Goal: Information Seeking & Learning: Compare options

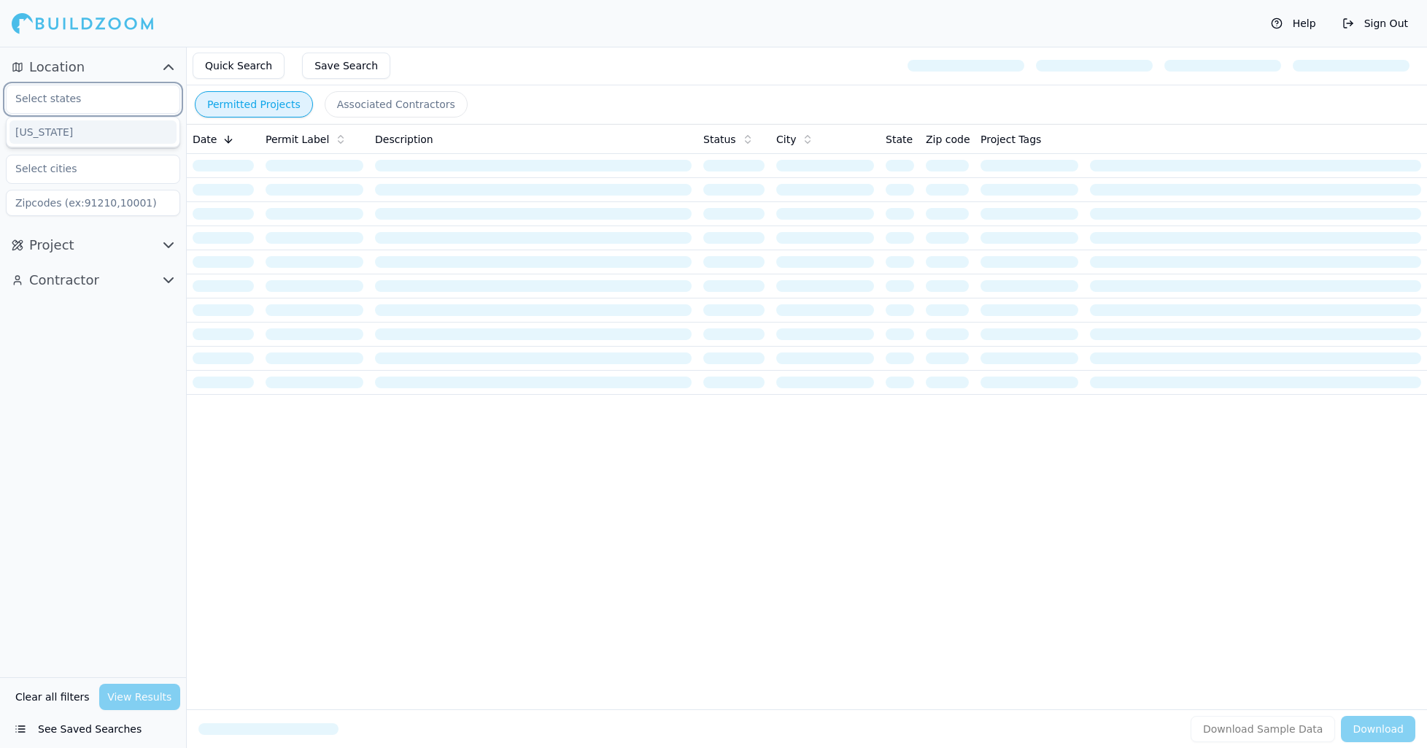
click at [74, 103] on input "text" at bounding box center [84, 98] width 155 height 26
click at [58, 132] on div "[US_STATE]" at bounding box center [92, 131] width 167 height 23
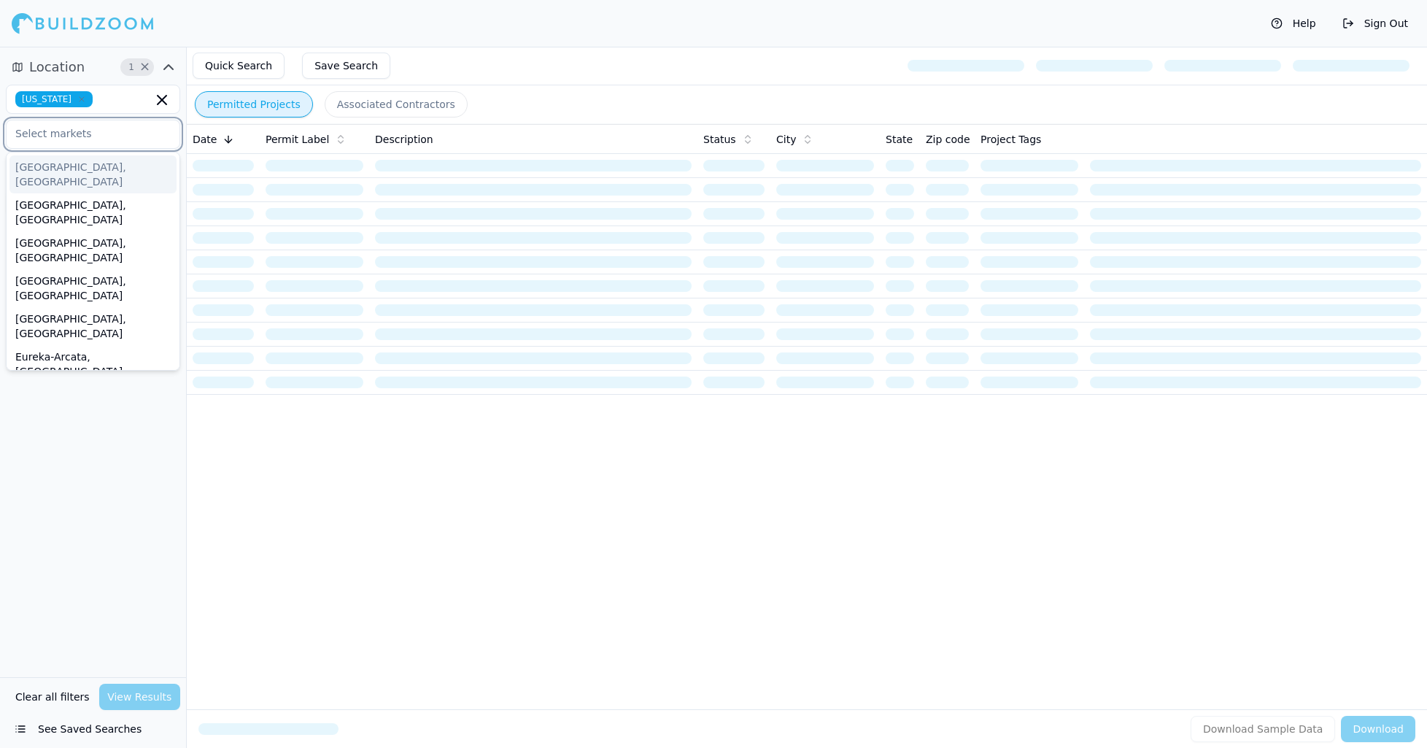
click at [78, 136] on input "text" at bounding box center [84, 133] width 155 height 26
click at [91, 134] on input "text" at bounding box center [84, 133] width 155 height 26
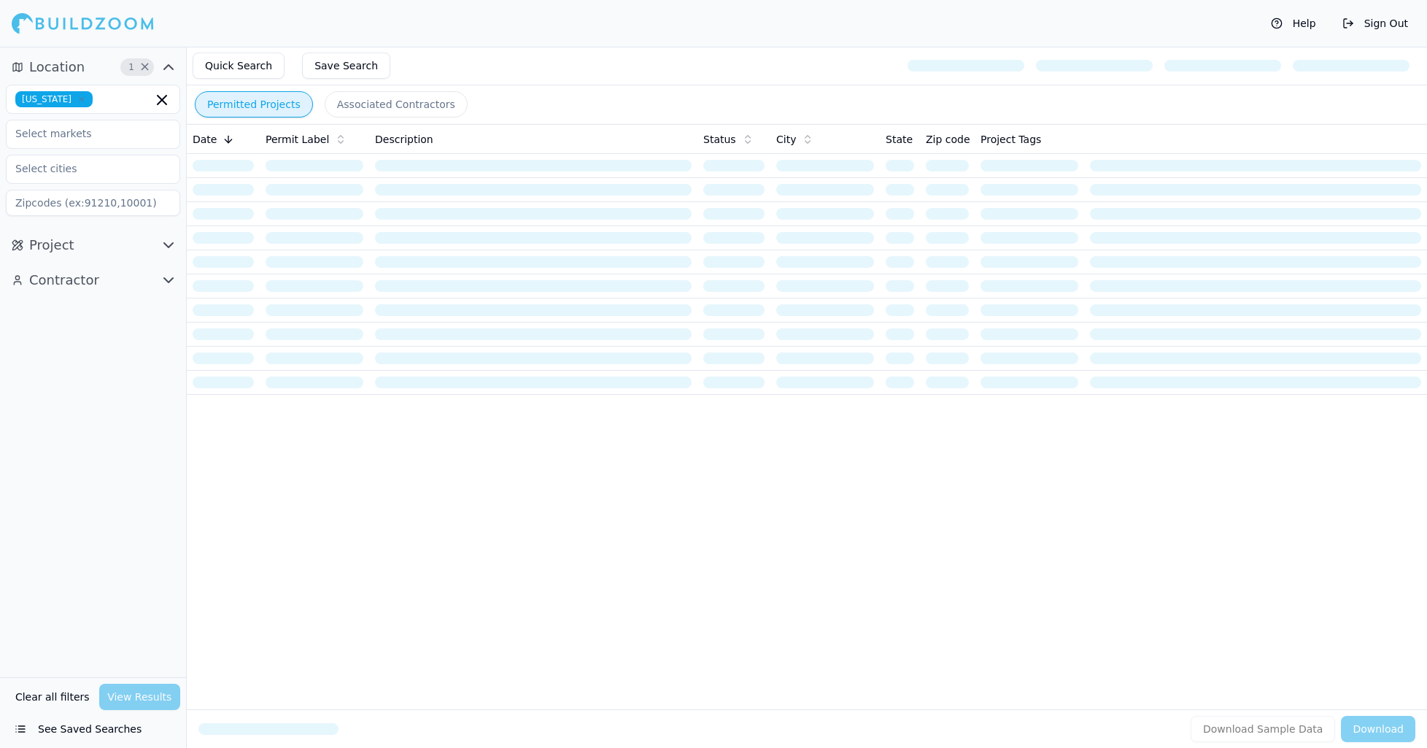
drag, startPoint x: 140, startPoint y: 528, endPoint x: 140, endPoint y: 493, distance: 34.3
click at [140, 527] on div "Location 1 × [US_STATE] Project Contractor" at bounding box center [93, 362] width 186 height 630
click at [169, 245] on icon "button" at bounding box center [169, 245] width 18 height 18
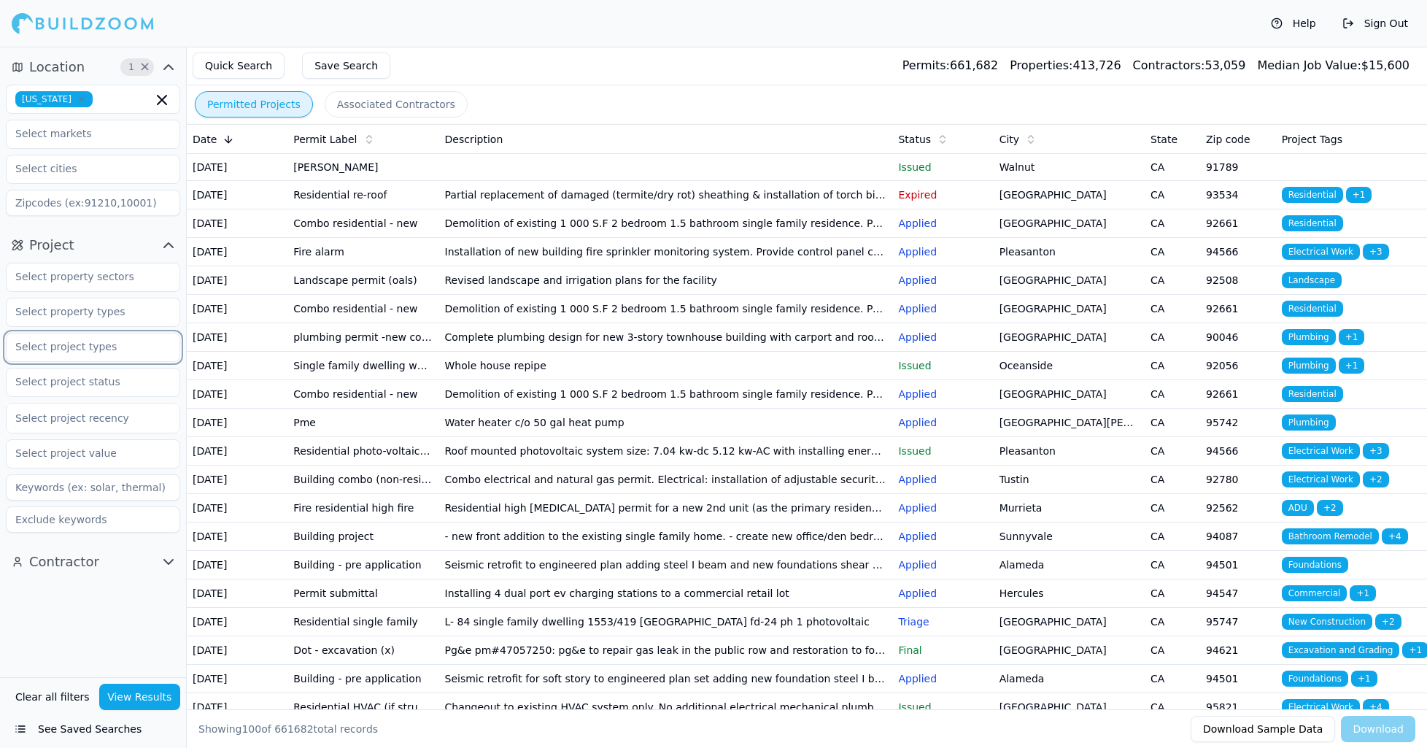
click at [104, 351] on input "text" at bounding box center [84, 346] width 155 height 26
click at [79, 402] on div "Kitchen Remodel" at bounding box center [92, 402] width 167 height 23
click at [143, 618] on div "Location 1 × [US_STATE] Project 1 × Kitchen Remodel Select project recency Cont…" at bounding box center [93, 362] width 186 height 630
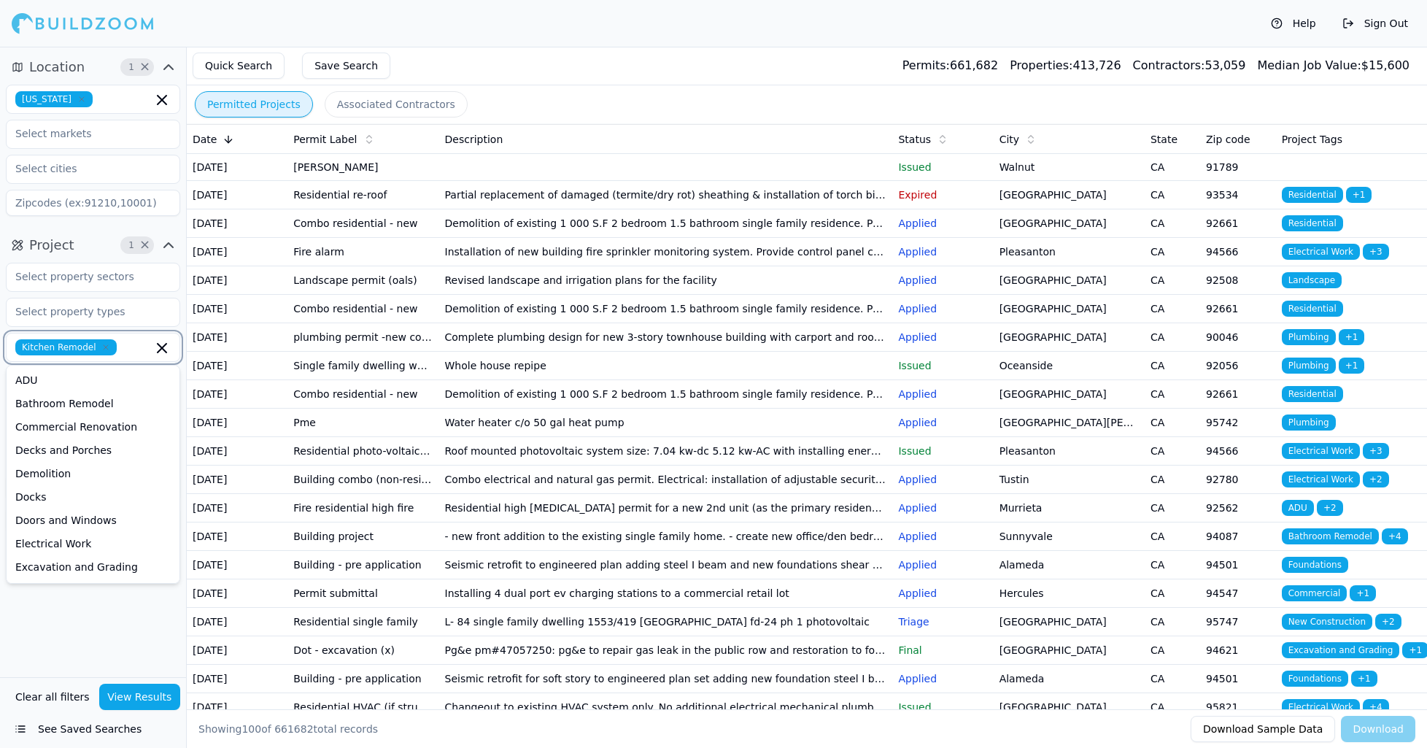
click at [124, 347] on input "text" at bounding box center [138, 347] width 30 height 16
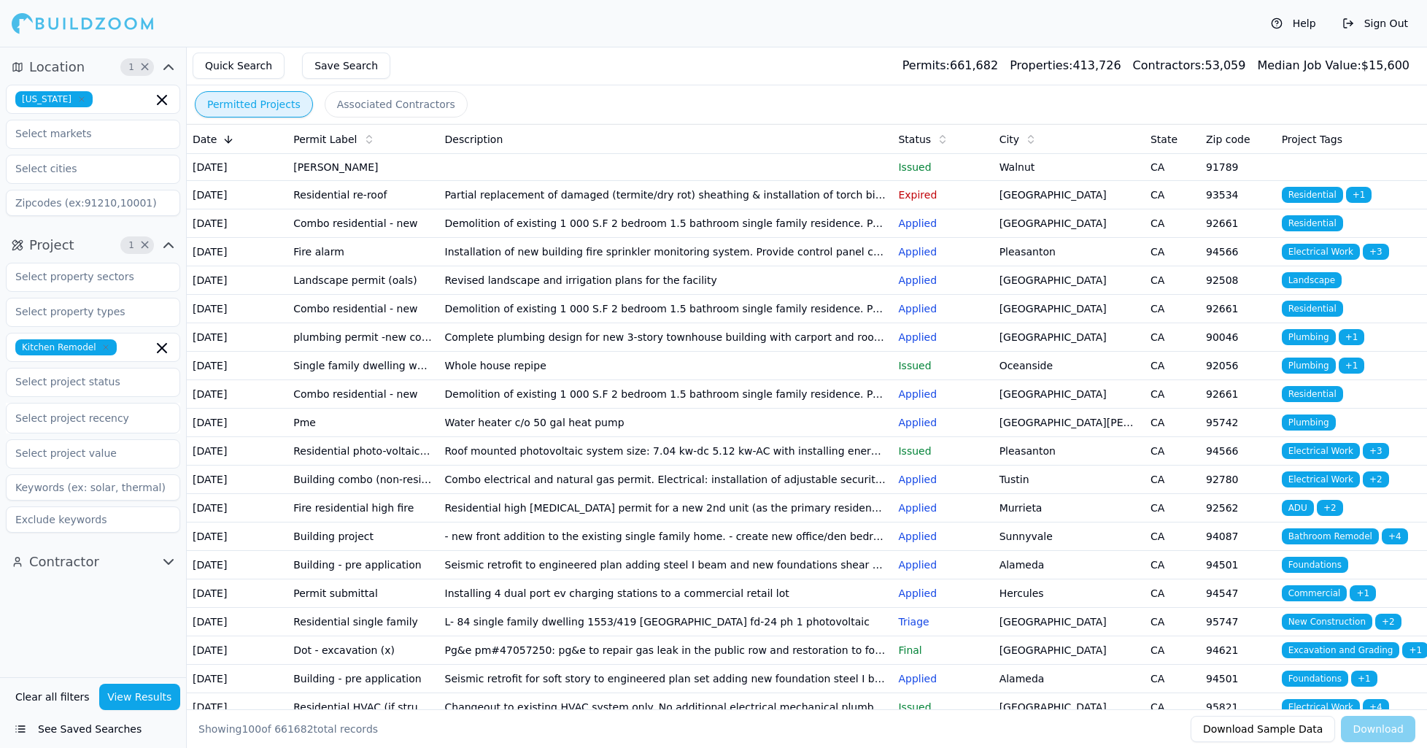
click at [101, 626] on div "Location 1 × [US_STATE] Project 1 × Kitchen Remodel Select project recency Cont…" at bounding box center [93, 362] width 186 height 630
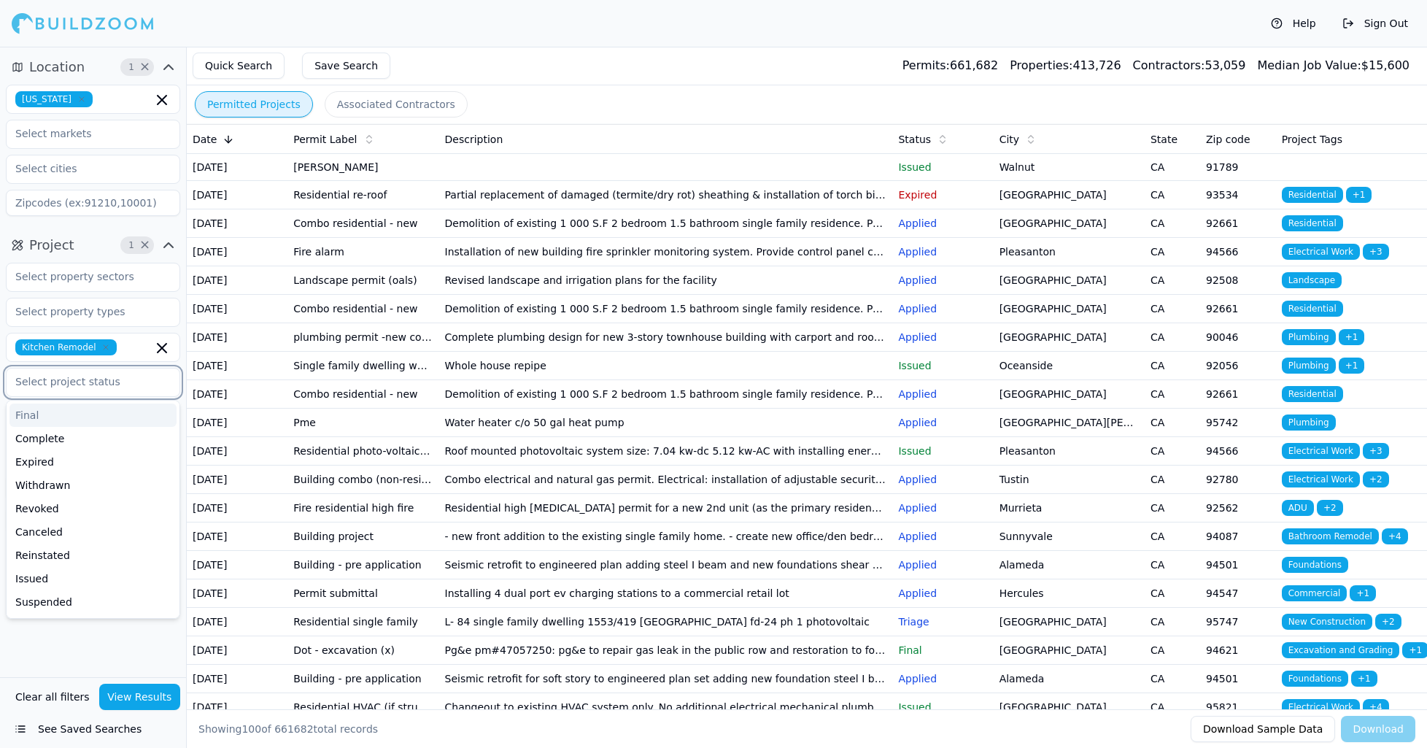
click at [115, 394] on input "text" at bounding box center [84, 381] width 155 height 26
click at [80, 580] on div "Applied" at bounding box center [92, 579] width 167 height 23
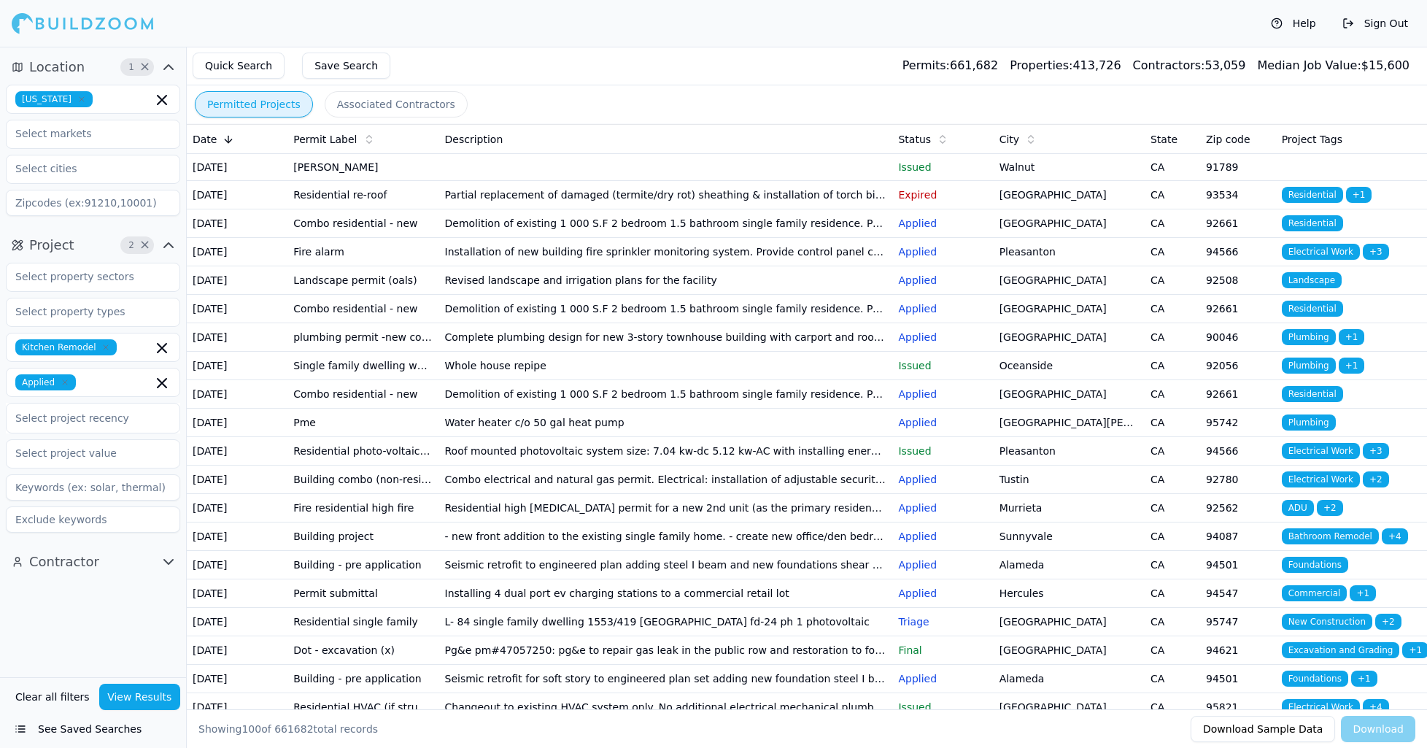
click at [114, 654] on div "Location 1 × [US_STATE] Project 2 × Kitchen Remodel Applied Select project rece…" at bounding box center [93, 362] width 186 height 630
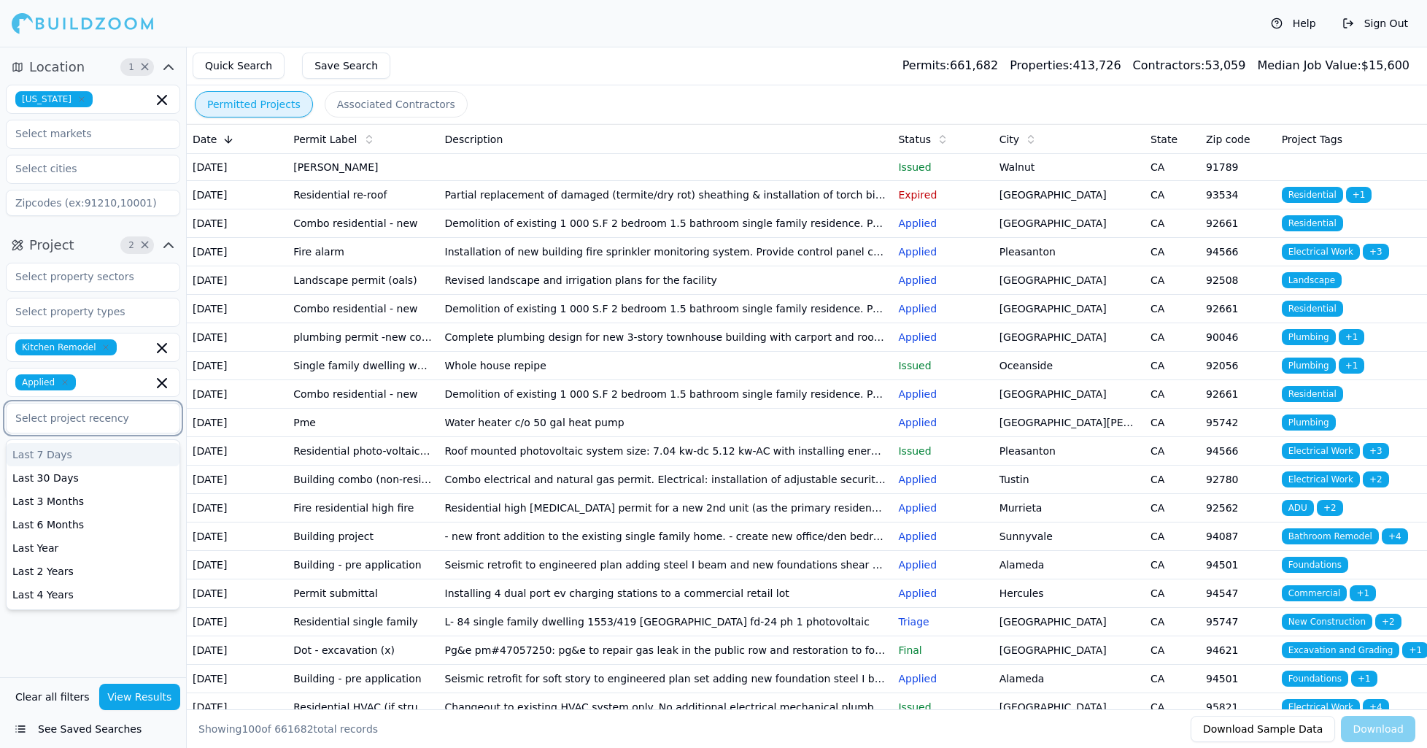
click at [60, 414] on div at bounding box center [92, 418] width 155 height 15
click at [60, 480] on div "Last 30 Days" at bounding box center [93, 477] width 173 height 23
click at [47, 457] on input "text" at bounding box center [84, 456] width 155 height 26
click at [64, 515] on div "$20k-$100k" at bounding box center [92, 512] width 167 height 23
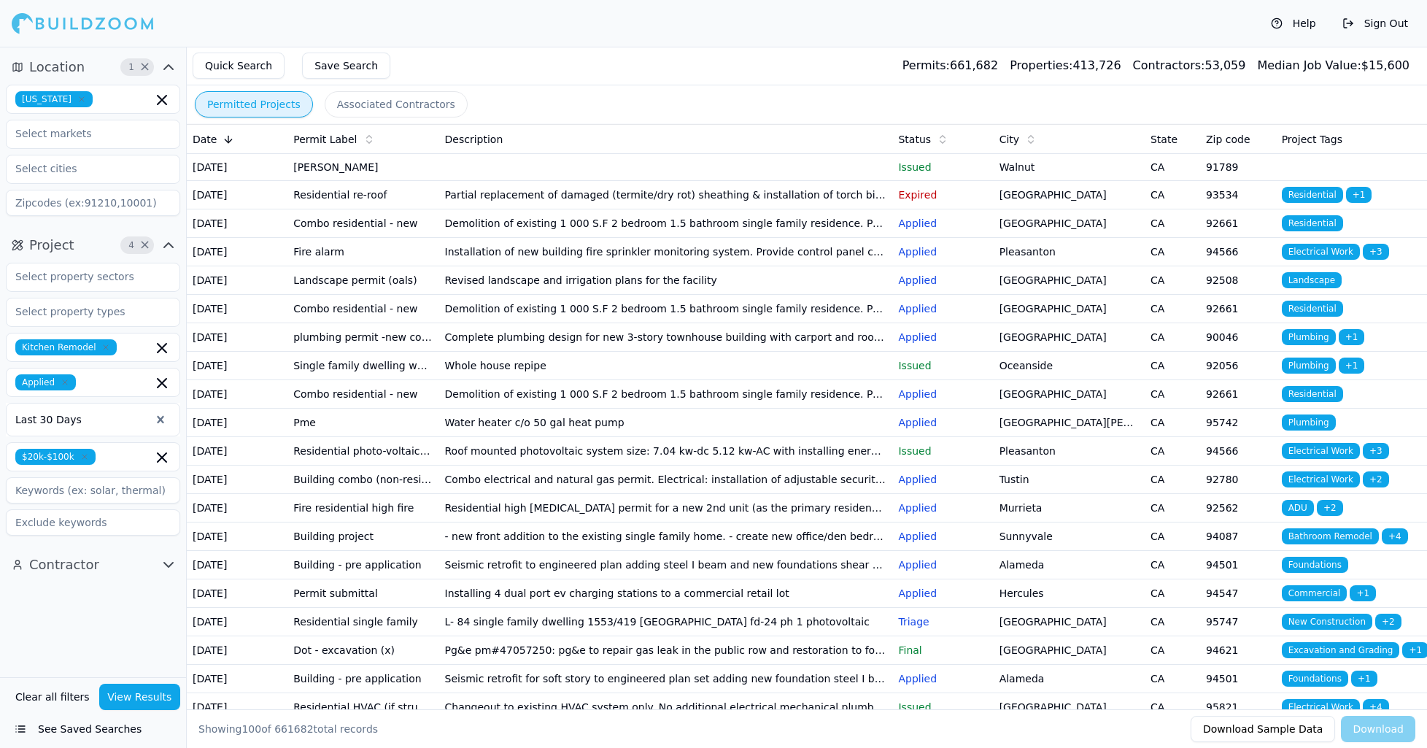
click at [96, 665] on div "Location 1 × [US_STATE] Project 4 × Kitchen Remodel Applied Last 30 Days $20k-$…" at bounding box center [93, 362] width 186 height 630
click at [36, 490] on input at bounding box center [93, 490] width 174 height 26
type input "granite"
click at [87, 615] on div "Location 1 × [US_STATE] Project 5 × Kitchen Remodel Applied Last 30 Days $20k-$…" at bounding box center [93, 362] width 186 height 630
click at [168, 567] on icon "button" at bounding box center [168, 565] width 9 height 4
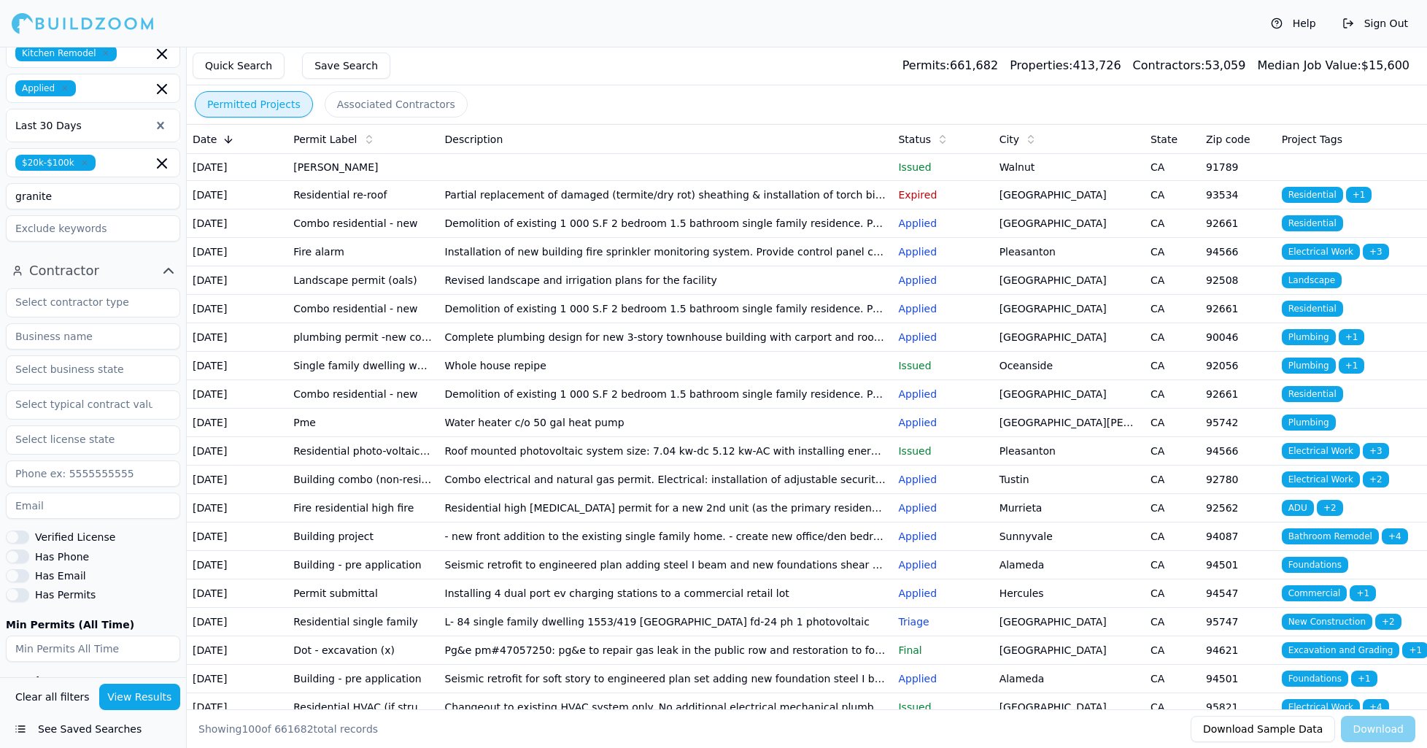
scroll to position [298, 0]
drag, startPoint x: 22, startPoint y: 530, endPoint x: 22, endPoint y: 538, distance: 8.8
click at [22, 530] on button "Verified License" at bounding box center [17, 532] width 23 height 13
click at [23, 555] on button "Has Phone" at bounding box center [17, 551] width 23 height 13
click at [20, 575] on button "Has Email" at bounding box center [17, 571] width 23 height 13
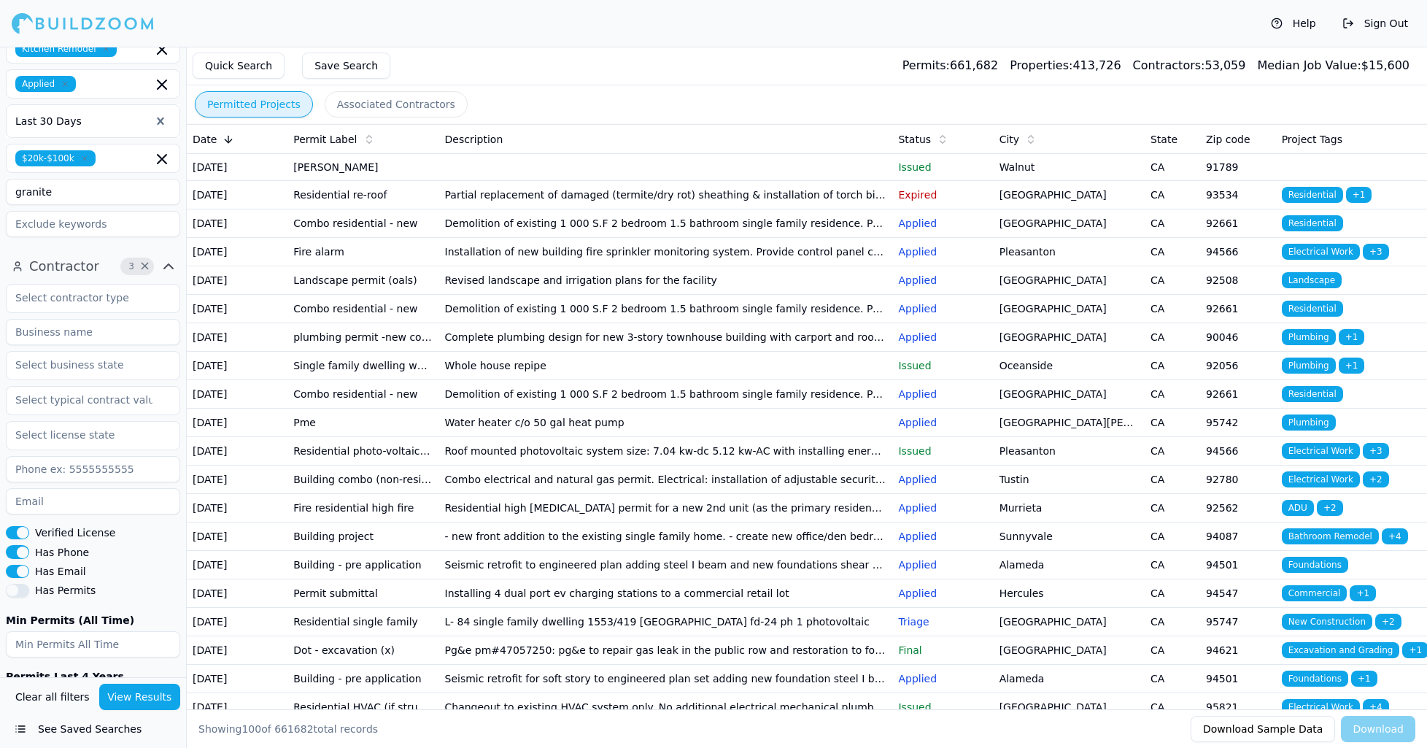
click at [7, 533] on button "Verified License" at bounding box center [17, 532] width 23 height 13
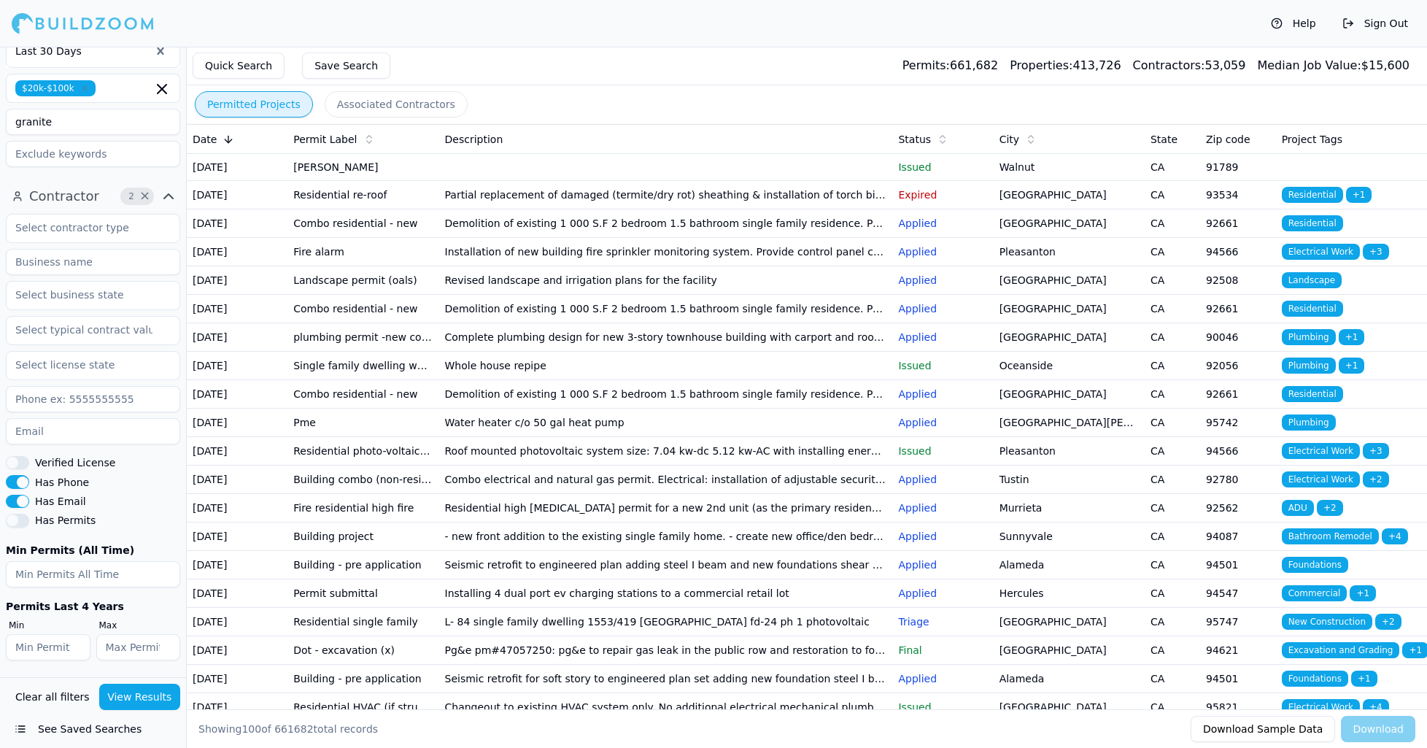
click at [155, 698] on button "View Results" at bounding box center [140, 697] width 82 height 26
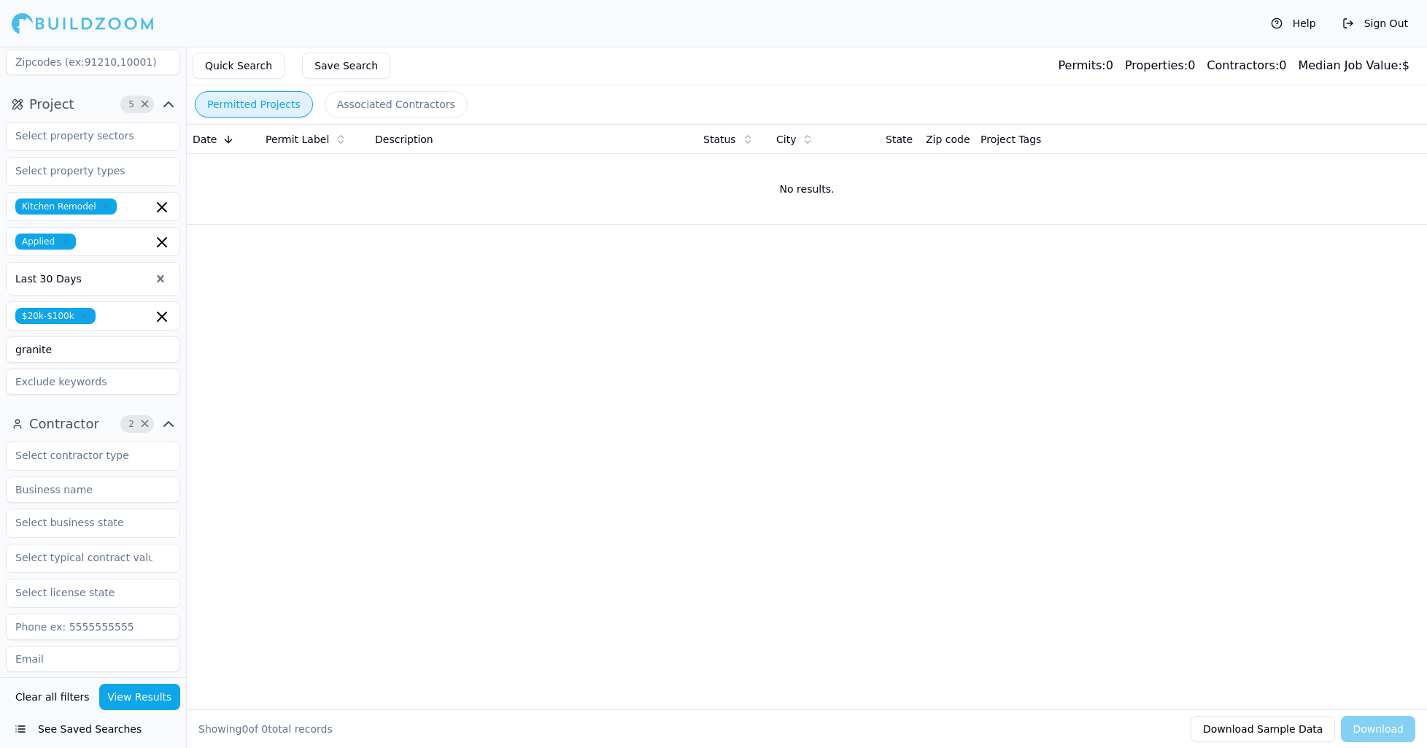
scroll to position [0, 0]
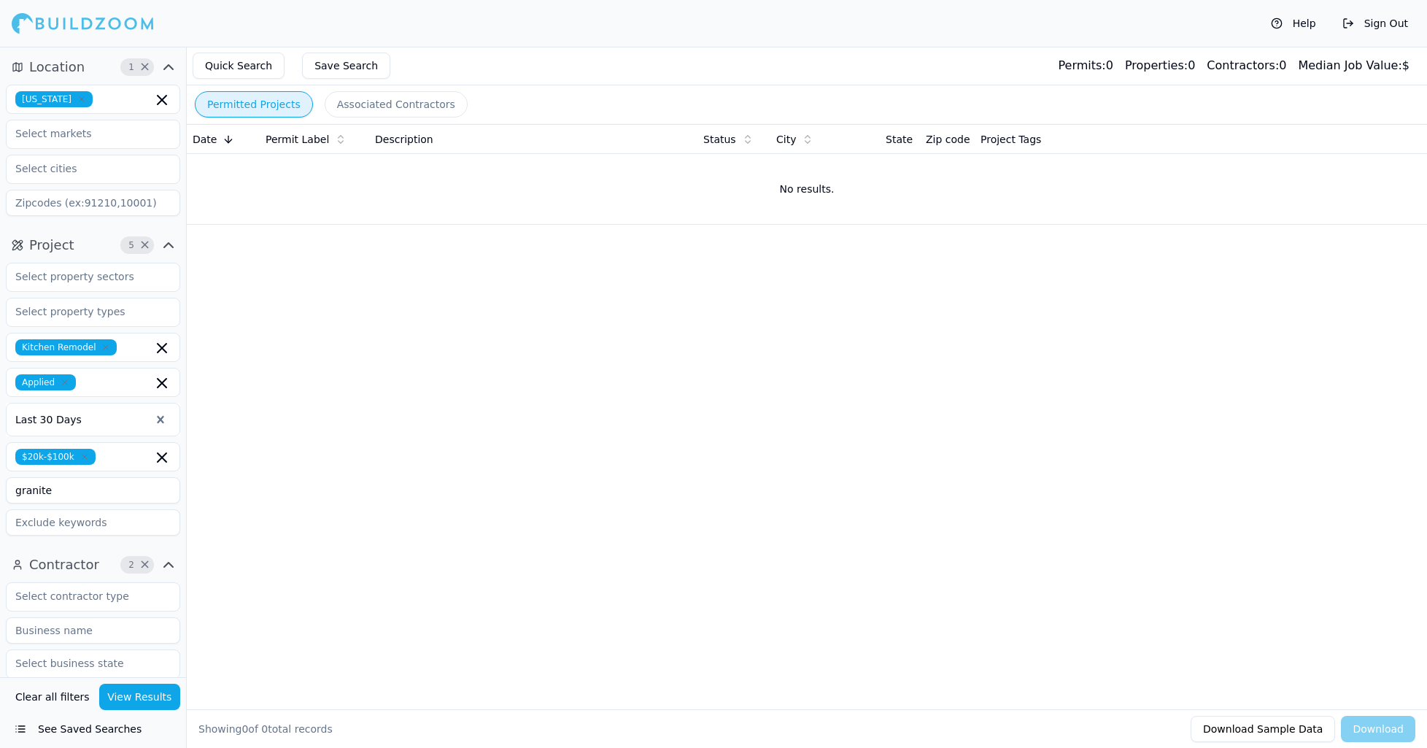
drag, startPoint x: 70, startPoint y: 490, endPoint x: -9, endPoint y: 486, distance: 78.9
click at [0, 486] on html "Help Sign Out Location 1 × [US_STATE] Project 5 × Kitchen Remodel Applied Last …" at bounding box center [713, 374] width 1427 height 748
click at [131, 700] on button "View Results" at bounding box center [140, 697] width 82 height 26
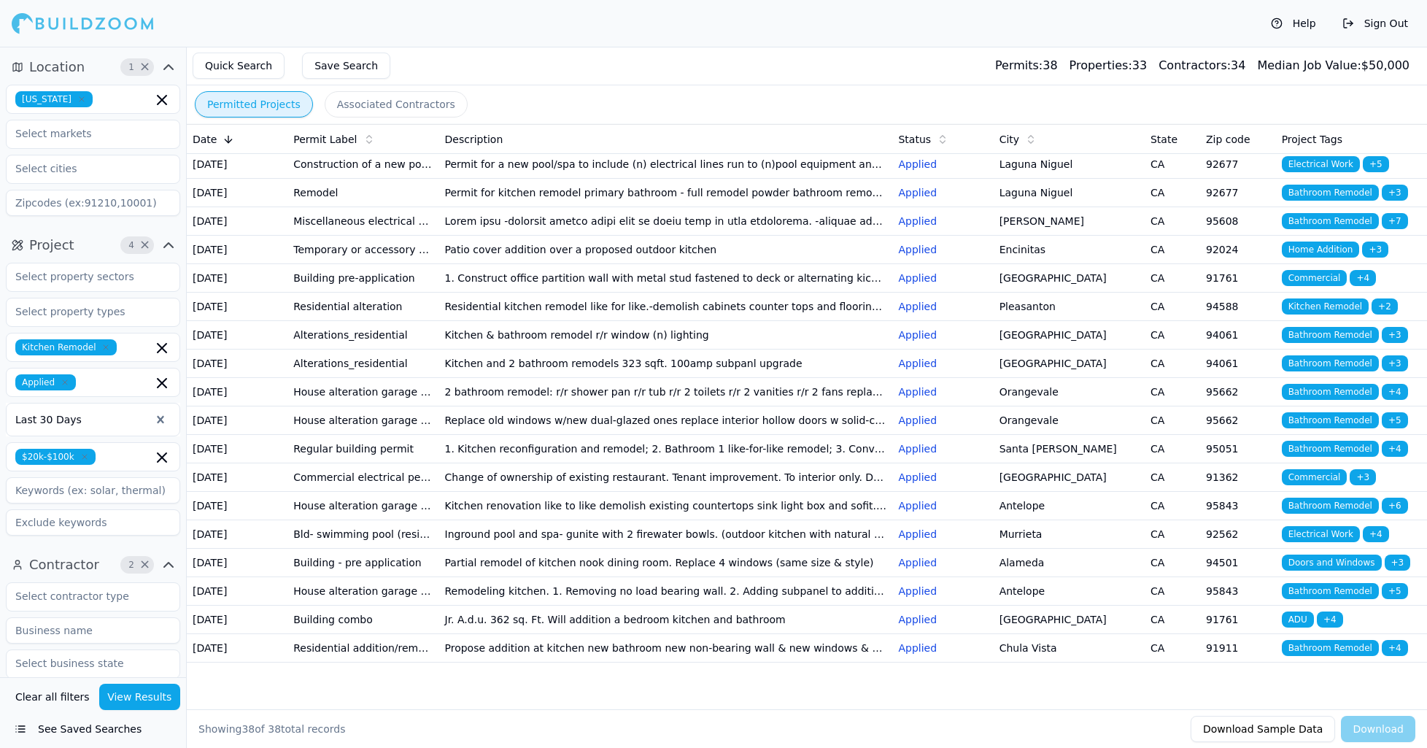
scroll to position [1016, 0]
click at [545, 520] on td "Inground pool and spa- gunite with 2 firewater bowls. (outdoor kitchen with nat…" at bounding box center [666, 534] width 454 height 28
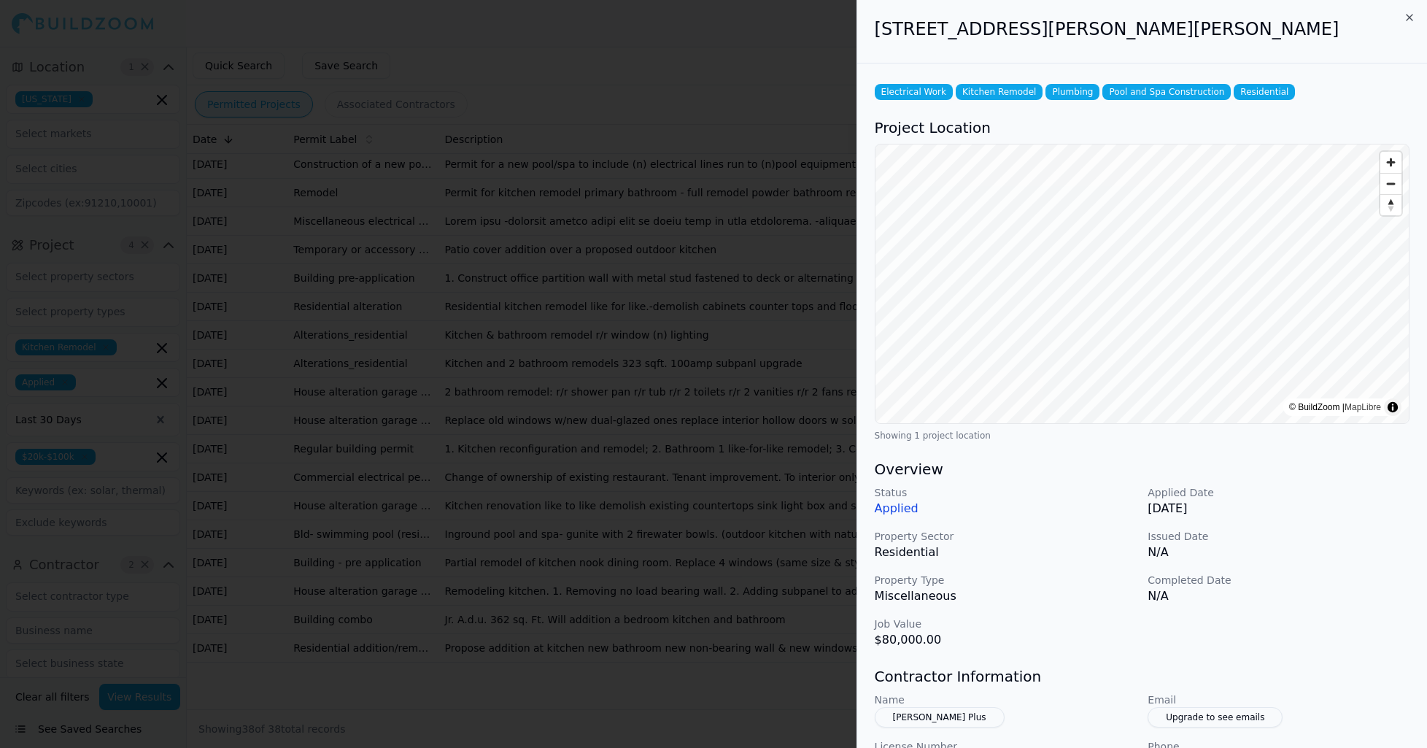
scroll to position [242, 0]
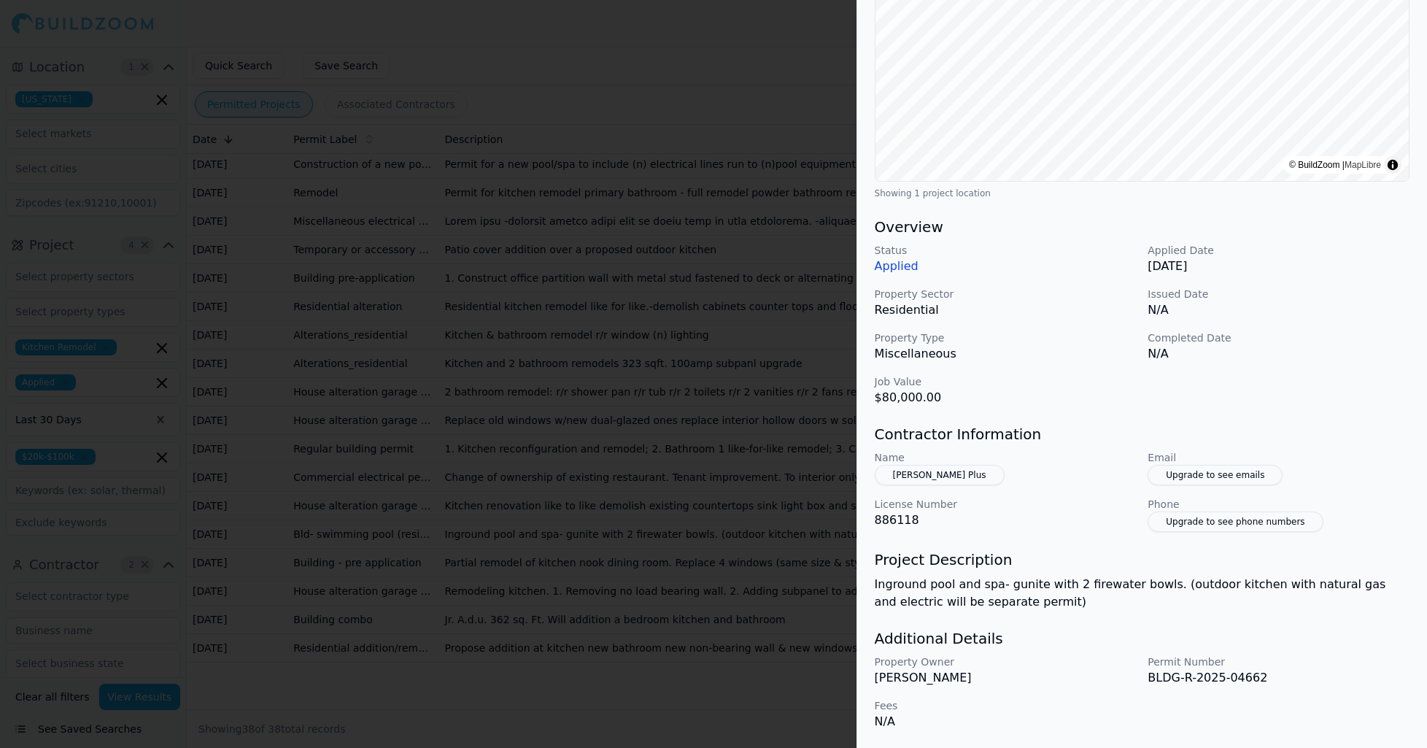
click at [713, 72] on div at bounding box center [713, 374] width 1427 height 748
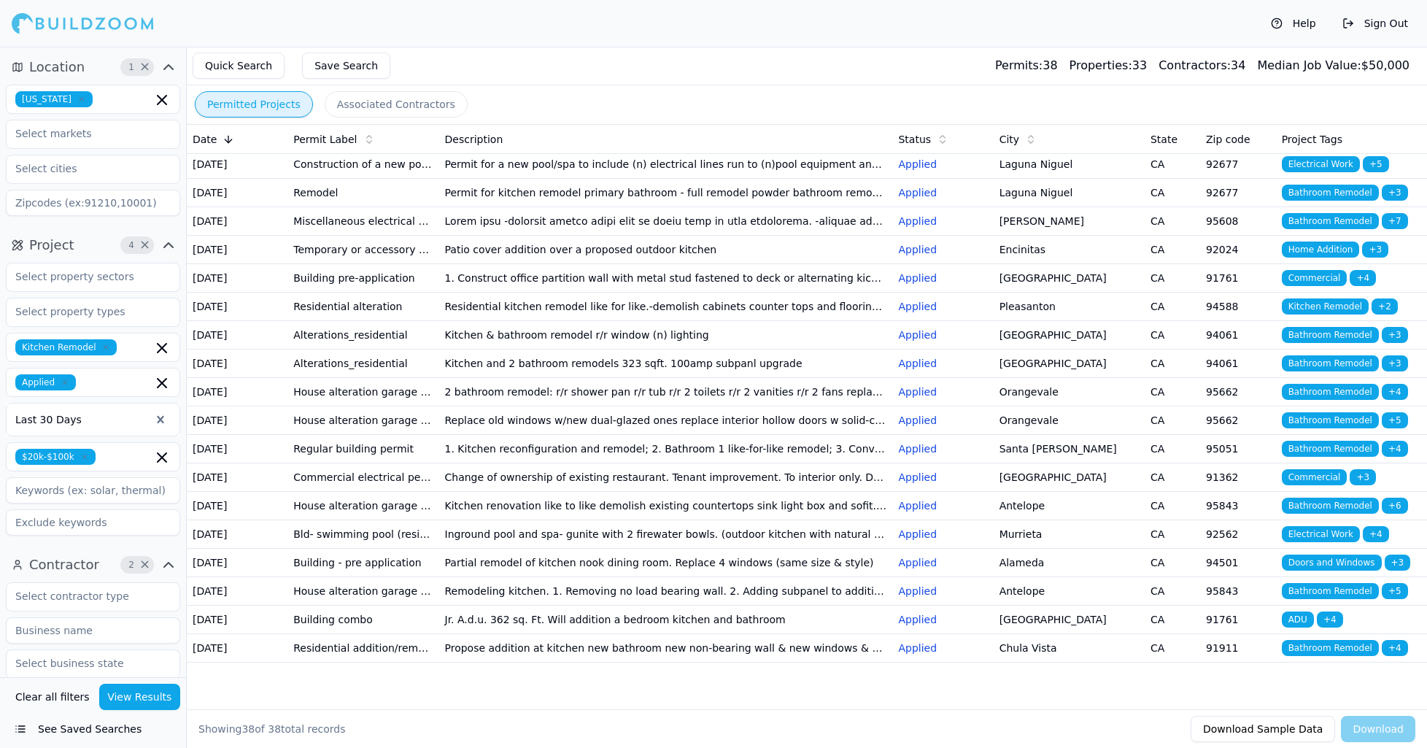
click at [347, 606] on td "Building combo" at bounding box center [362, 620] width 151 height 28
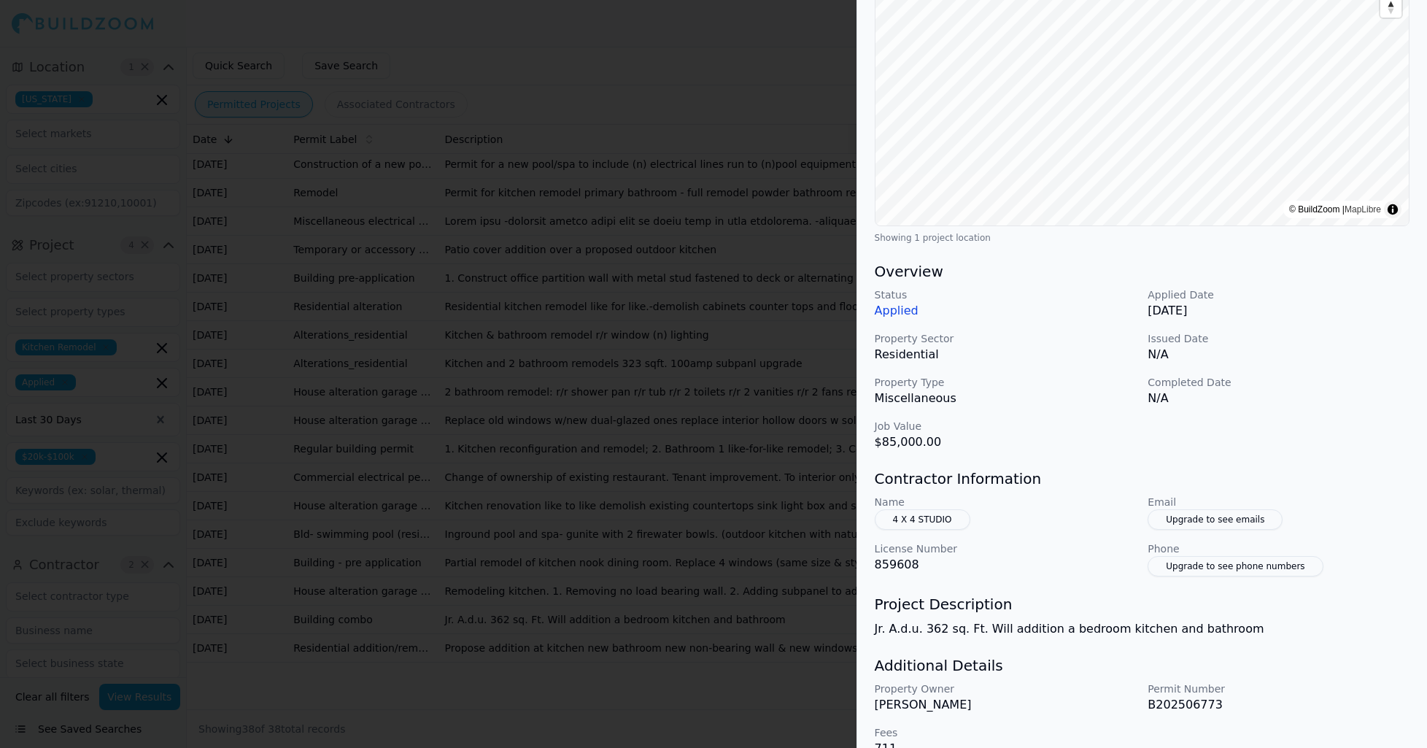
scroll to position [225, 0]
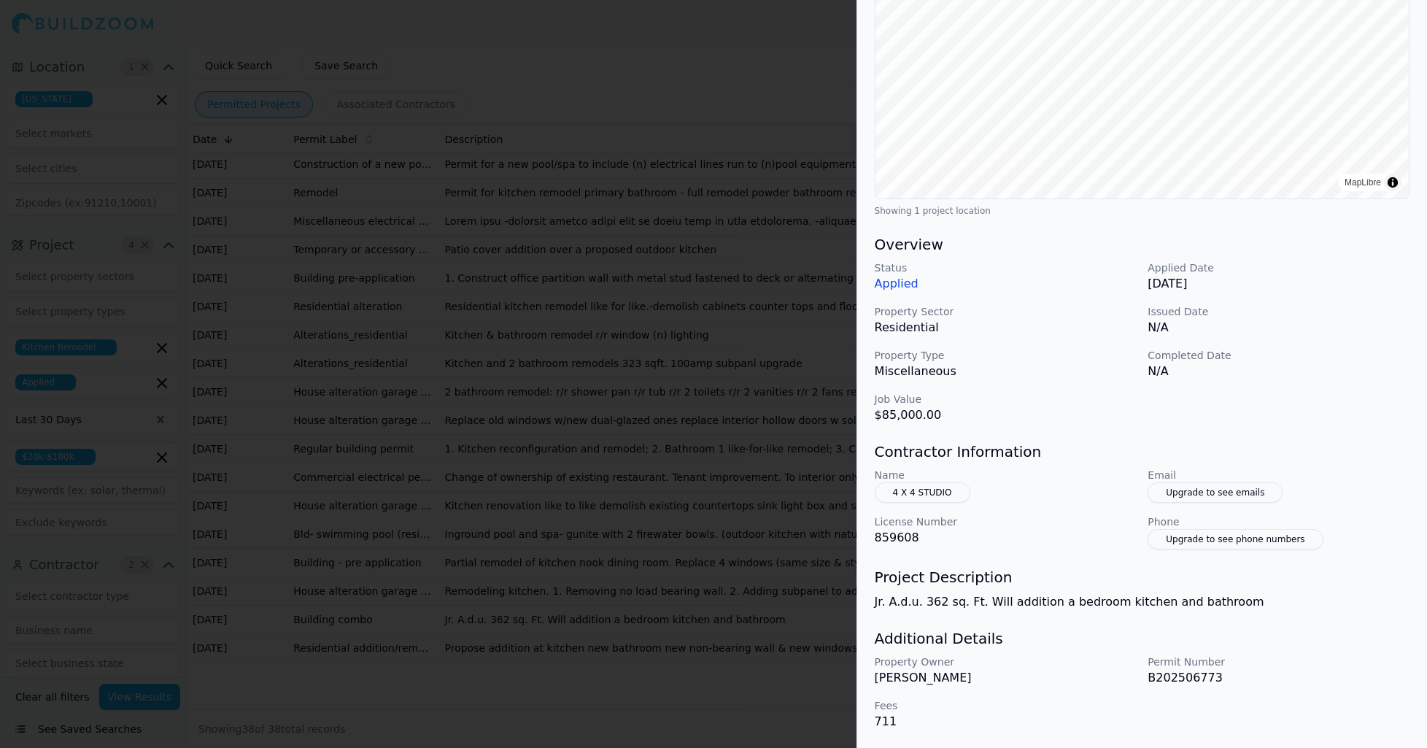
click at [705, 691] on div at bounding box center [713, 374] width 1427 height 748
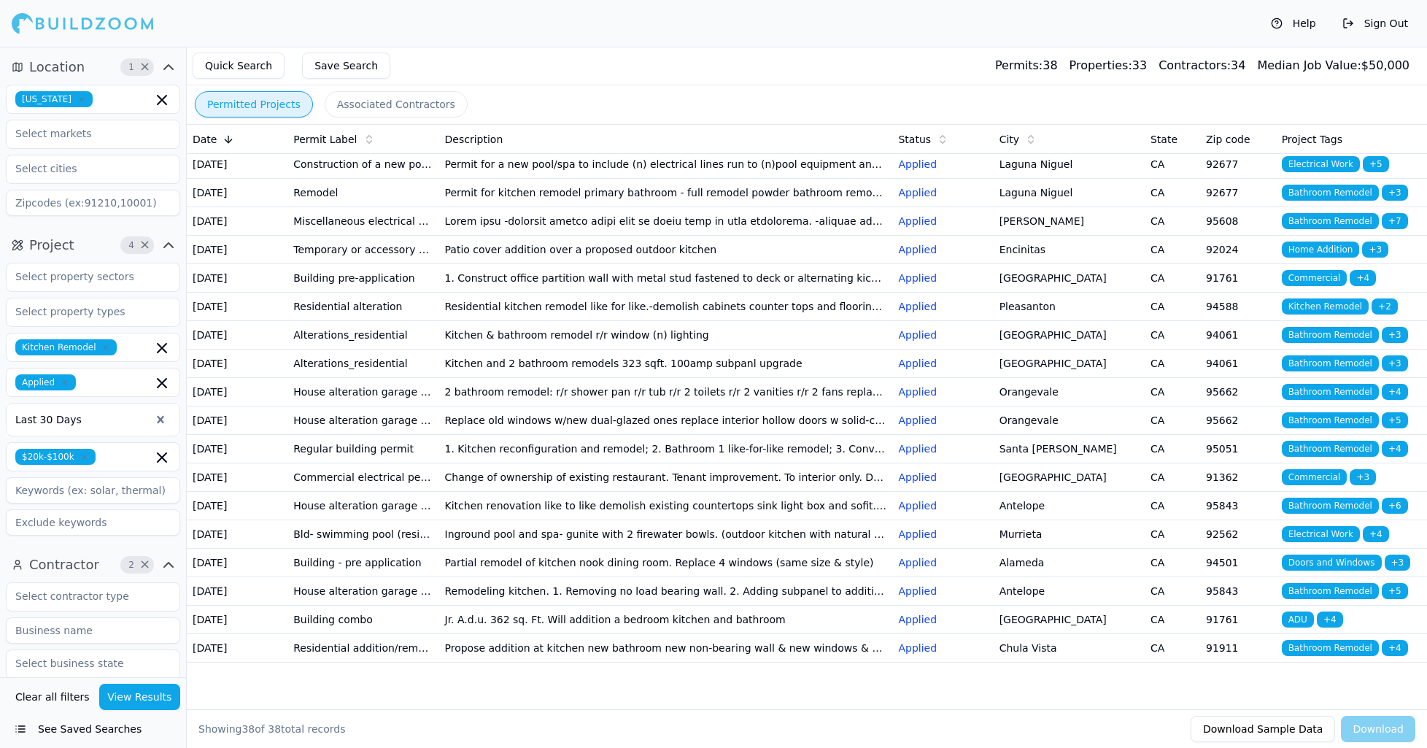
click at [1394, 640] on span "+ 4" at bounding box center [1395, 648] width 26 height 16
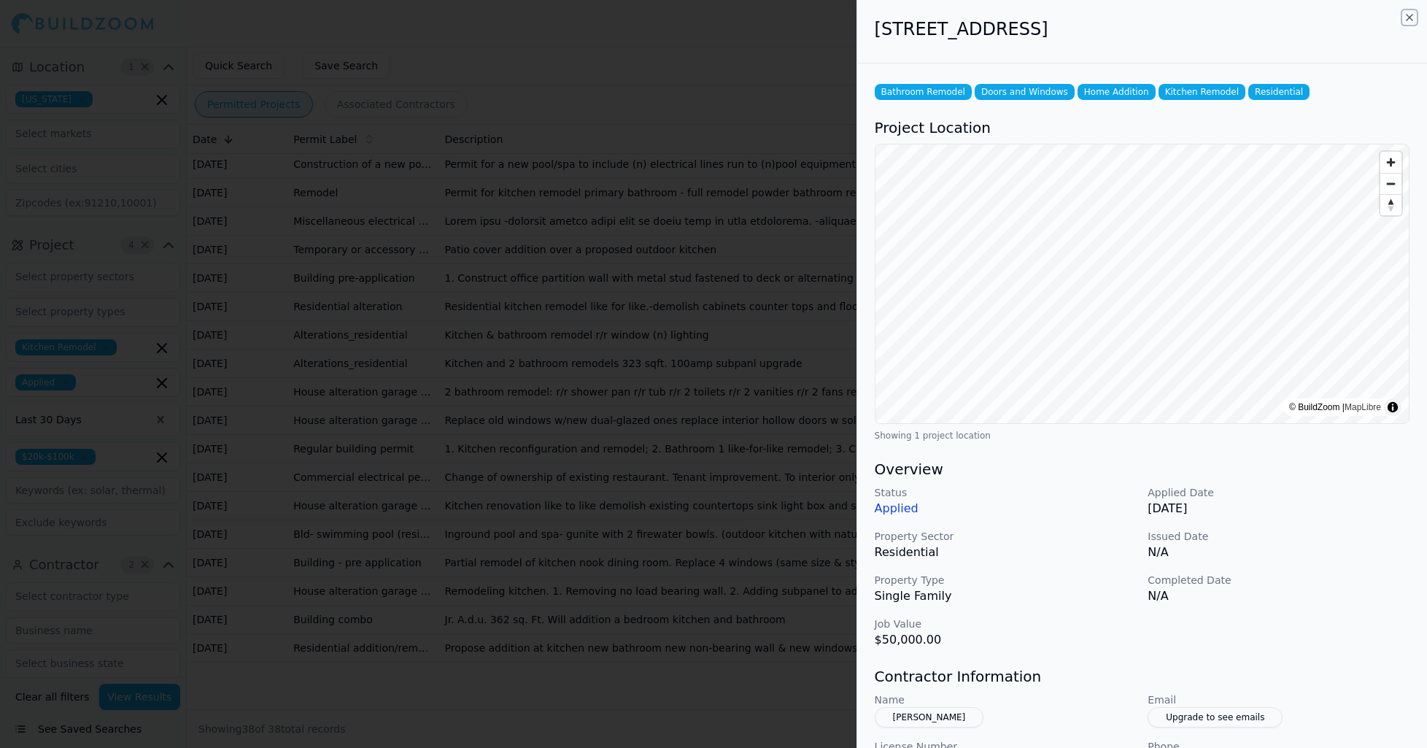
click at [1406, 17] on icon "button" at bounding box center [1410, 18] width 12 height 12
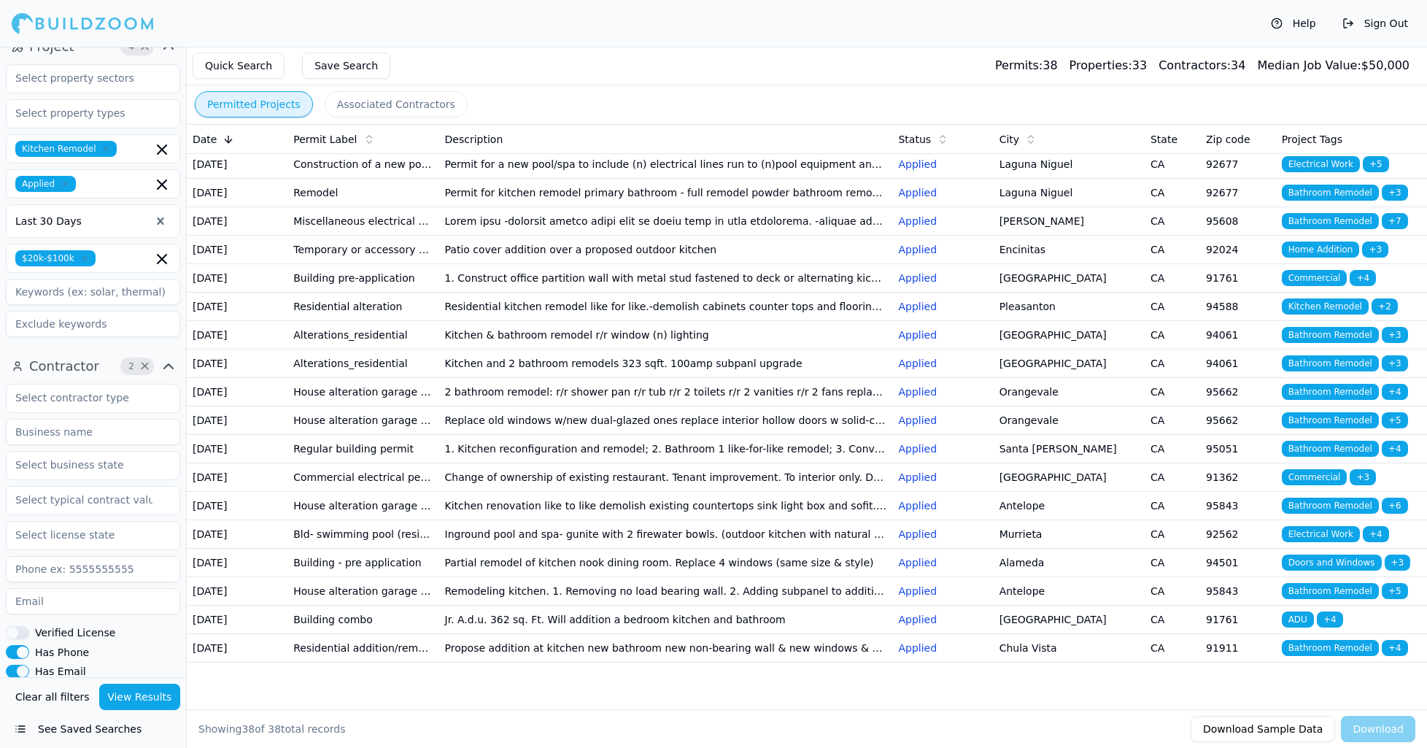
scroll to position [0, 0]
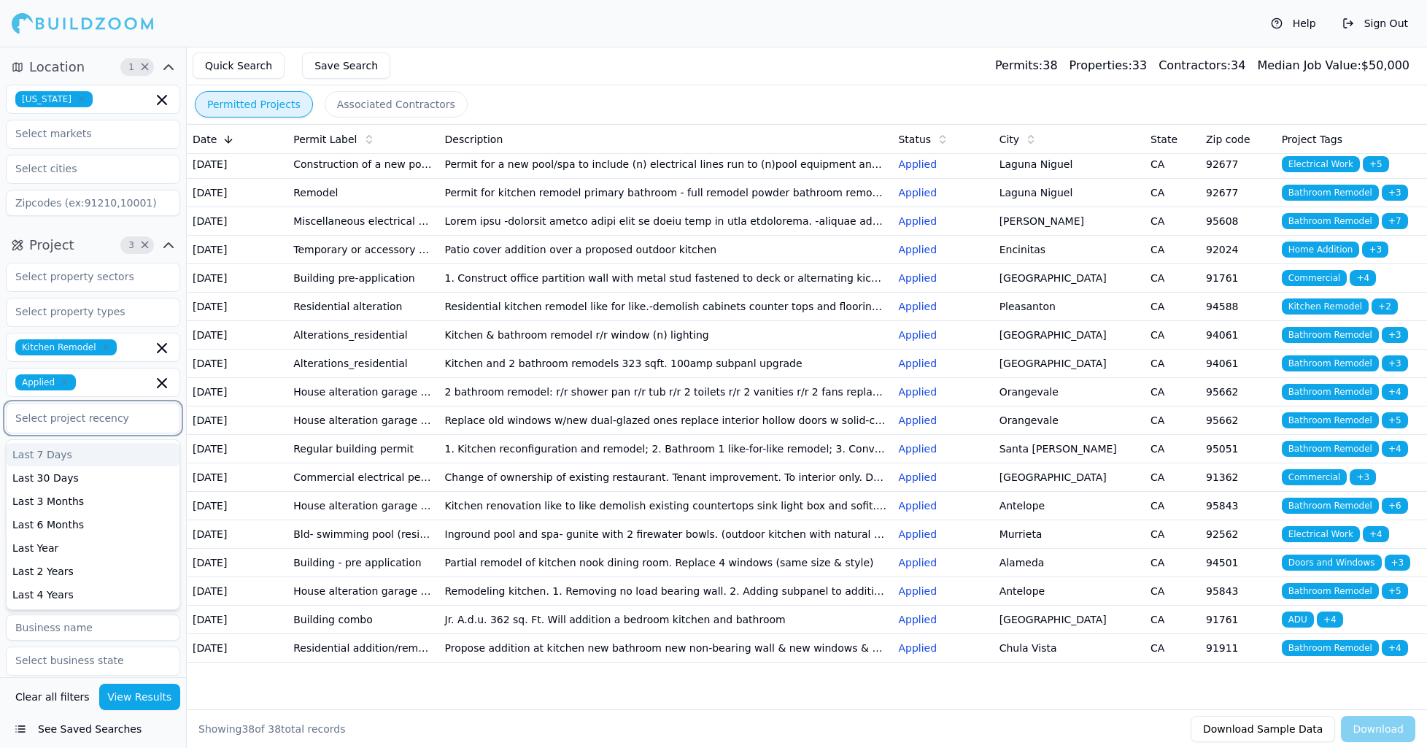
click at [117, 420] on div at bounding box center [92, 418] width 155 height 15
click at [44, 543] on div "Last Year" at bounding box center [93, 547] width 173 height 23
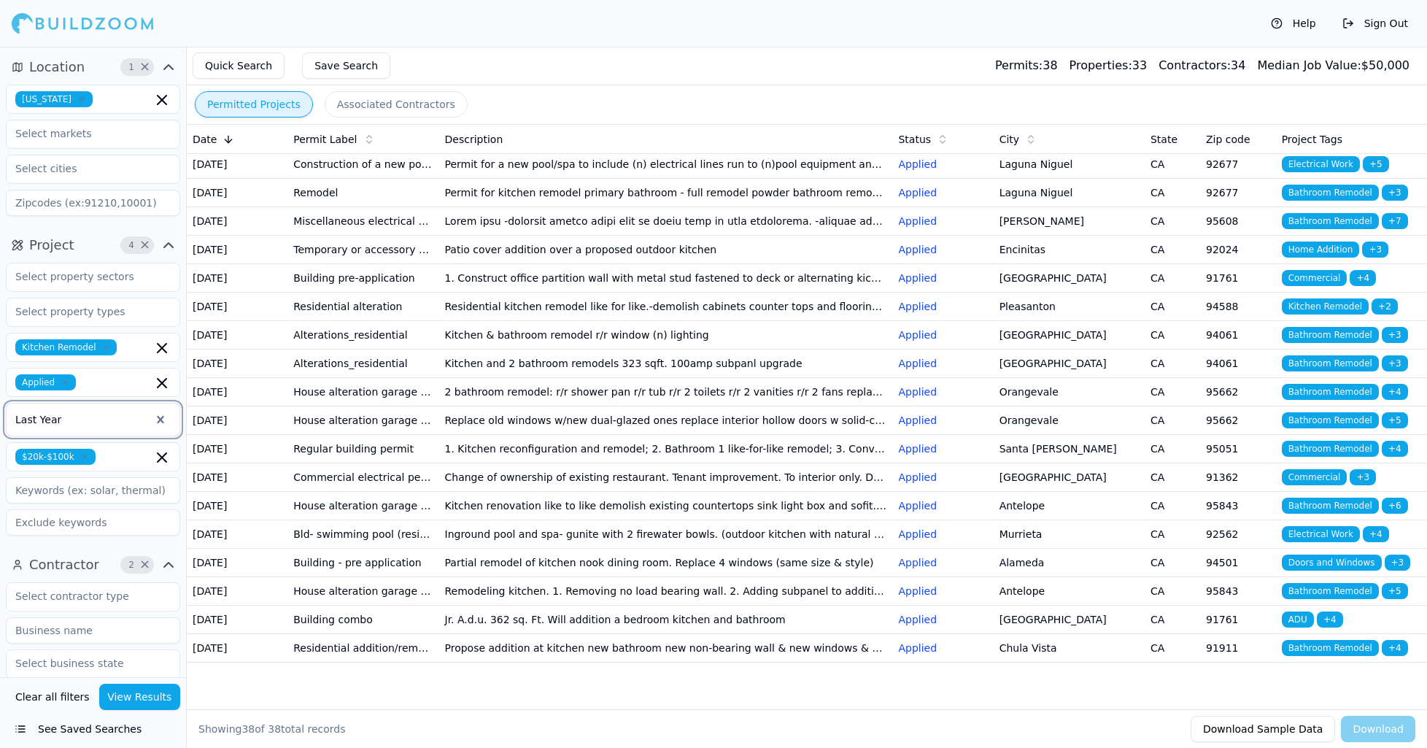
click at [144, 701] on button "View Results" at bounding box center [140, 697] width 82 height 26
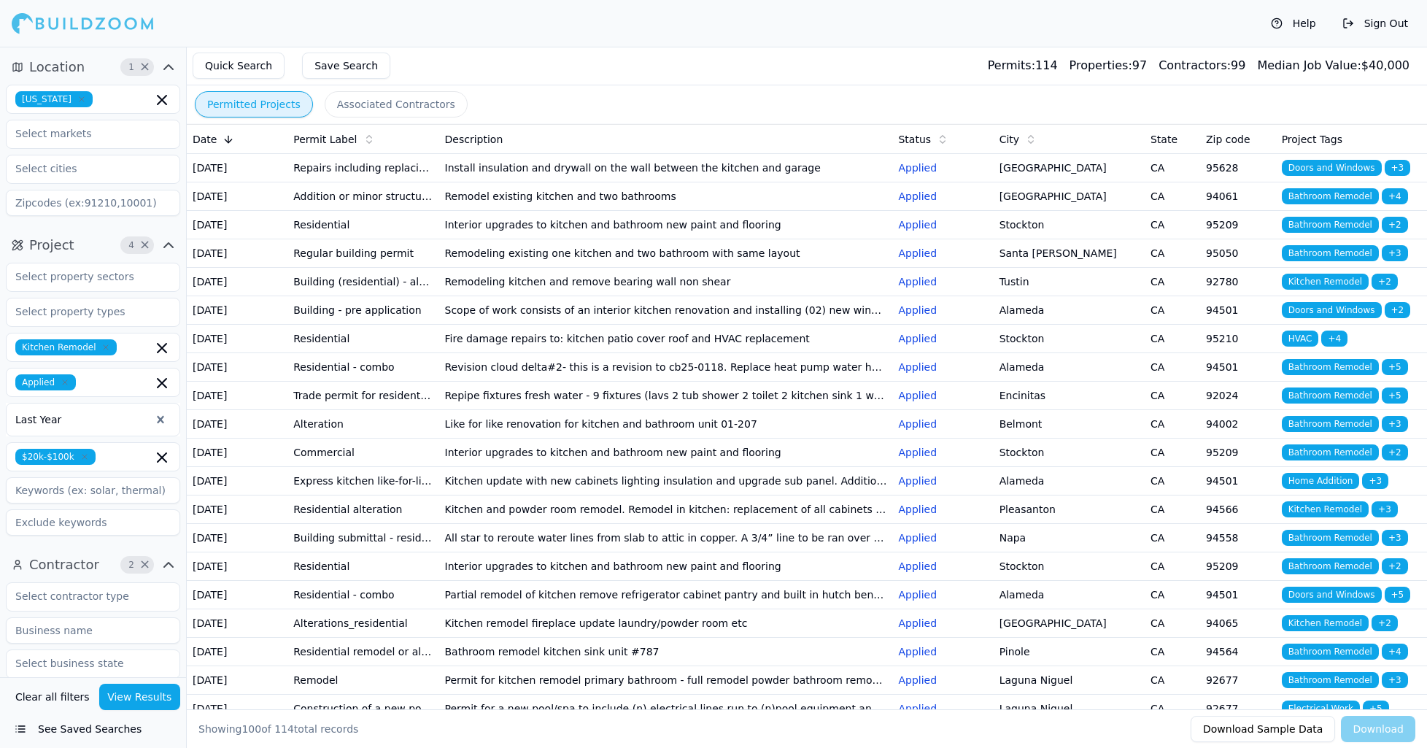
click at [760, 178] on td "Install insulation and drywall on the wall between the kitchen and garage" at bounding box center [666, 168] width 454 height 28
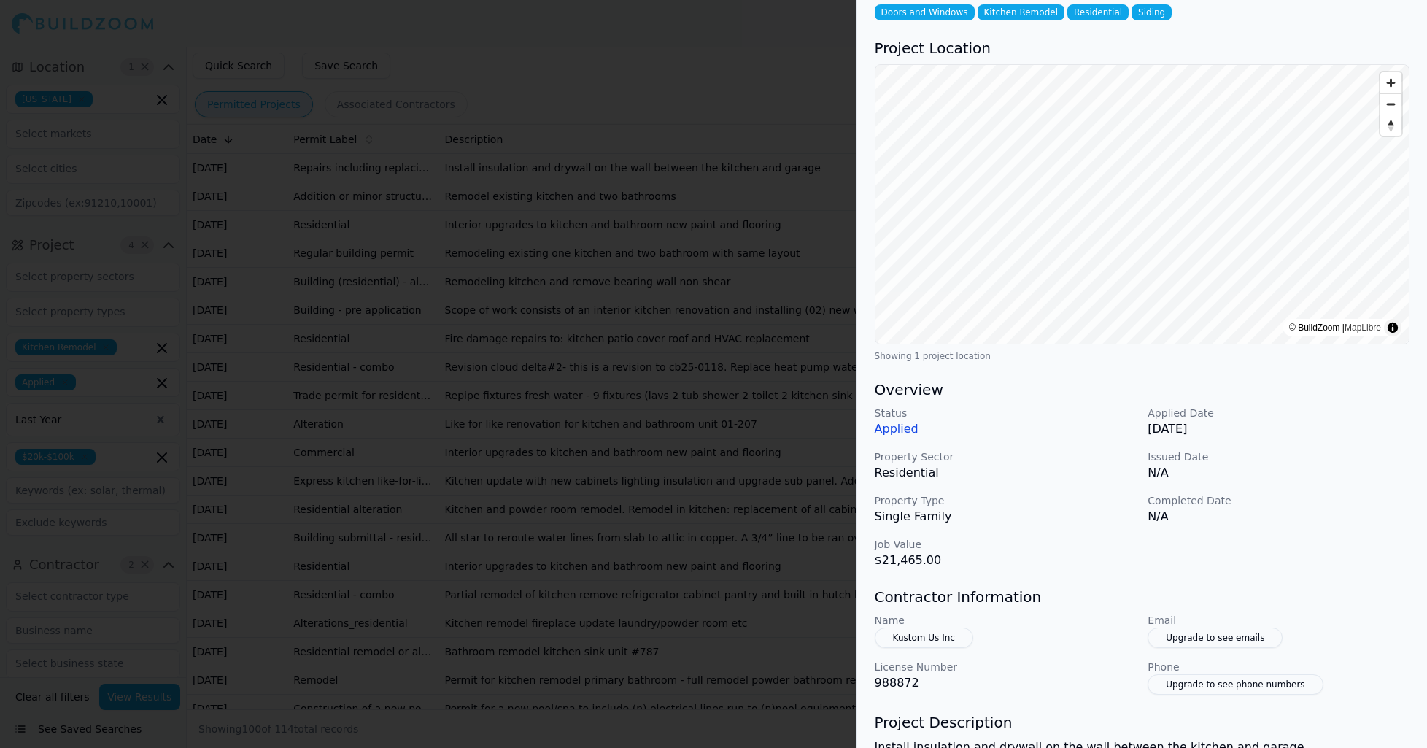
scroll to position [225, 0]
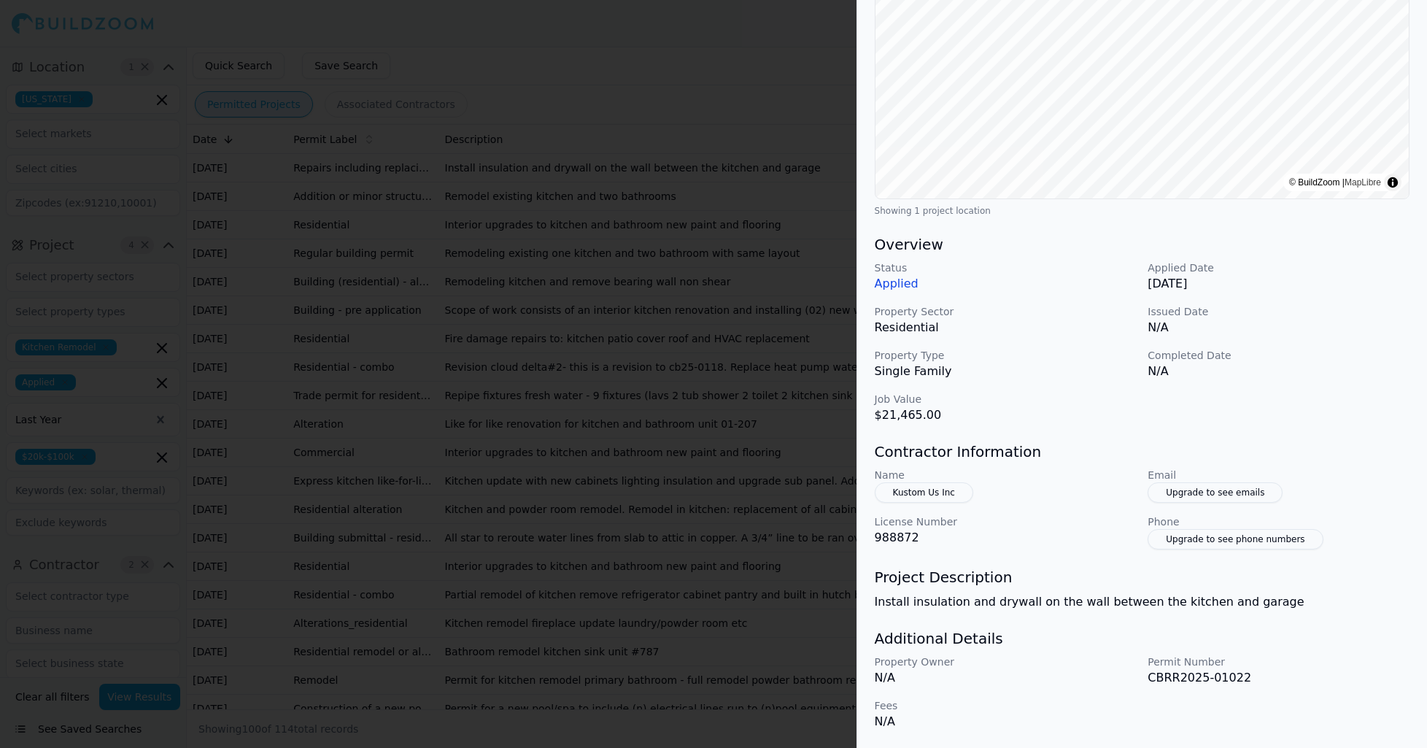
click at [927, 487] on button "Kustom Us Inc" at bounding box center [924, 492] width 99 height 20
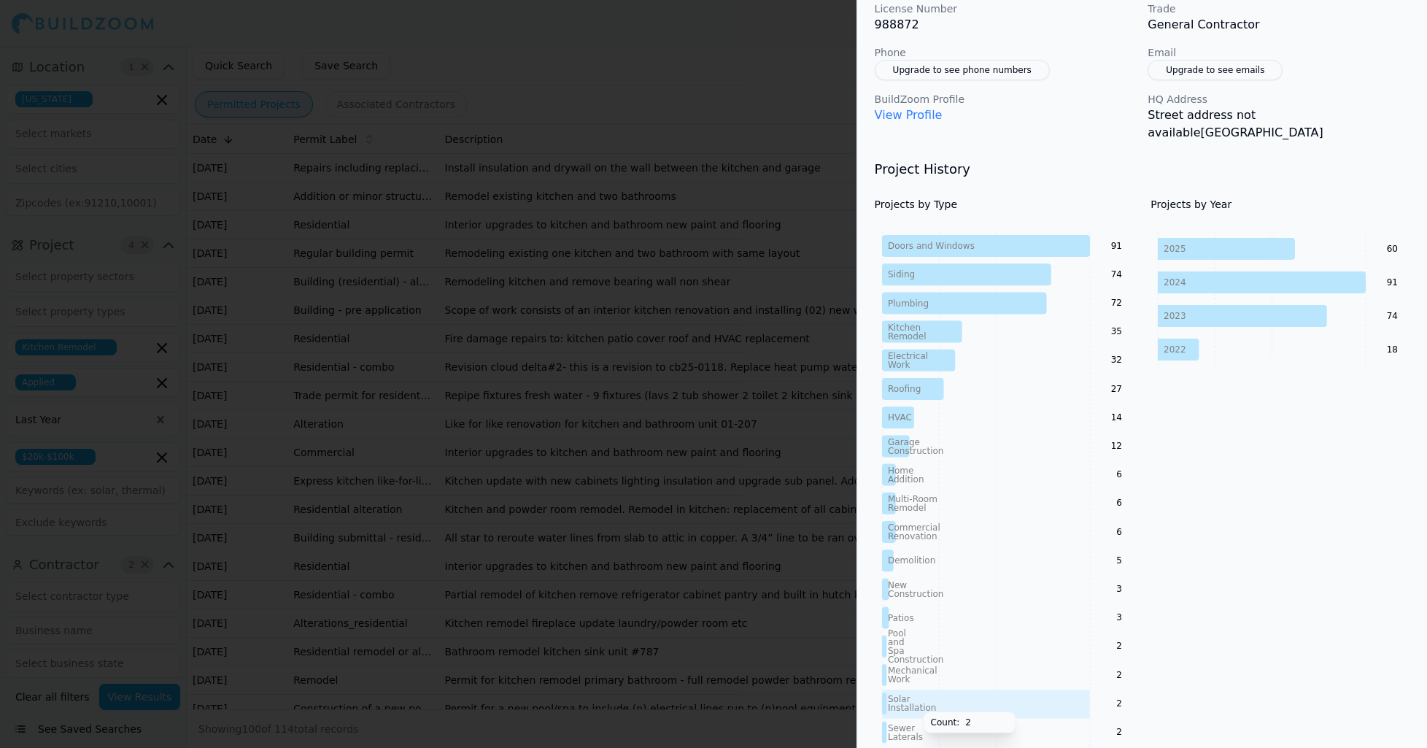
scroll to position [0, 0]
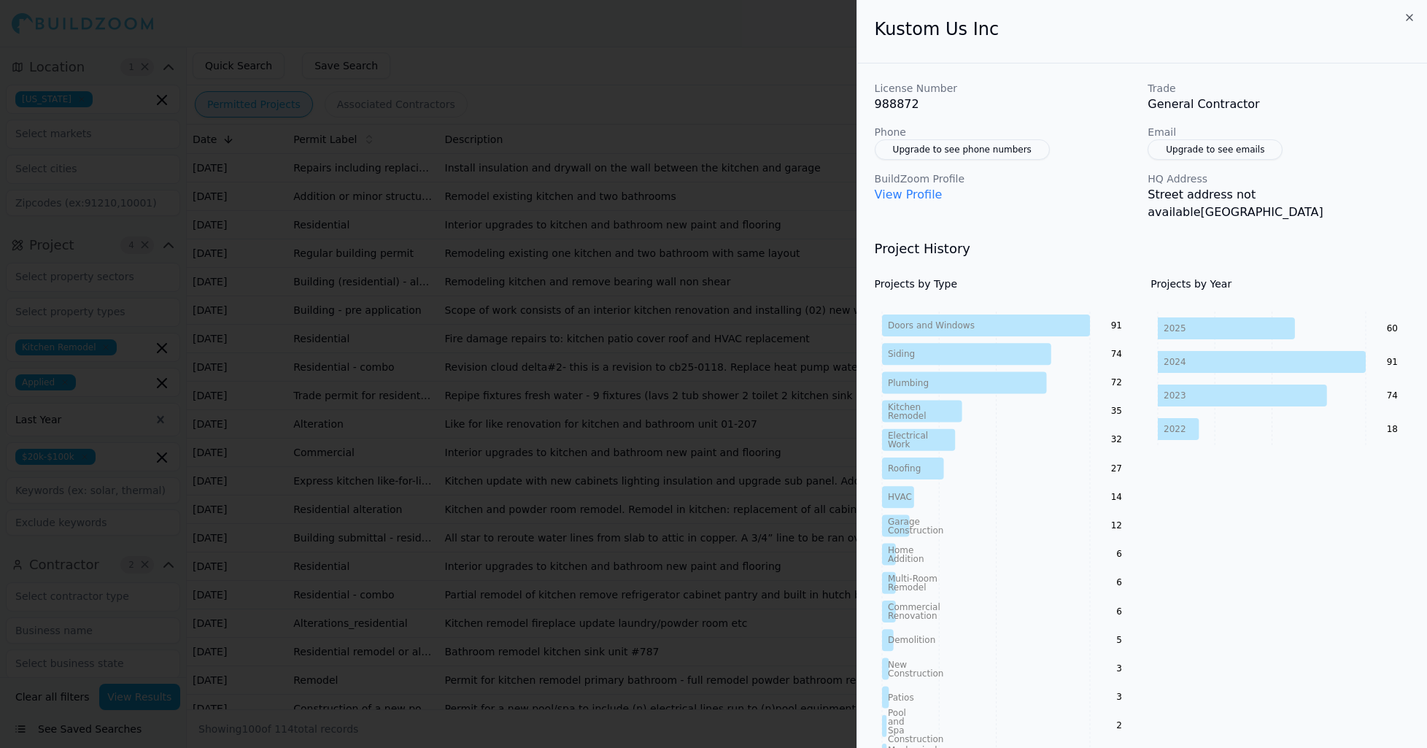
click at [674, 83] on div at bounding box center [713, 374] width 1427 height 748
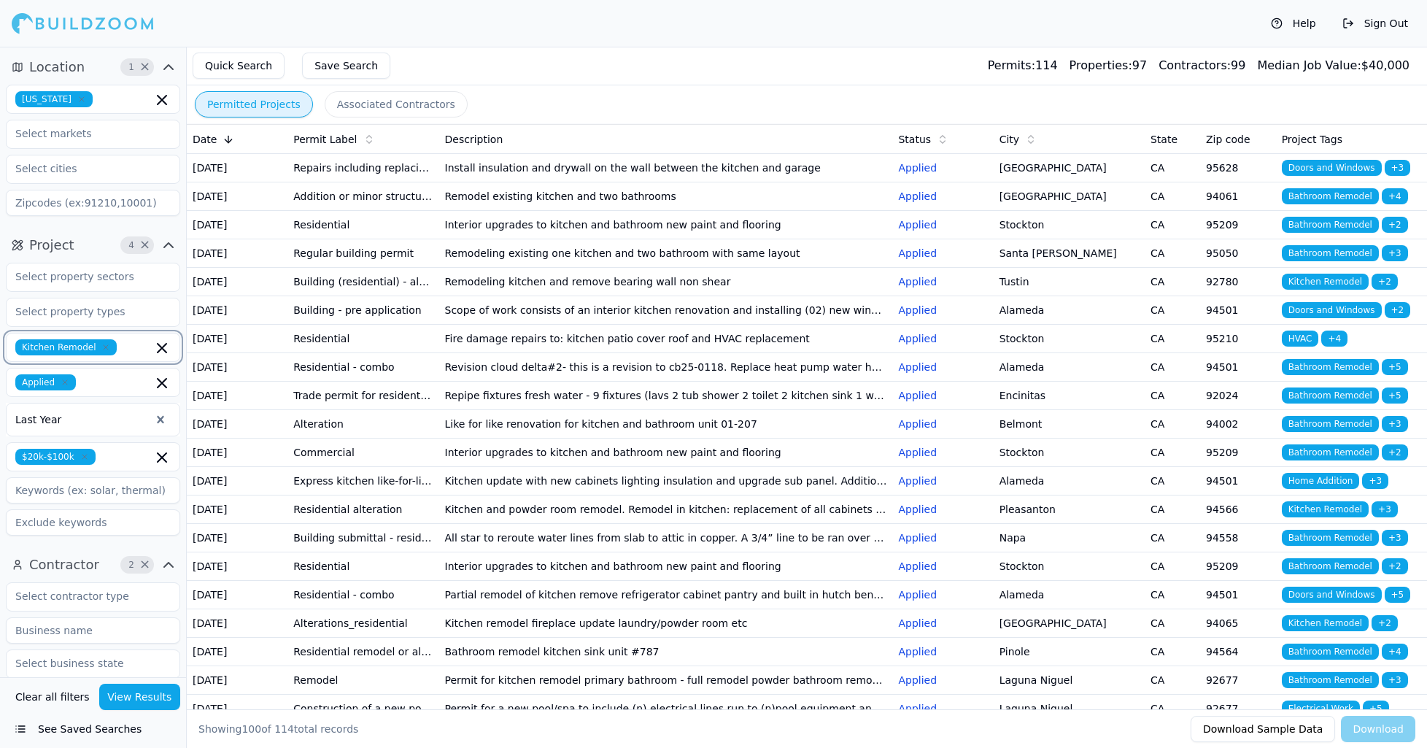
click at [161, 347] on icon "button" at bounding box center [162, 348] width 18 height 18
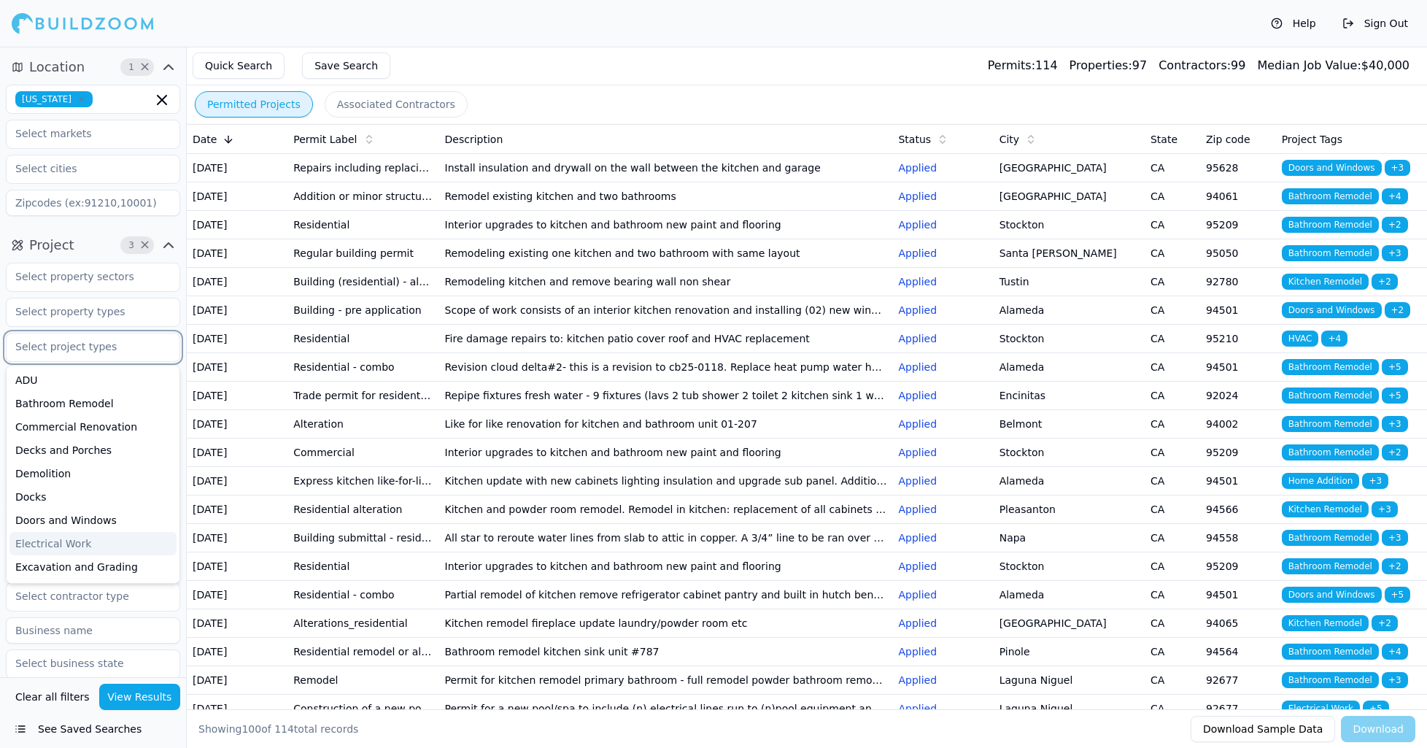
click at [97, 349] on input "text" at bounding box center [84, 346] width 155 height 26
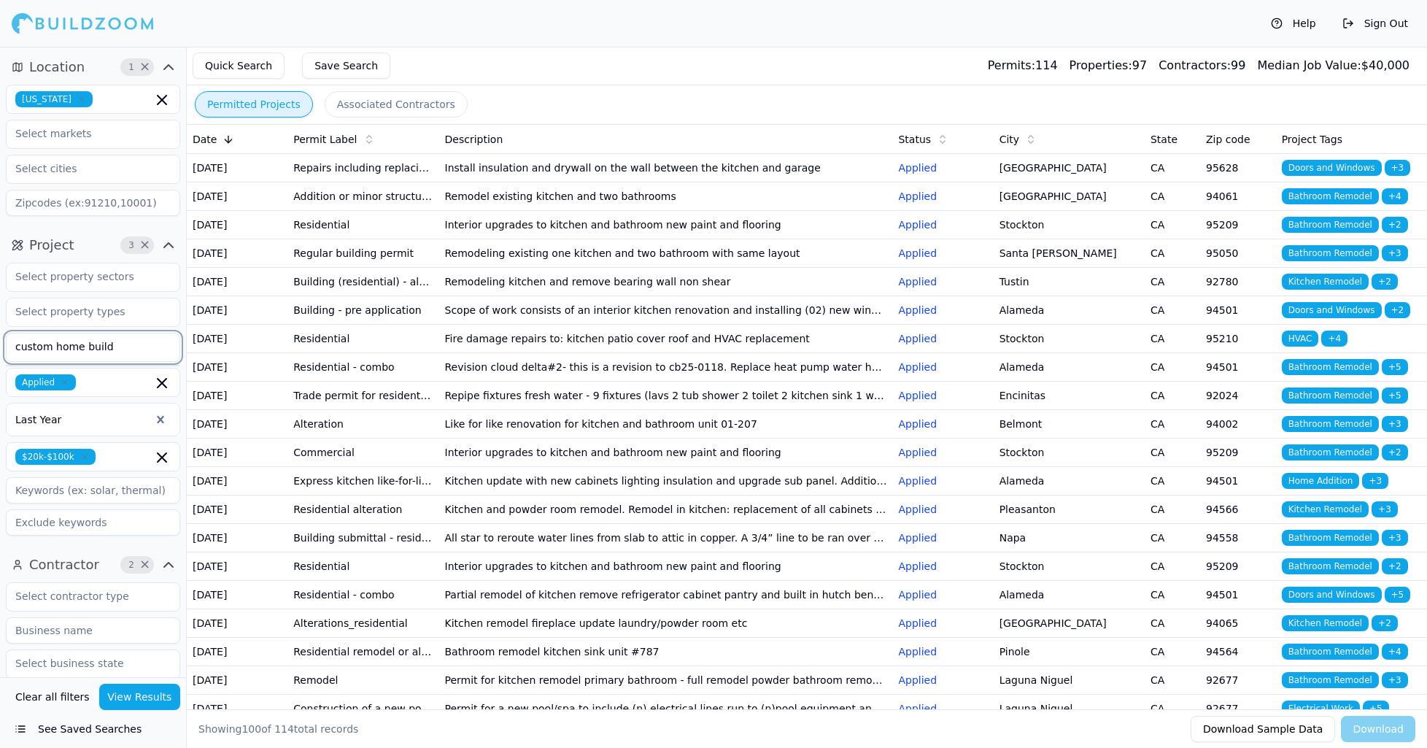
click at [84, 460] on icon "button" at bounding box center [84, 456] width 9 height 9
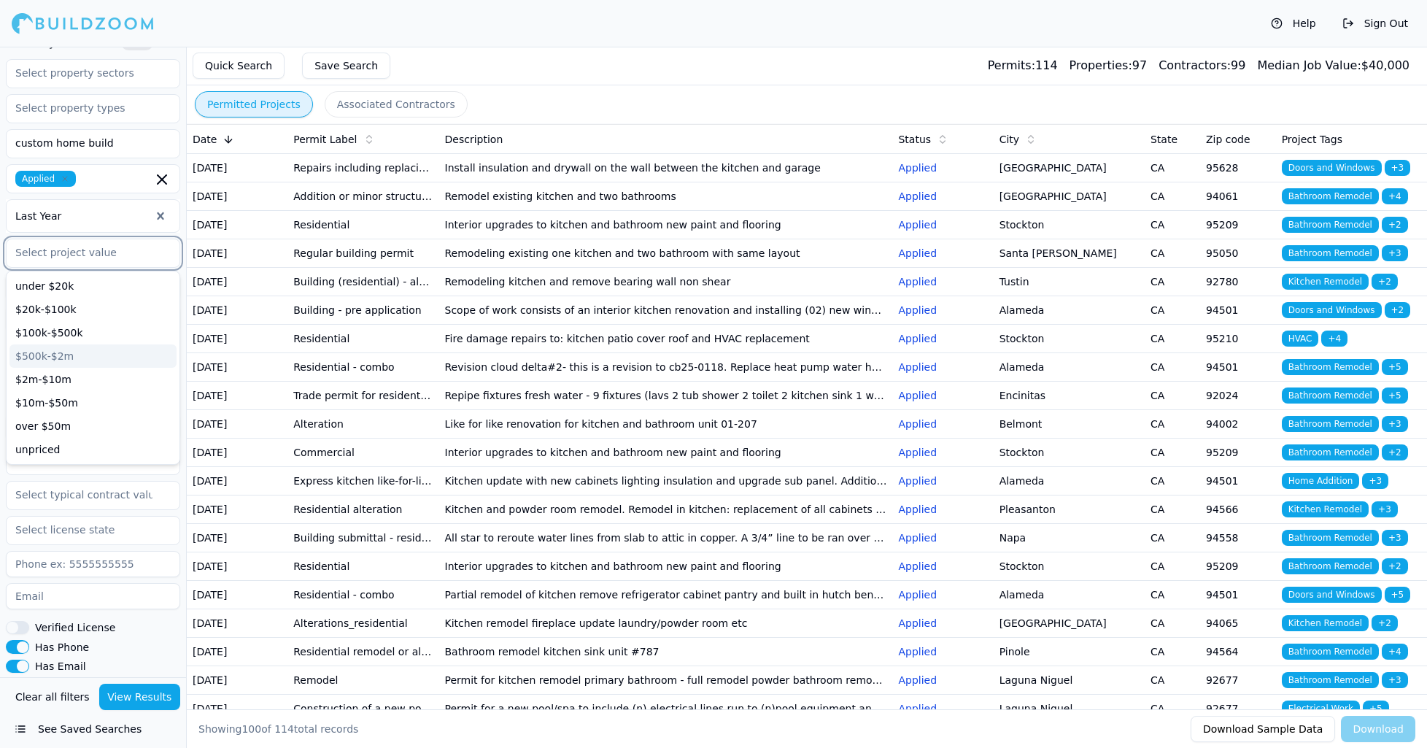
scroll to position [203, 0]
click at [42, 373] on div "$2m-$10m" at bounding box center [92, 379] width 167 height 23
click at [135, 698] on button "View Results" at bounding box center [140, 697] width 82 height 26
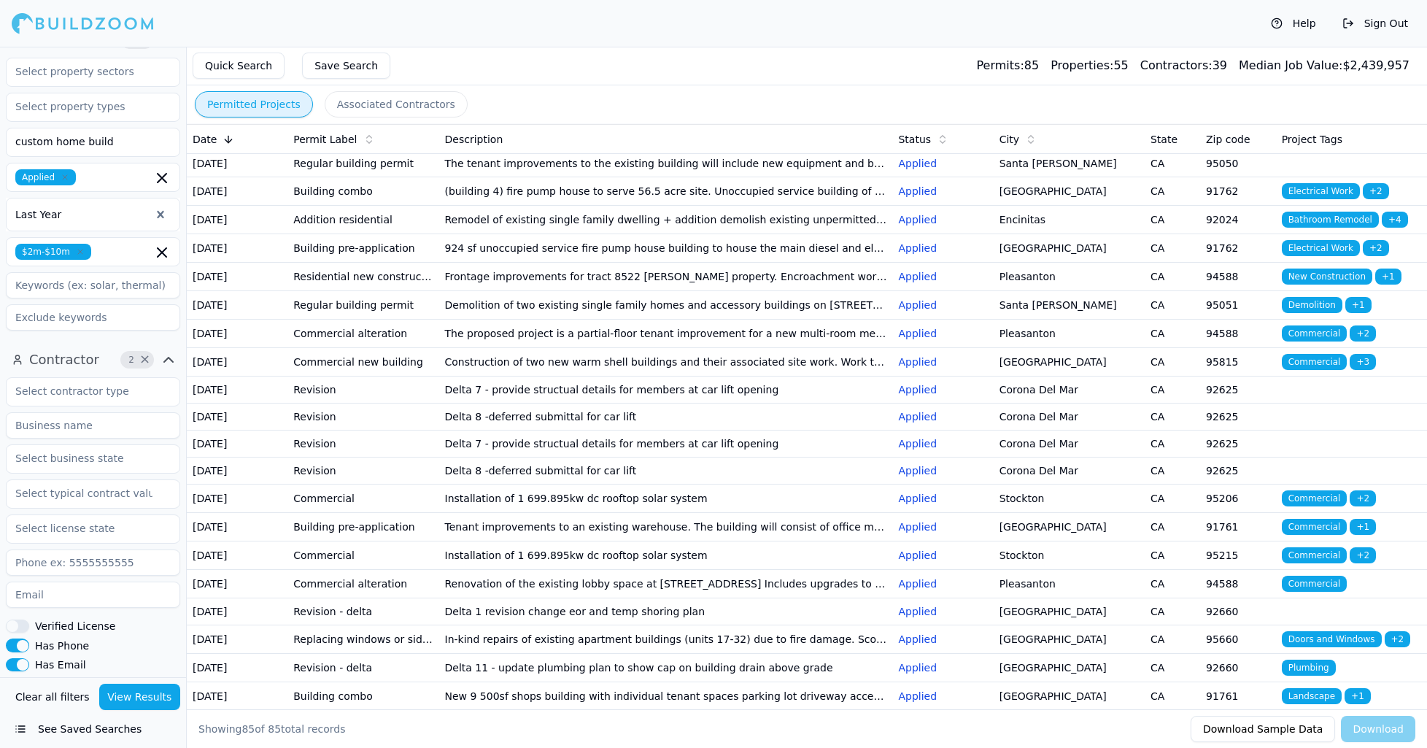
scroll to position [752, 0]
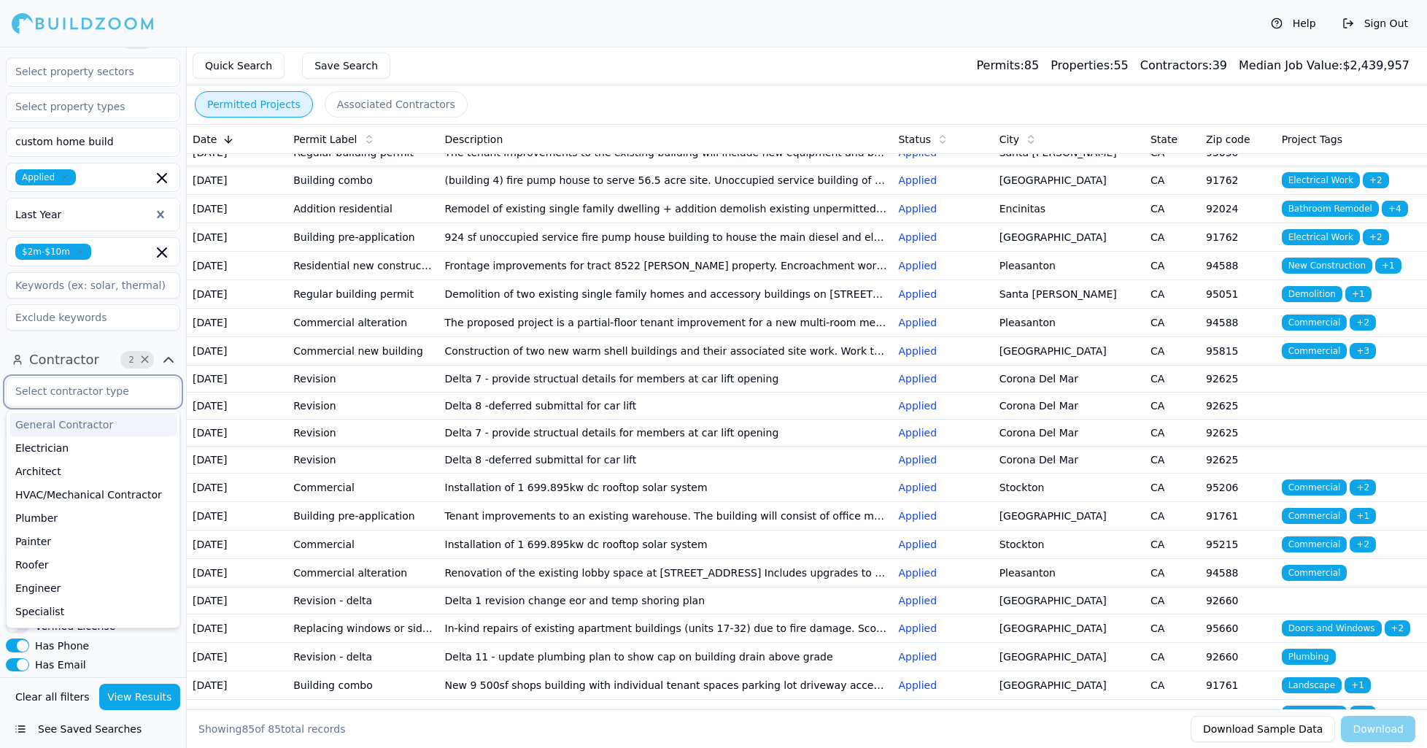
click at [47, 400] on input "text" at bounding box center [84, 391] width 155 height 26
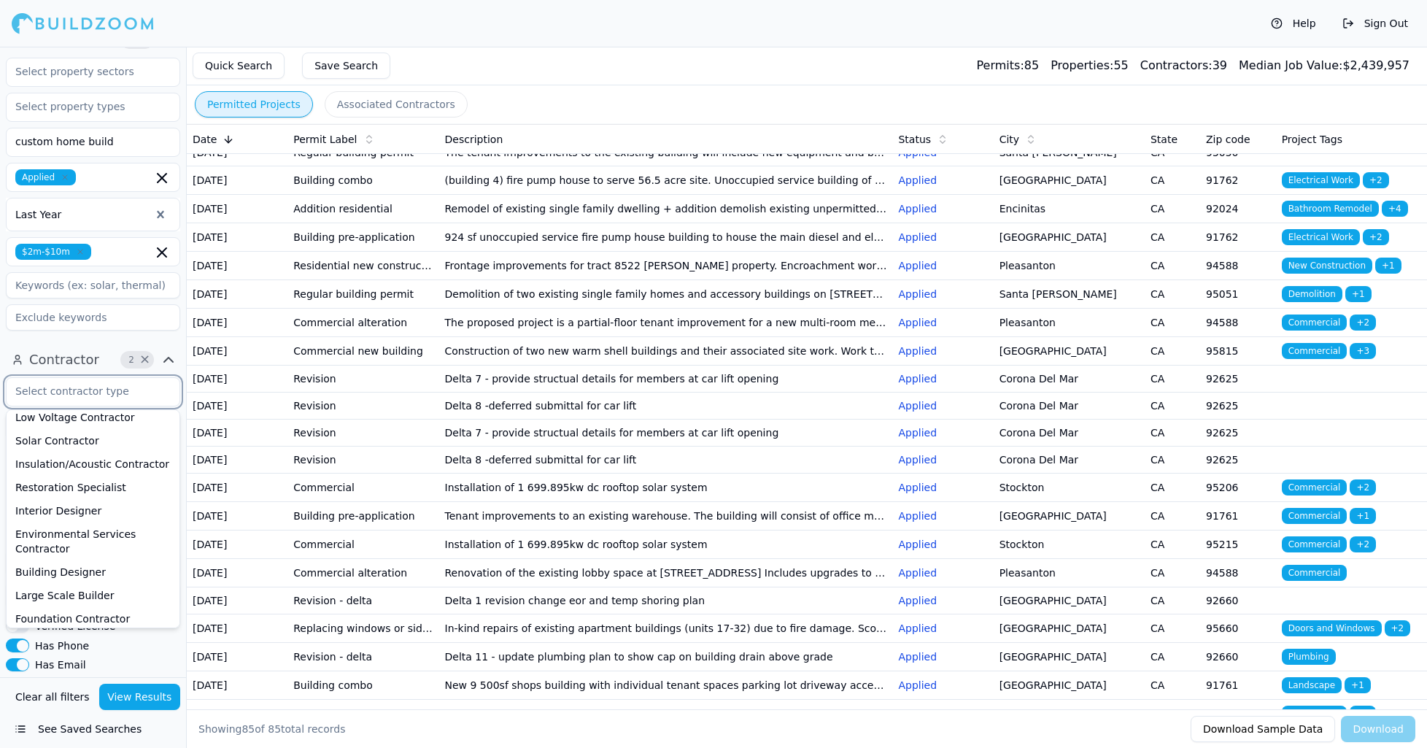
scroll to position [0, 0]
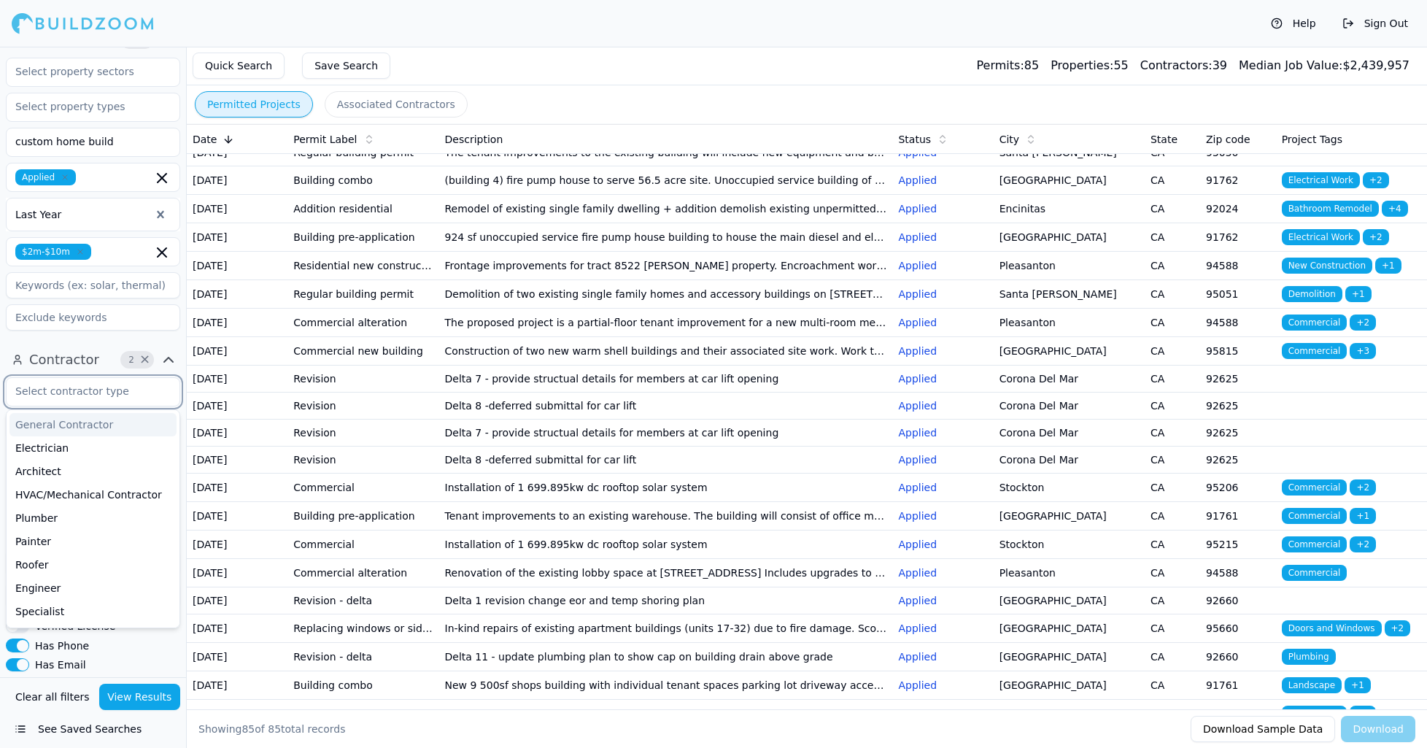
click at [85, 425] on div "General Contractor" at bounding box center [92, 424] width 167 height 23
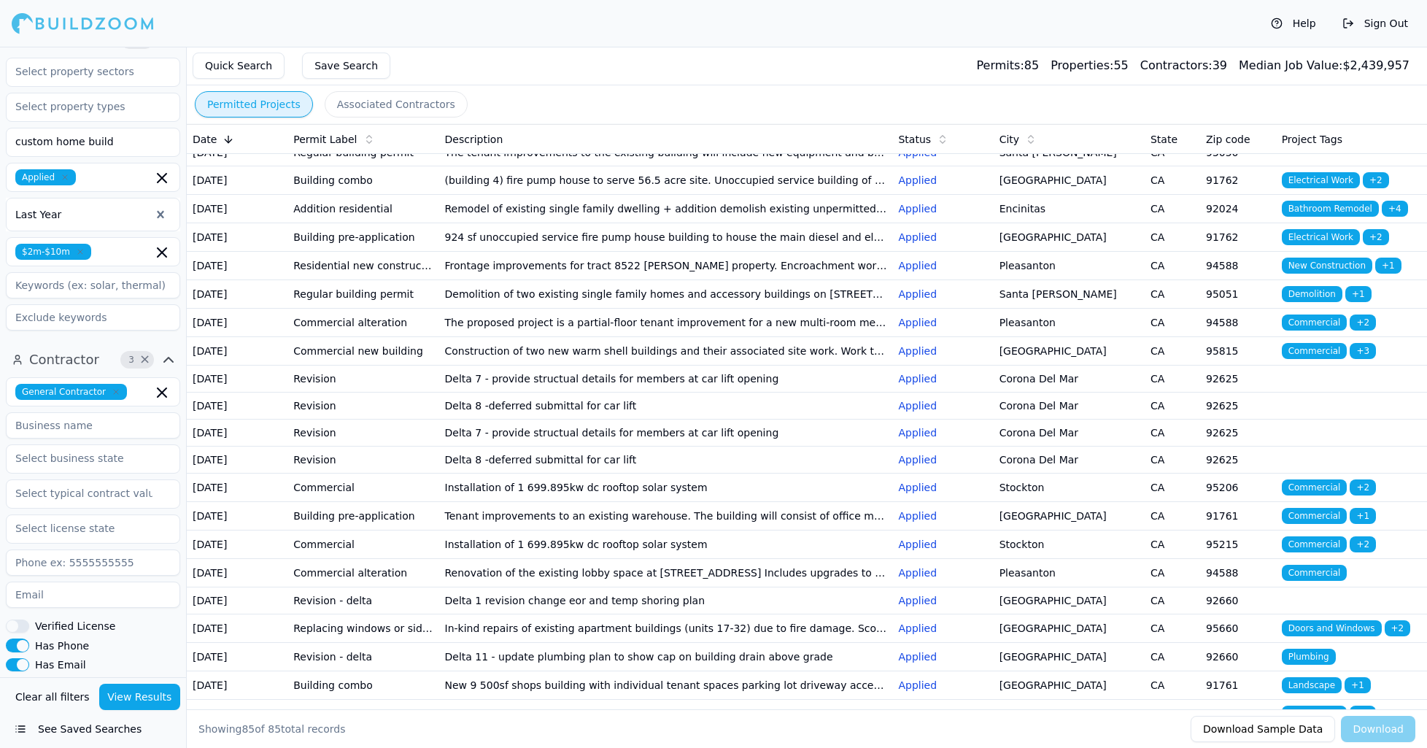
click at [150, 663] on div "Has Email" at bounding box center [93, 664] width 174 height 13
click at [143, 702] on button "View Results" at bounding box center [140, 697] width 82 height 26
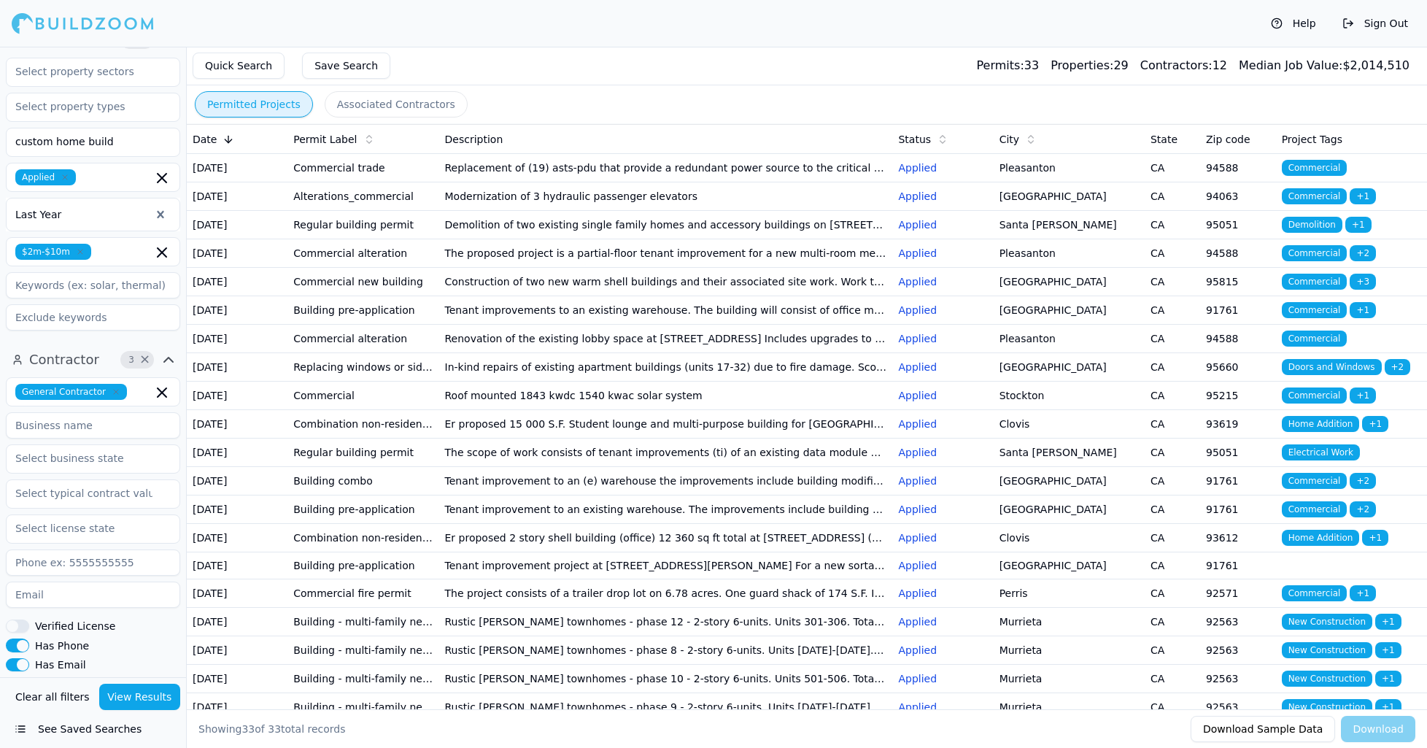
click at [330, 353] on td "Commercial alteration" at bounding box center [362, 339] width 151 height 28
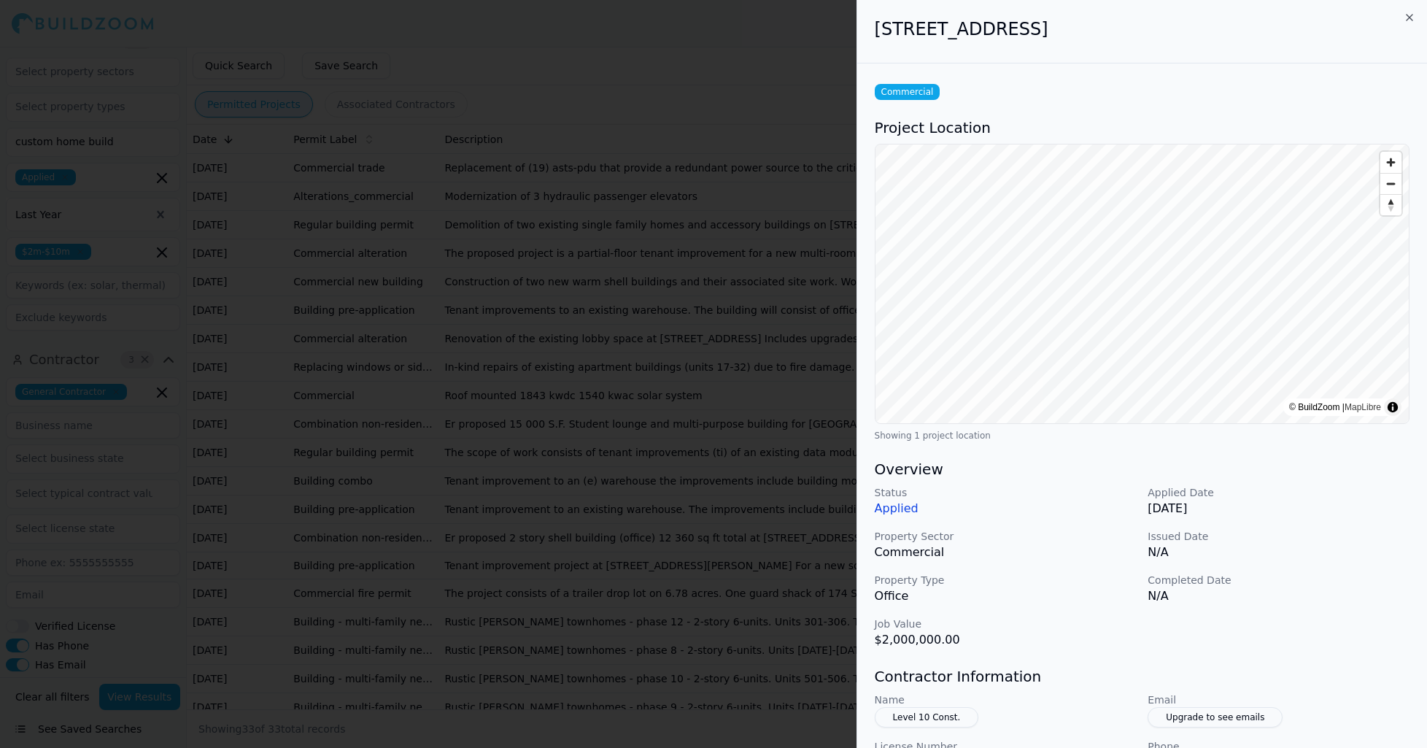
click at [943, 719] on button "Level 10 Const." at bounding box center [927, 717] width 104 height 20
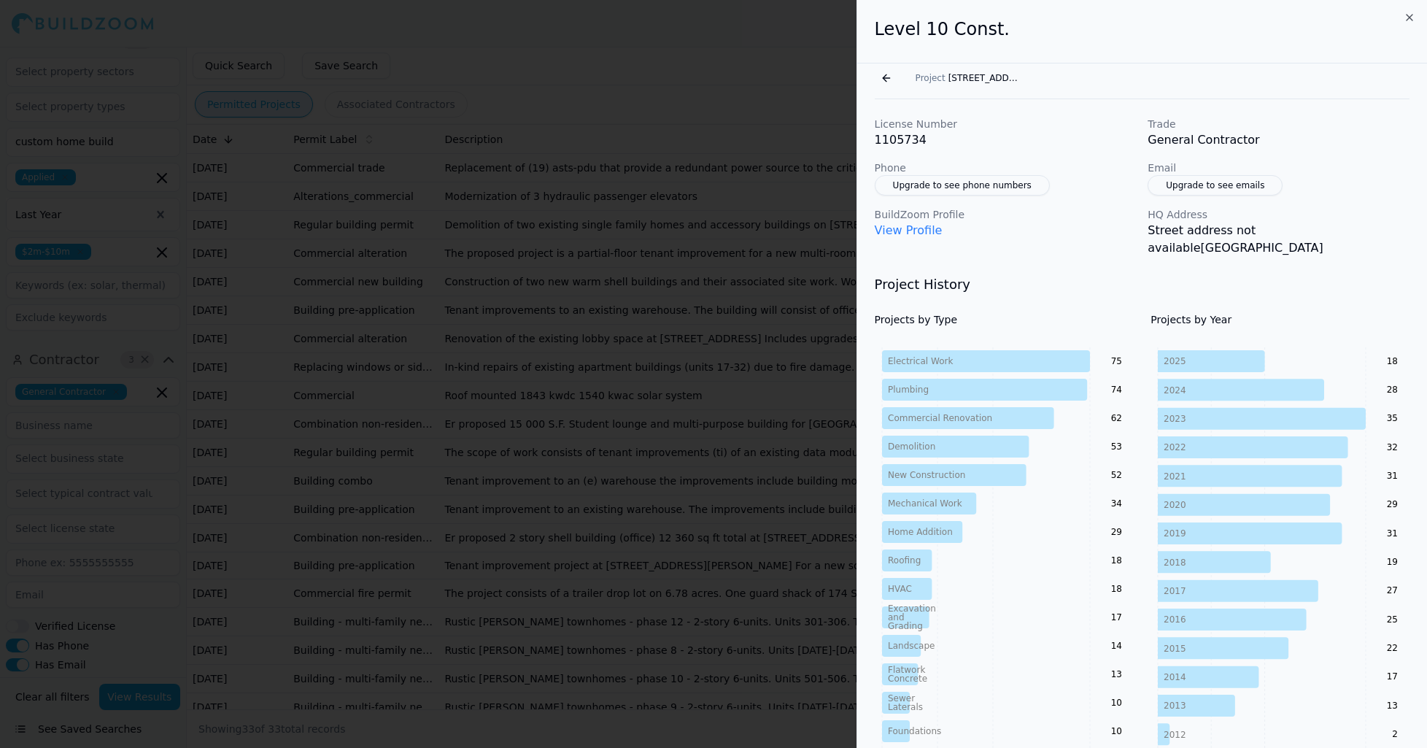
click at [916, 233] on link "View Profile" at bounding box center [909, 230] width 68 height 14
click at [1412, 17] on icon "button" at bounding box center [1410, 18] width 12 height 12
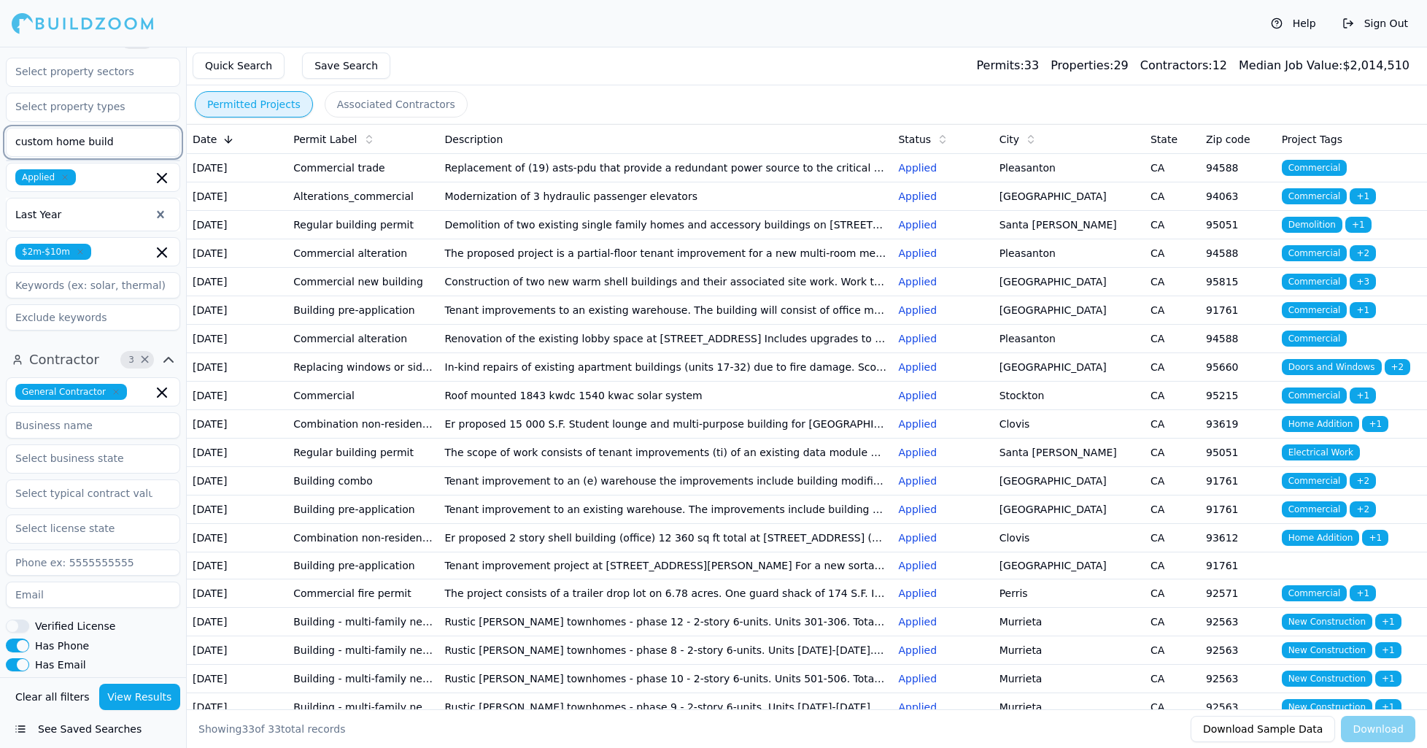
drag, startPoint x: 115, startPoint y: 140, endPoint x: -4, endPoint y: 135, distance: 118.3
click at [0, 135] on html "Help Sign Out Location 1 × [US_STATE] Project 3 × custom home build Applied Las…" at bounding box center [713, 374] width 1427 height 748
type input "flooring"
click at [150, 84] on input "text" at bounding box center [84, 71] width 155 height 26
click at [53, 98] on div "Residential" at bounding box center [92, 104] width 167 height 23
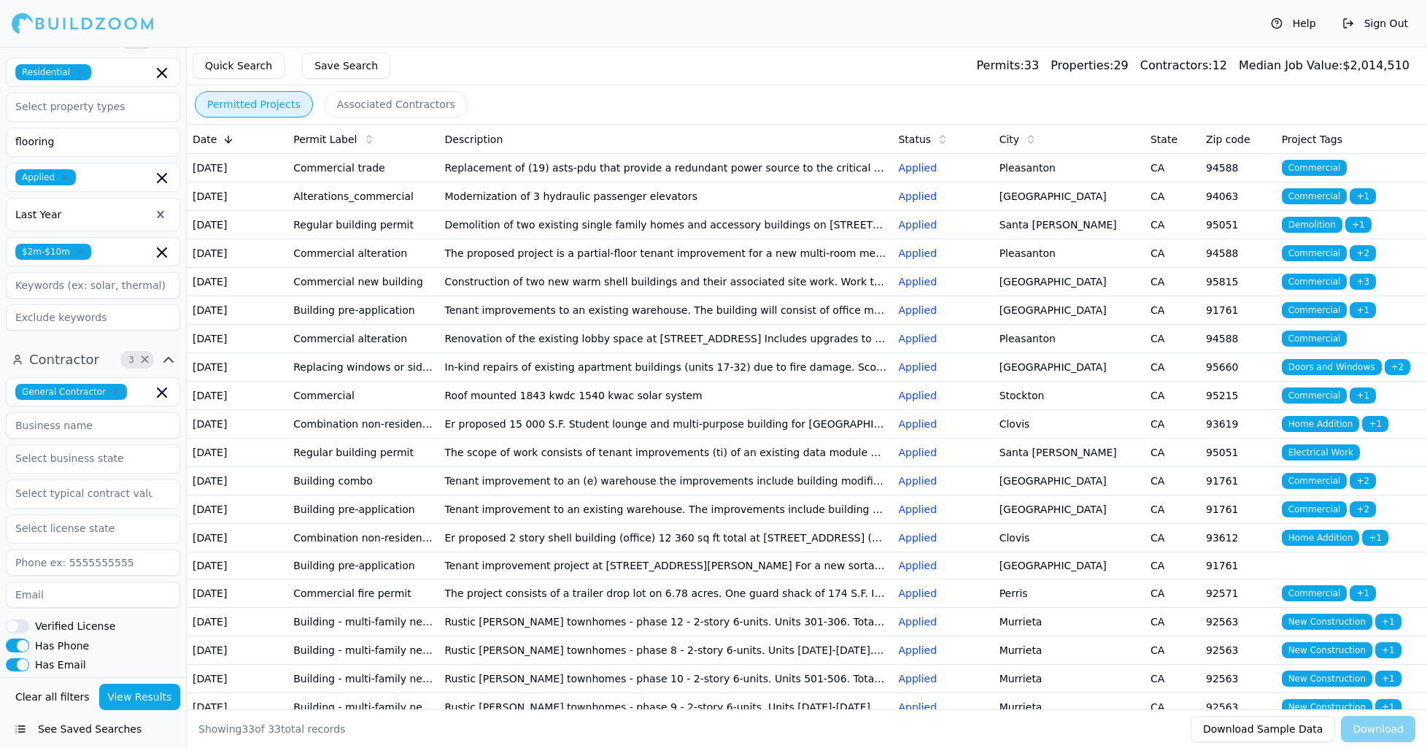
click at [238, 34] on div "Help Sign Out" at bounding box center [713, 23] width 1427 height 47
click at [145, 214] on div at bounding box center [92, 213] width 155 height 15
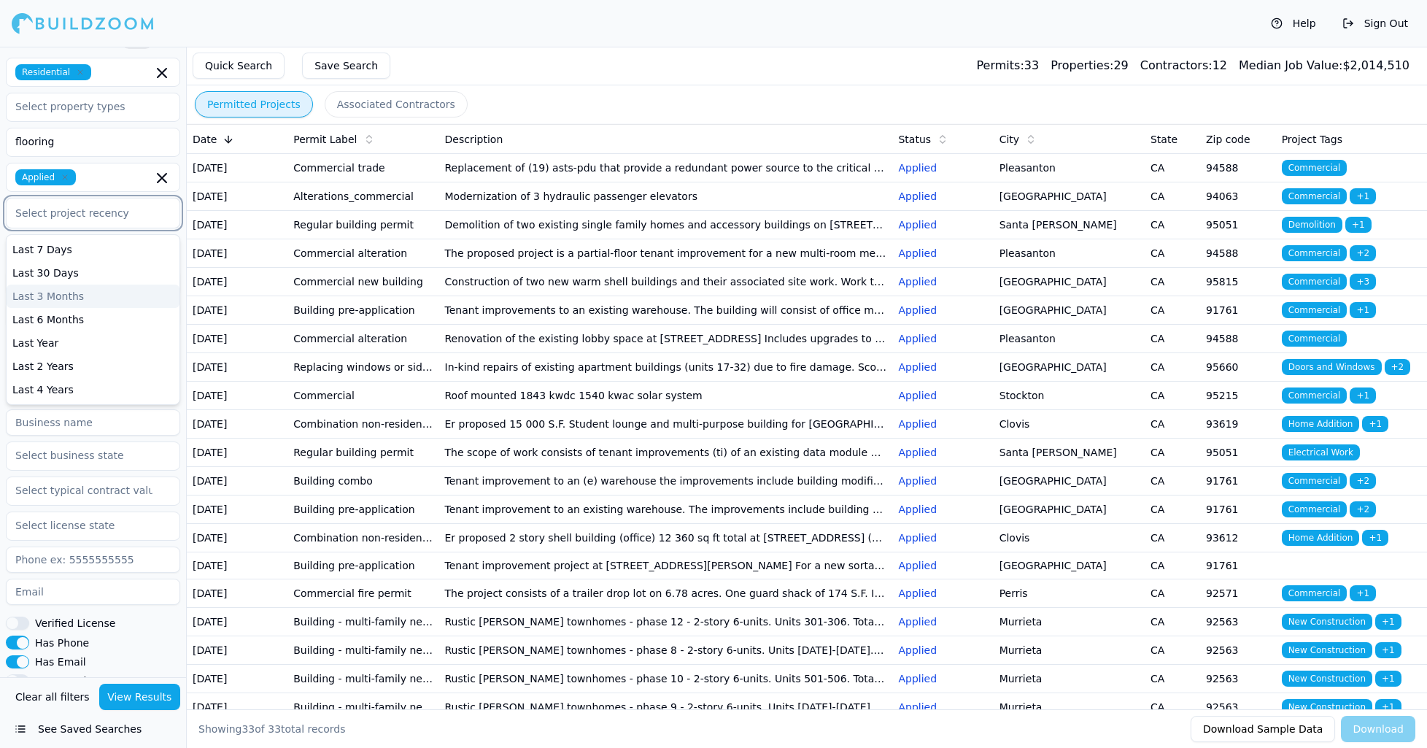
click at [98, 293] on div "Last 3 Months" at bounding box center [93, 296] width 173 height 23
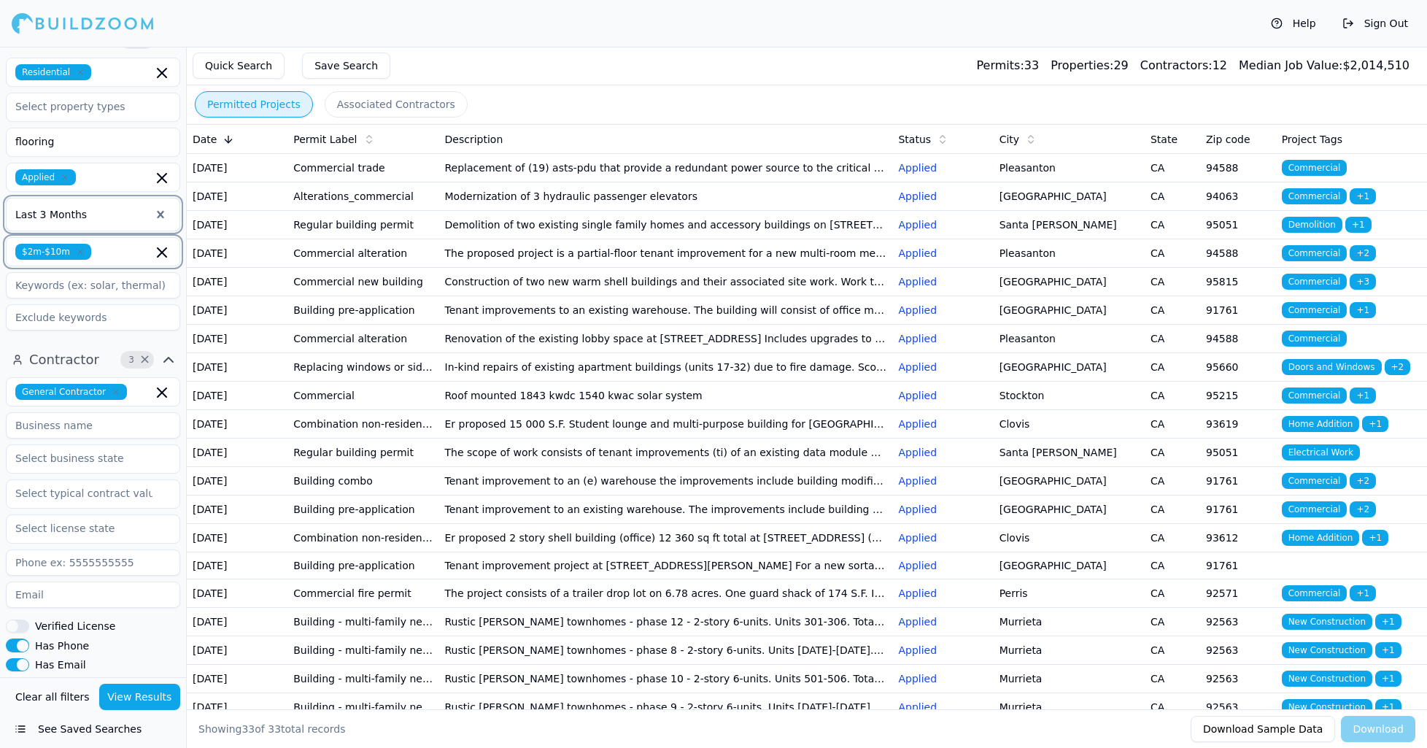
click at [164, 255] on icon "button" at bounding box center [162, 252] width 9 height 9
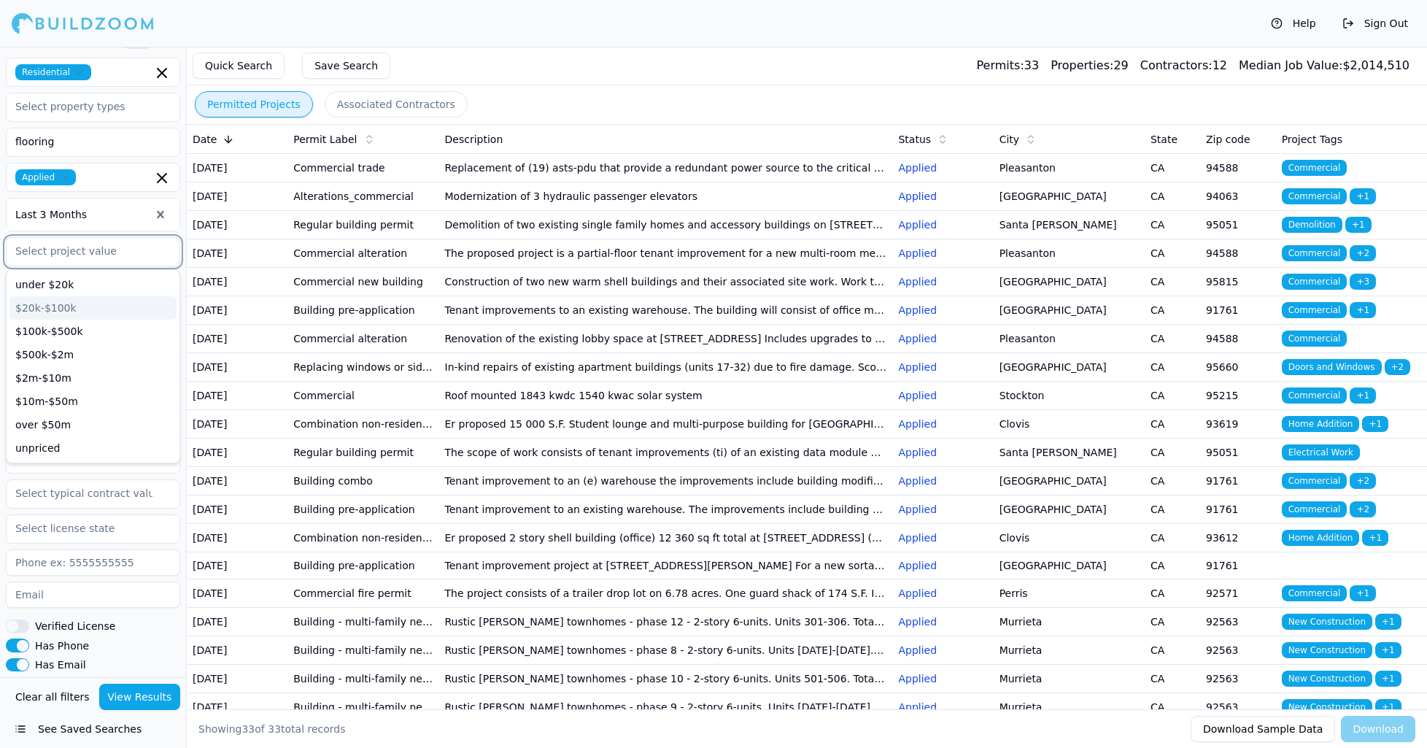
click at [87, 309] on div "$20k-$100k" at bounding box center [92, 307] width 167 height 23
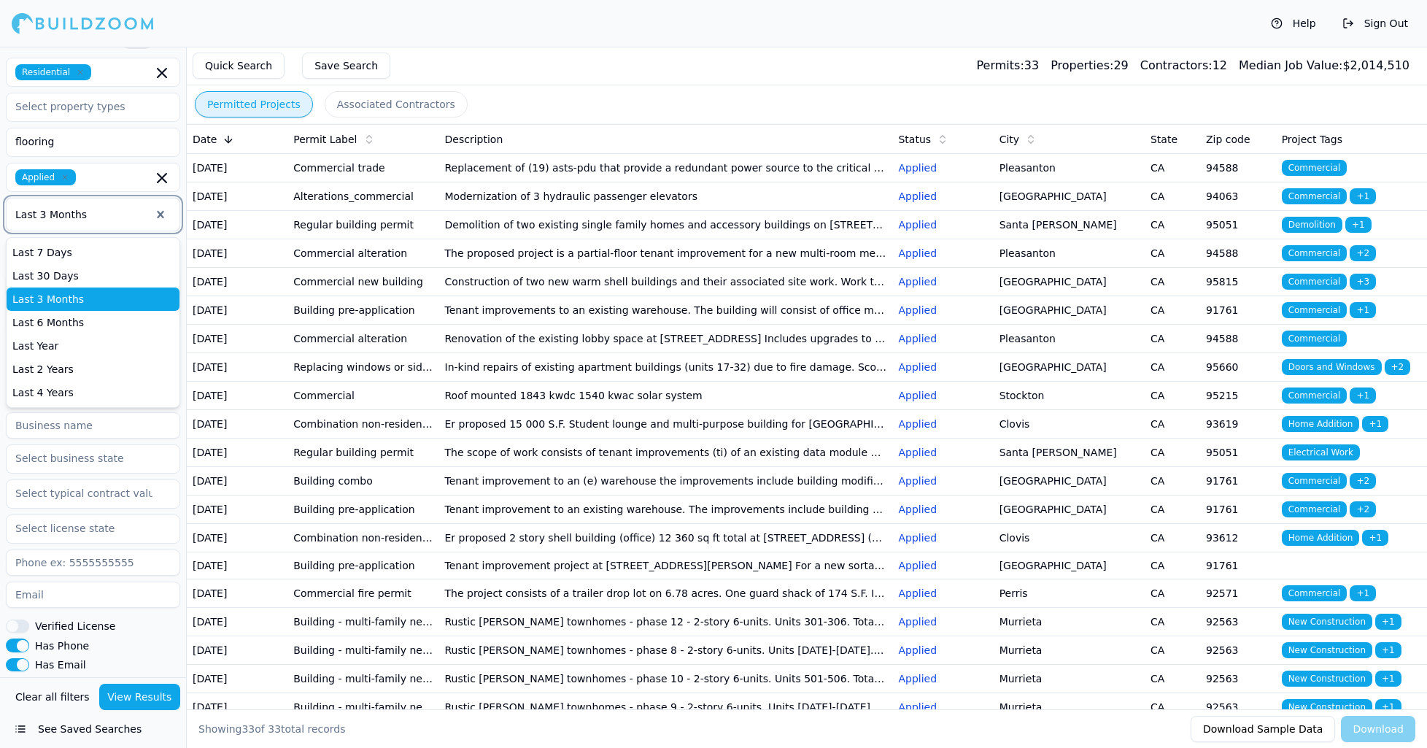
click at [106, 223] on div "Last 3 Months" at bounding box center [93, 215] width 174 height 34
click at [77, 297] on div "Last 3 Months" at bounding box center [93, 298] width 173 height 23
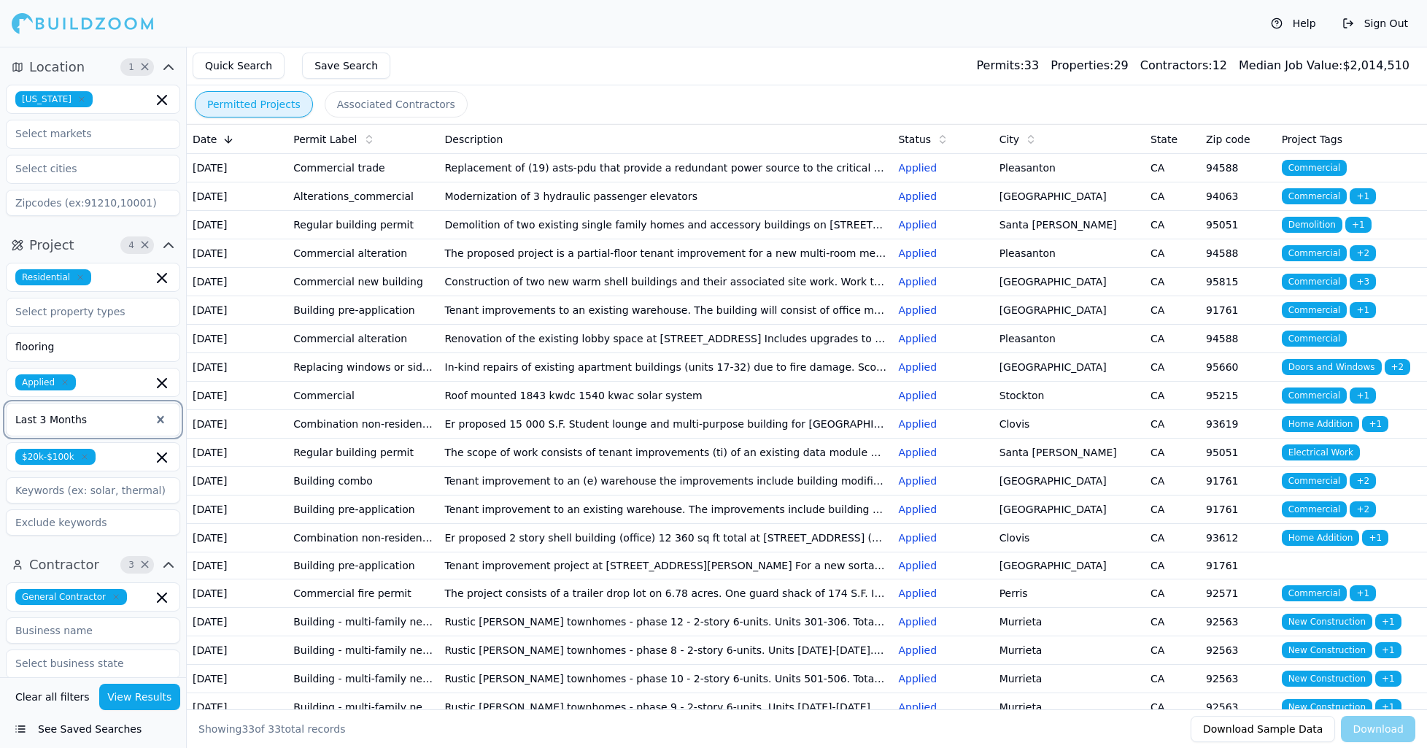
click at [77, 100] on icon "button" at bounding box center [81, 99] width 9 height 9
click at [66, 133] on div "[US_STATE]" at bounding box center [92, 131] width 167 height 23
click at [81, 168] on input "text" at bounding box center [84, 168] width 155 height 26
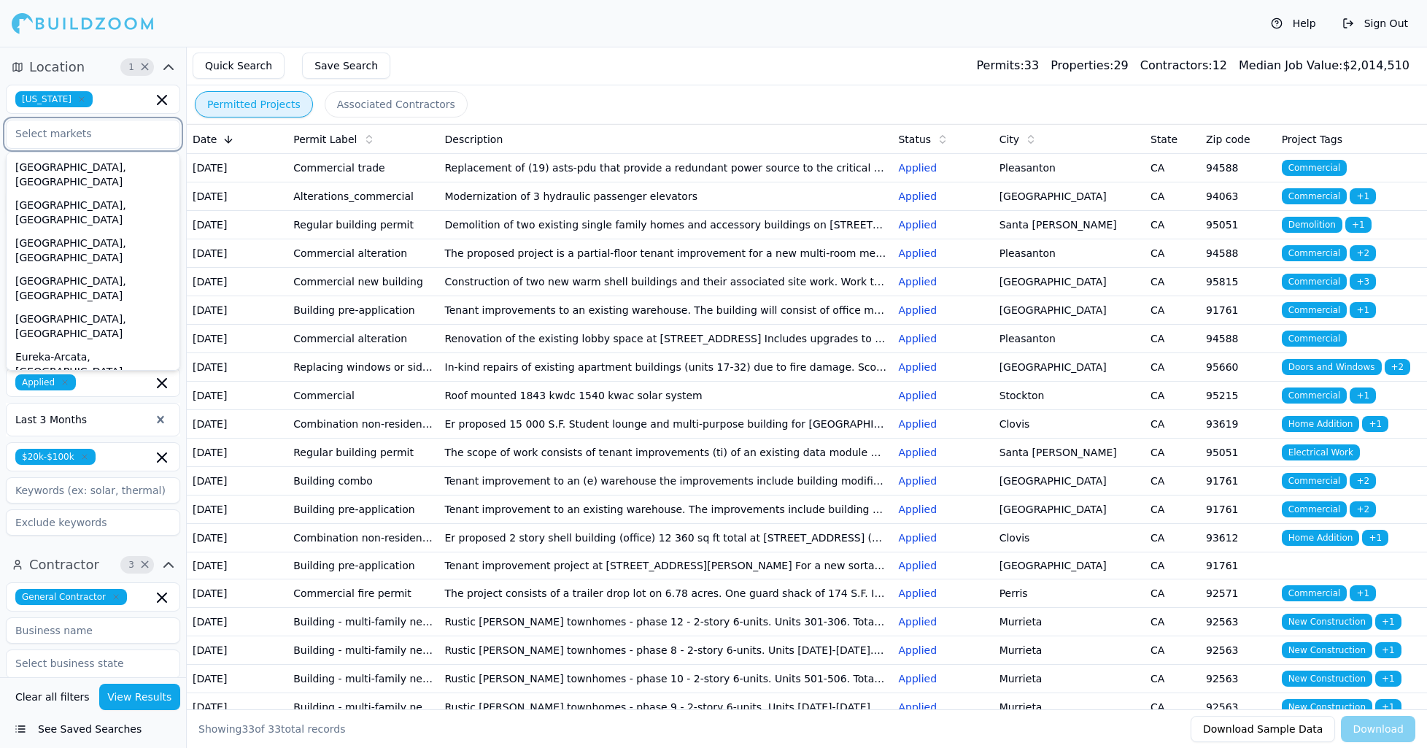
click at [77, 125] on input "text" at bounding box center [84, 133] width 155 height 26
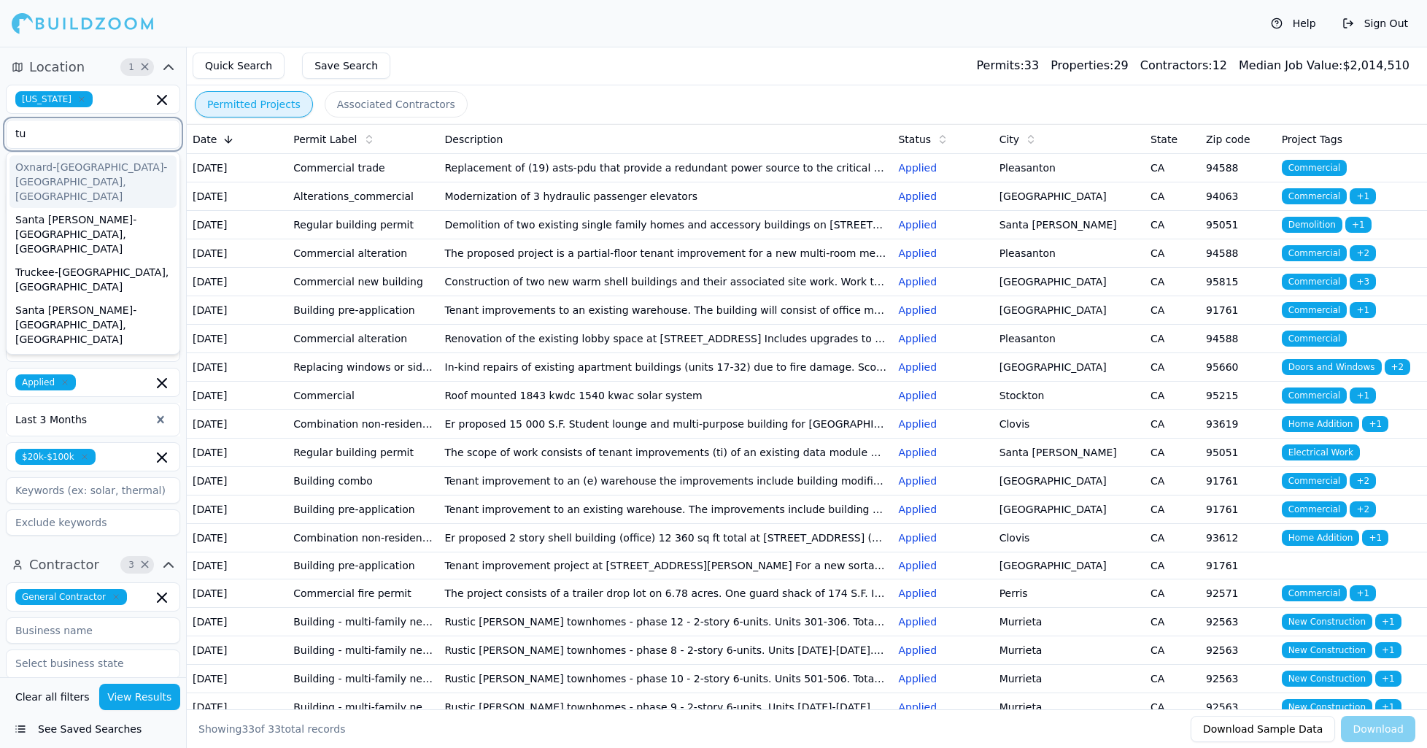
type input "t"
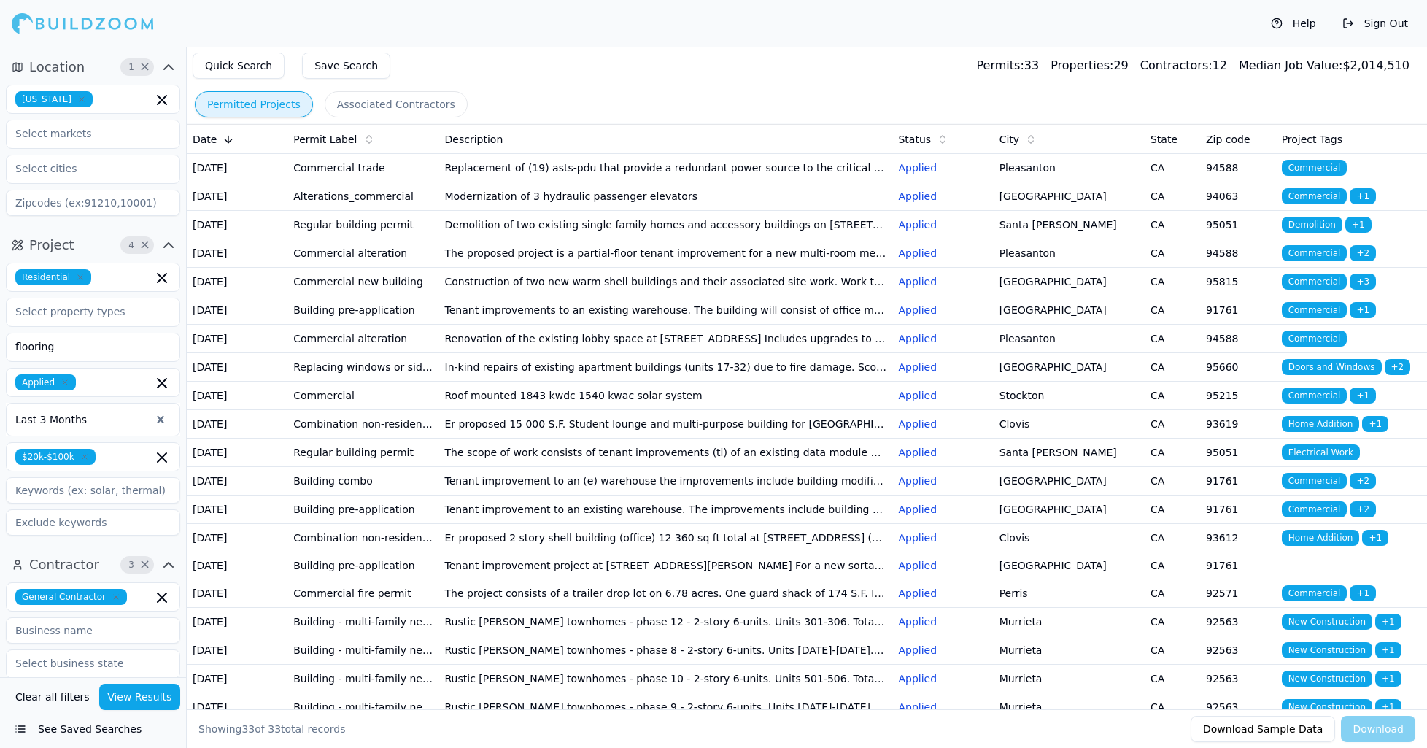
click at [77, 101] on span "[US_STATE]" at bounding box center [53, 99] width 77 height 16
click at [77, 99] on icon "button" at bounding box center [81, 99] width 9 height 9
click at [74, 98] on input "text" at bounding box center [84, 98] width 155 height 26
type input "CA"
type input "94303"
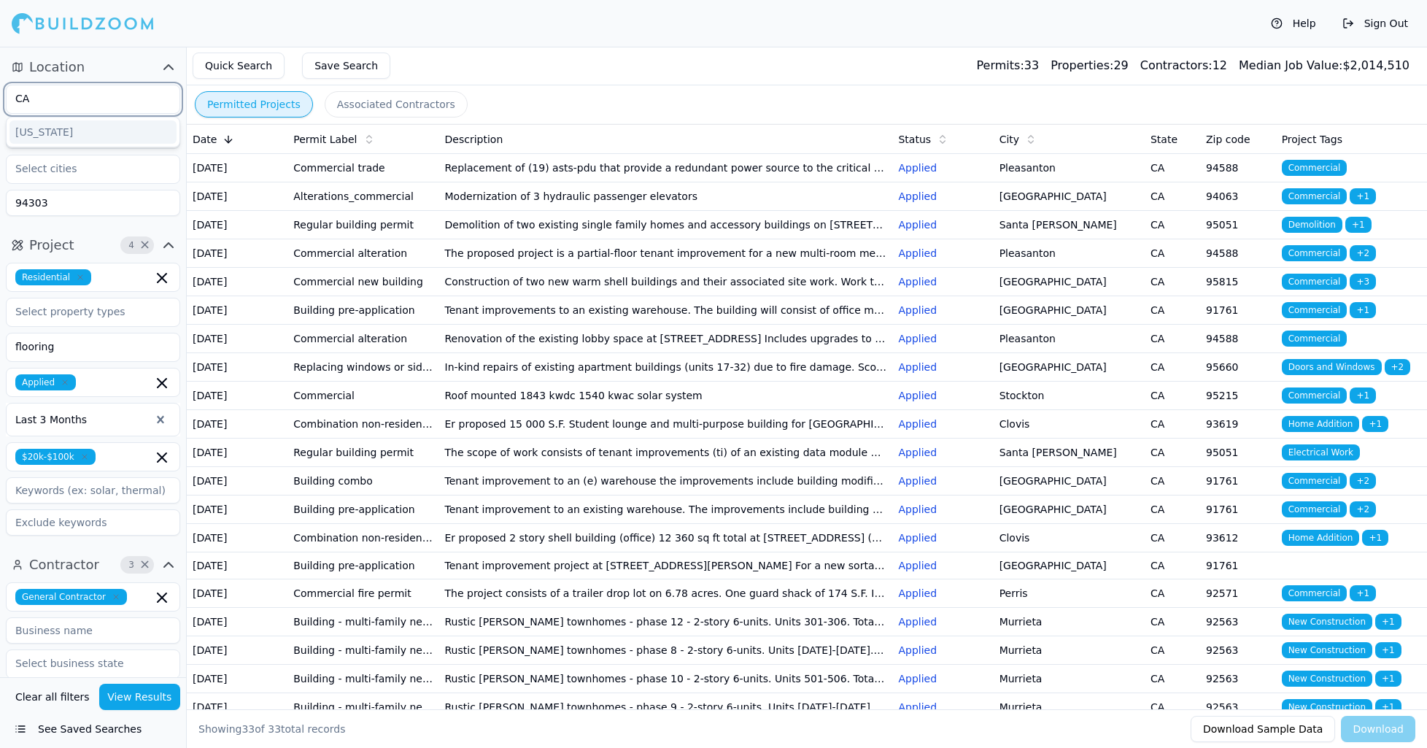
click at [60, 135] on div "[US_STATE]" at bounding box center [92, 131] width 167 height 23
click at [61, 140] on input "text" at bounding box center [84, 133] width 155 height 26
drag, startPoint x: 86, startPoint y: 125, endPoint x: 16, endPoint y: 128, distance: 70.1
click at [16, 128] on input "southern cal" at bounding box center [84, 133] width 155 height 26
drag, startPoint x: 80, startPoint y: 134, endPoint x: 13, endPoint y: 128, distance: 66.6
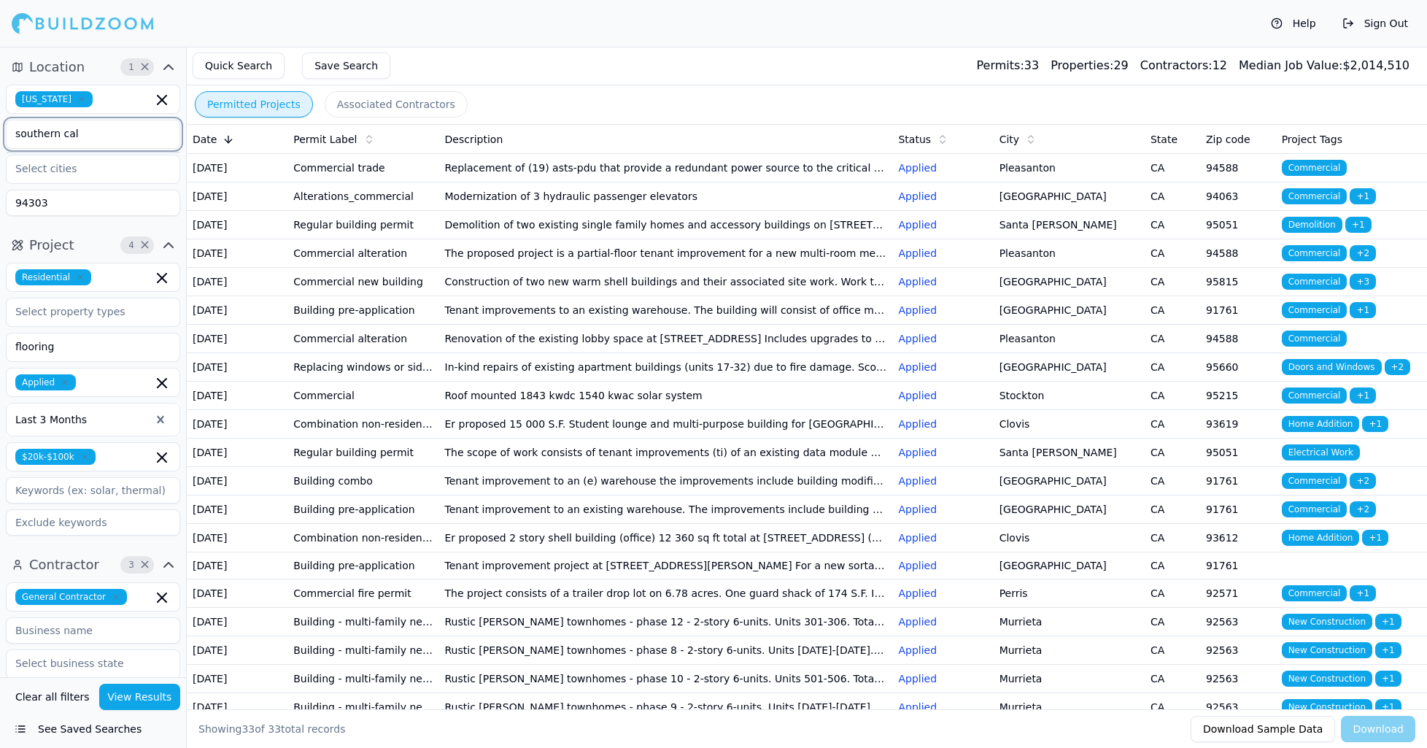
click at [13, 129] on input "southern cal" at bounding box center [84, 133] width 155 height 26
type input "southern cal"
drag, startPoint x: 7, startPoint y: 201, endPoint x: -2, endPoint y: 198, distance: 9.0
click at [0, 198] on html "Help Sign Out Location 1 × [US_STATE] southern cal 94303 Project 4 × Residentia…" at bounding box center [713, 374] width 1427 height 748
click at [130, 171] on input "text" at bounding box center [84, 168] width 155 height 26
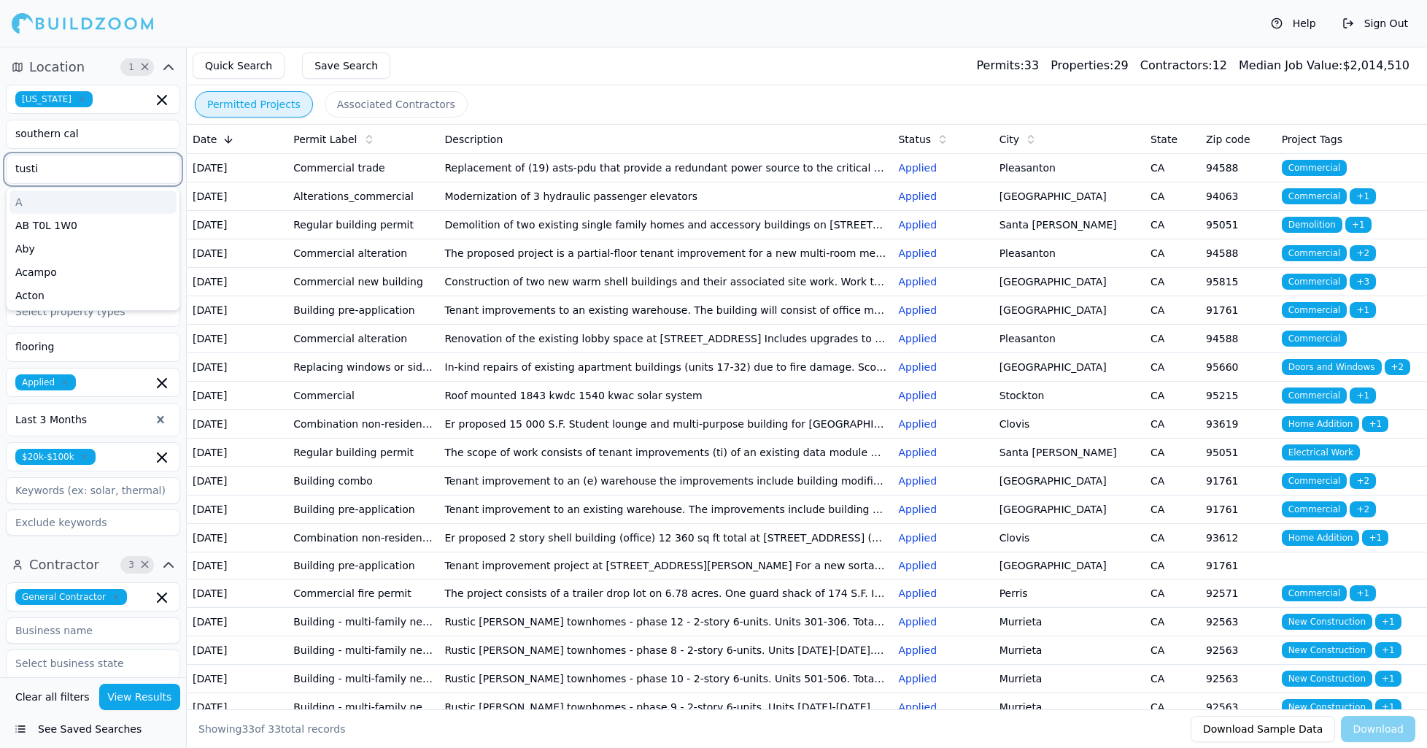
type input "tustin"
click at [88, 205] on div "Tustin" at bounding box center [92, 201] width 167 height 23
click at [576, 86] on div "Permitted Projects Associated Contractors" at bounding box center [807, 104] width 1240 height 38
click at [53, 172] on input "text" at bounding box center [84, 168] width 155 height 26
type input "t"
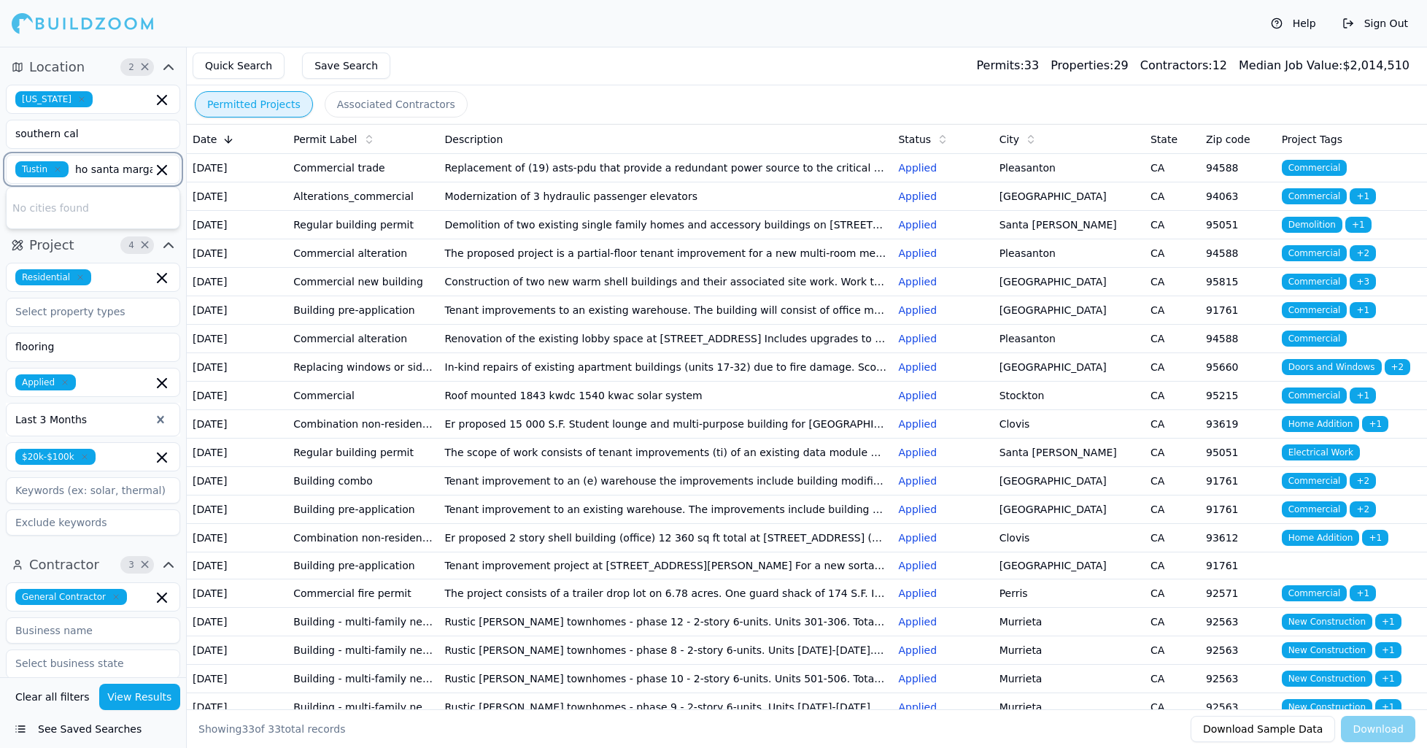
scroll to position [0, 19]
type input "[GEOGRAPHIC_DATA][PERSON_NAME]"
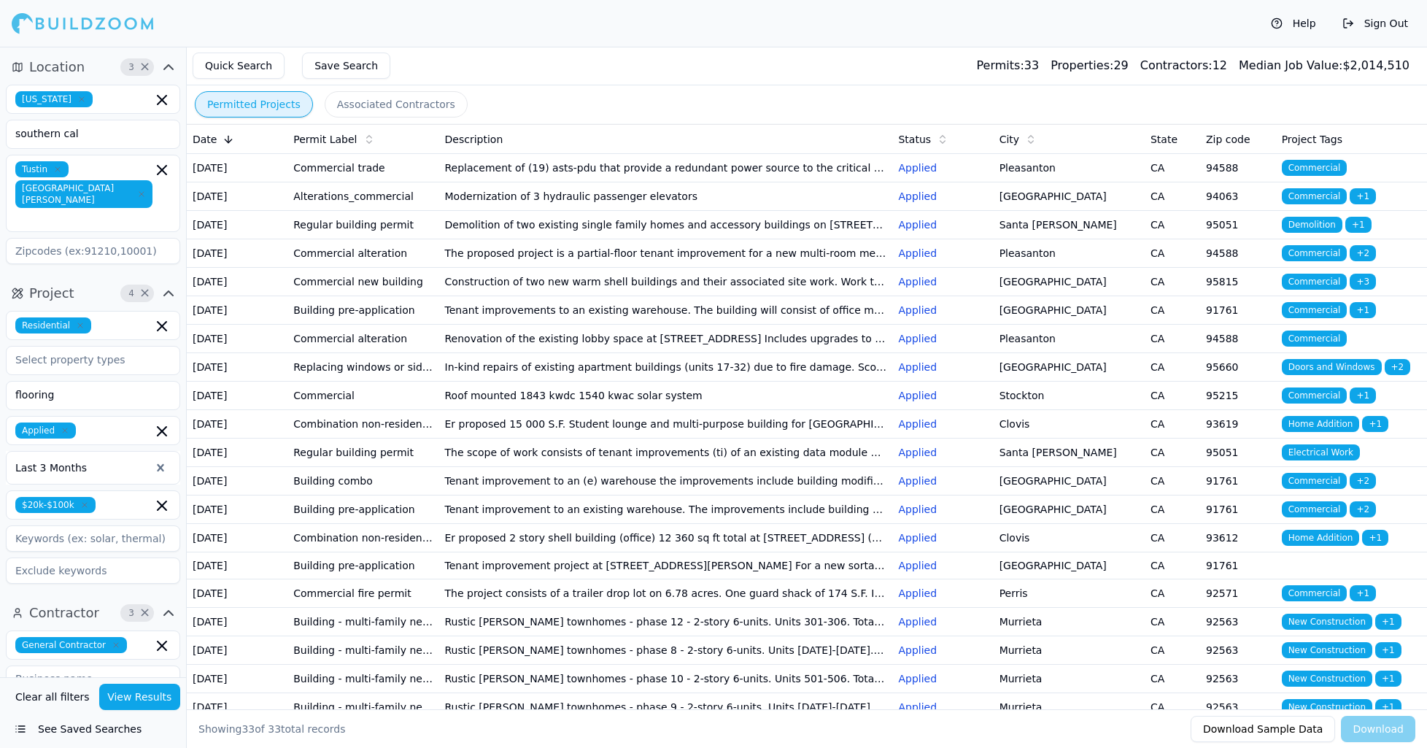
click at [556, 59] on div "Quick Search Save Search Permits: 33 Properties: 29 Contractors: 12 Median Job …" at bounding box center [807, 66] width 1240 height 39
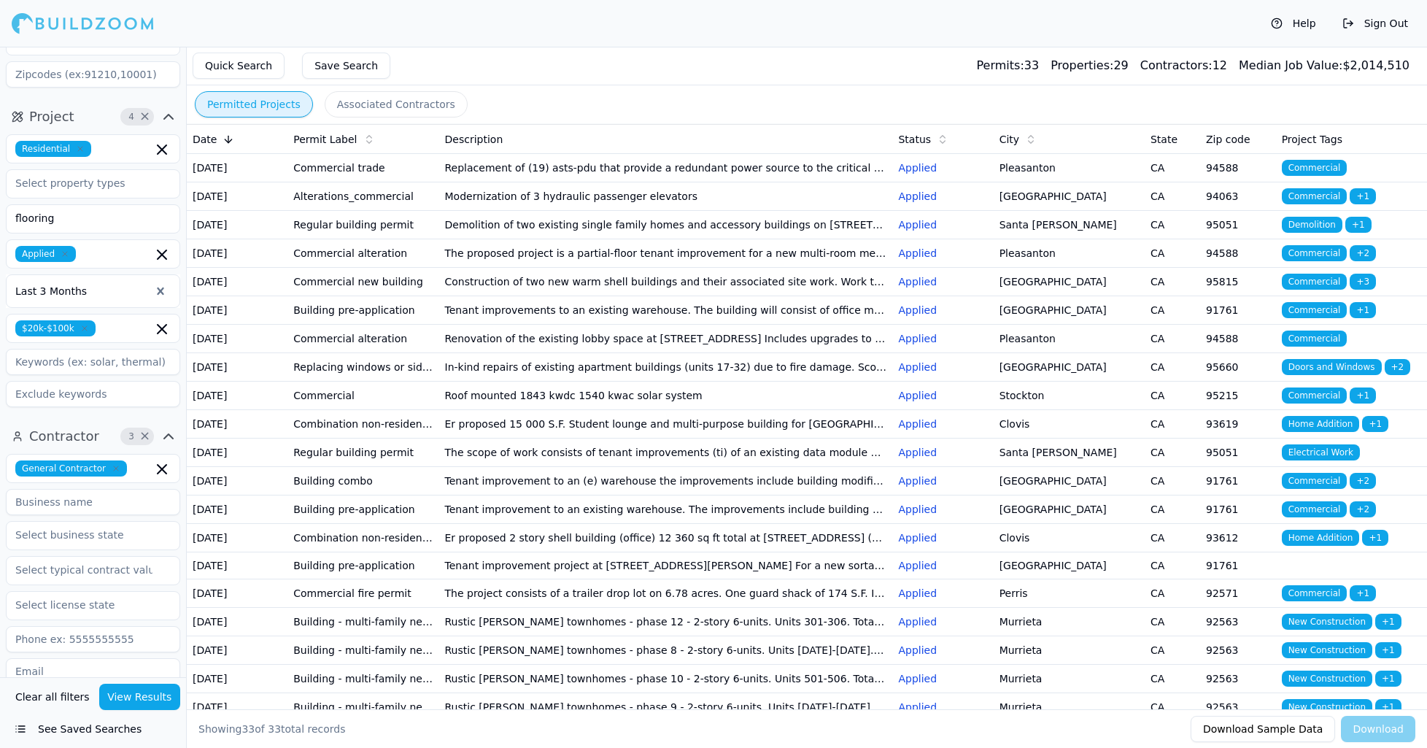
scroll to position [209, 0]
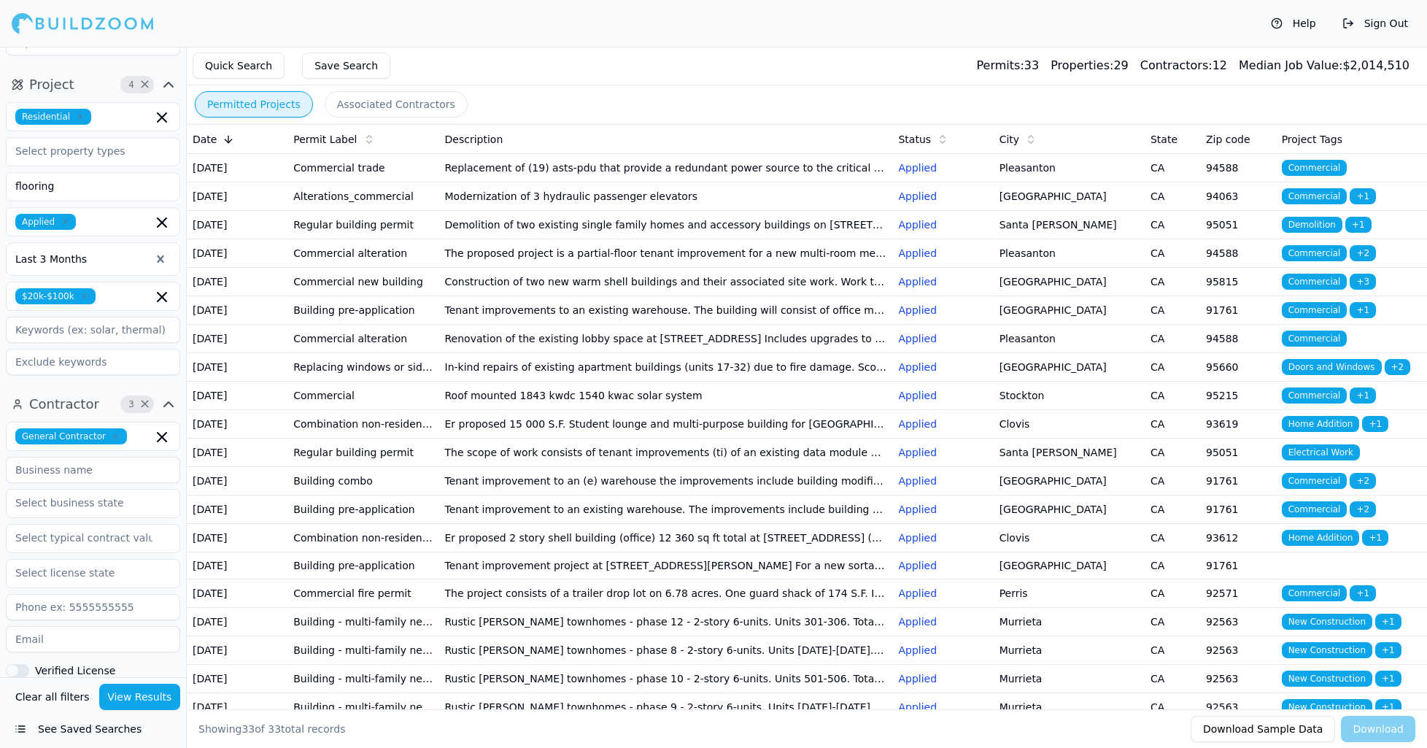
click at [118, 692] on button "View Results" at bounding box center [140, 697] width 82 height 26
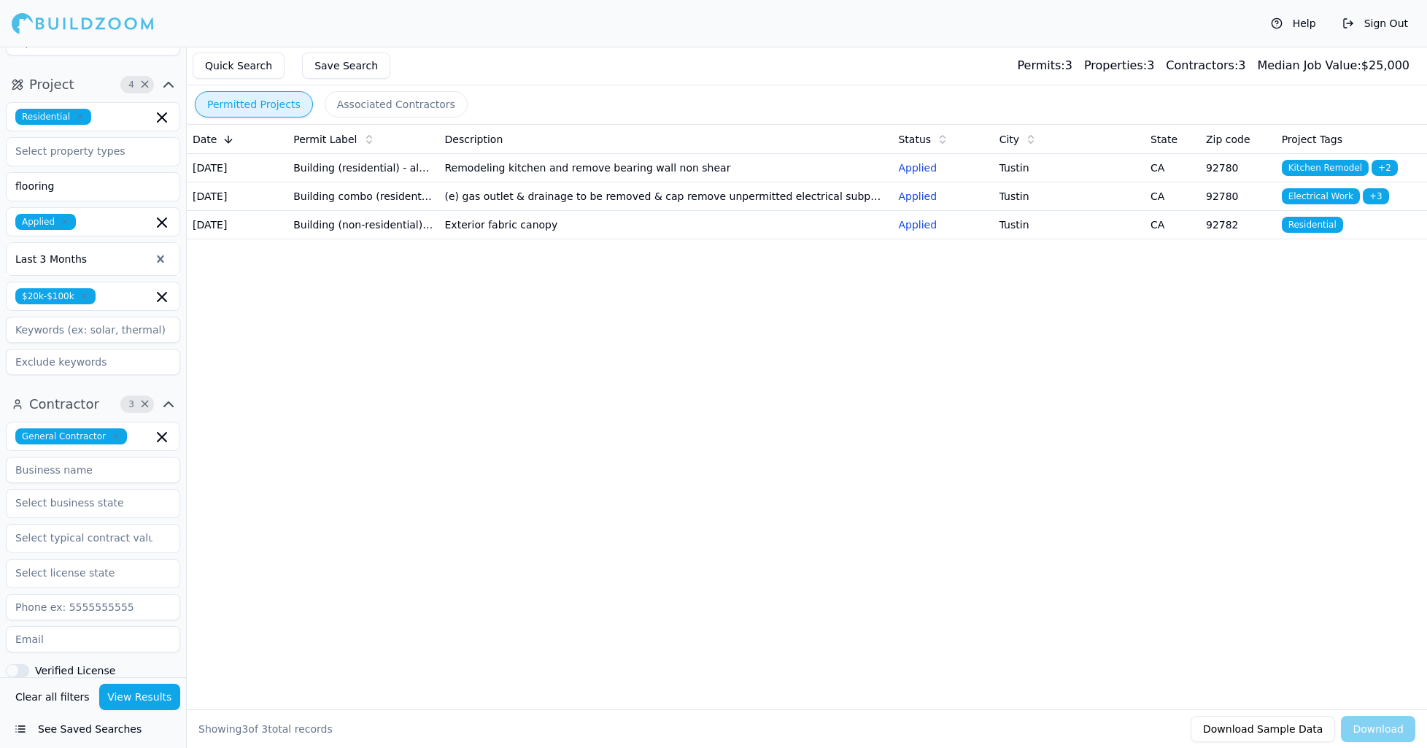
scroll to position [0, 0]
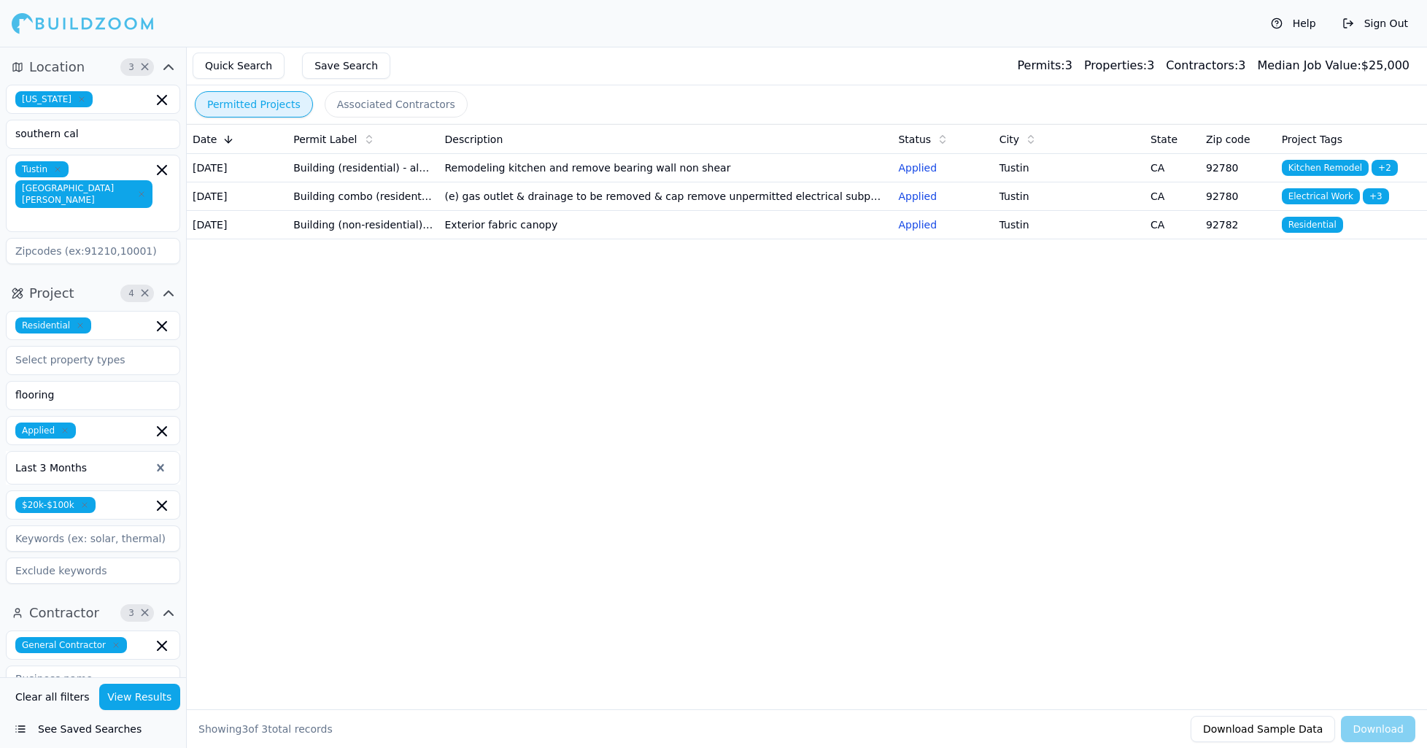
click at [85, 501] on icon "button" at bounding box center [84, 505] width 9 height 9
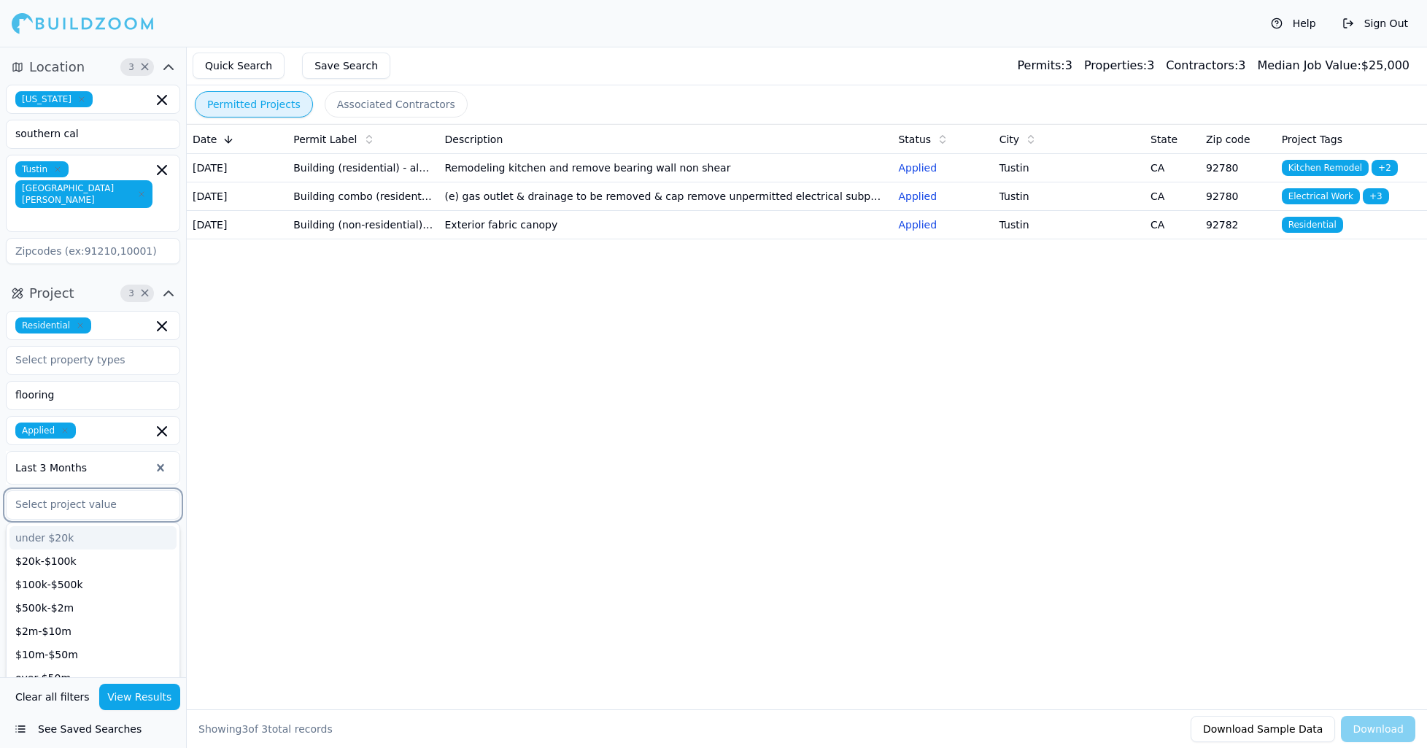
scroll to position [1, 0]
click at [69, 549] on div "$20k-$100k" at bounding box center [92, 560] width 167 height 23
click at [69, 549] on div "$100k-$500k" at bounding box center [92, 560] width 167 height 23
click at [85, 500] on icon "button" at bounding box center [84, 504] width 9 height 9
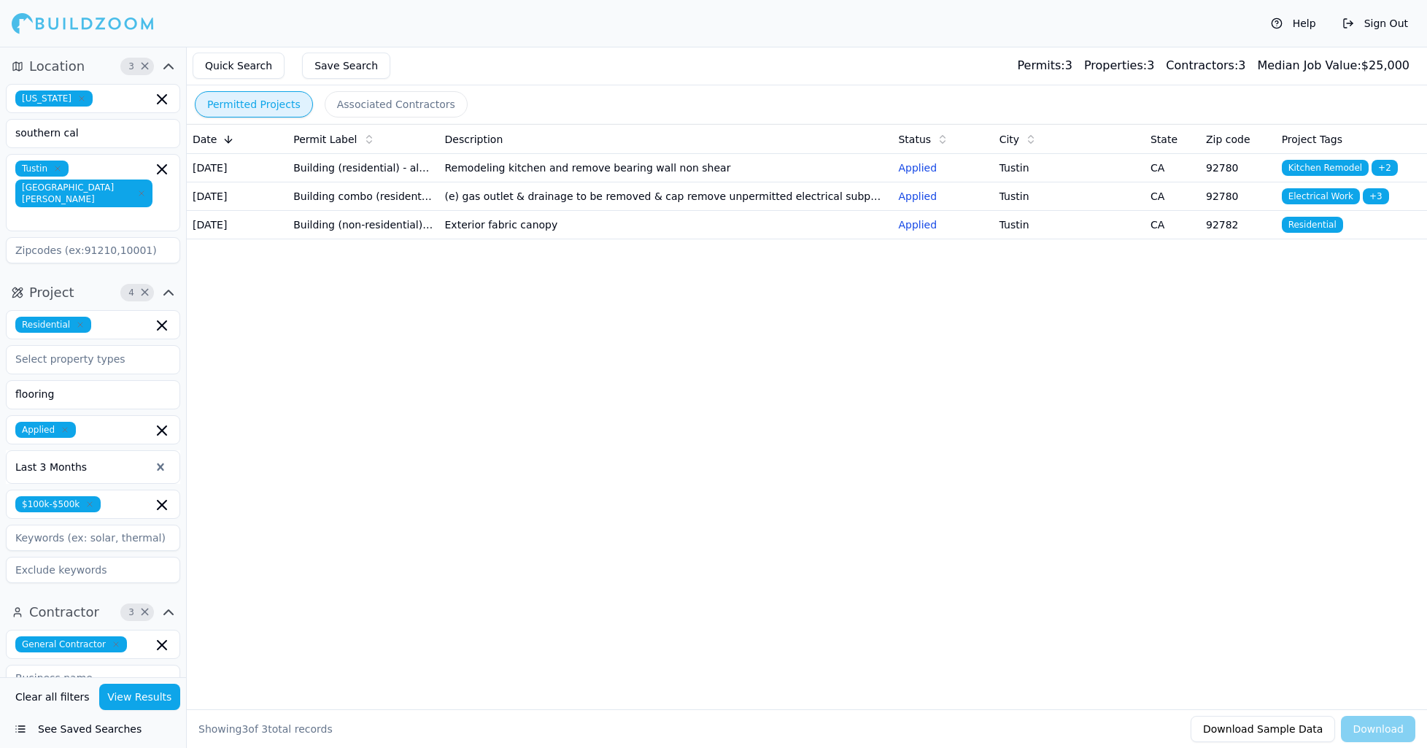
click at [255, 484] on div "Date Permit Label Description Status City State Zip code Project Tags [DATE] Bu…" at bounding box center [807, 393] width 1240 height 538
drag, startPoint x: 64, startPoint y: 362, endPoint x: 9, endPoint y: 358, distance: 55.6
click at [9, 381] on input "flooring" at bounding box center [84, 394] width 155 height 26
type input "kitchen"
click at [80, 416] on div "Kitchen Remodel" at bounding box center [92, 427] width 167 height 23
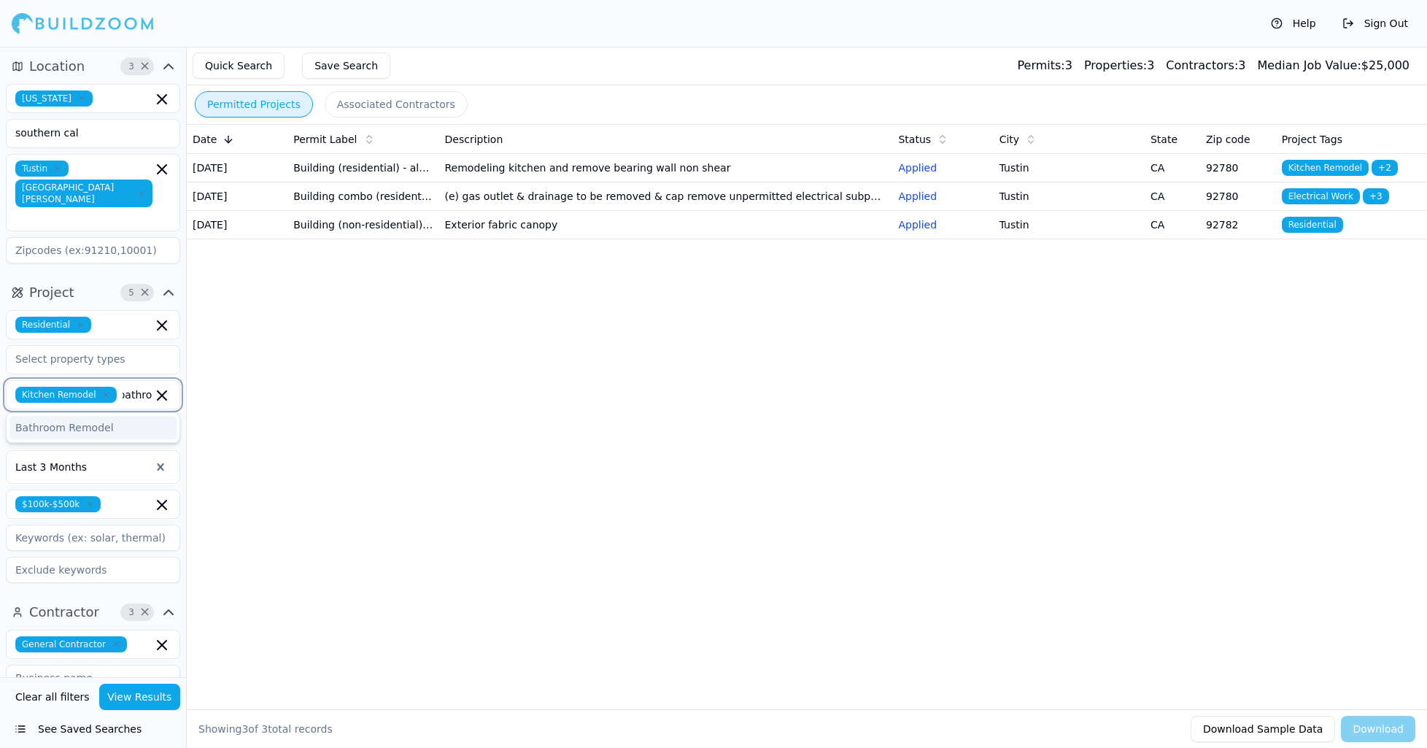
type input "bathroom"
click at [120, 416] on div "Bathroom Remodel" at bounding box center [92, 427] width 167 height 23
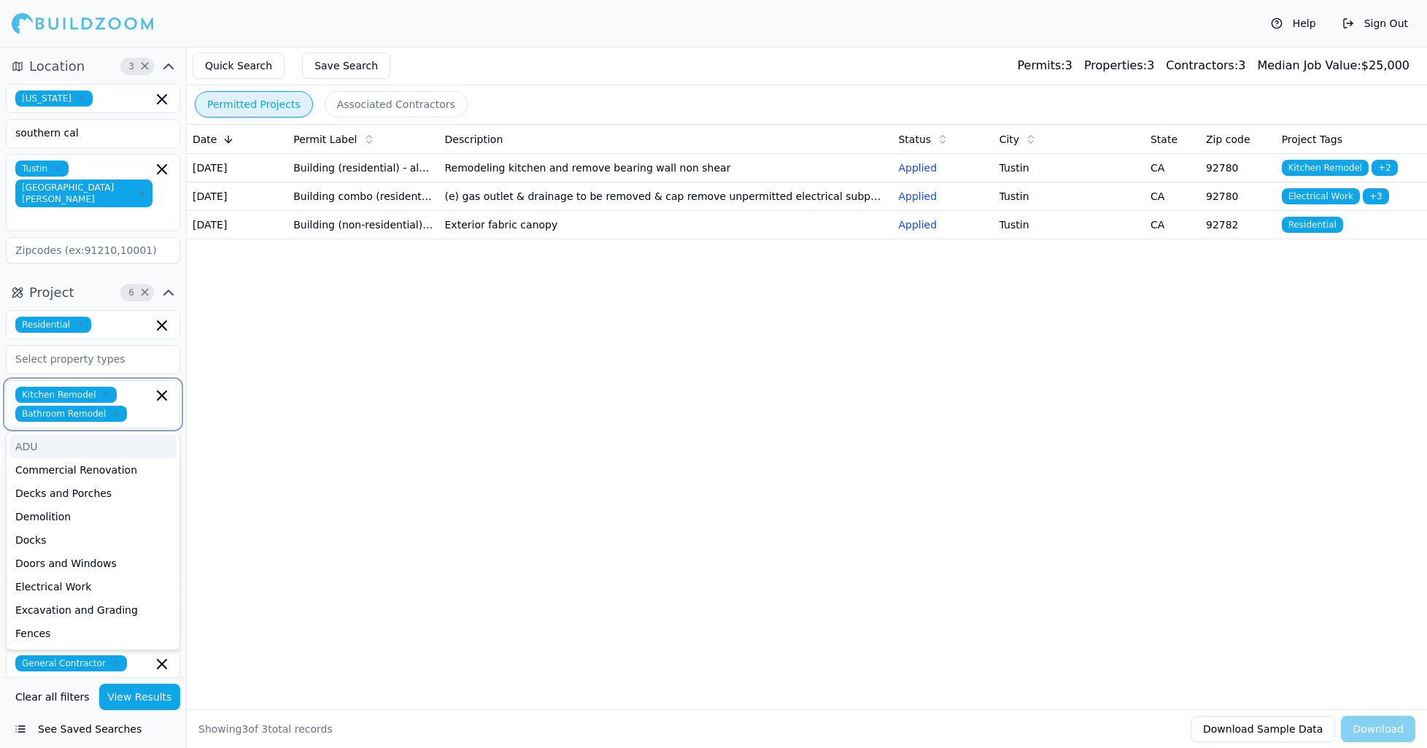
click at [82, 435] on div "ADU" at bounding box center [92, 446] width 167 height 23
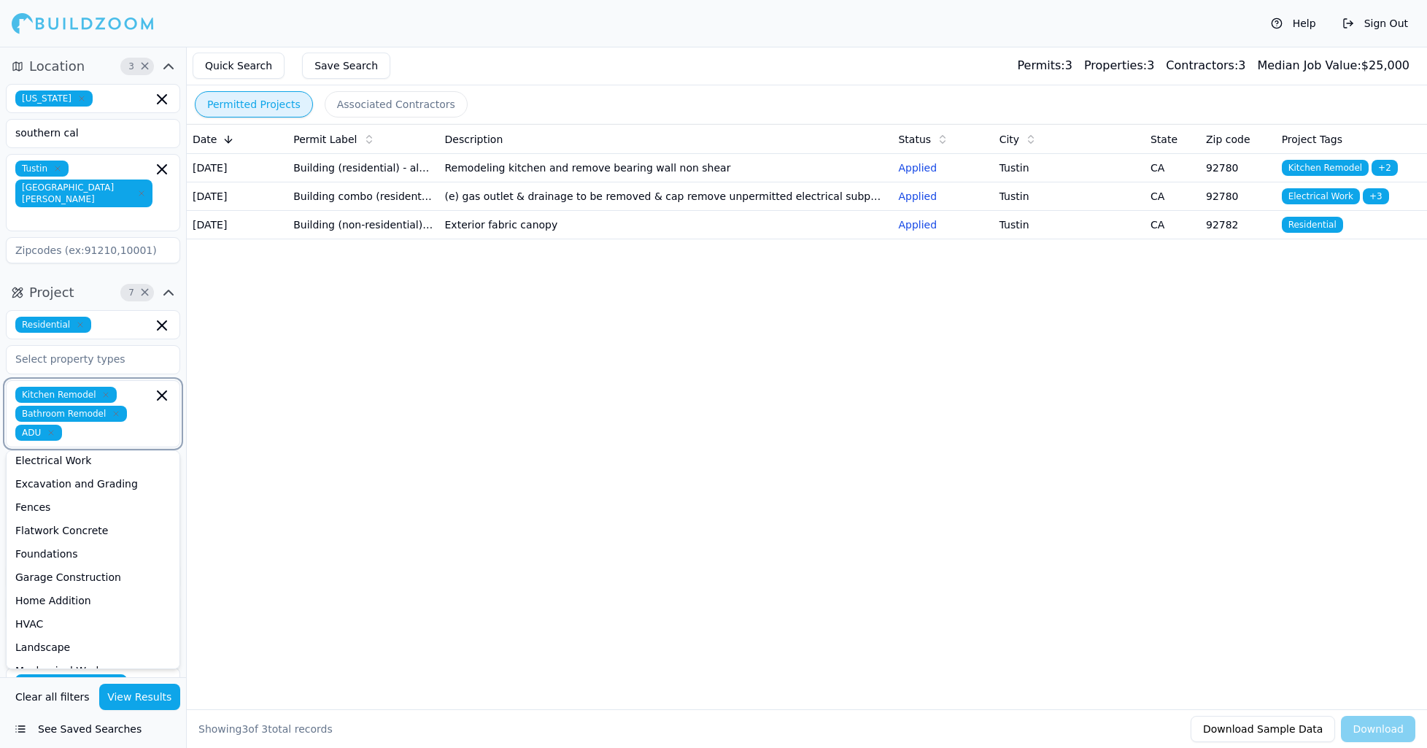
scroll to position [177, 0]
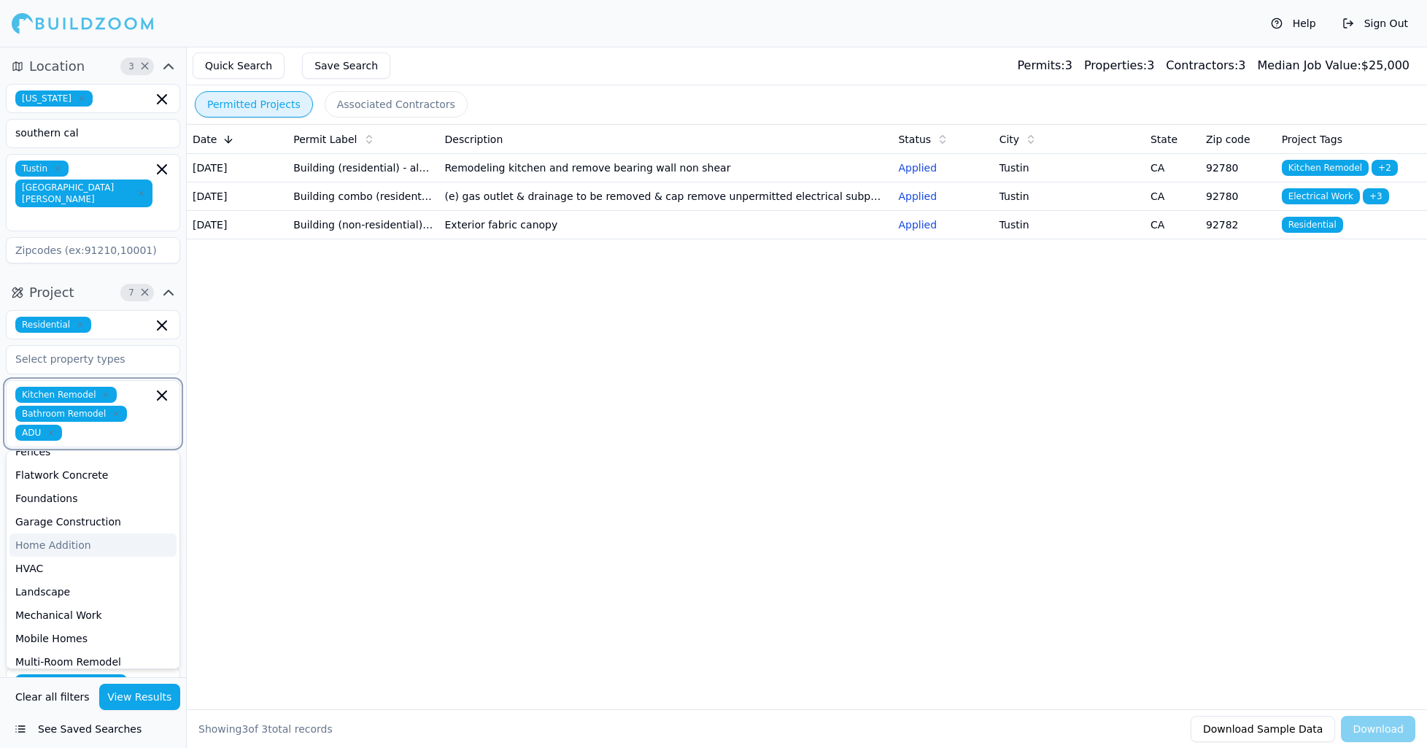
click at [93, 533] on div "Home Addition" at bounding box center [92, 544] width 167 height 23
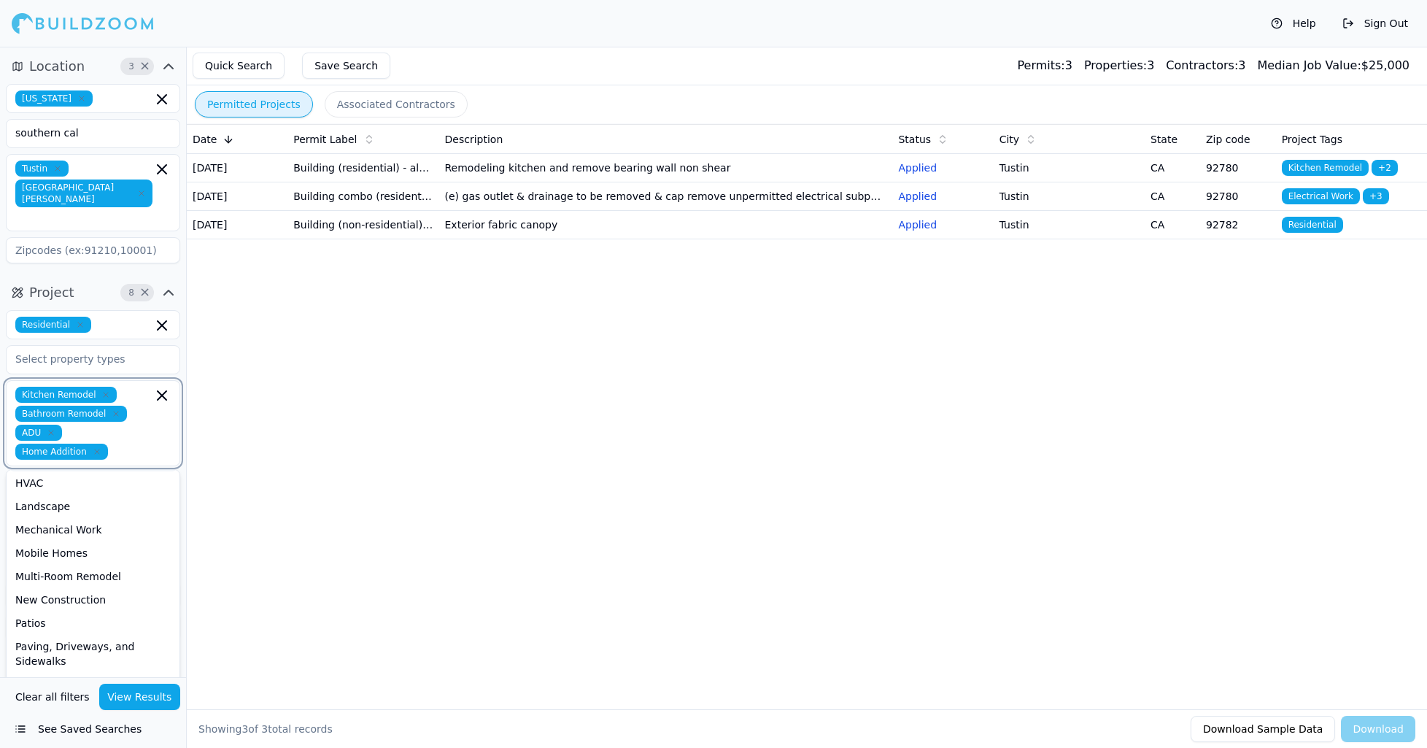
scroll to position [304, 0]
click at [107, 520] on div "Multi-Room Remodel" at bounding box center [92, 531] width 167 height 23
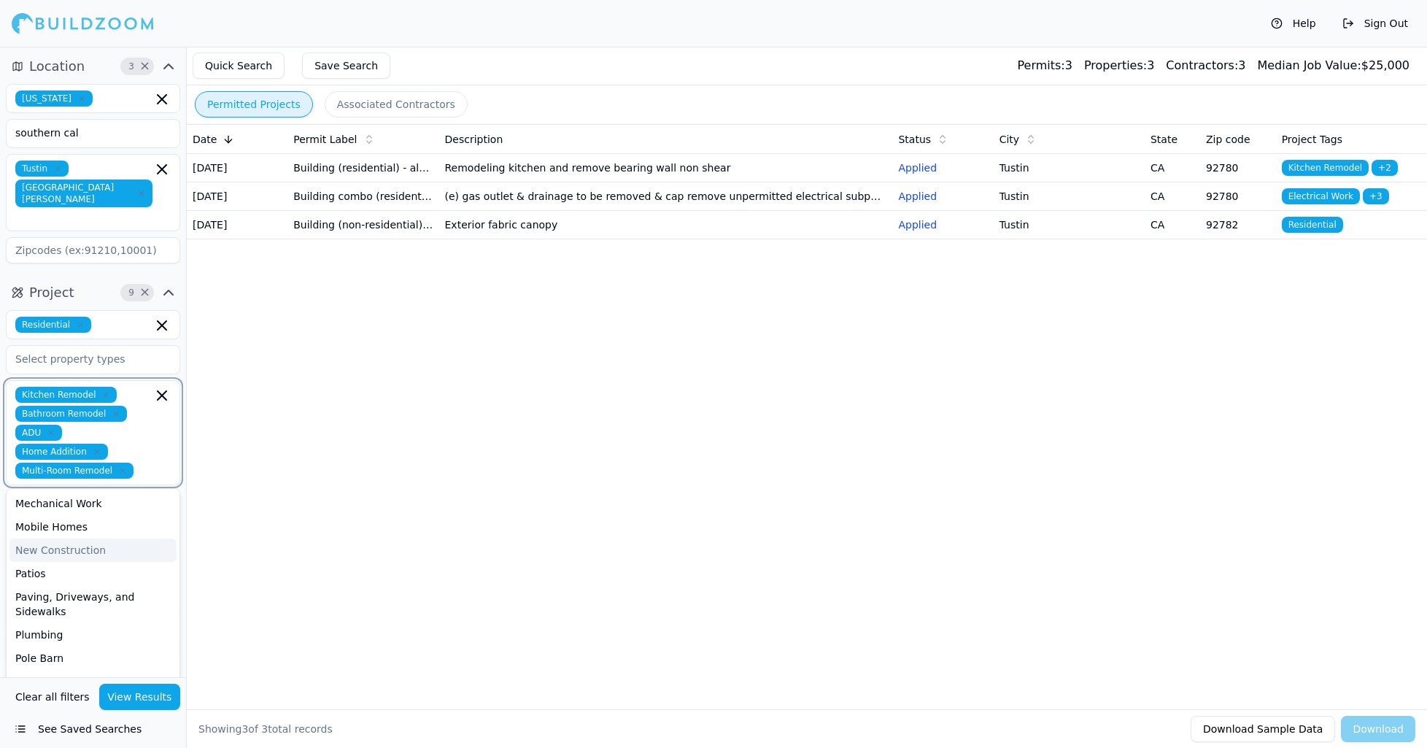
click at [87, 538] on div "New Construction" at bounding box center [92, 549] width 167 height 23
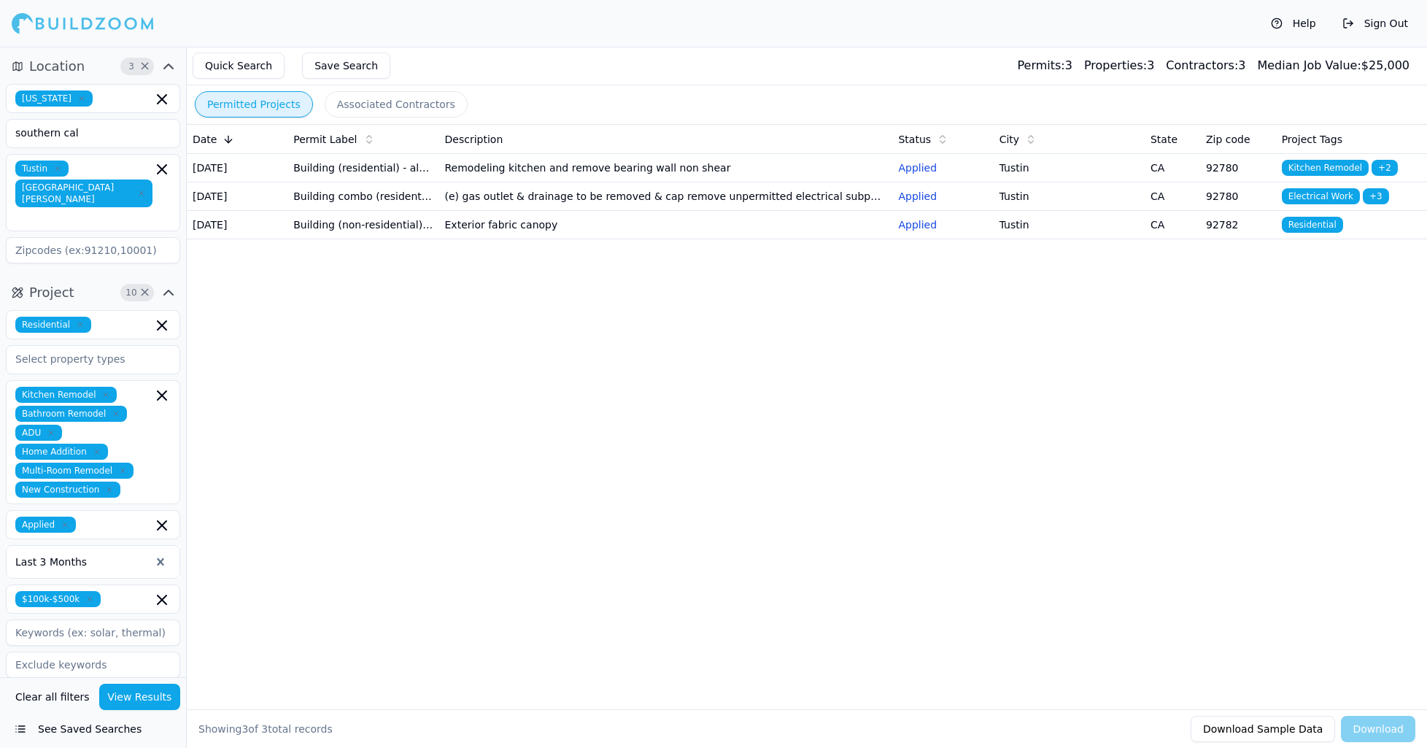
click at [149, 693] on button "View Results" at bounding box center [140, 697] width 82 height 26
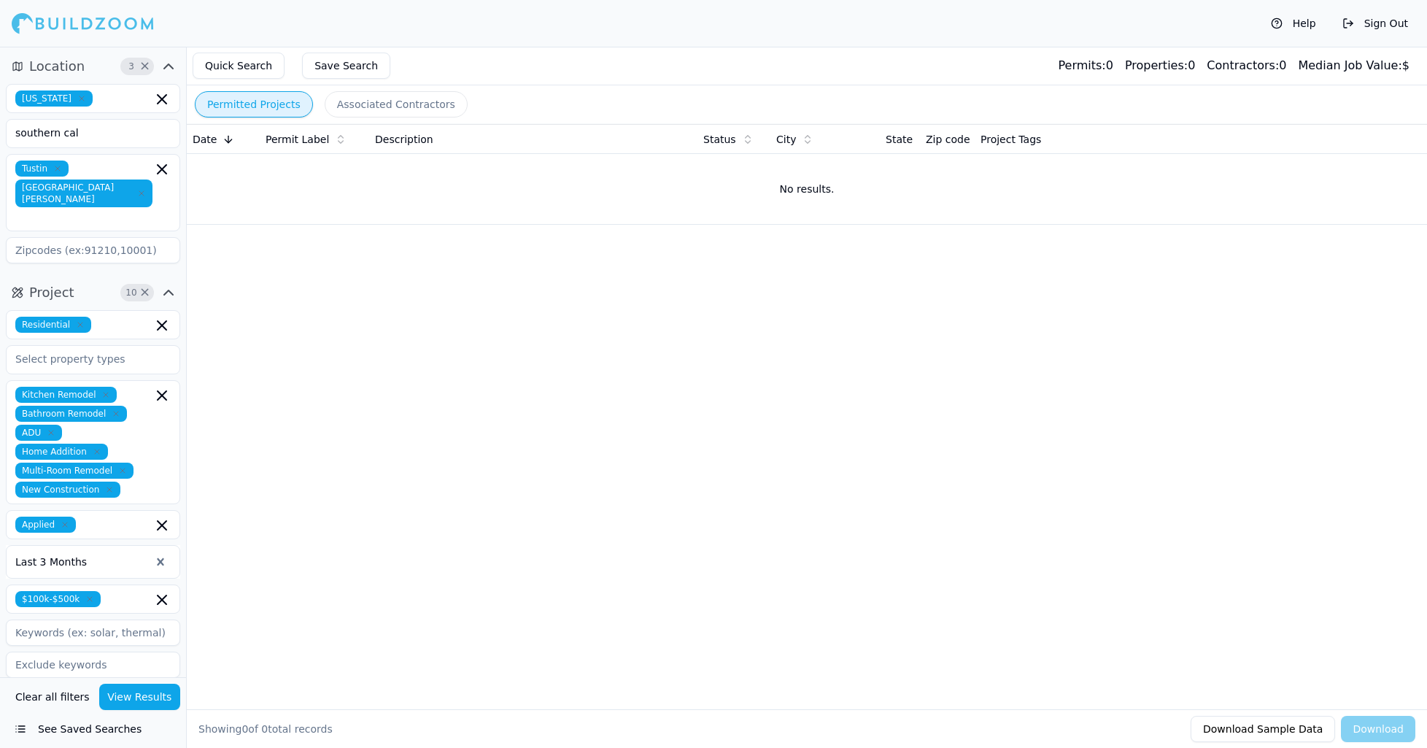
click at [90, 595] on icon "button" at bounding box center [89, 599] width 9 height 9
click at [67, 644] on div "$20k-$100k" at bounding box center [92, 655] width 167 height 23
click at [63, 644] on div "$100k-$500k" at bounding box center [92, 655] width 167 height 23
click at [57, 639] on div "under $20k" at bounding box center [92, 650] width 167 height 23
click at [134, 695] on button "View Results" at bounding box center [140, 697] width 82 height 26
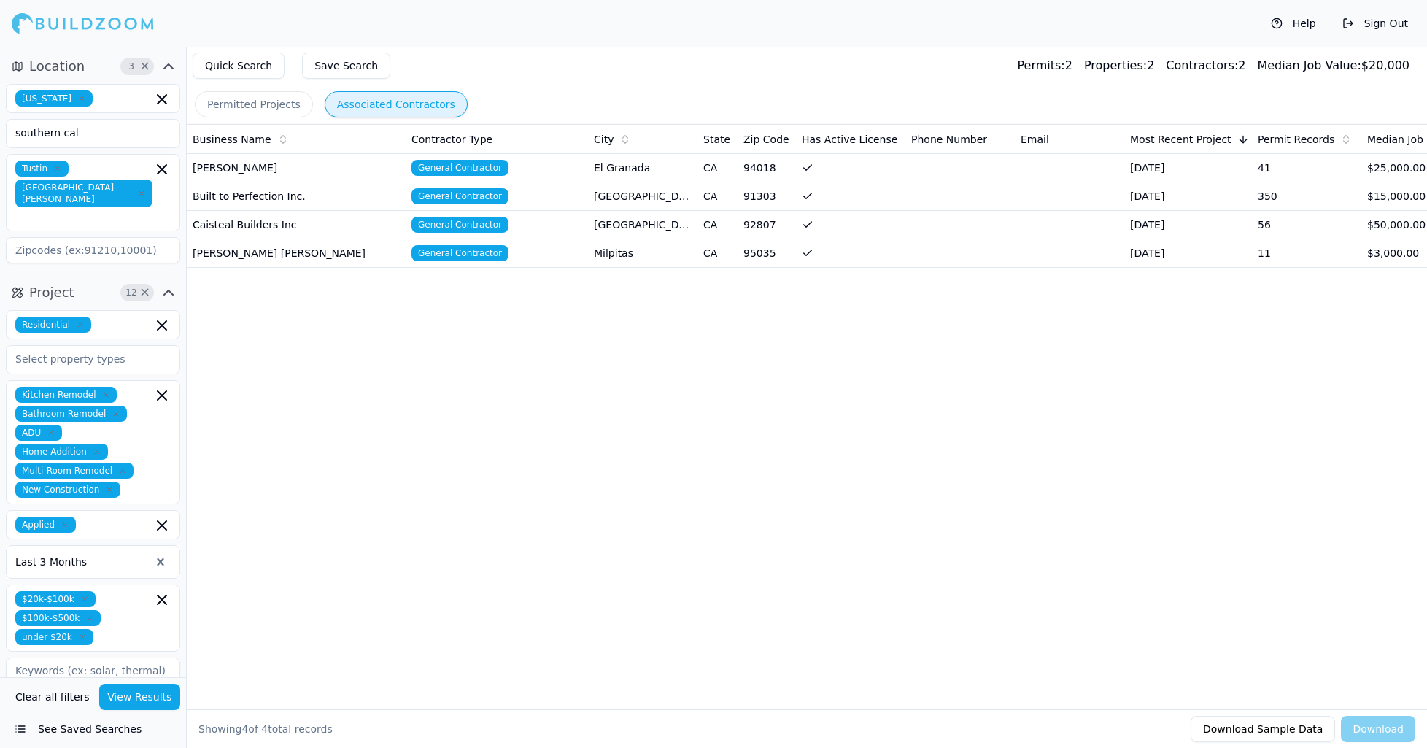
click at [400, 110] on button "Associated Contractors" at bounding box center [396, 104] width 143 height 26
drag, startPoint x: 164, startPoint y: 366, endPoint x: 152, endPoint y: 435, distance: 69.6
click at [141, 413] on div "Kitchen Remodel Bathroom Remodel ADU Home Addition Multi-Room Remodel New Const…" at bounding box center [92, 442] width 155 height 111
click at [393, 467] on div "Business Name Contractor Type City State Zip Code Has Active License Phone Numb…" at bounding box center [807, 393] width 1240 height 538
click at [242, 192] on td "Built to Perfection Inc." at bounding box center [296, 196] width 219 height 28
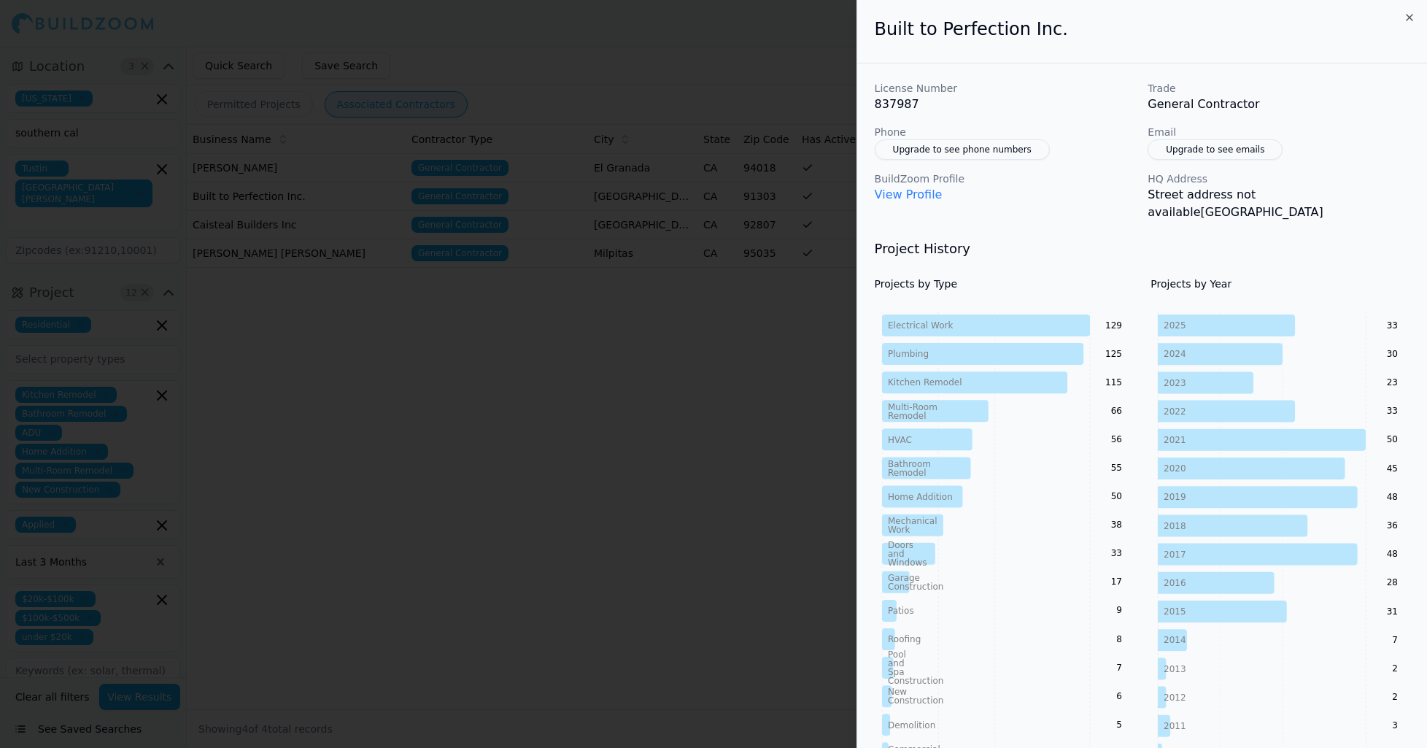
click at [922, 191] on link "View Profile" at bounding box center [909, 195] width 68 height 14
click at [681, 468] on div at bounding box center [713, 374] width 1427 height 748
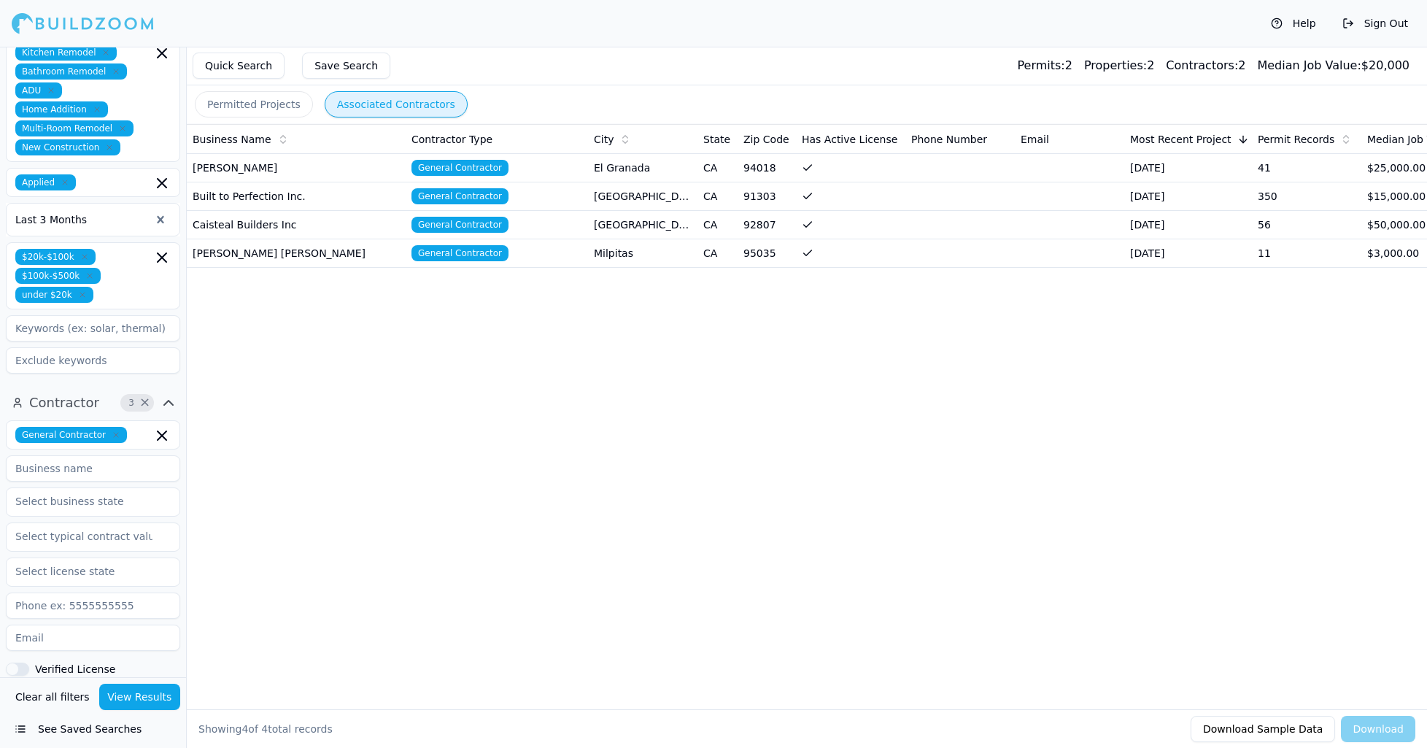
scroll to position [520, 0]
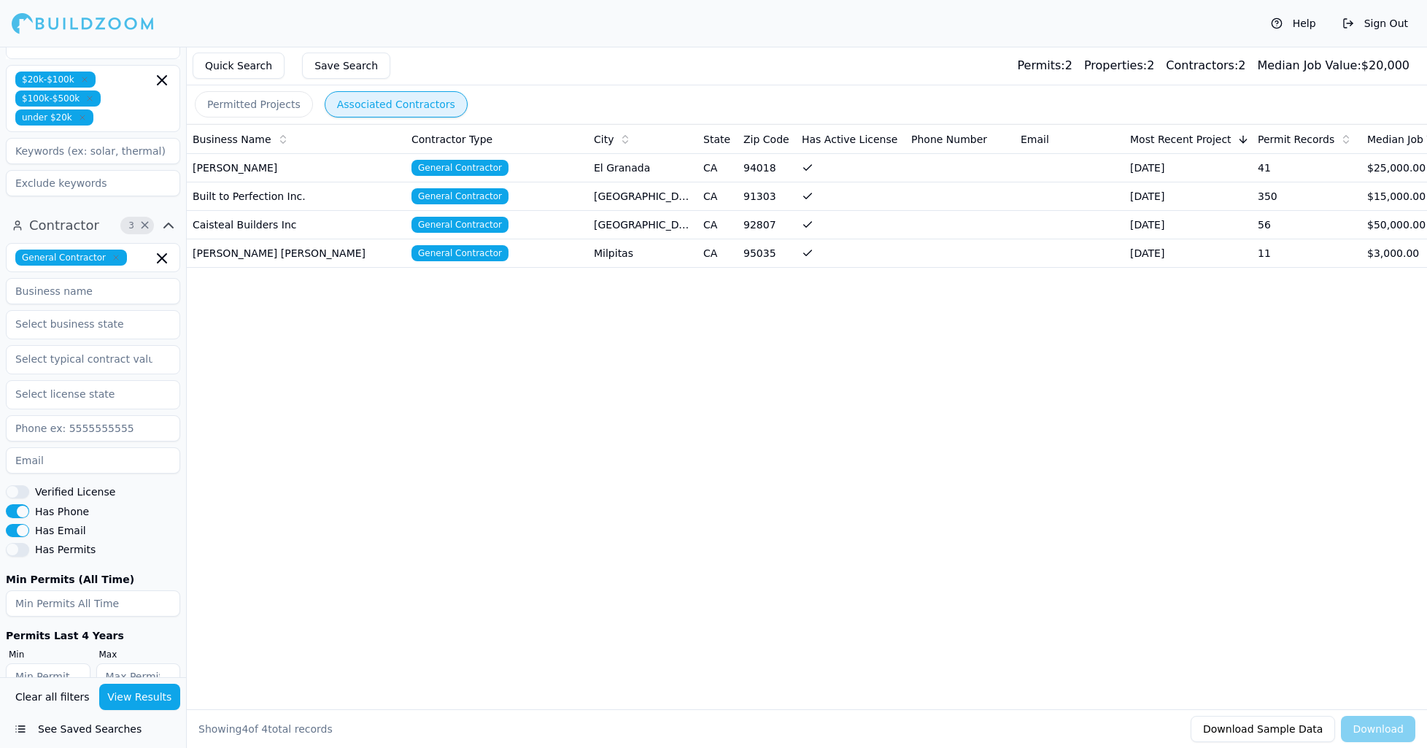
click at [114, 255] on icon "button" at bounding box center [116, 257] width 4 height 4
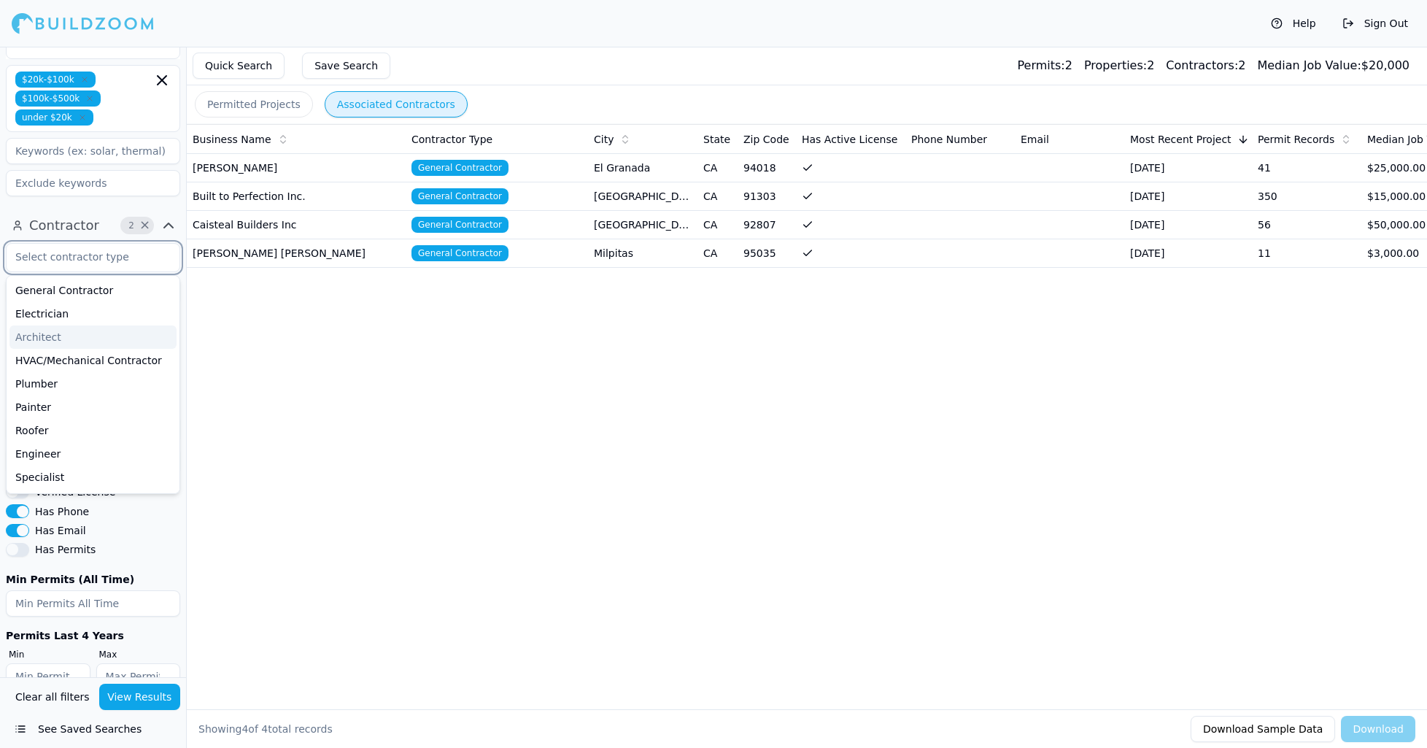
click at [50, 325] on div "Architect" at bounding box center [92, 336] width 167 height 23
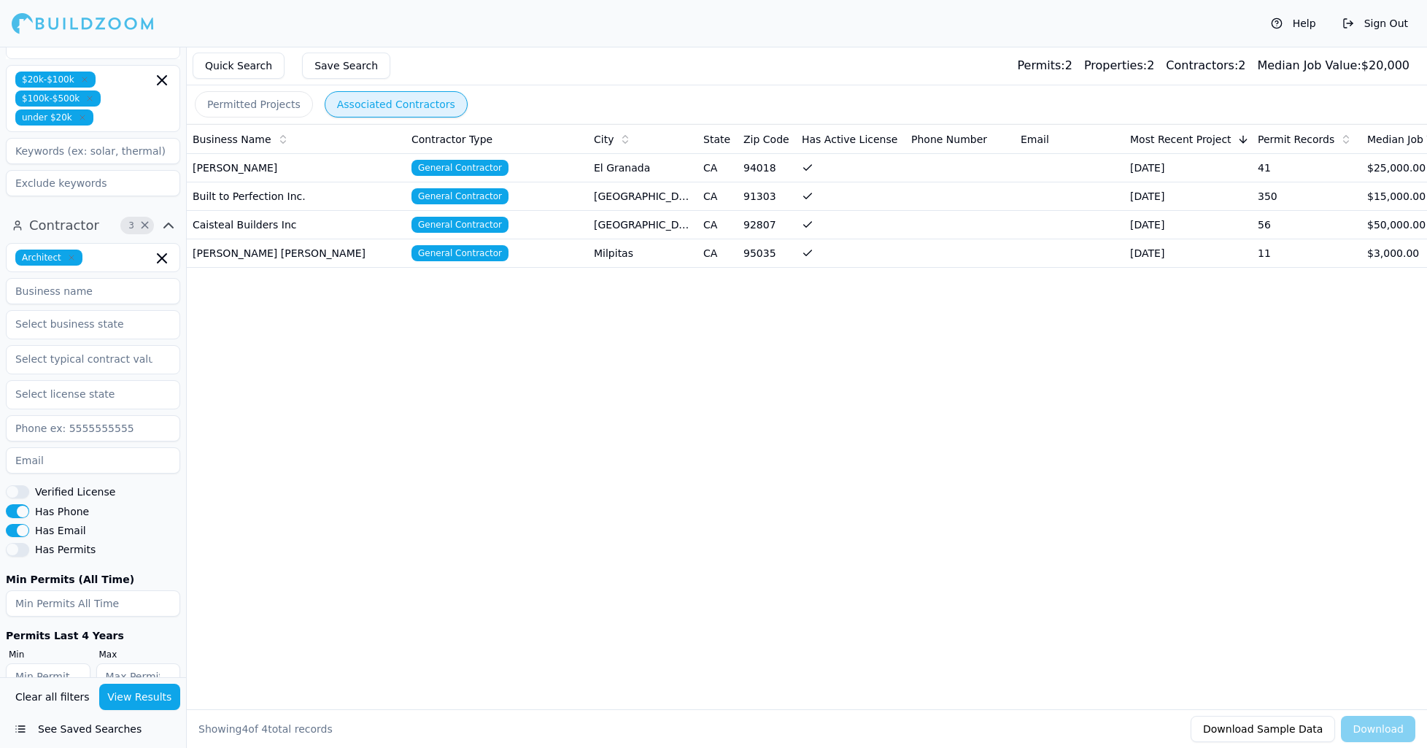
click at [282, 368] on div "Business Name Contractor Type City State Zip Code Has Active License Phone Numb…" at bounding box center [807, 393] width 1240 height 538
click at [131, 700] on button "View Results" at bounding box center [140, 697] width 82 height 26
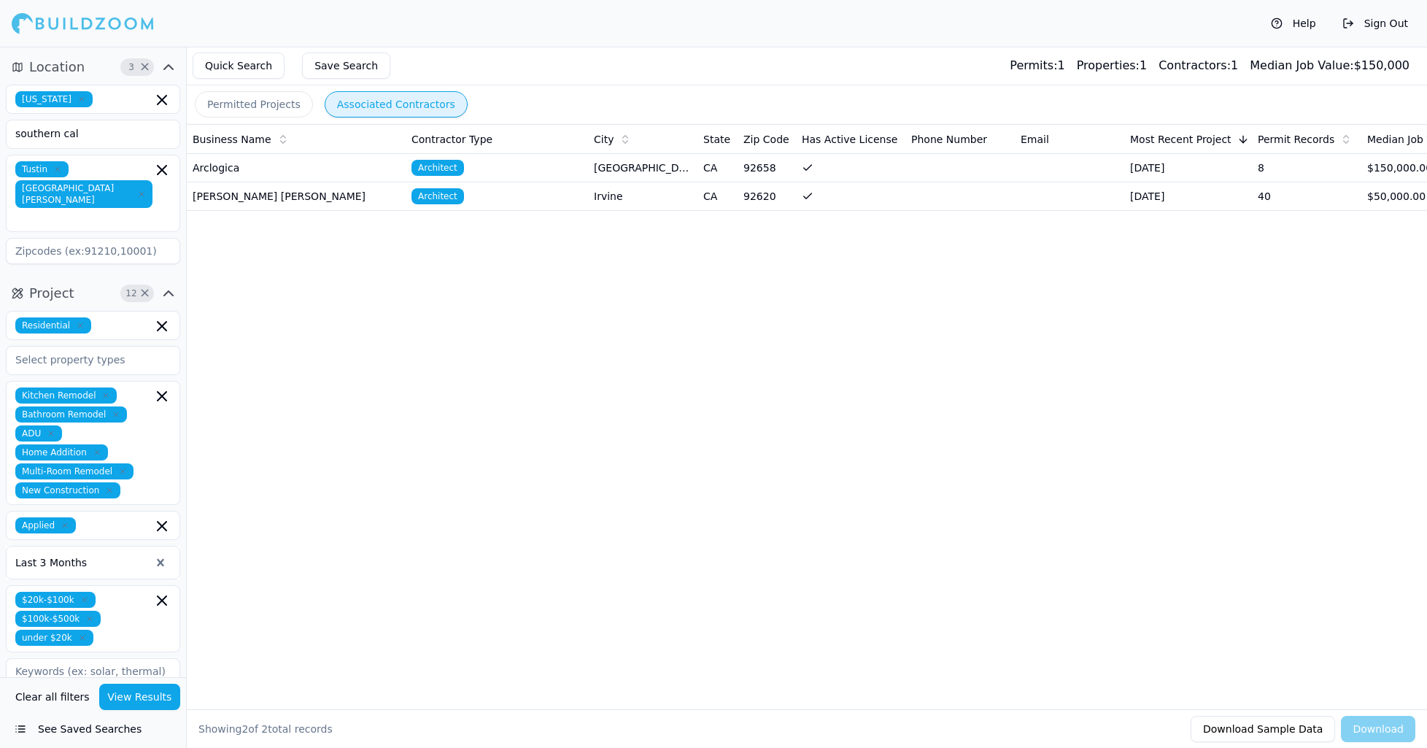
click at [56, 167] on icon "button" at bounding box center [57, 169] width 9 height 9
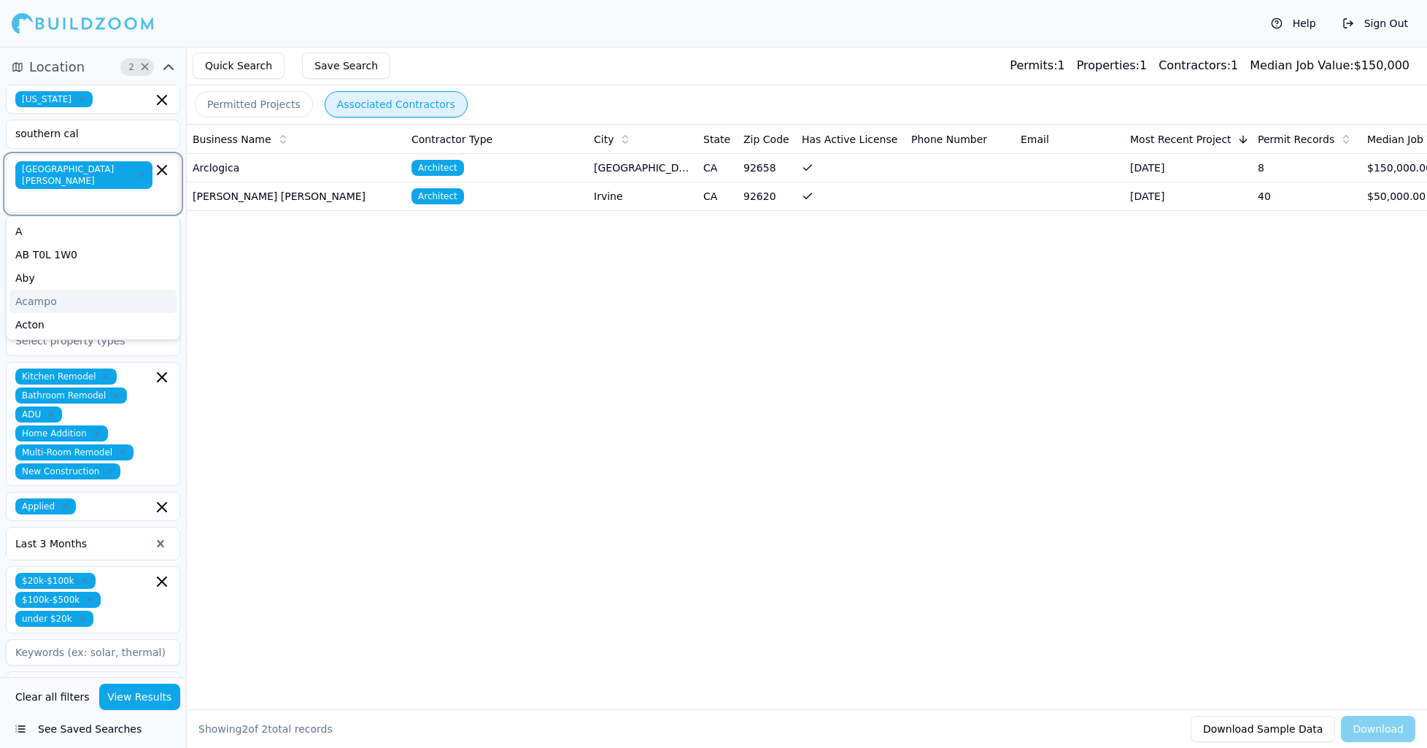
click at [139, 173] on icon "button" at bounding box center [141, 175] width 4 height 4
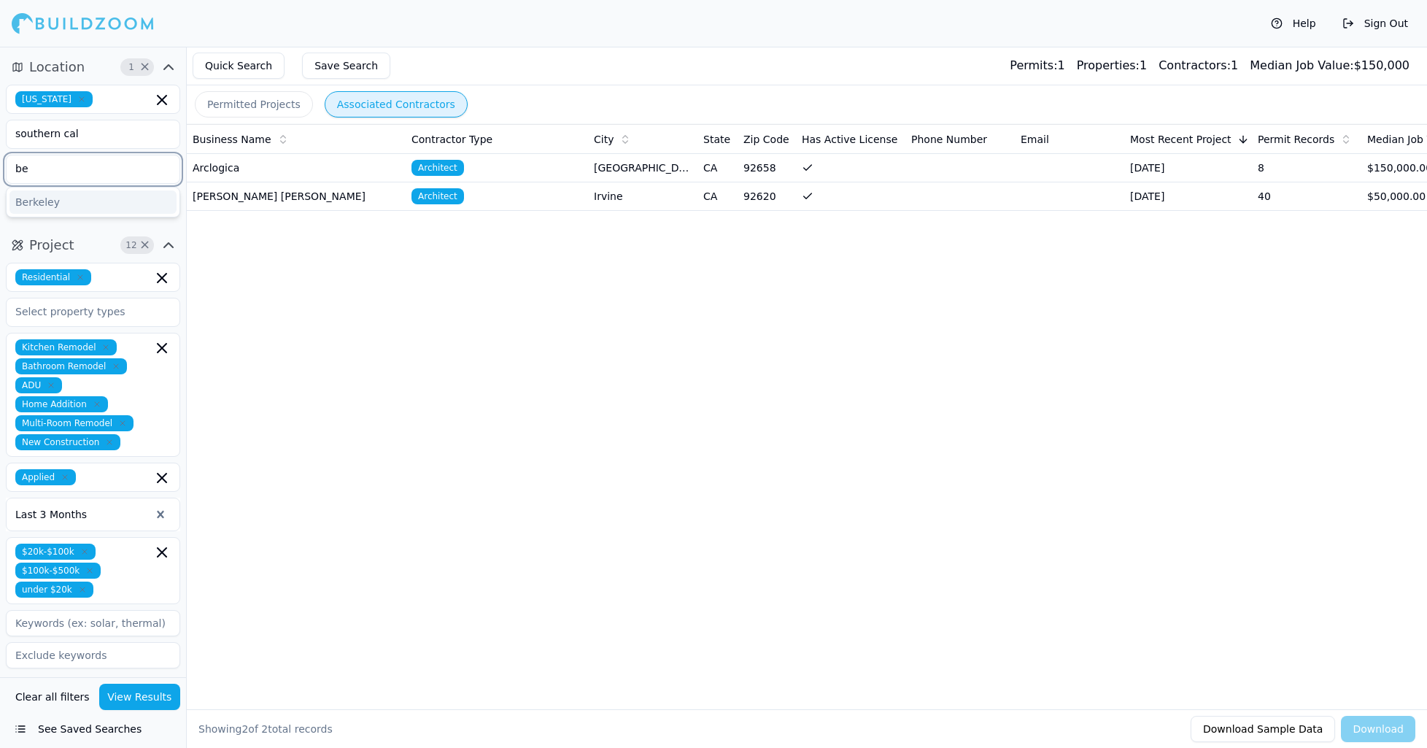
type input "b"
drag, startPoint x: 104, startPoint y: 132, endPoint x: 15, endPoint y: 124, distance: 89.4
click at [15, 124] on input "southern cal" at bounding box center [84, 133] width 155 height 26
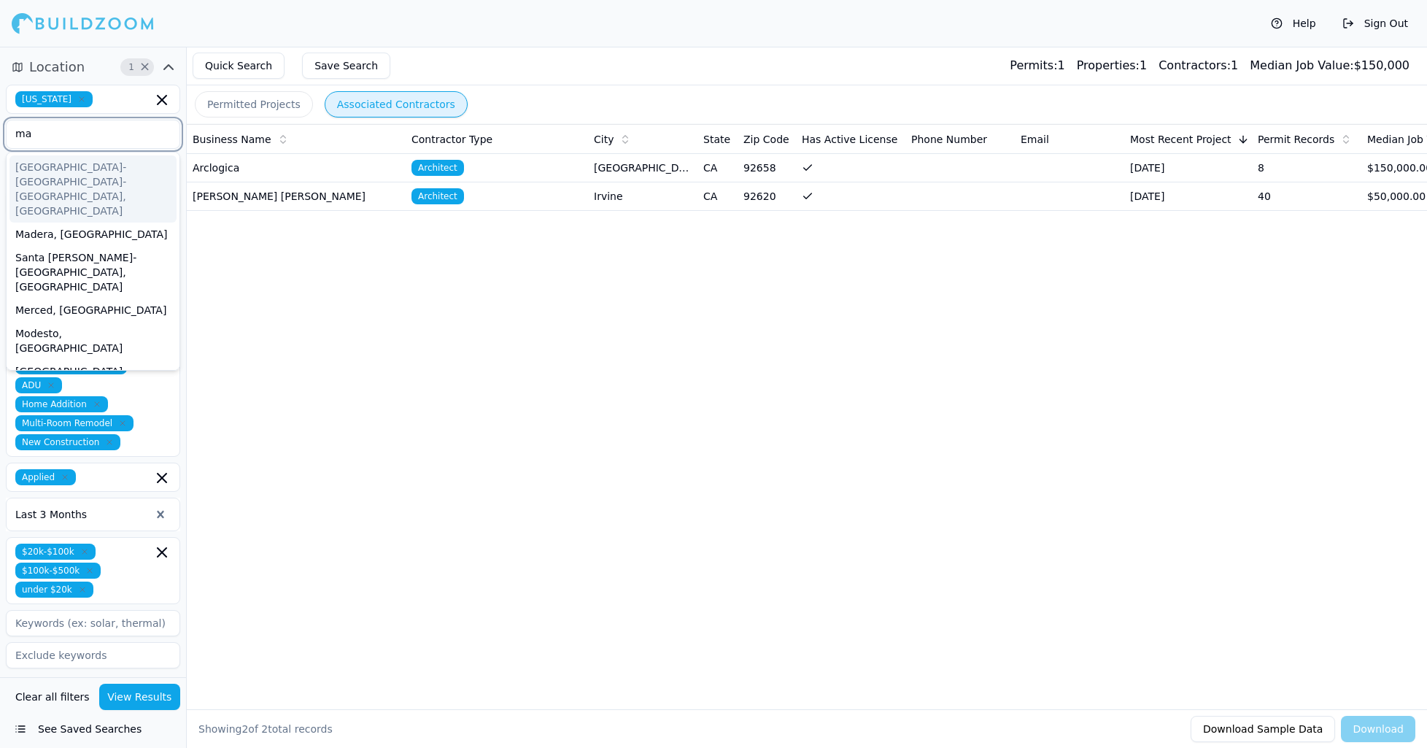
type input "m"
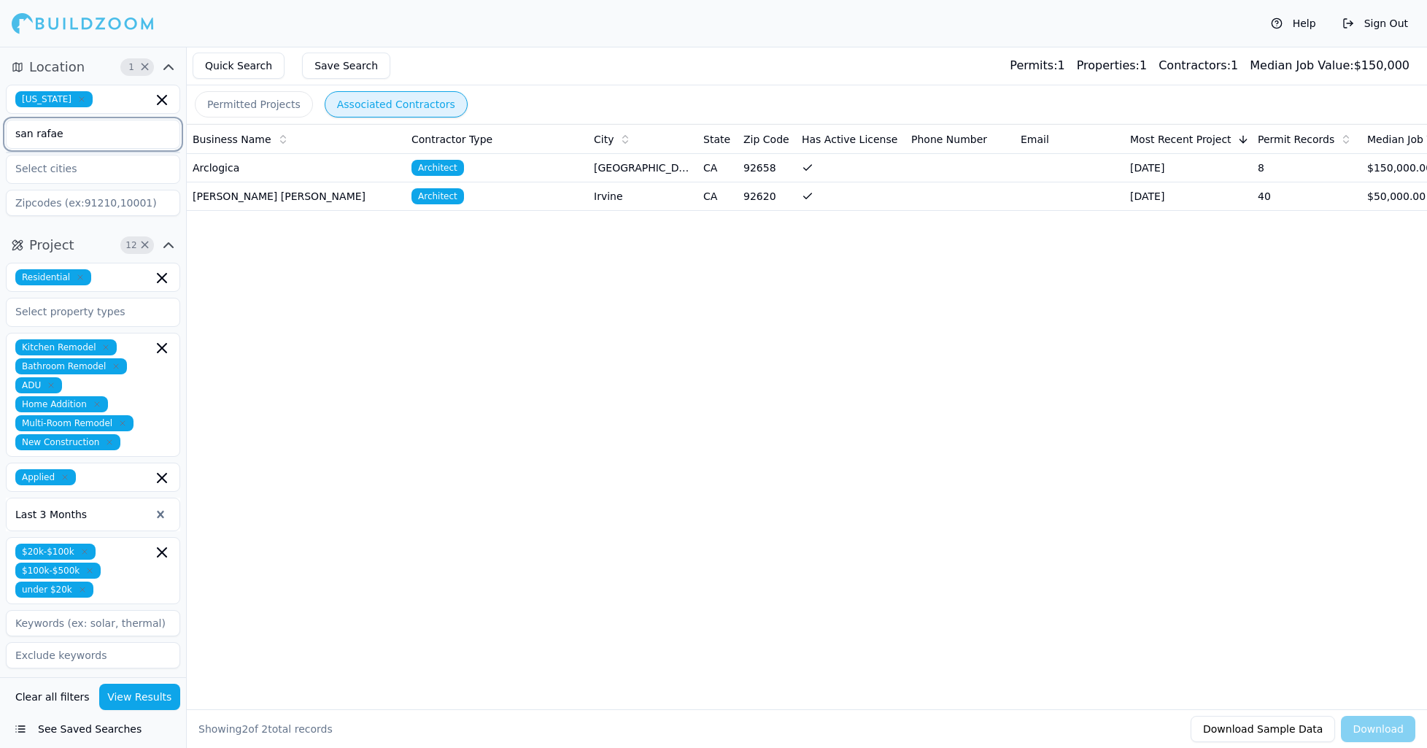
type input "san rafae"
click at [63, 171] on input "text" at bounding box center [84, 168] width 155 height 26
type input "san [PERSON_NAME]"
click at [74, 202] on div "[GEOGRAPHIC_DATA][PERSON_NAME]" at bounding box center [92, 209] width 167 height 38
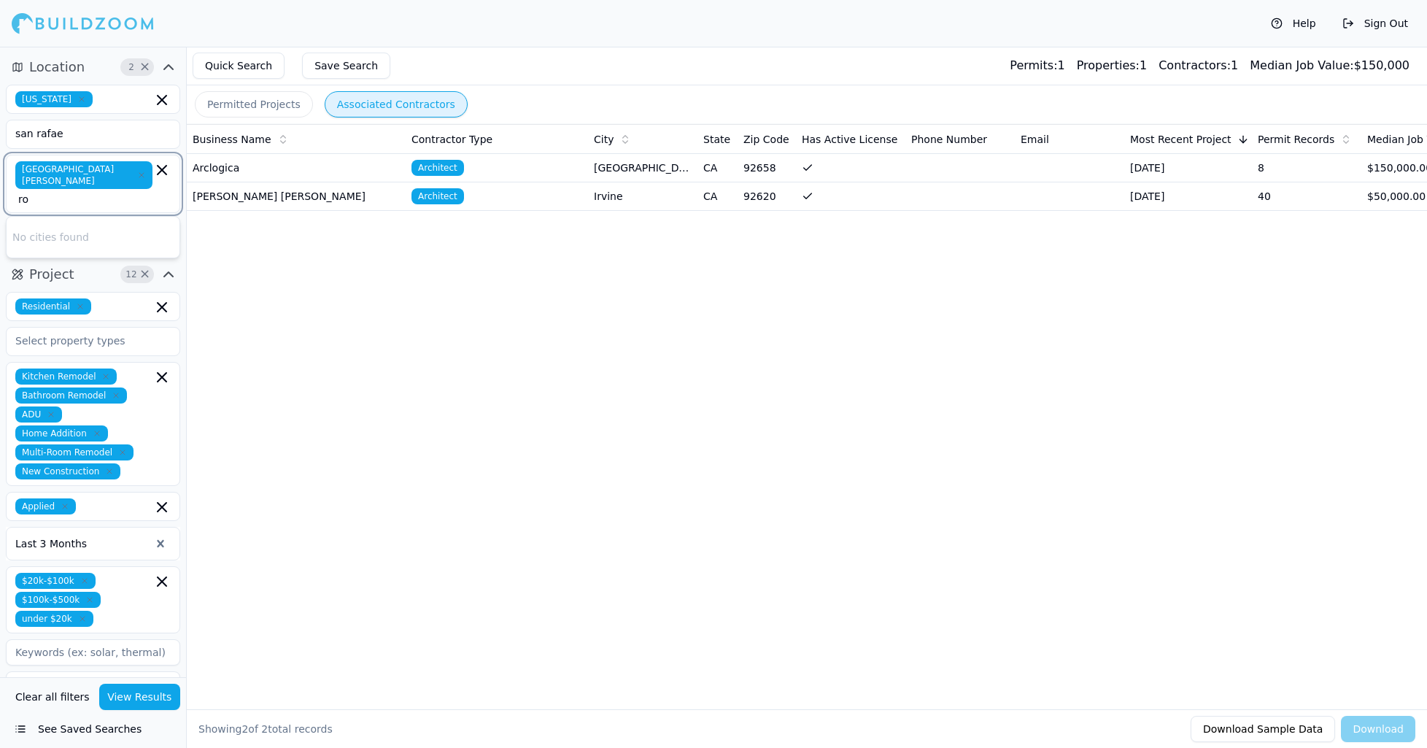
type input "roh"
click at [89, 220] on div "[GEOGRAPHIC_DATA]" at bounding box center [92, 231] width 167 height 23
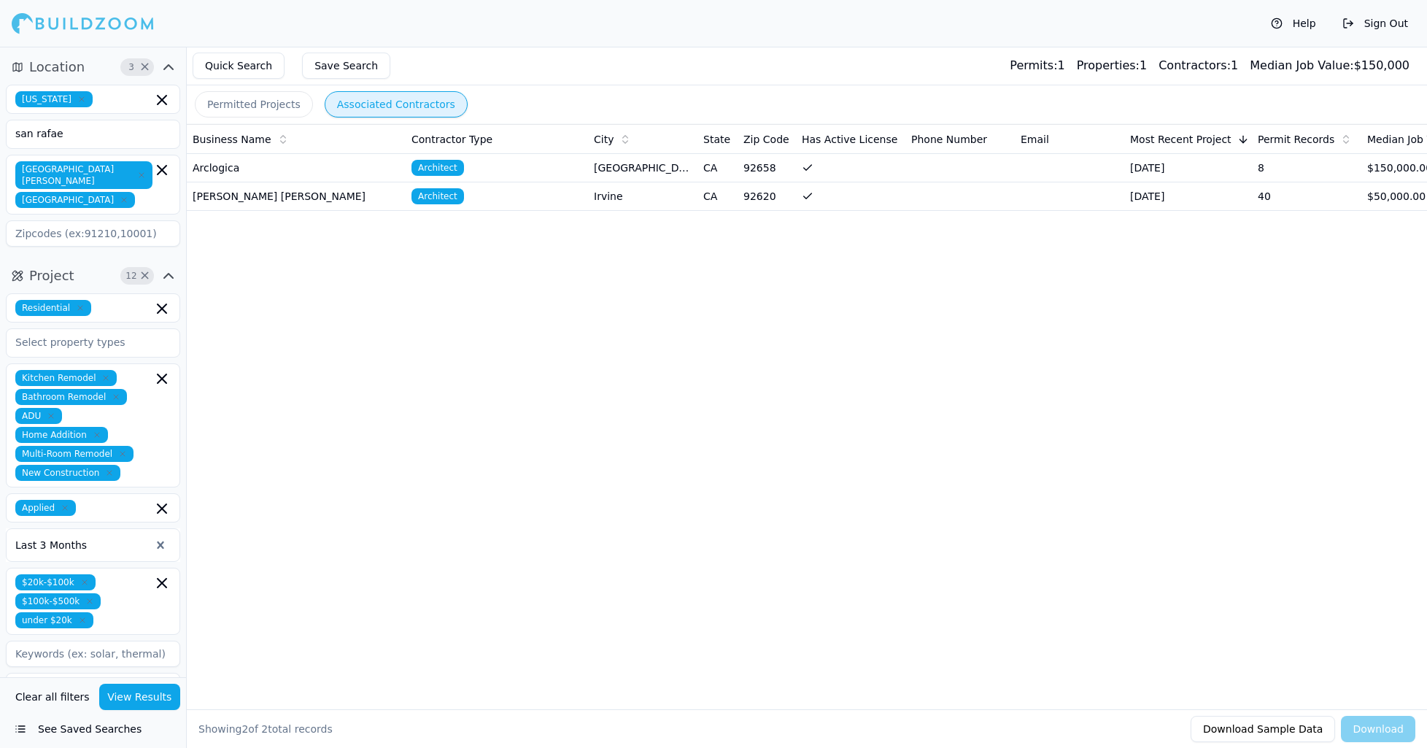
click at [398, 390] on div "Business Name Contractor Type City State Zip Code Has Active License Phone Numb…" at bounding box center [807, 393] width 1240 height 538
click at [163, 579] on icon "button" at bounding box center [162, 583] width 9 height 9
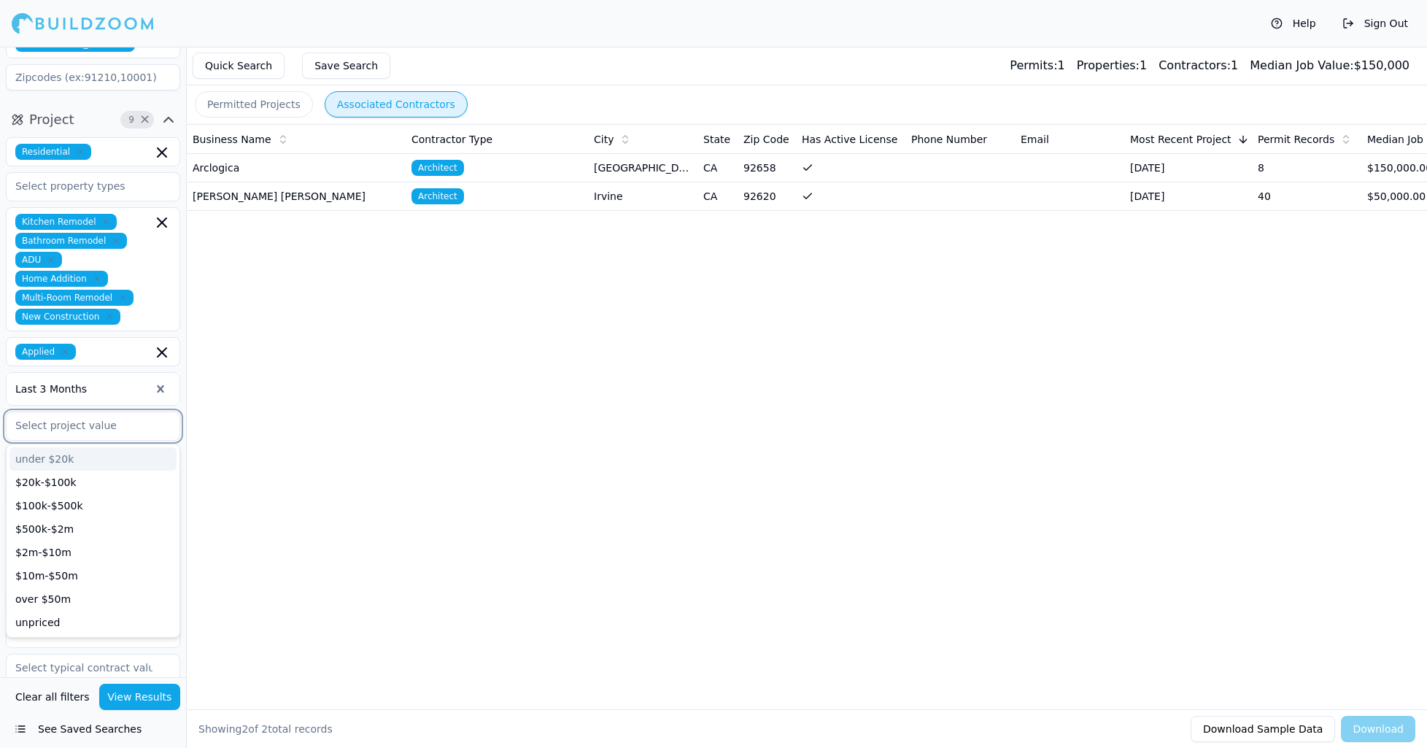
scroll to position [233, 0]
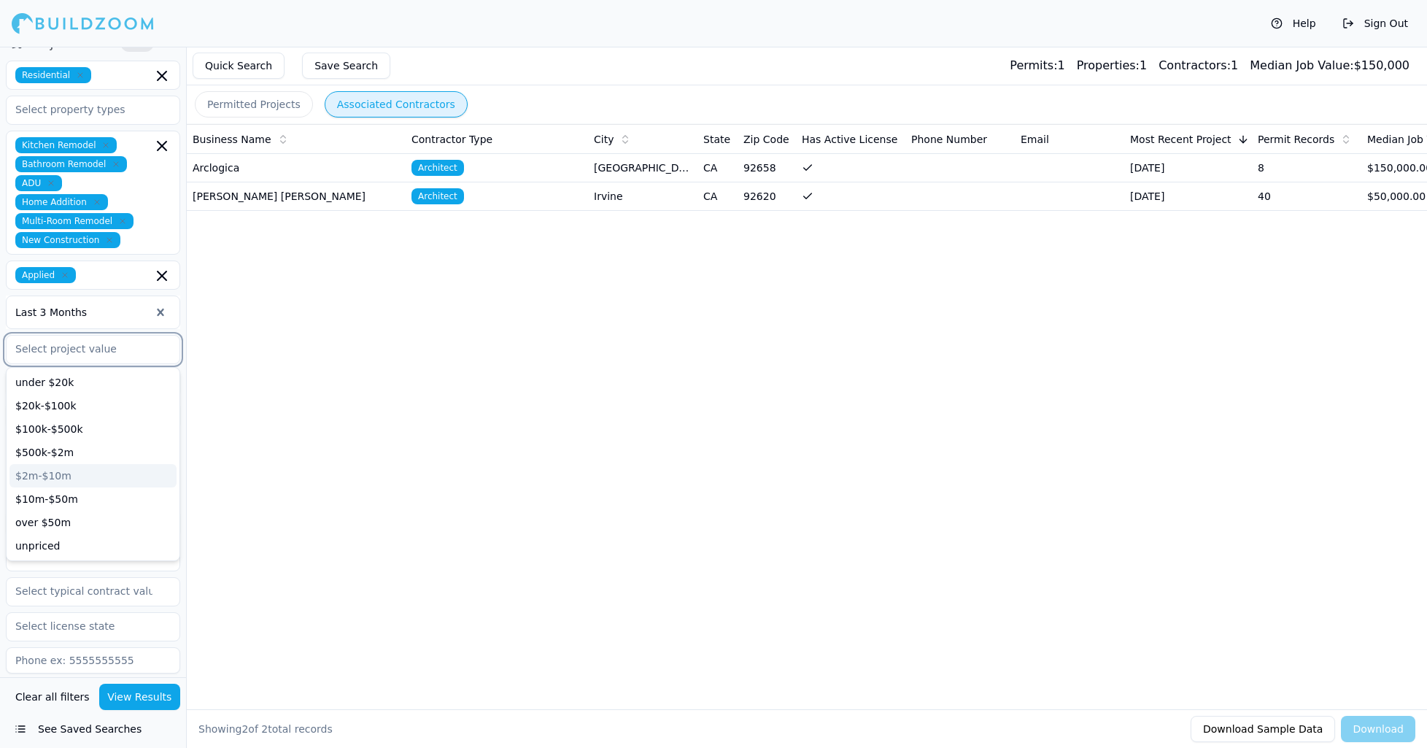
click at [32, 464] on div "$2m-$10m" at bounding box center [92, 475] width 167 height 23
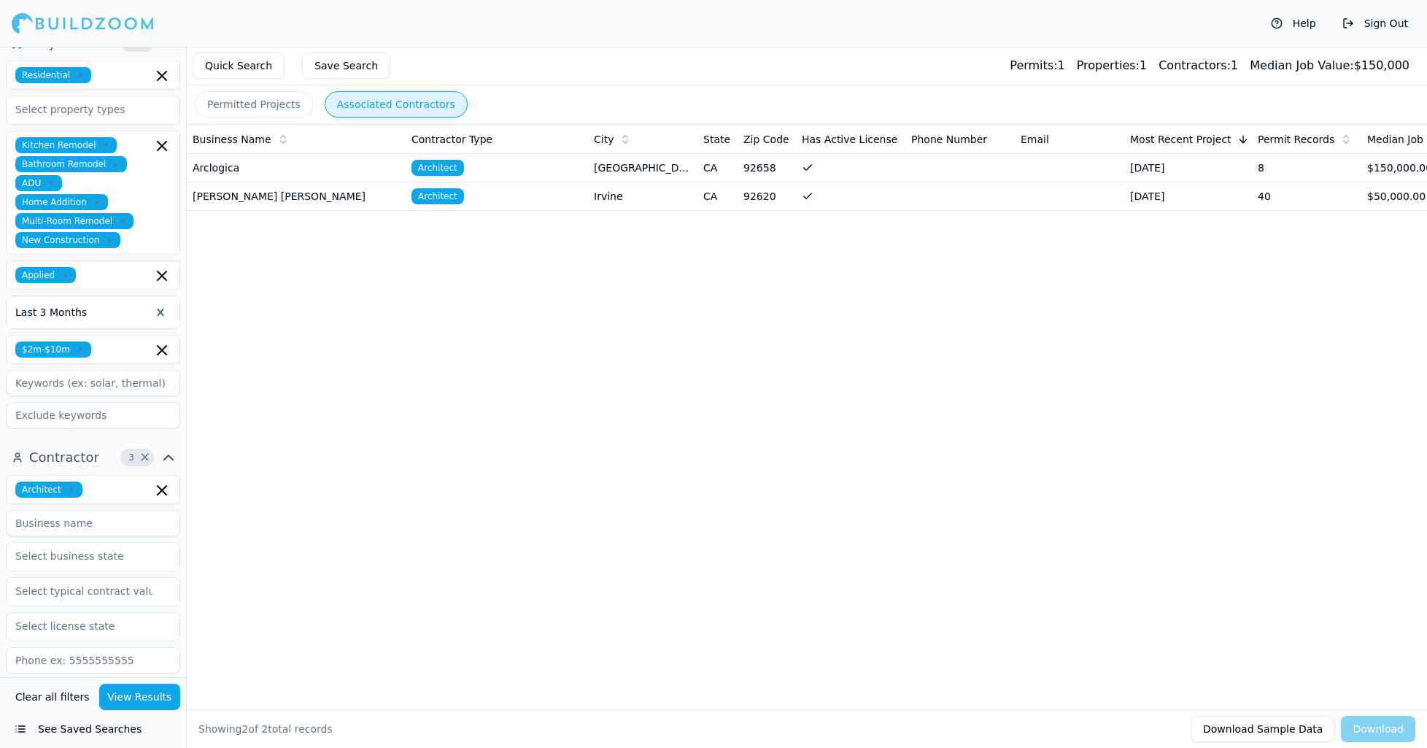
click at [467, 565] on div "Business Name Contractor Type City State Zip Code Has Active License Phone Numb…" at bounding box center [807, 393] width 1240 height 538
click at [159, 700] on button "View Results" at bounding box center [140, 697] width 82 height 26
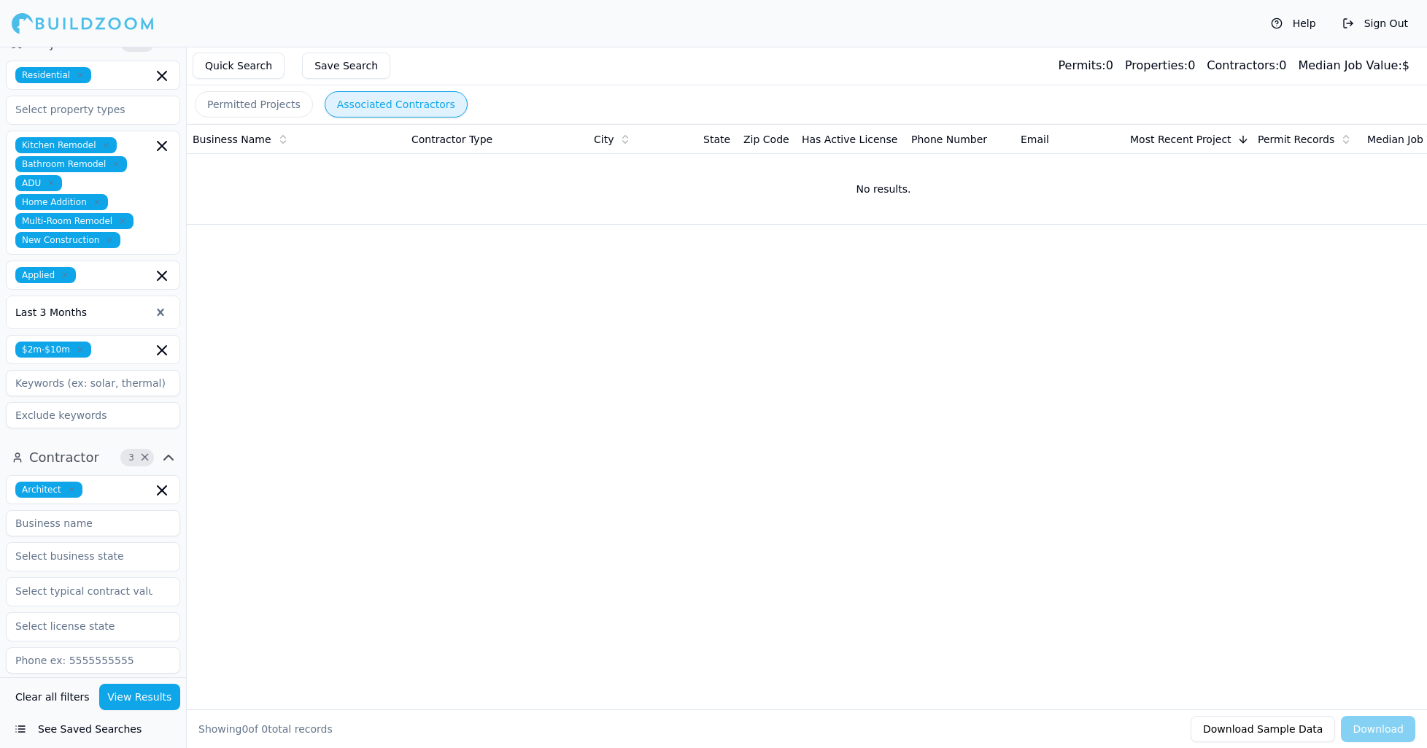
click at [119, 217] on icon "button" at bounding box center [122, 221] width 9 height 9
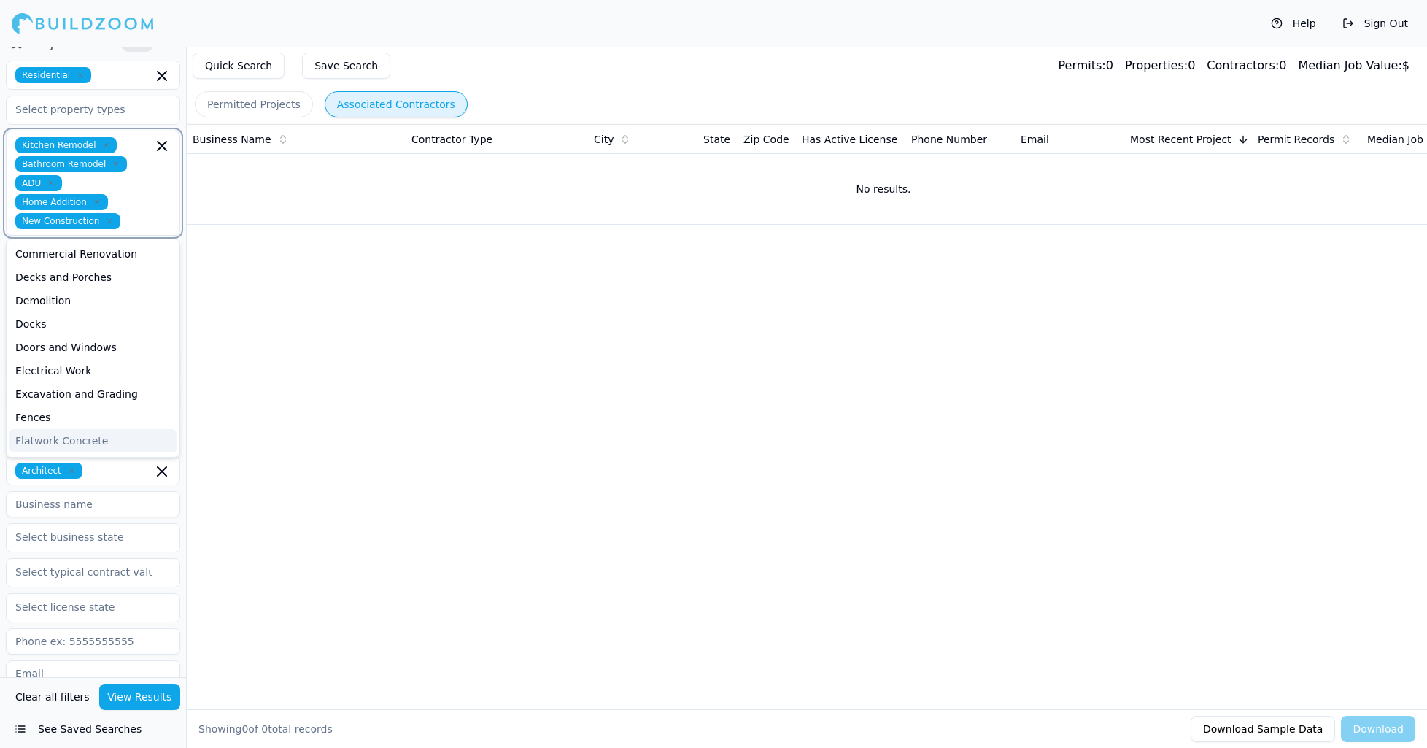
click at [96, 200] on icon "button" at bounding box center [97, 202] width 4 height 4
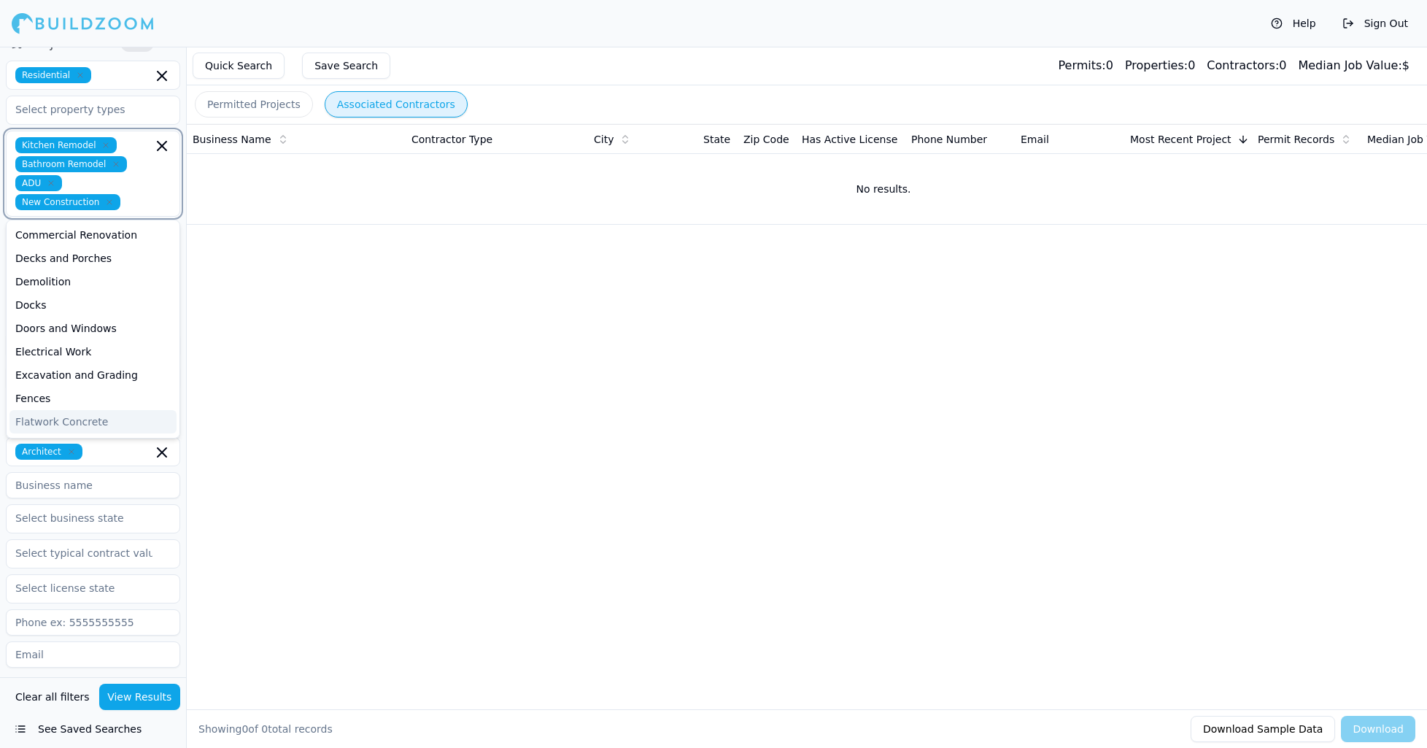
click at [55, 179] on icon "button" at bounding box center [51, 183] width 9 height 9
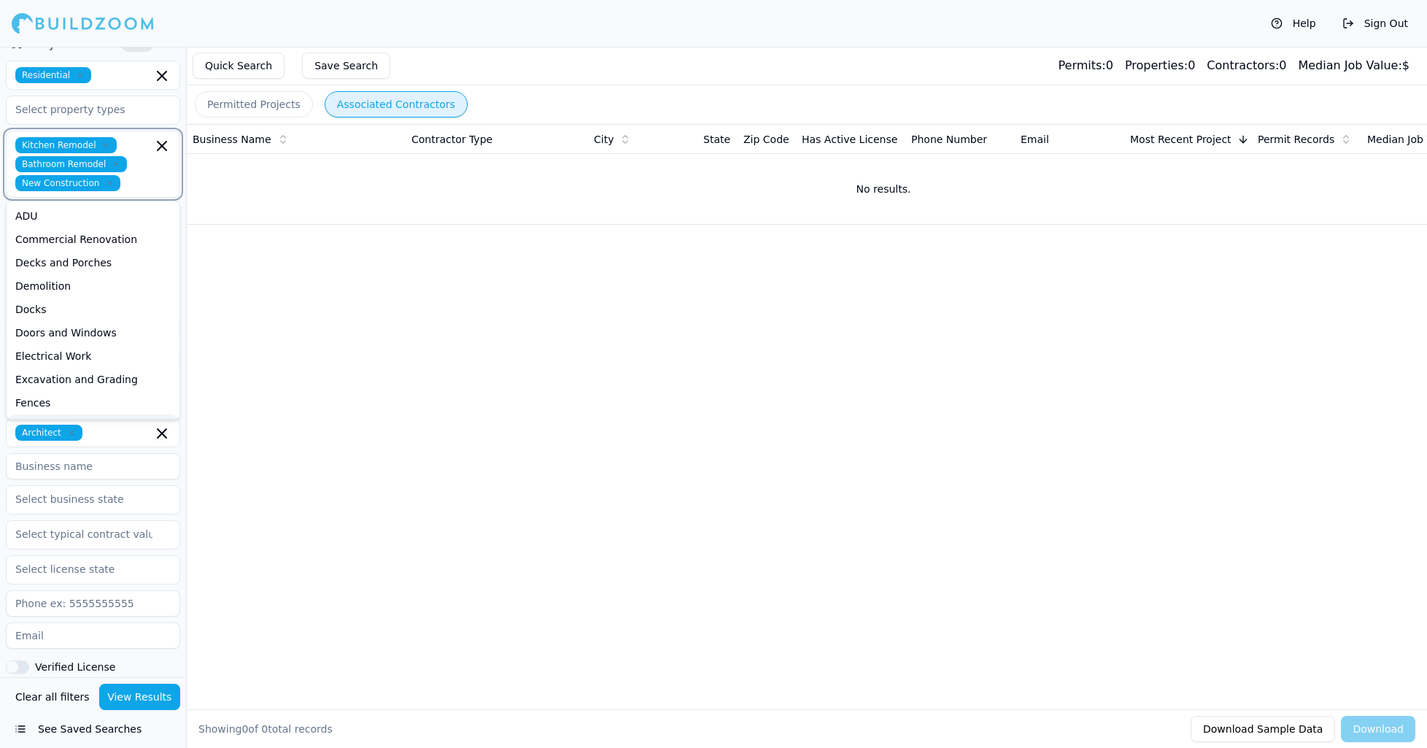
drag, startPoint x: 110, startPoint y: 153, endPoint x: 101, endPoint y: 145, distance: 12.4
click at [112, 160] on icon "button" at bounding box center [116, 164] width 9 height 9
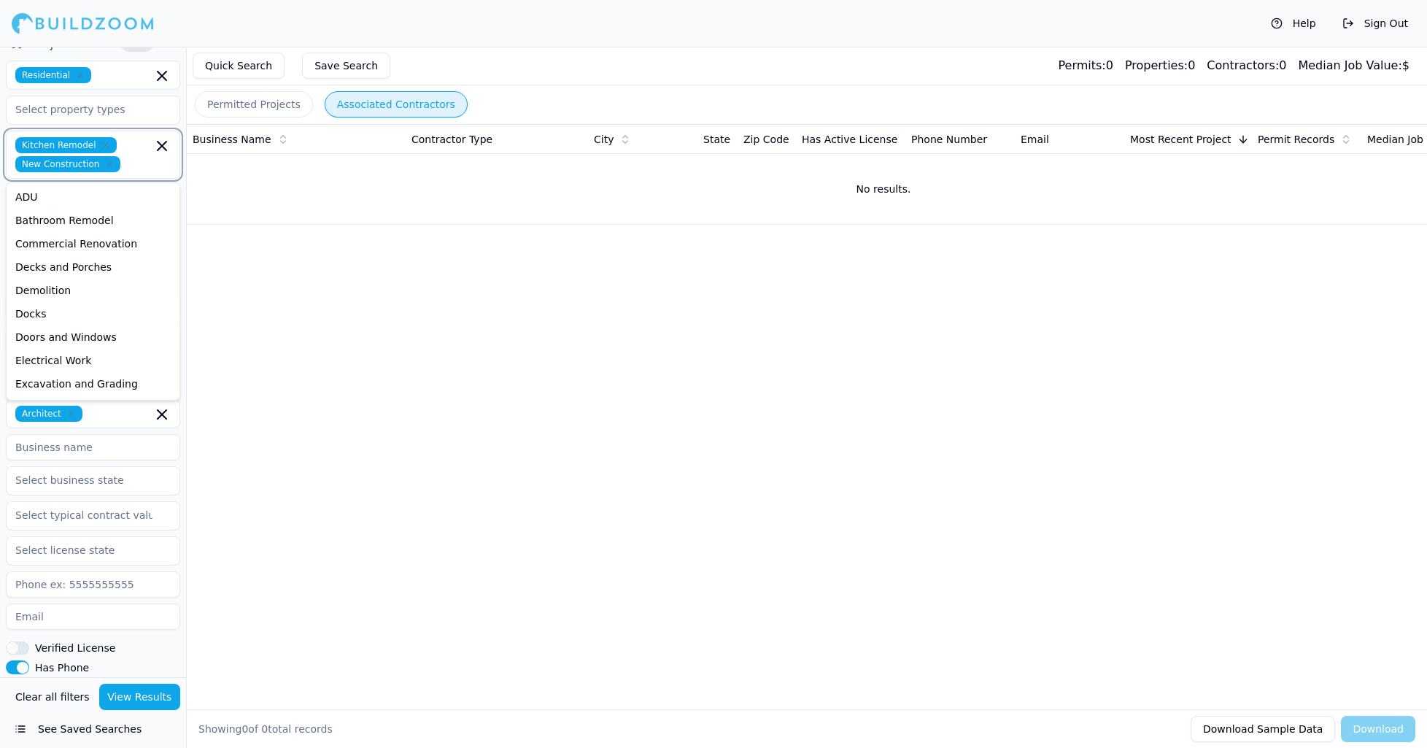
click at [104, 143] on icon "button" at bounding box center [106, 145] width 4 height 4
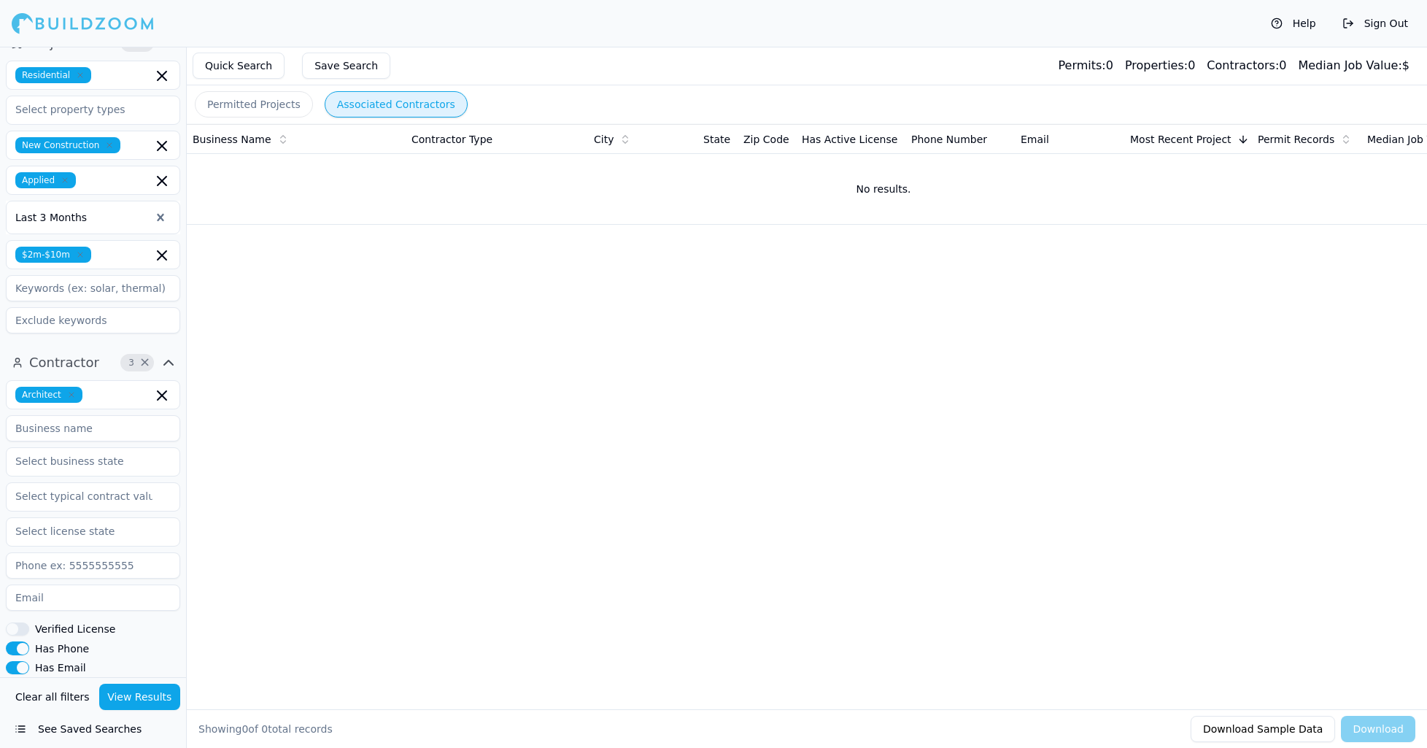
click at [530, 411] on div "Business Name Contractor Type City State Zip Code Has Active License Phone Numb…" at bounding box center [807, 393] width 1240 height 538
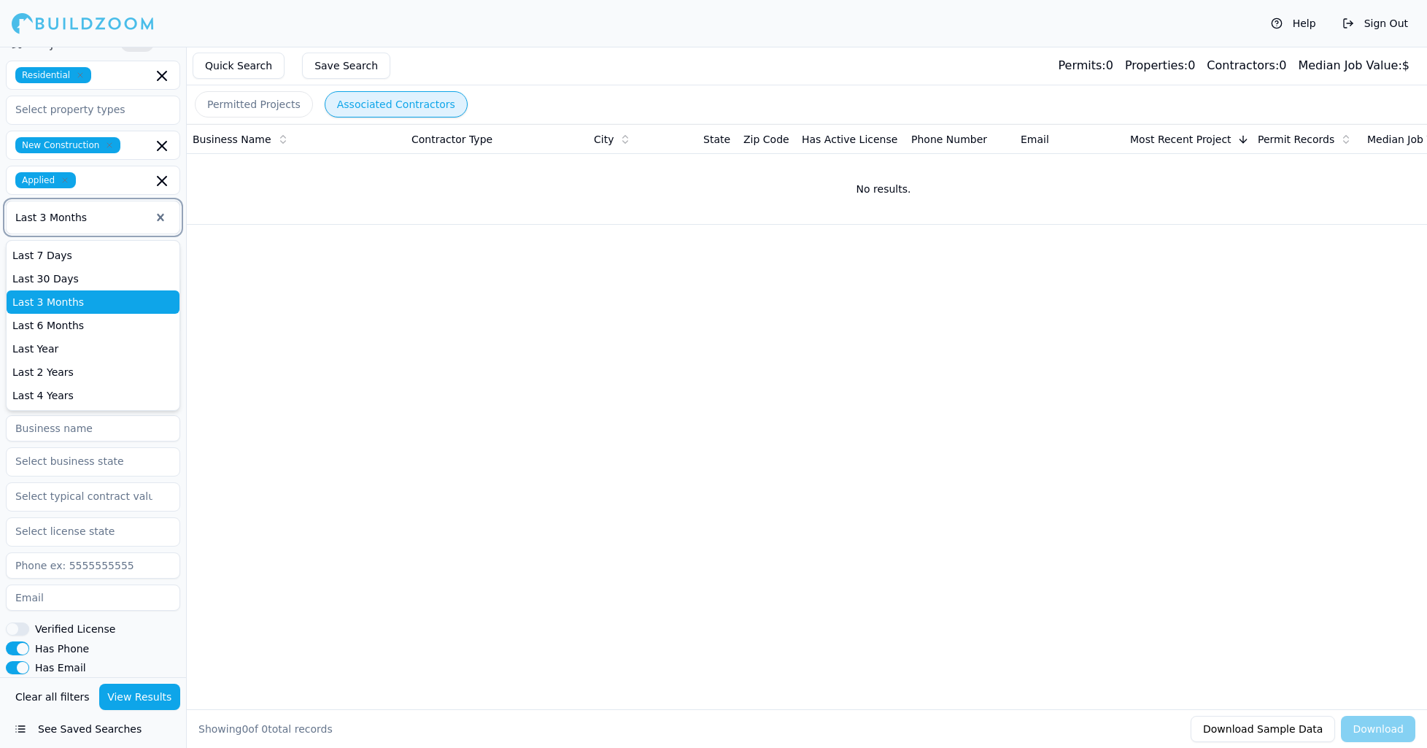
click at [99, 210] on div at bounding box center [82, 217] width 135 height 15
click at [66, 317] on div "Last 6 Months" at bounding box center [93, 325] width 173 height 23
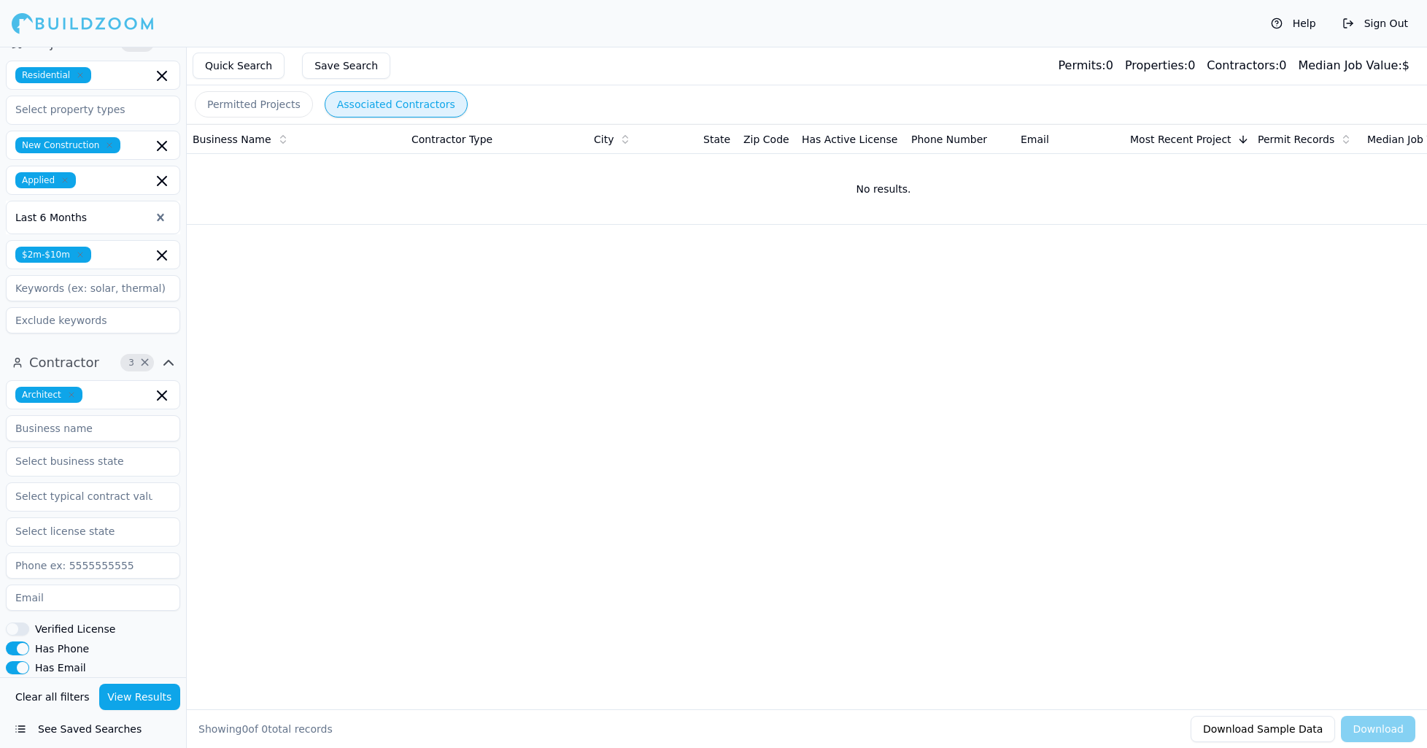
click at [147, 691] on button "View Results" at bounding box center [140, 697] width 82 height 26
click at [108, 247] on input "text" at bounding box center [124, 255] width 55 height 16
click at [356, 338] on div "Business Name Contractor Type City State Zip Code Has Active License Phone Numb…" at bounding box center [807, 393] width 1240 height 538
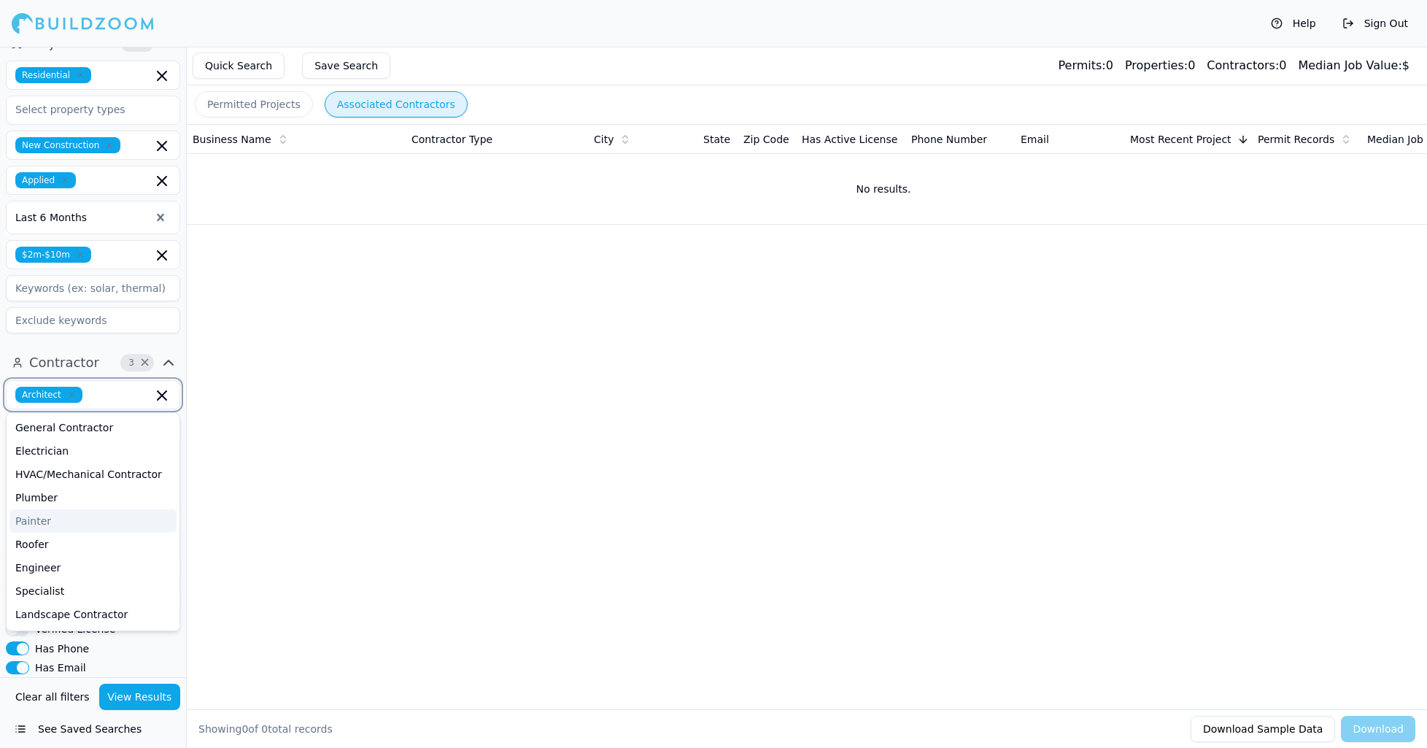
click at [126, 387] on input "text" at bounding box center [120, 395] width 64 height 16
click at [88, 420] on div "General Contractor" at bounding box center [92, 427] width 167 height 23
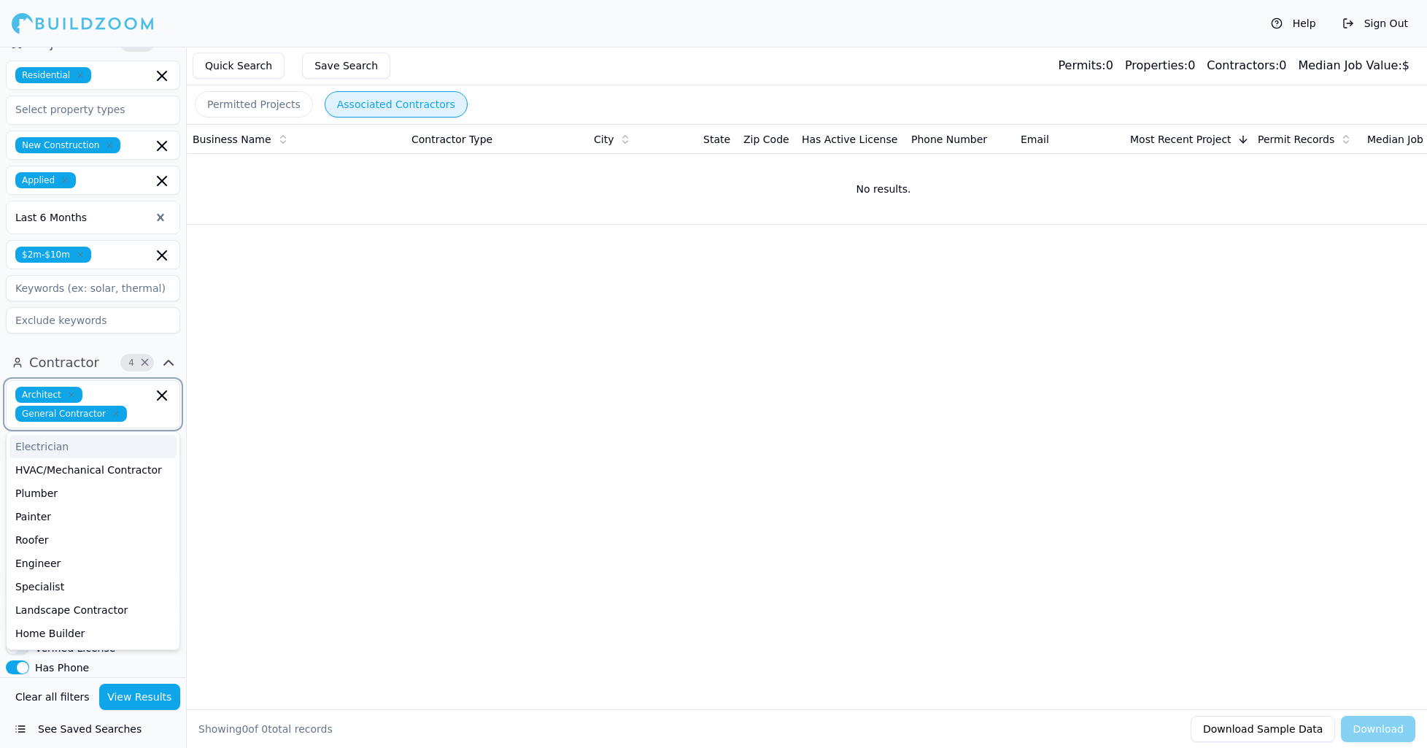
click at [69, 390] on icon "button" at bounding box center [71, 394] width 9 height 9
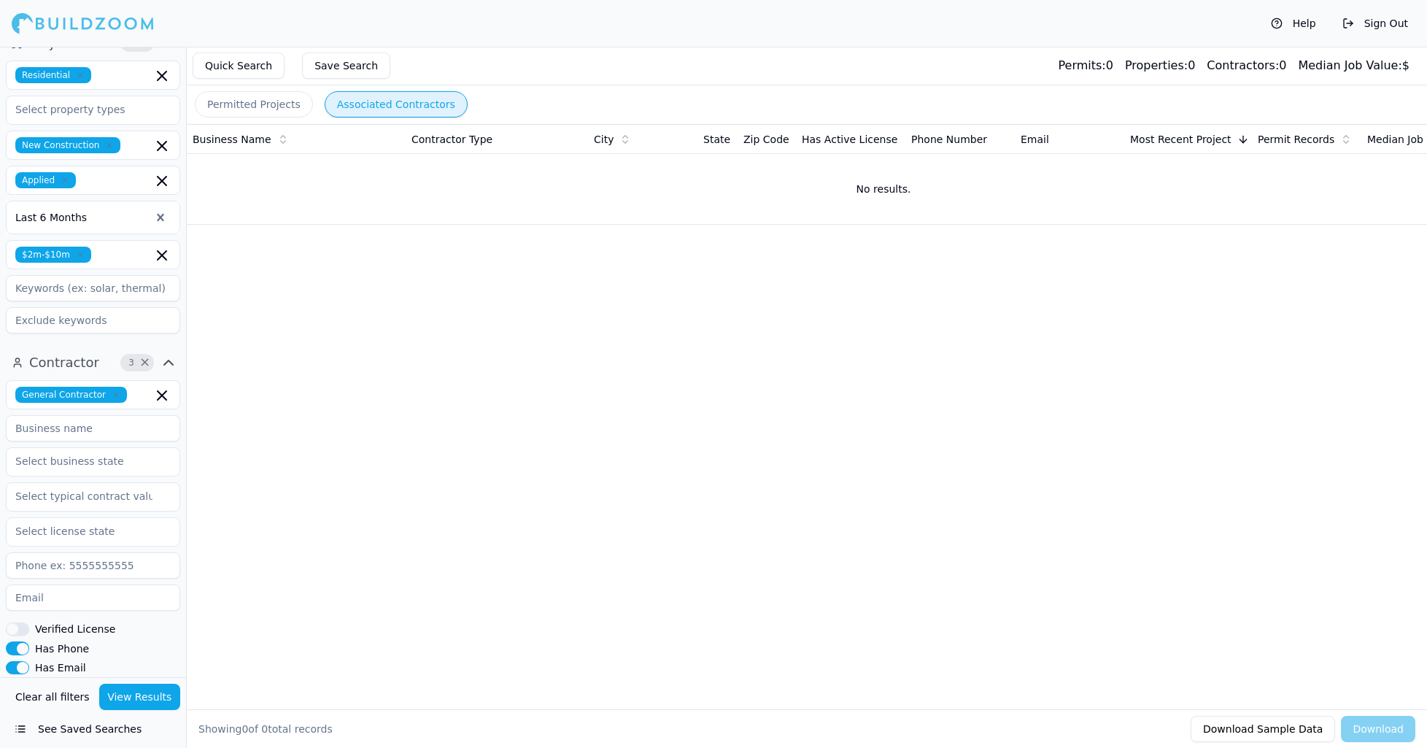
click at [383, 492] on div "Business Name Contractor Type City State Zip Code Has Active License Phone Numb…" at bounding box center [807, 393] width 1240 height 538
click at [144, 703] on button "View Results" at bounding box center [140, 697] width 82 height 26
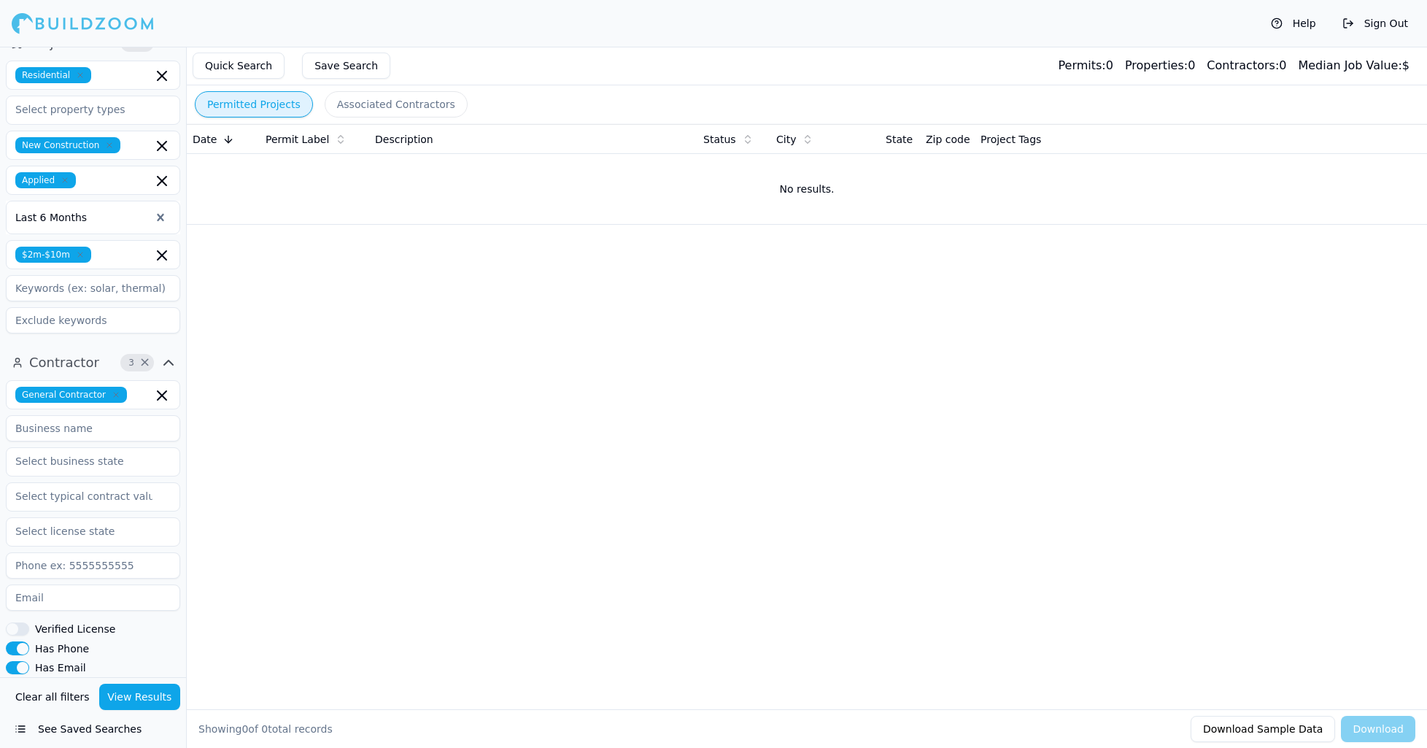
click at [254, 98] on button "Permitted Projects" at bounding box center [254, 104] width 118 height 26
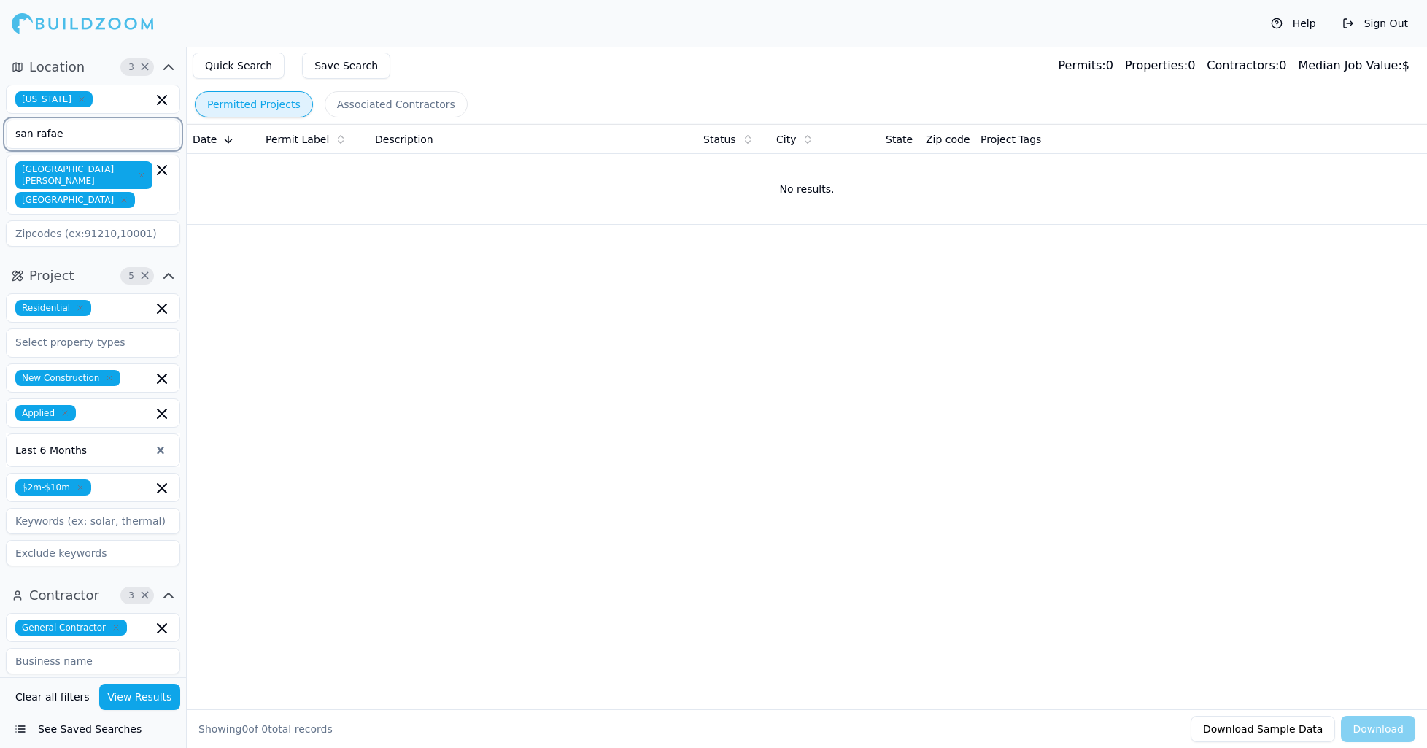
drag, startPoint x: 88, startPoint y: 136, endPoint x: -7, endPoint y: 128, distance: 95.2
click at [0, 128] on html "Help Sign Out Location 3 × [US_STATE] san rafae [GEOGRAPHIC_DATA][PERSON_NAME] …" at bounding box center [713, 374] width 1427 height 748
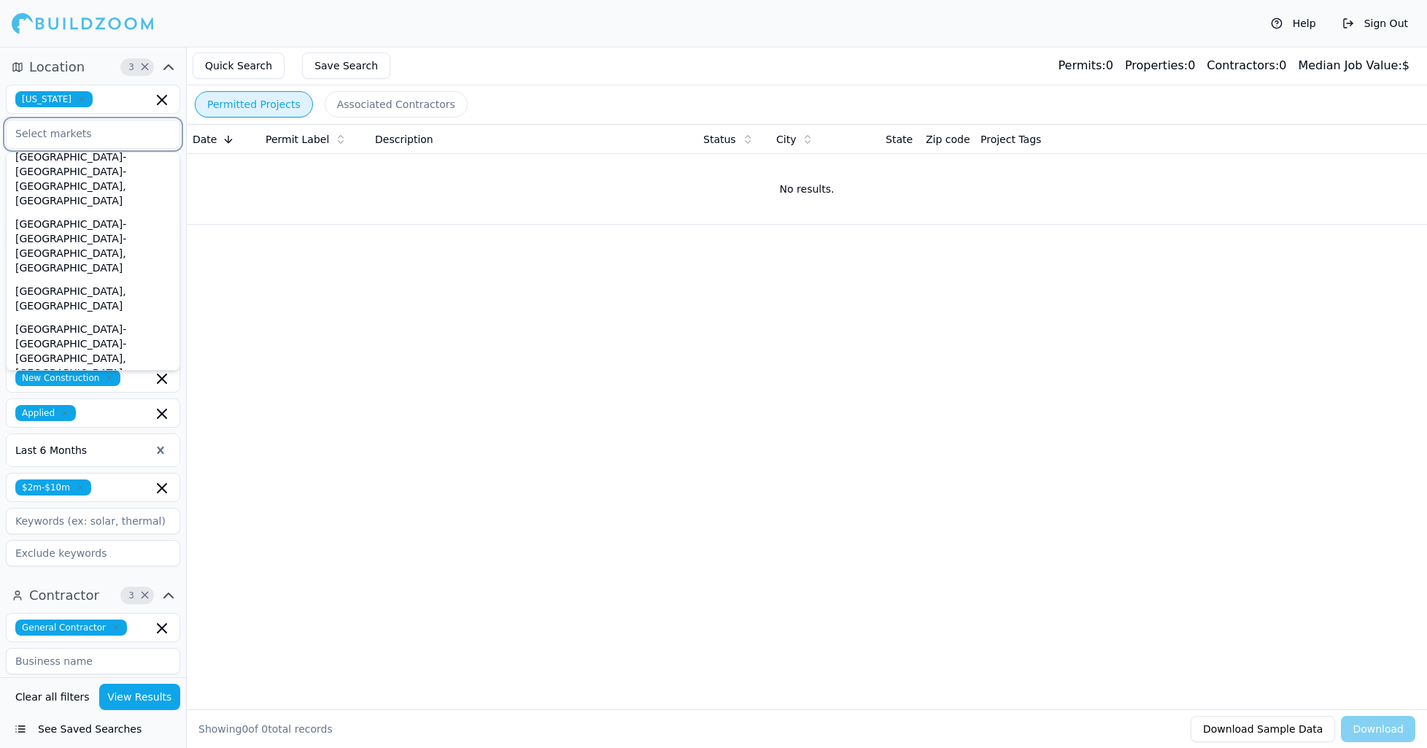
scroll to position [626, 0]
click at [122, 726] on div "Santa [PERSON_NAME]-[GEOGRAPHIC_DATA], [GEOGRAPHIC_DATA]" at bounding box center [92, 752] width 167 height 53
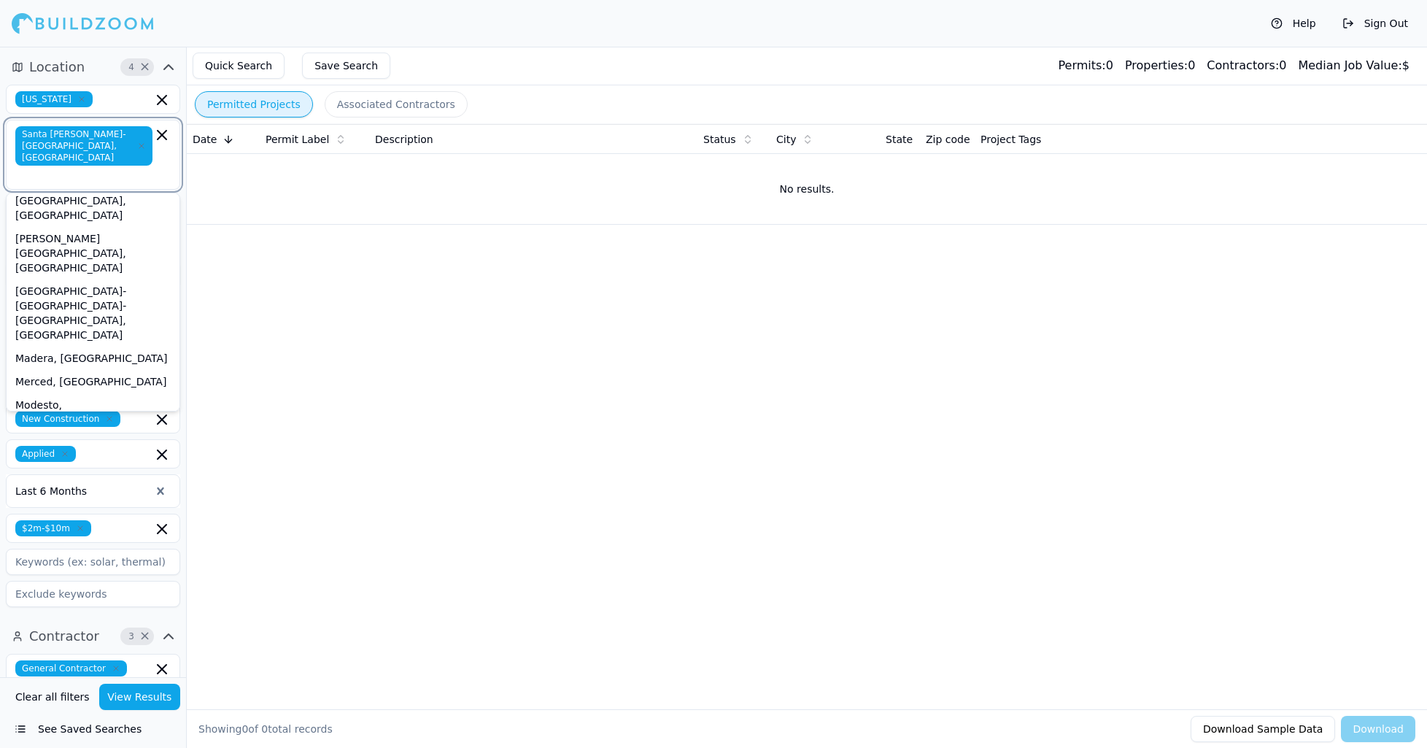
scroll to position [77, 0]
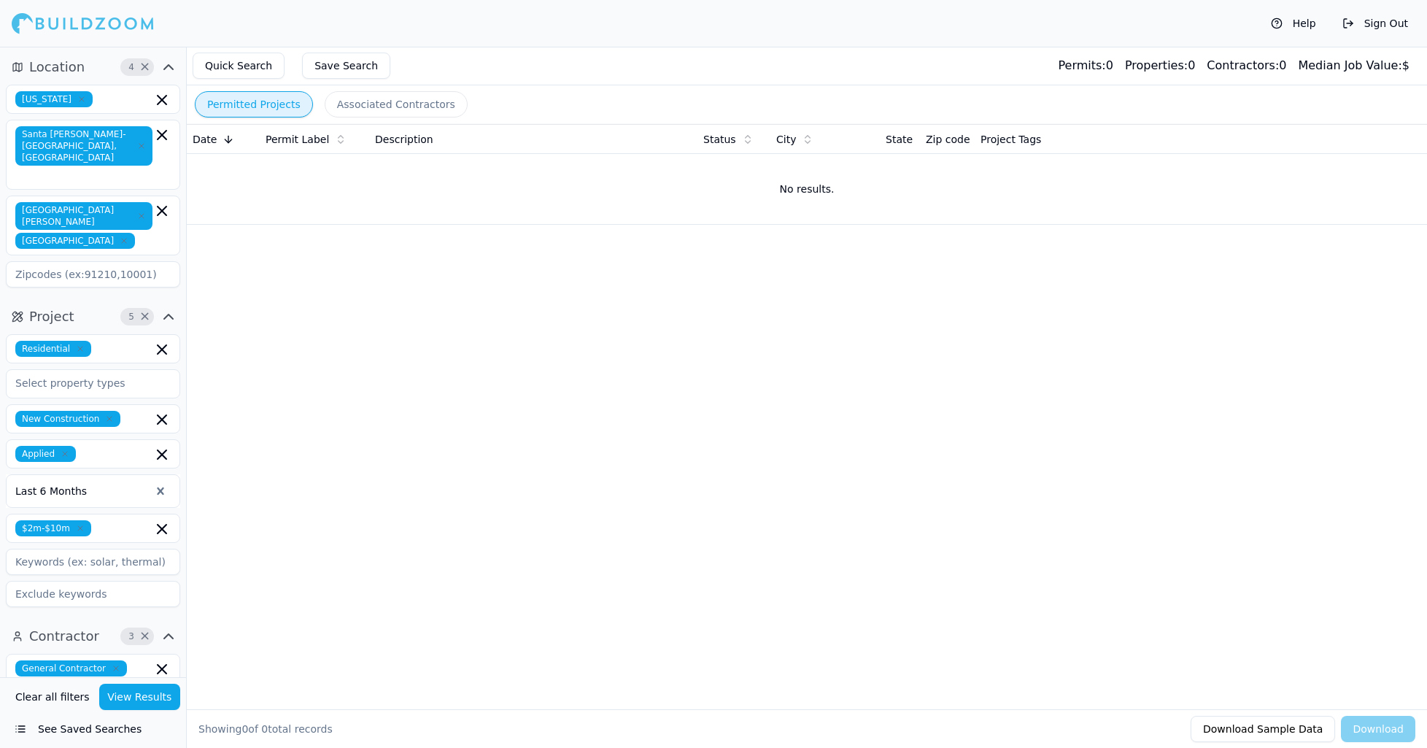
click at [695, 403] on div "Date Permit Label Description Status City State Zip code Project Tags No result…" at bounding box center [807, 393] width 1240 height 538
click at [149, 698] on button "View Results" at bounding box center [140, 697] width 82 height 26
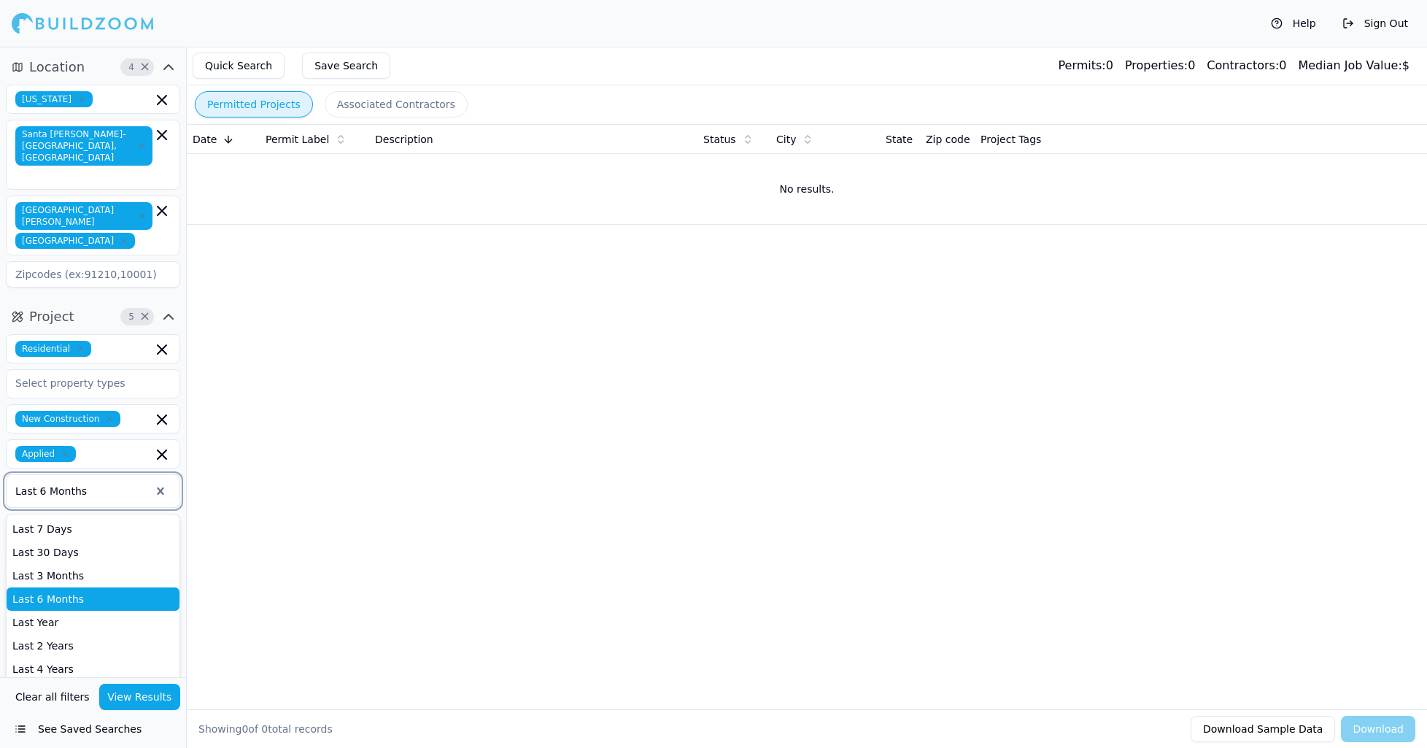
click at [73, 484] on div at bounding box center [82, 491] width 135 height 15
click at [99, 657] on div "Last 4 Years" at bounding box center [93, 668] width 173 height 23
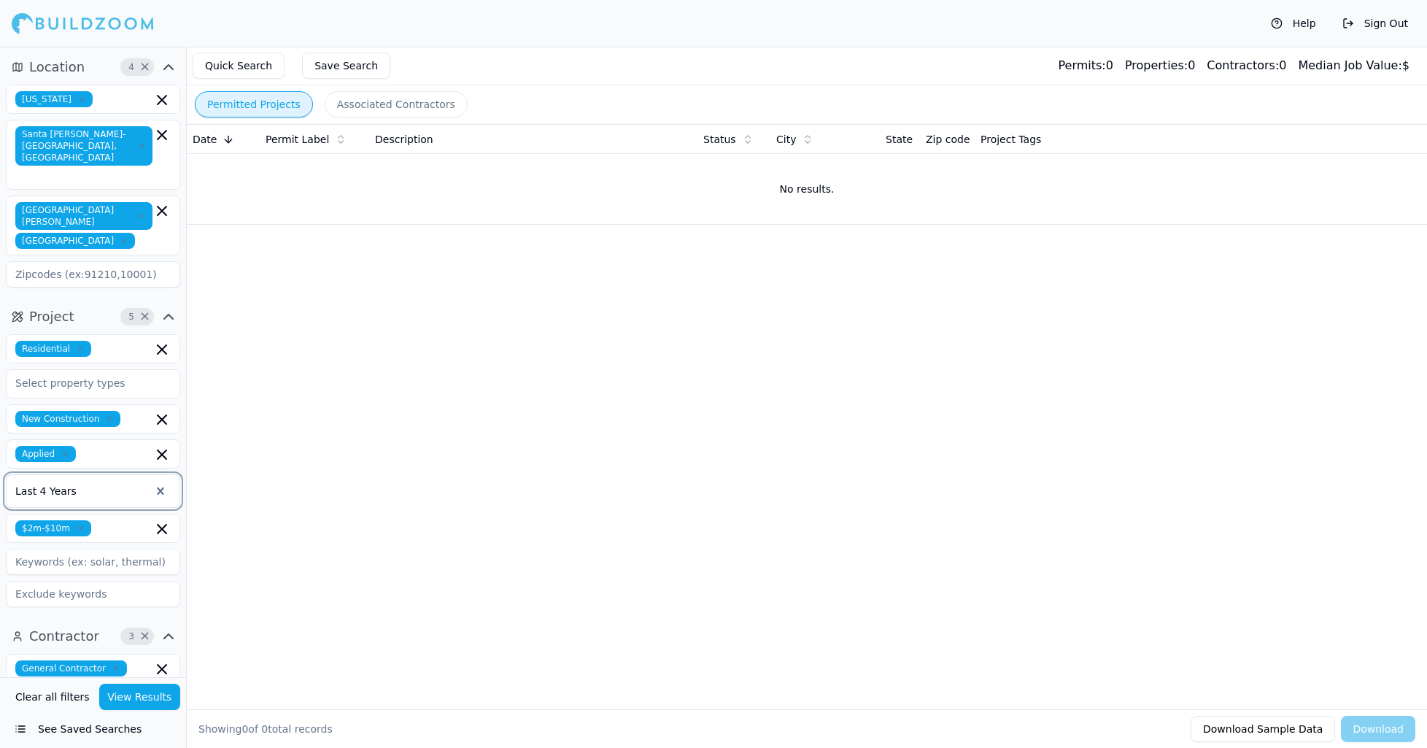
click at [144, 697] on button "View Results" at bounding box center [140, 697] width 82 height 26
click at [80, 524] on icon "button" at bounding box center [80, 528] width 9 height 9
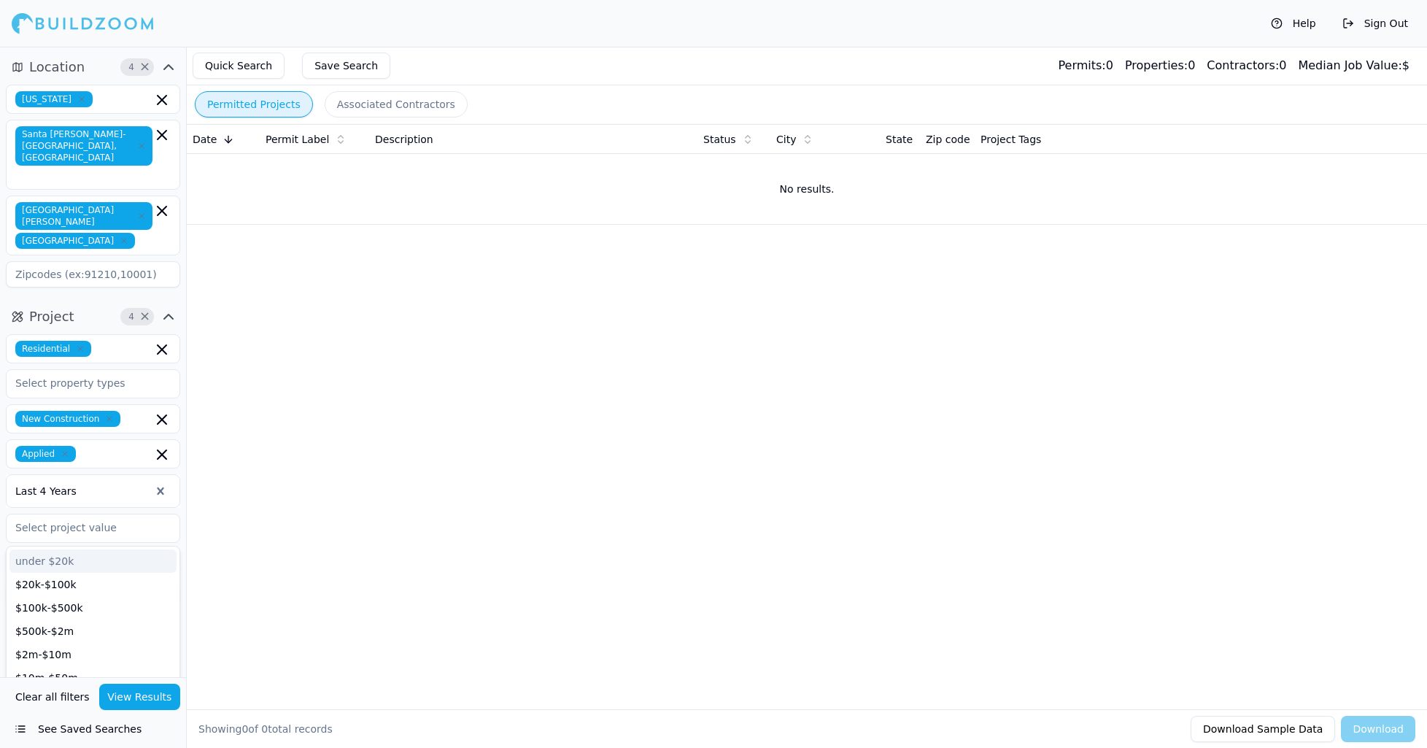
drag, startPoint x: 330, startPoint y: 564, endPoint x: 159, endPoint y: 661, distance: 196.4
click at [329, 564] on div "Date Permit Label Description Status City State Zip code Project Tags No result…" at bounding box center [807, 393] width 1240 height 538
click at [145, 702] on button "View Results" at bounding box center [140, 697] width 82 height 26
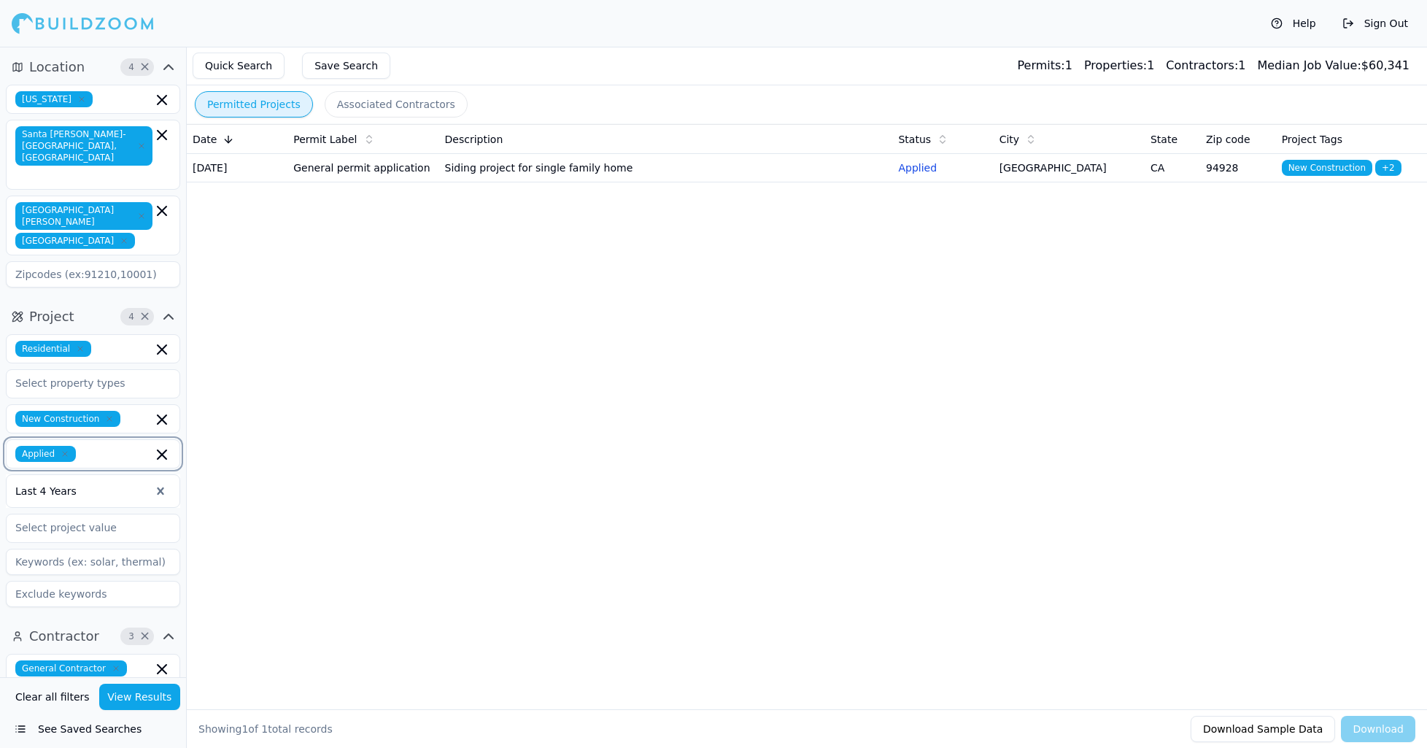
click at [101, 446] on input "text" at bounding box center [117, 454] width 71 height 16
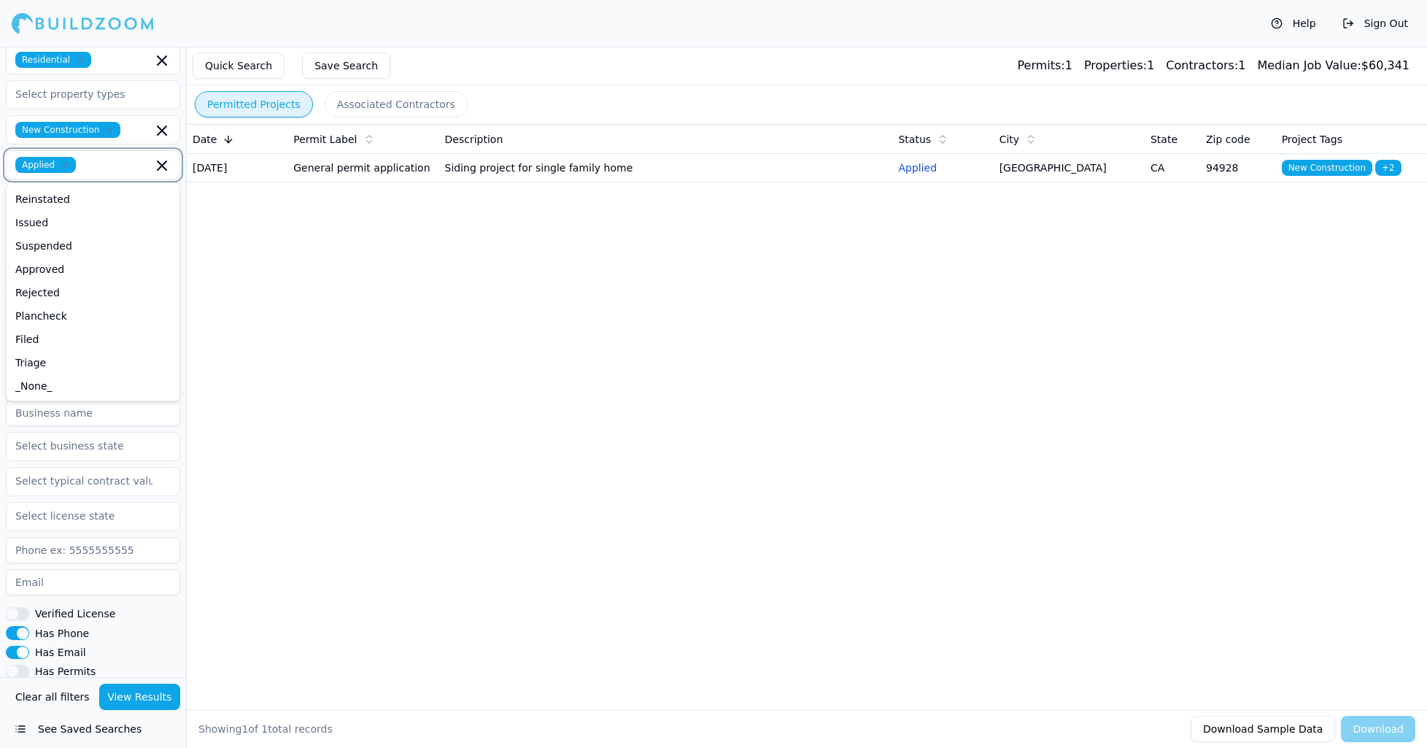
scroll to position [333, 0]
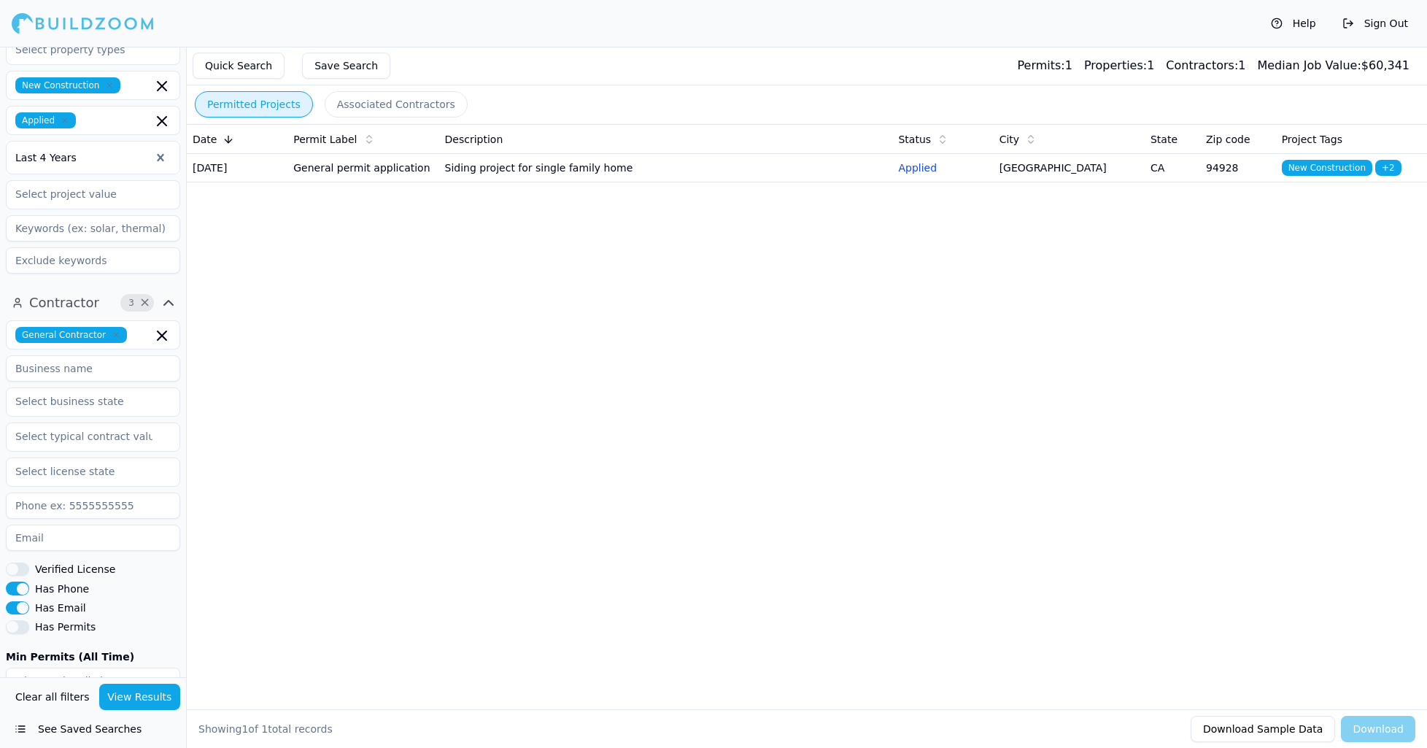
click at [1386, 169] on span "+ 2" at bounding box center [1388, 168] width 26 height 16
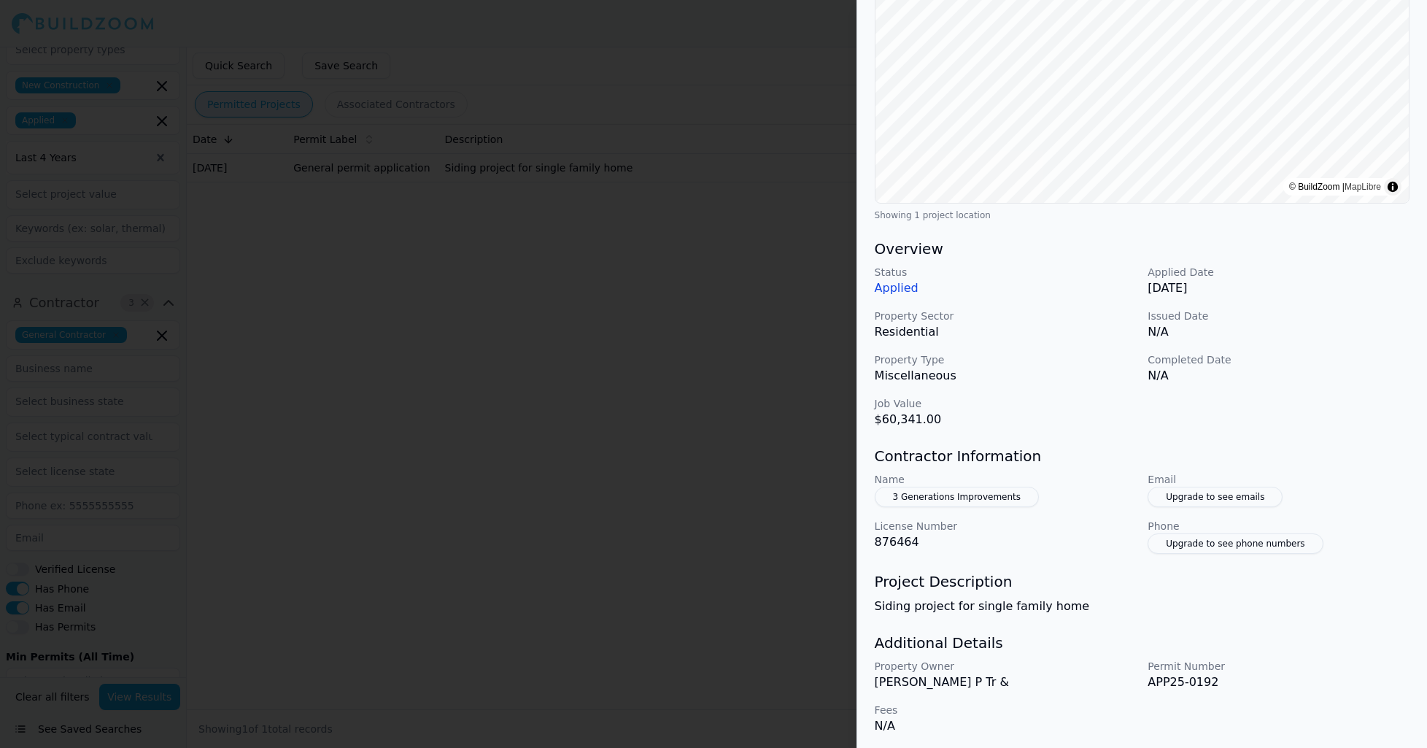
scroll to position [217, 0]
click at [931, 681] on p "[PERSON_NAME] P Tr &" at bounding box center [1006, 685] width 262 height 18
click at [913, 490] on button "3 Generations Improvements" at bounding box center [957, 497] width 164 height 20
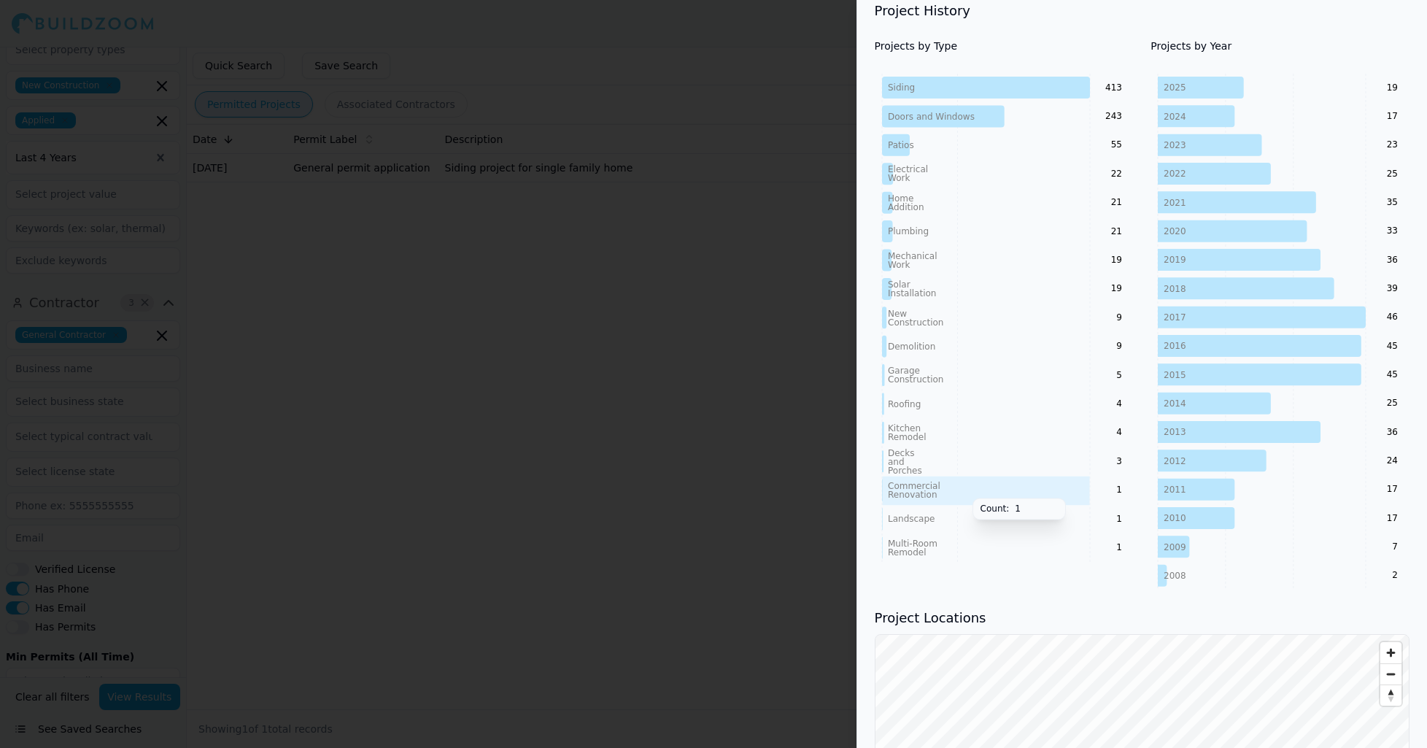
scroll to position [0, 0]
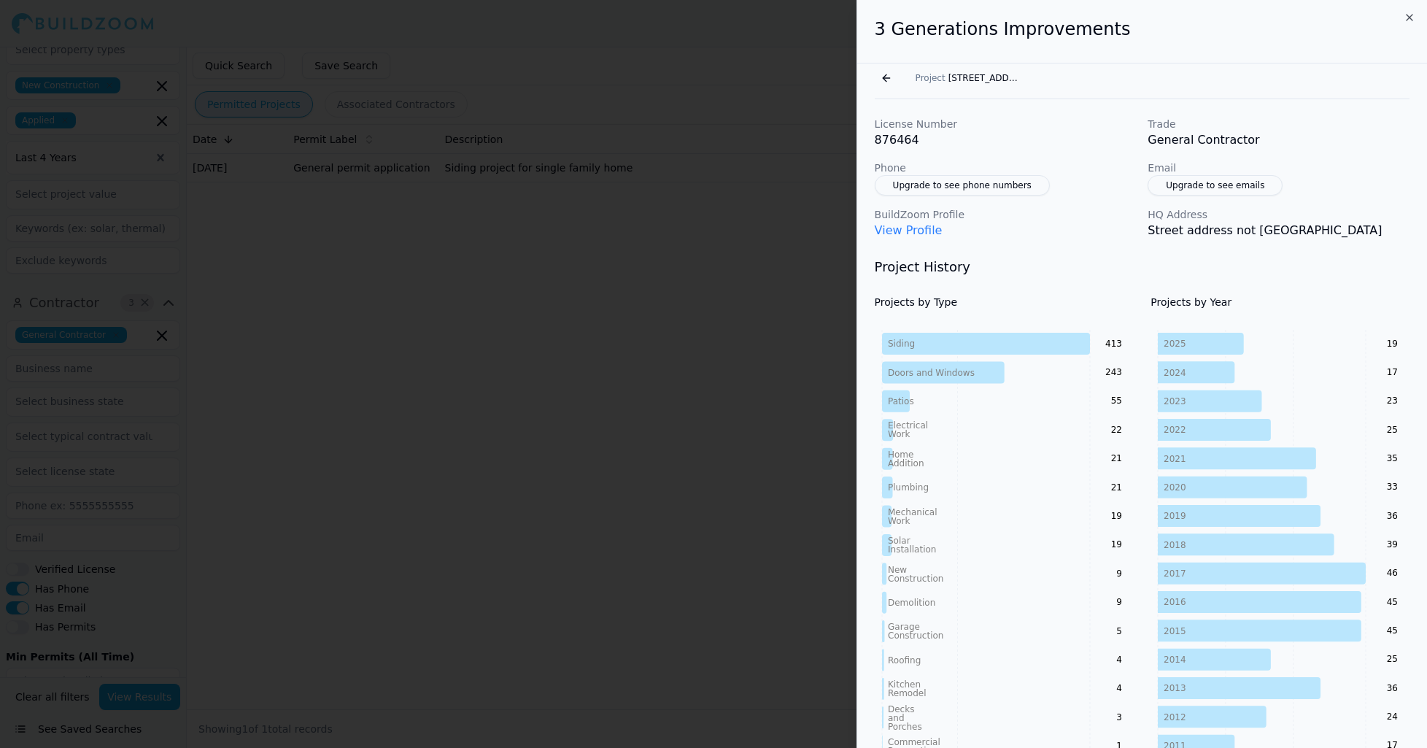
click at [913, 231] on link "View Profile" at bounding box center [909, 230] width 68 height 14
click at [1401, 18] on h2 "3 Generations Improvements" at bounding box center [1142, 29] width 535 height 23
click at [1408, 16] on icon "button" at bounding box center [1410, 18] width 6 height 6
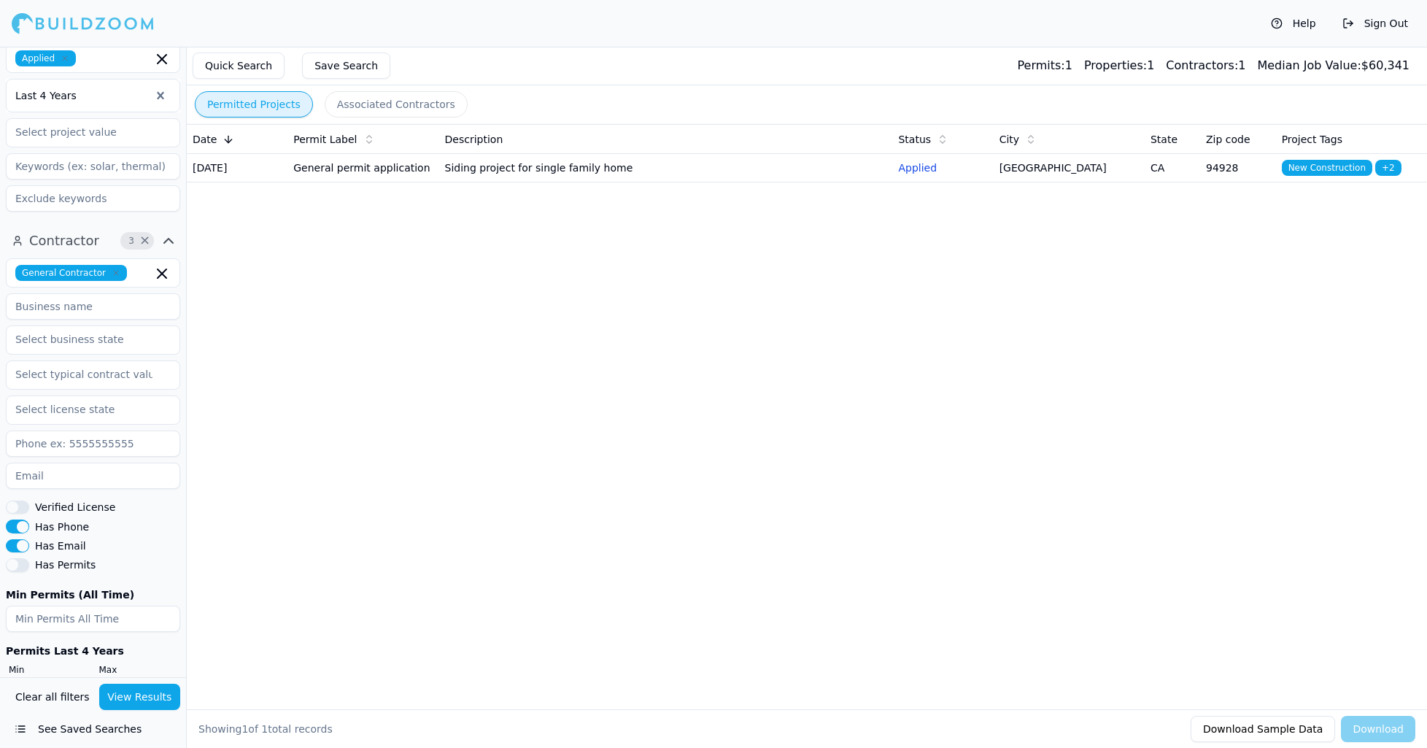
scroll to position [405, 0]
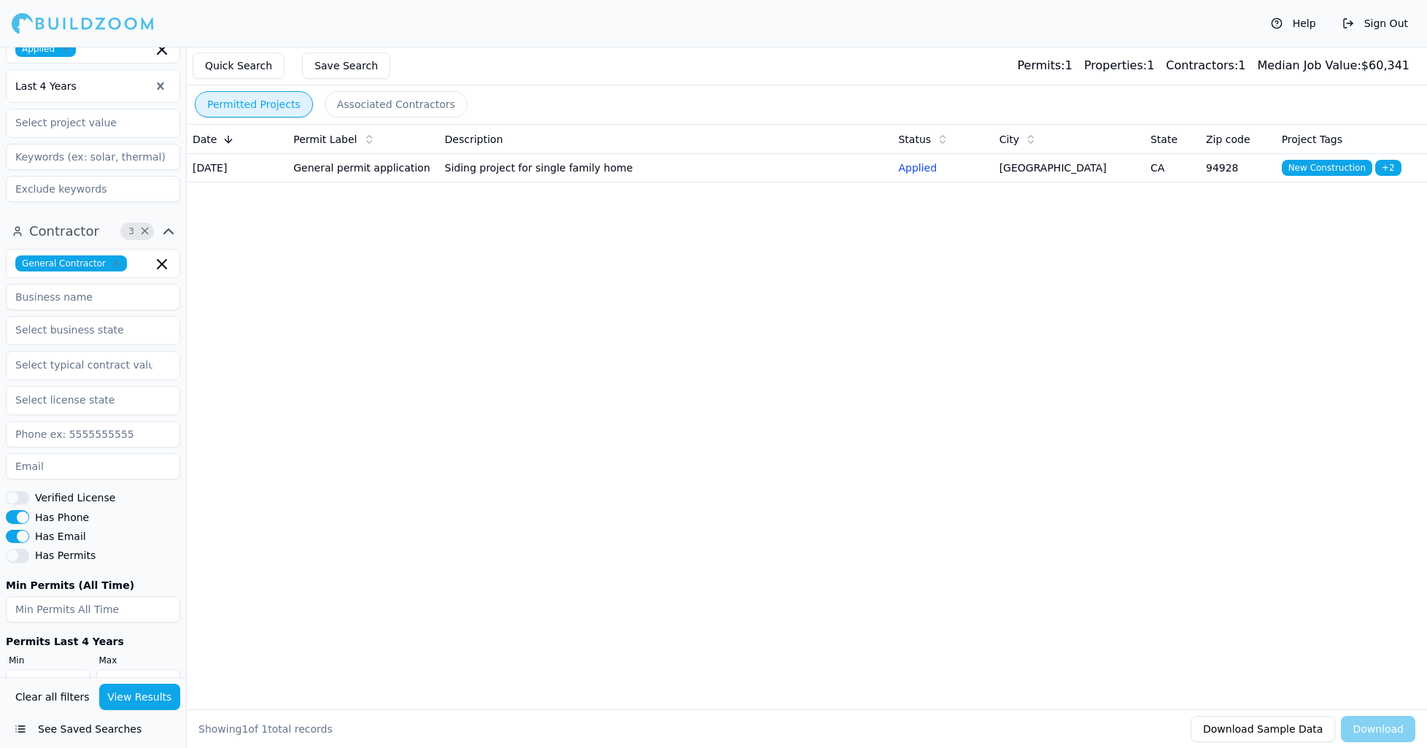
click at [118, 596] on input "number" at bounding box center [93, 609] width 174 height 26
click at [164, 596] on input "-1" at bounding box center [93, 609] width 174 height 26
drag, startPoint x: 59, startPoint y: 578, endPoint x: -20, endPoint y: 572, distance: 79.0
click at [0, 572] on html "Help Sign Out Location 4 × [US_STATE] [GEOGRAPHIC_DATA][PERSON_NAME]-[GEOGRAPHI…" at bounding box center [713, 374] width 1427 height 748
type input "10"
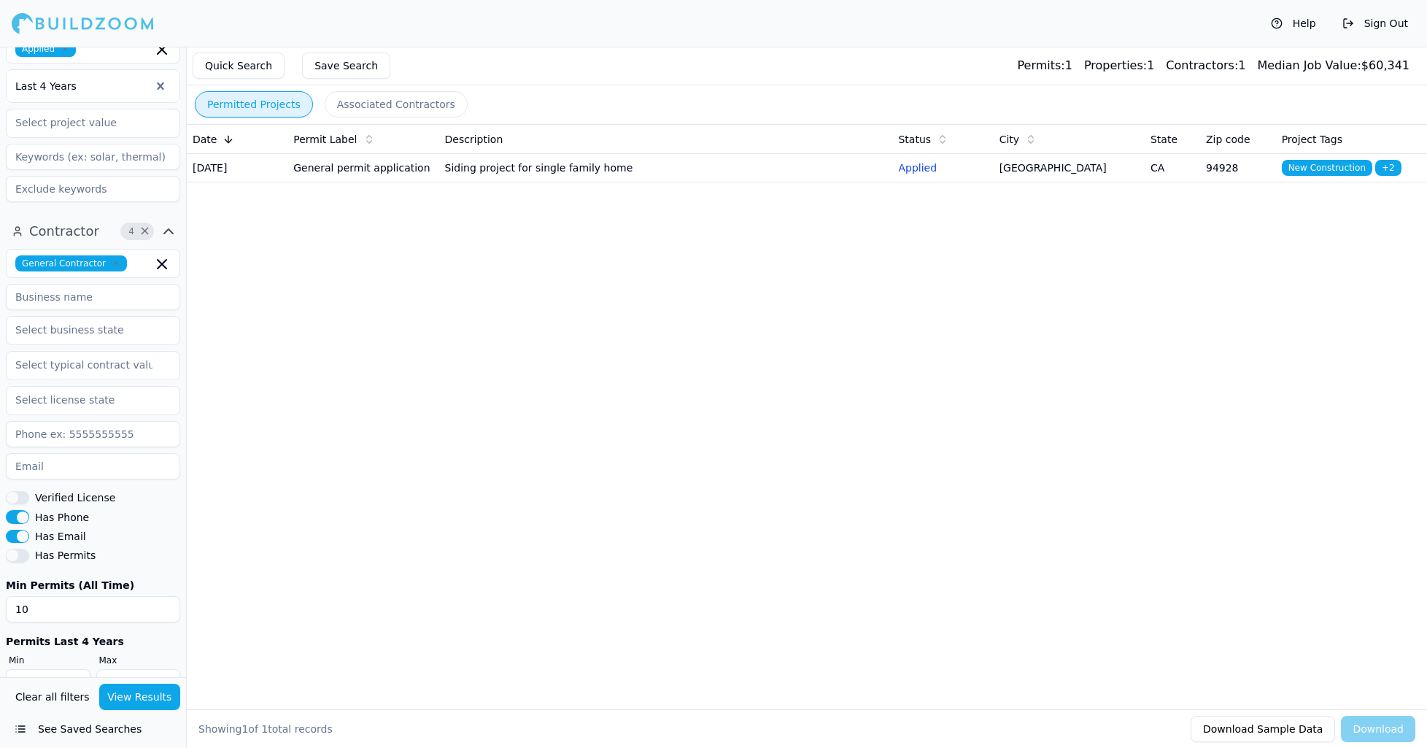
click at [356, 609] on div "Date Permit Label Description Status City State Zip code Project Tags [DATE] Ge…" at bounding box center [807, 393] width 1240 height 538
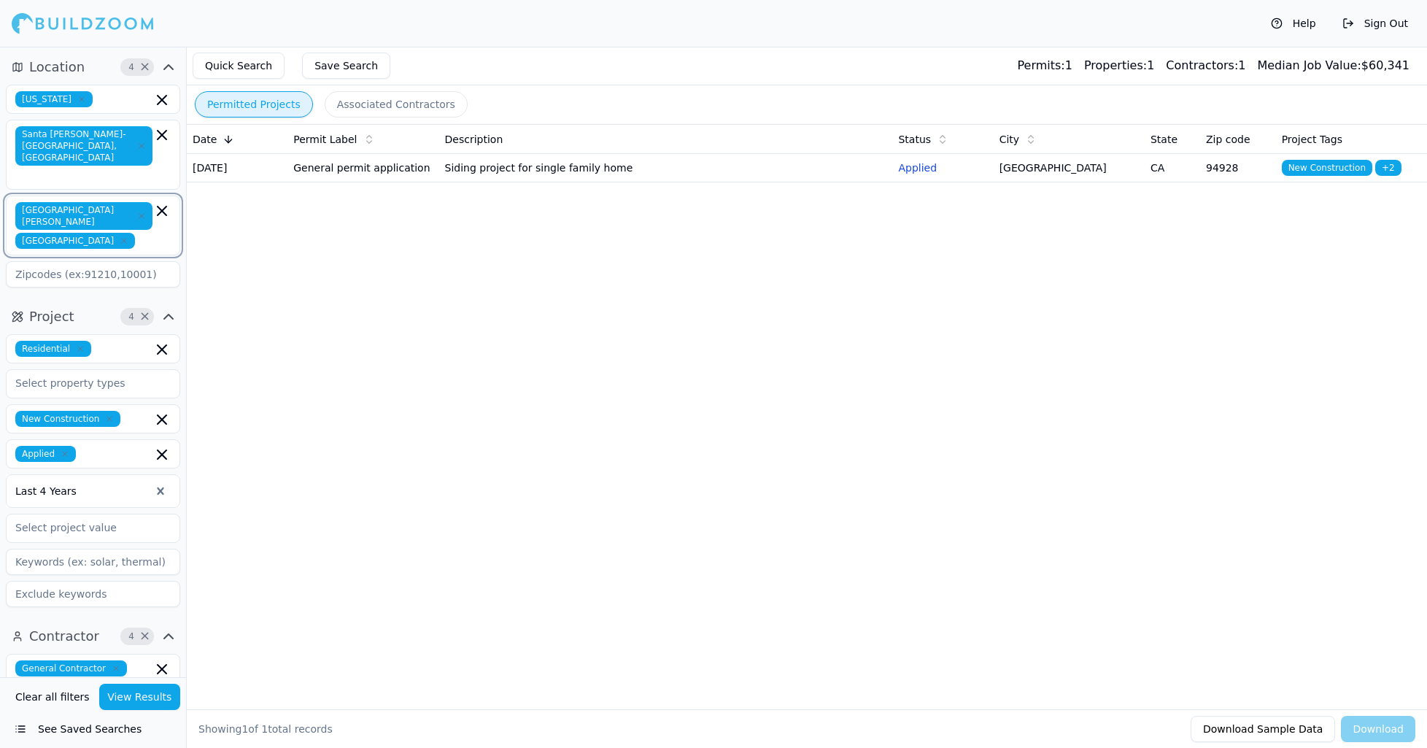
click at [162, 206] on icon "button" at bounding box center [162, 210] width 9 height 9
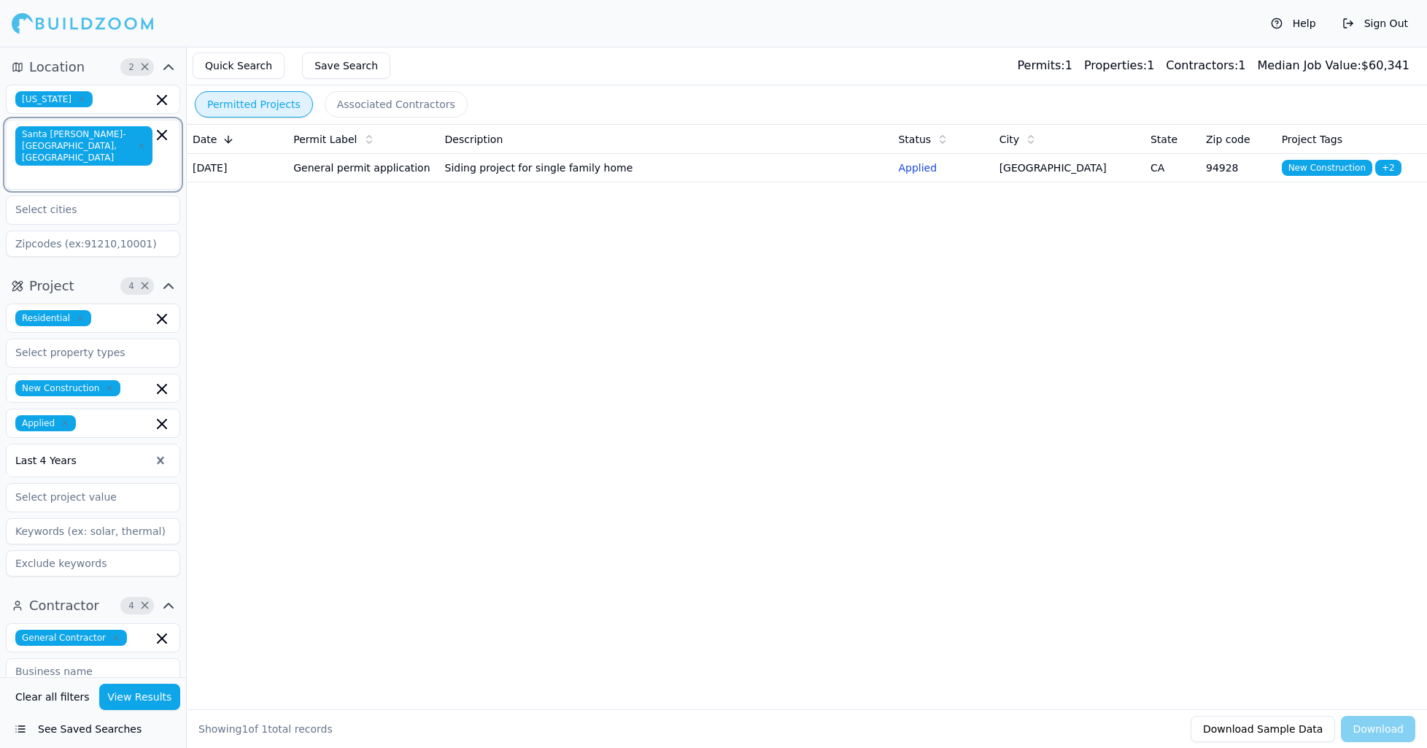
click at [161, 143] on icon "button" at bounding box center [162, 135] width 18 height 18
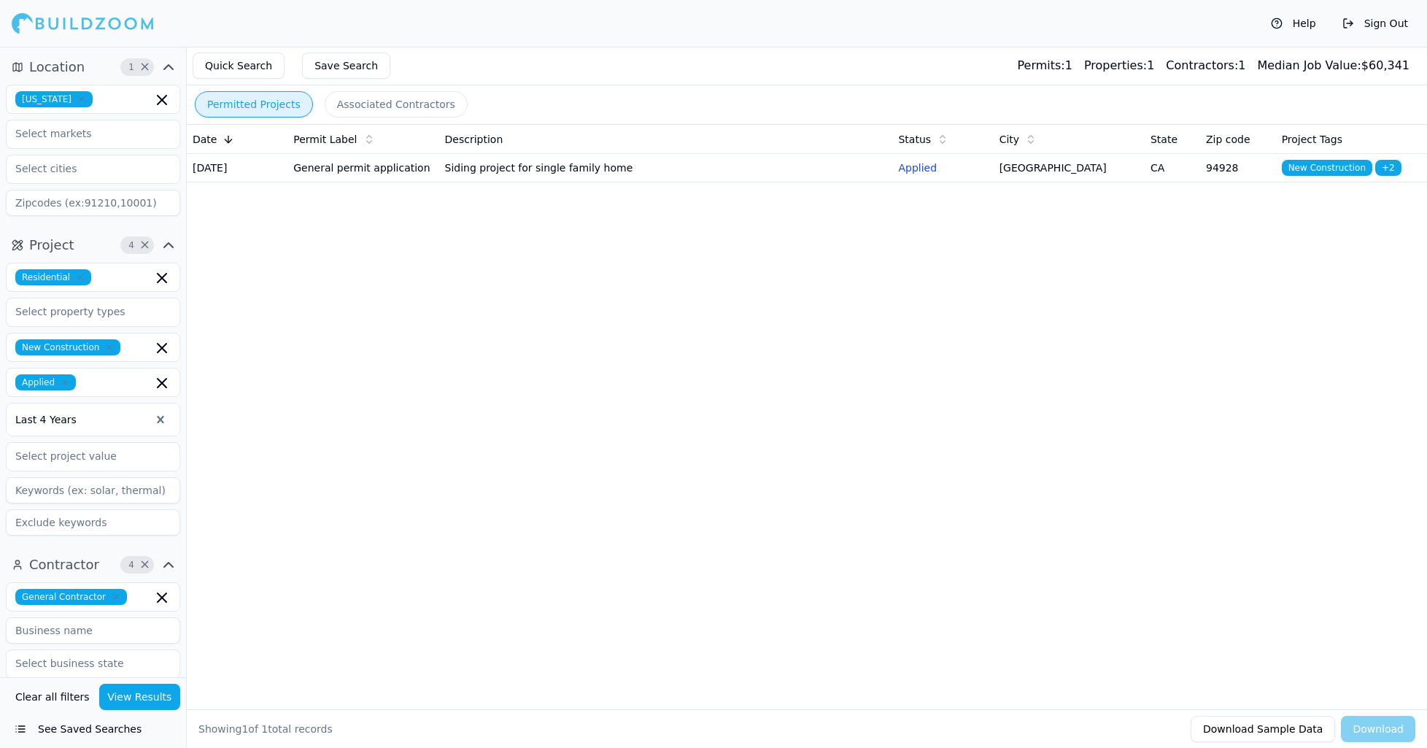
click at [591, 467] on div "Date Permit Label Description Status City State Zip code Project Tags [DATE] Ge…" at bounding box center [807, 393] width 1240 height 538
click at [107, 347] on icon "button" at bounding box center [109, 347] width 4 height 4
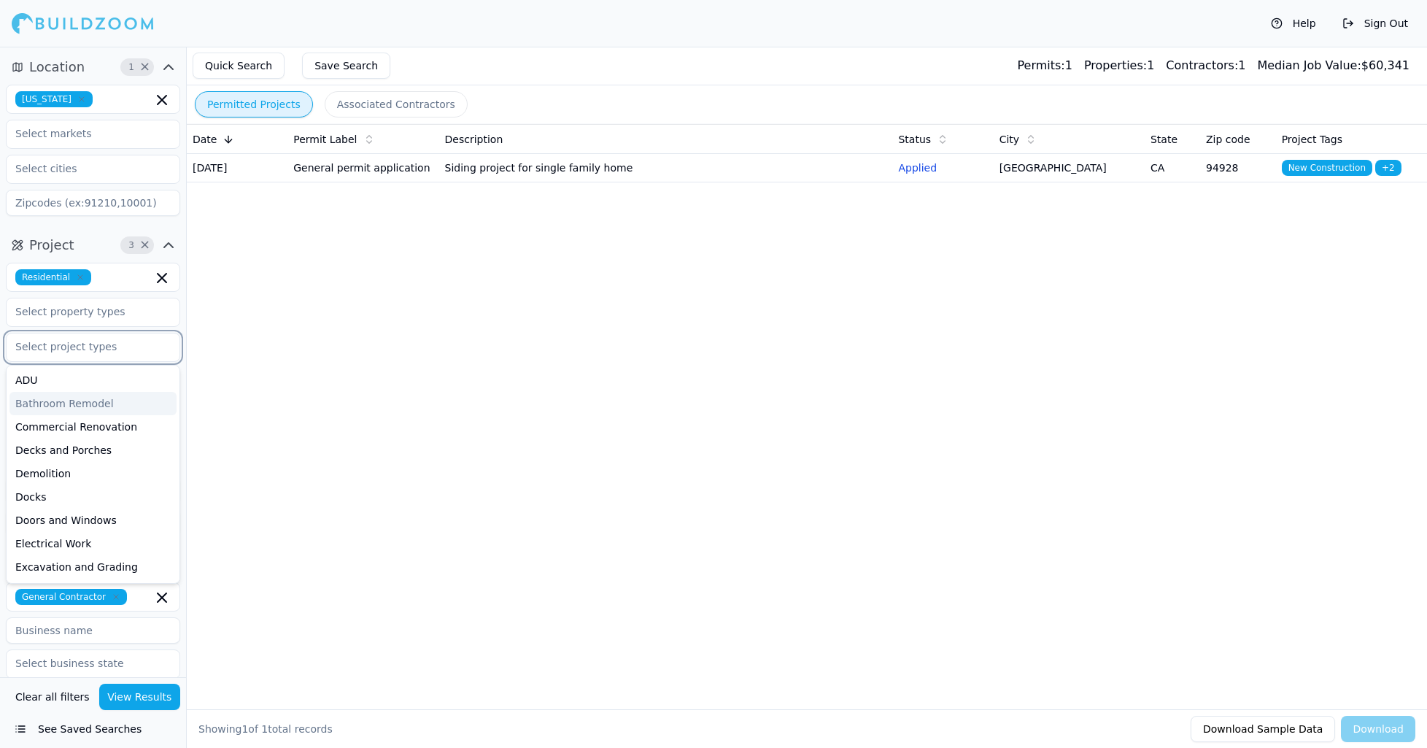
click at [84, 401] on div "Bathroom Remodel" at bounding box center [92, 403] width 167 height 23
click at [476, 440] on div "Date Permit Label Description Status City State Zip code Project Tags [DATE] Ge…" at bounding box center [807, 393] width 1240 height 538
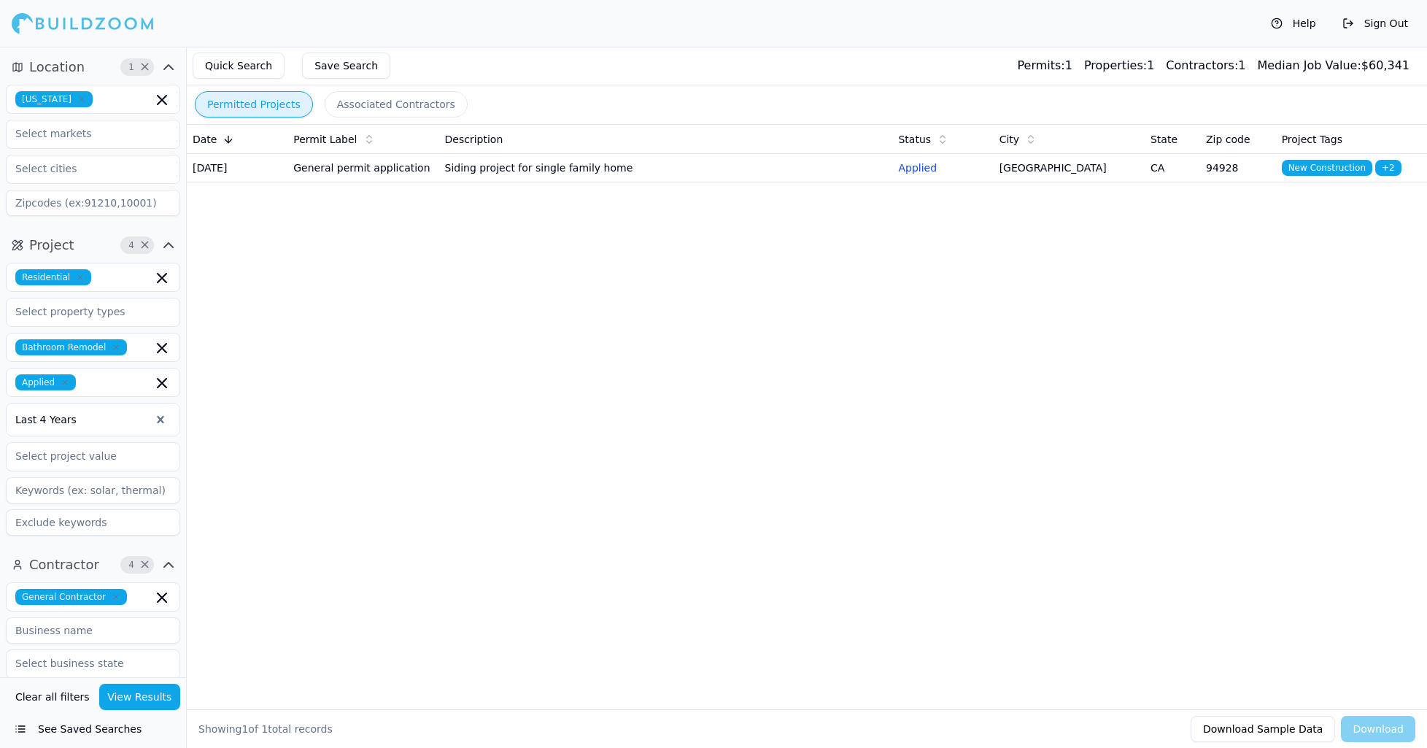
click at [152, 698] on button "View Results" at bounding box center [140, 697] width 82 height 26
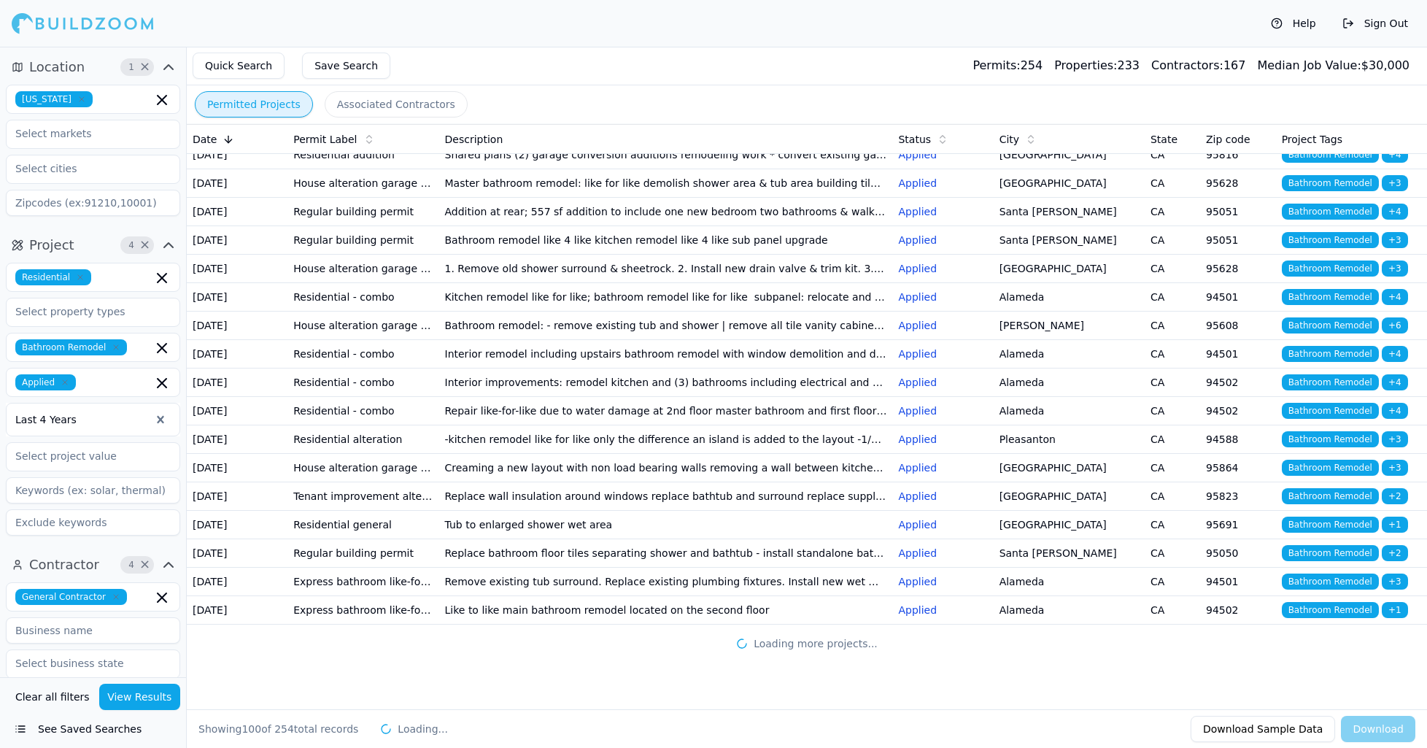
scroll to position [3542, 0]
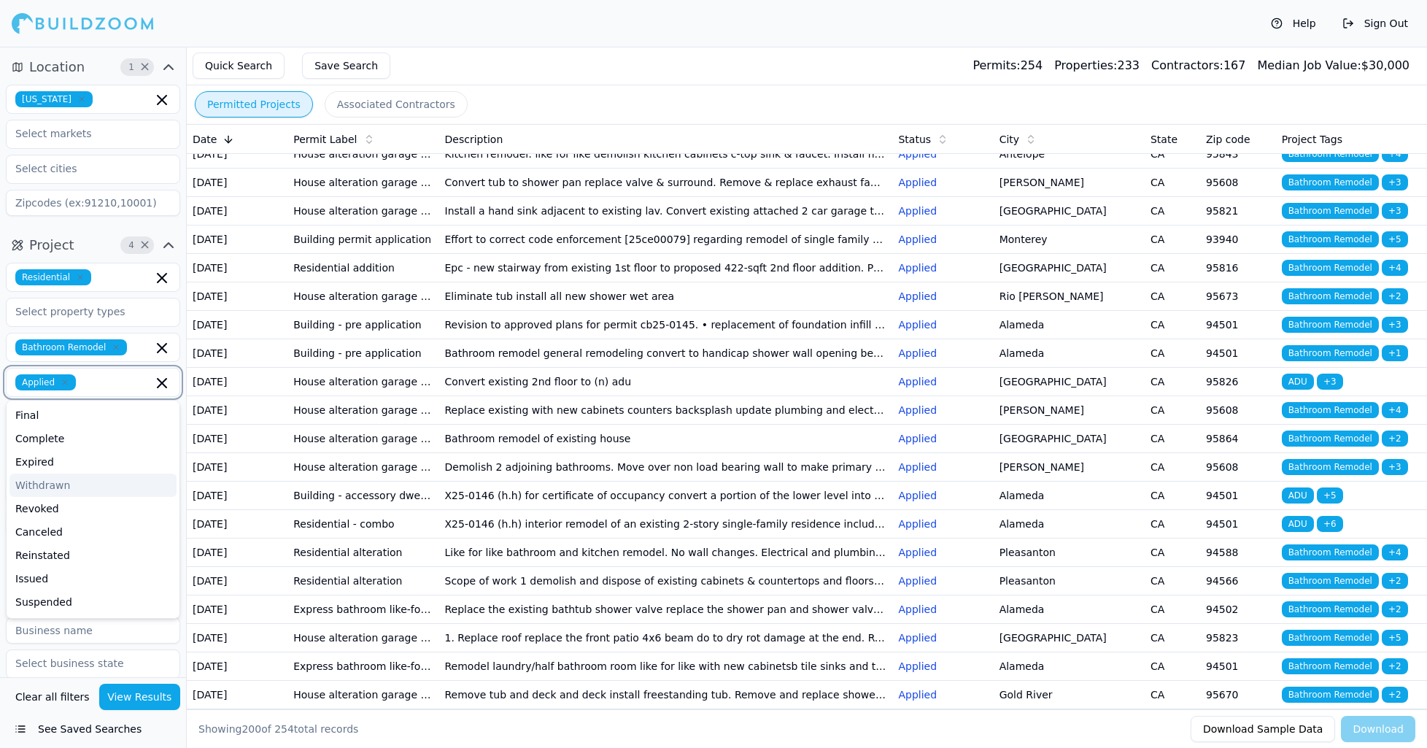
click at [93, 375] on input "text" at bounding box center [117, 382] width 71 height 16
click at [75, 579] on div "Issued" at bounding box center [92, 578] width 167 height 23
click at [63, 382] on icon "button" at bounding box center [65, 382] width 4 height 4
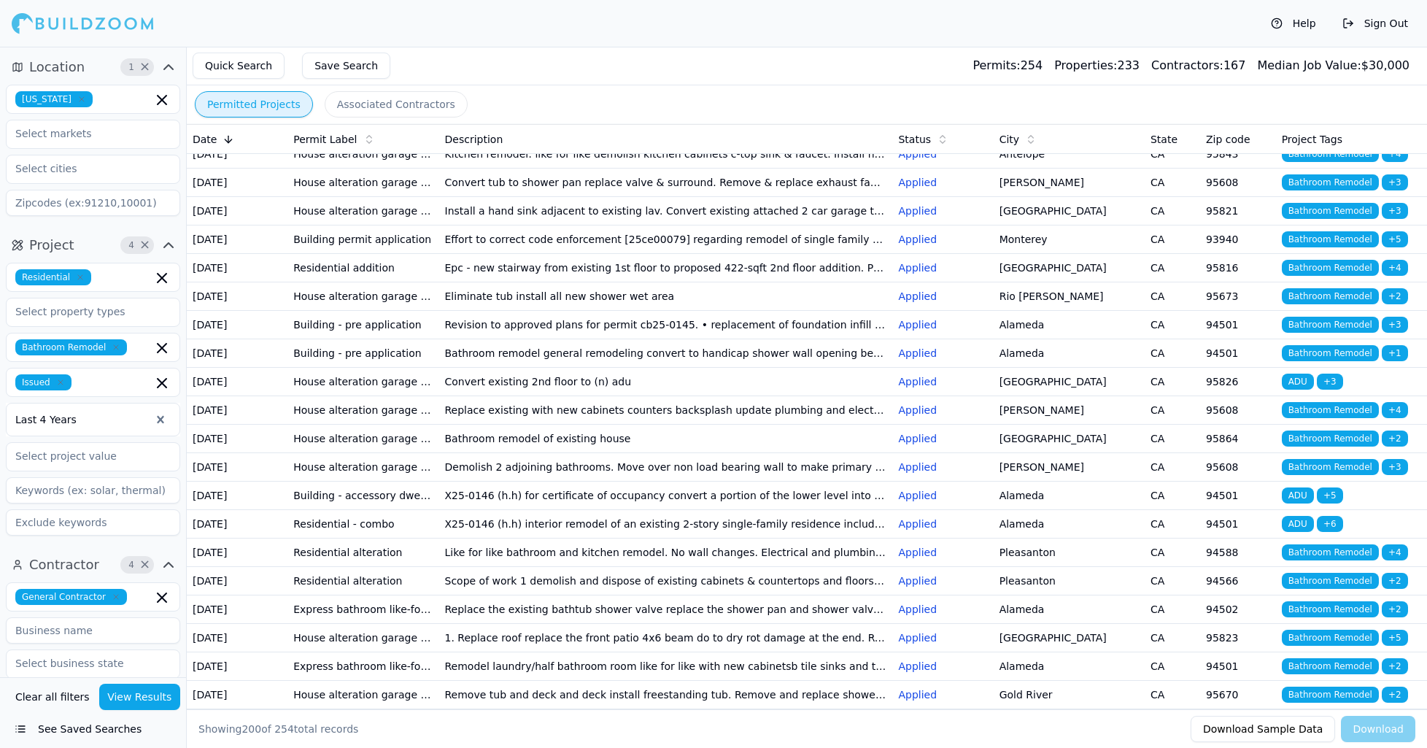
click at [147, 698] on button "View Results" at bounding box center [140, 697] width 82 height 26
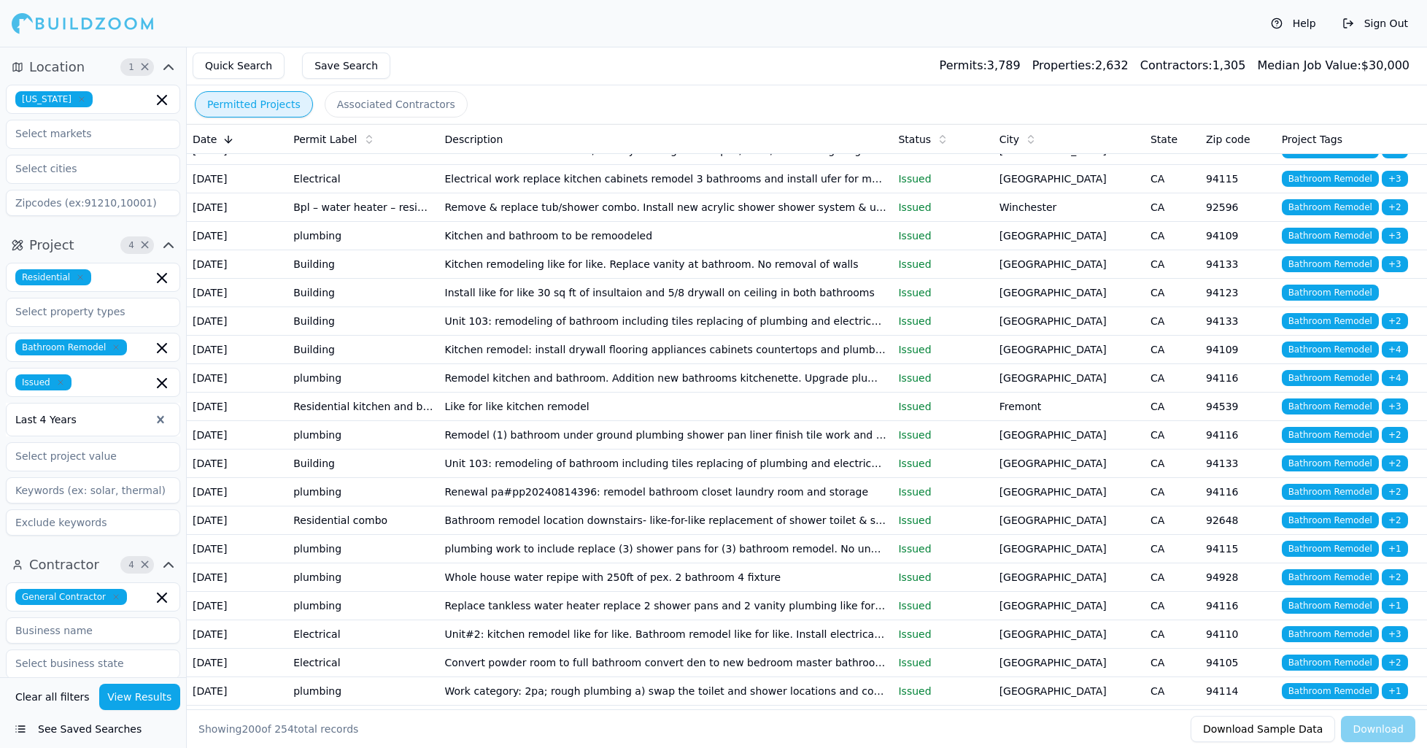
scroll to position [760, 0]
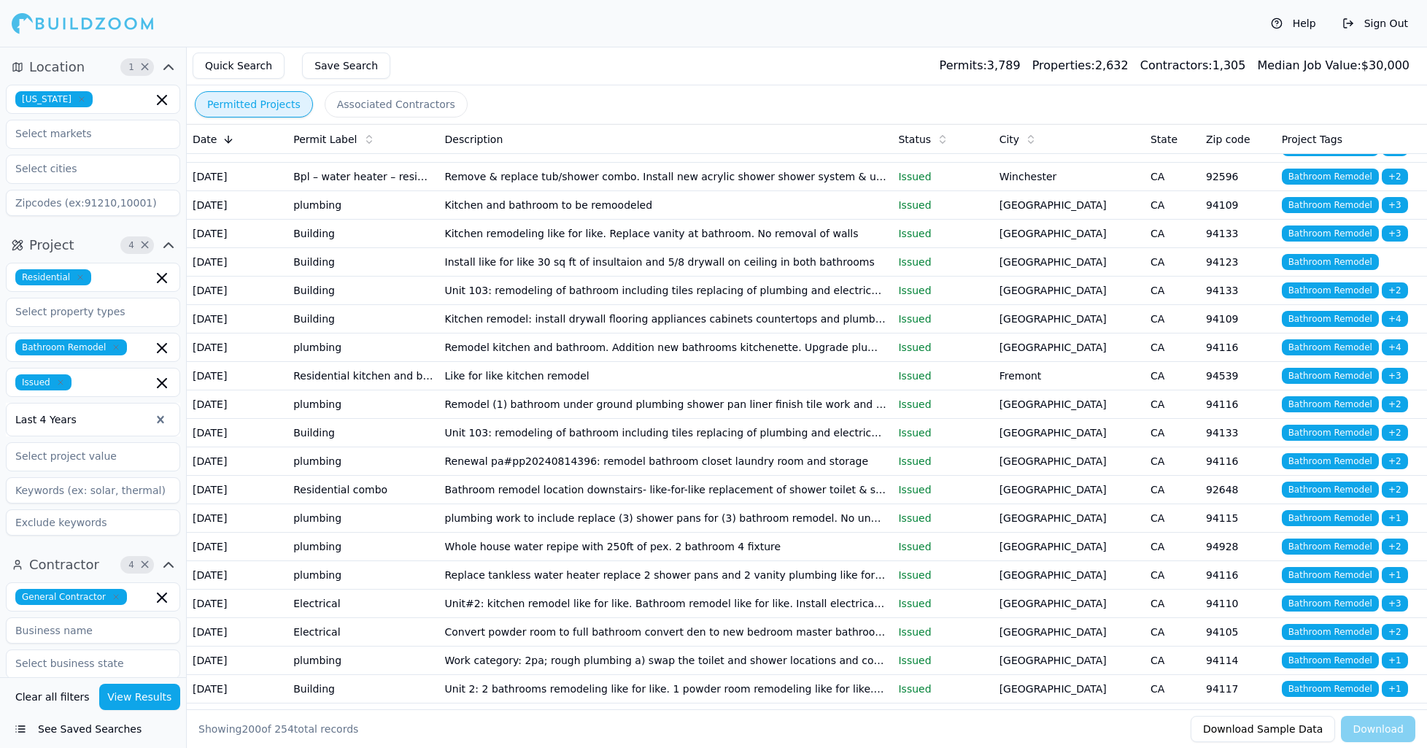
click at [71, 416] on div at bounding box center [82, 419] width 135 height 15
click at [91, 406] on div "Last 4 Years" at bounding box center [93, 420] width 174 height 34
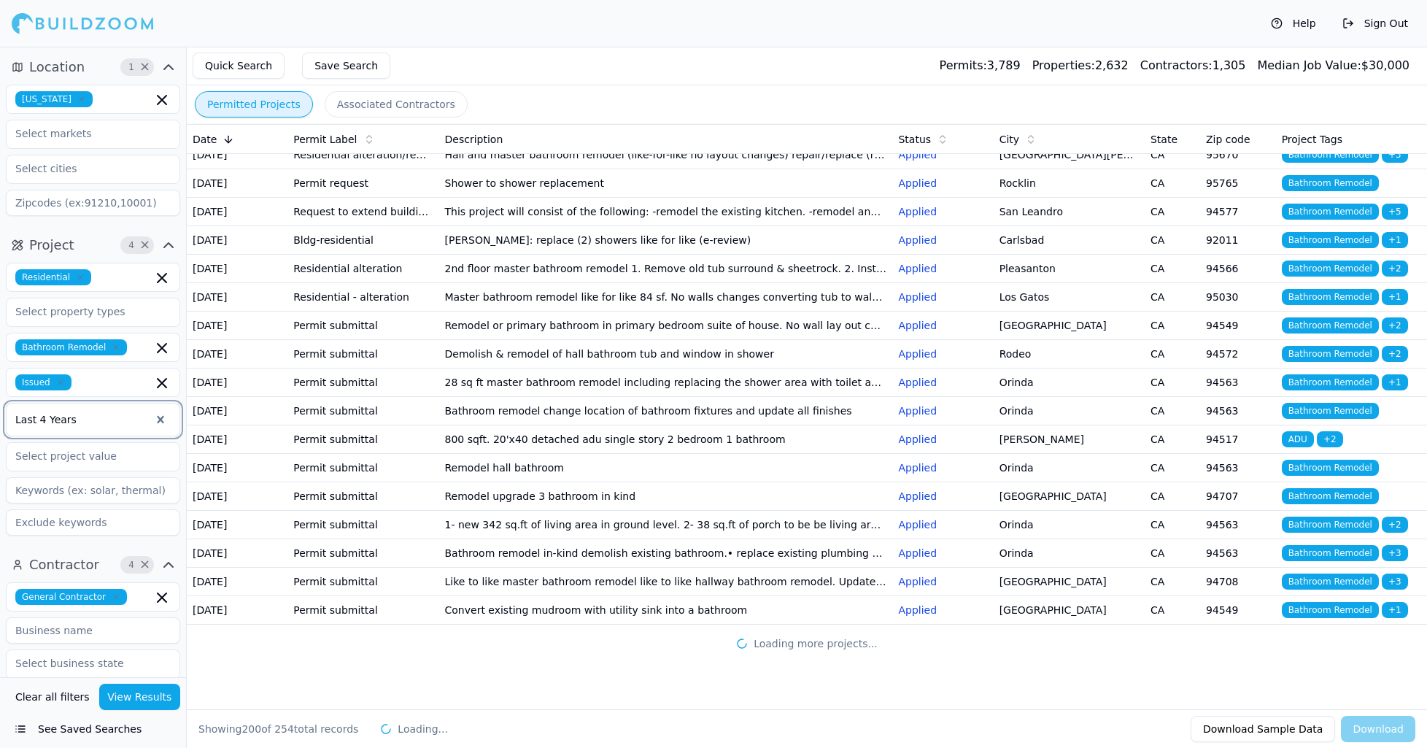
scroll to position [7556, 0]
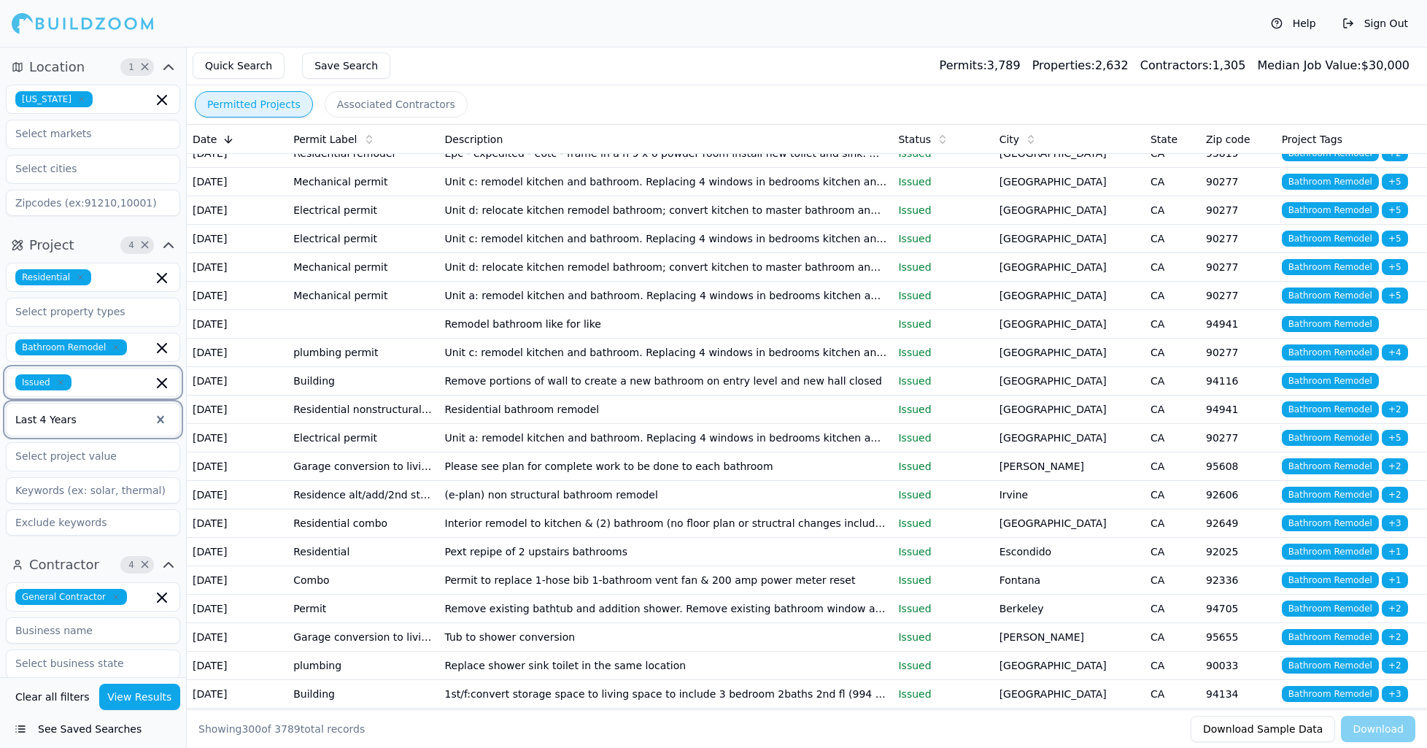
click at [104, 385] on input "text" at bounding box center [114, 382] width 75 height 16
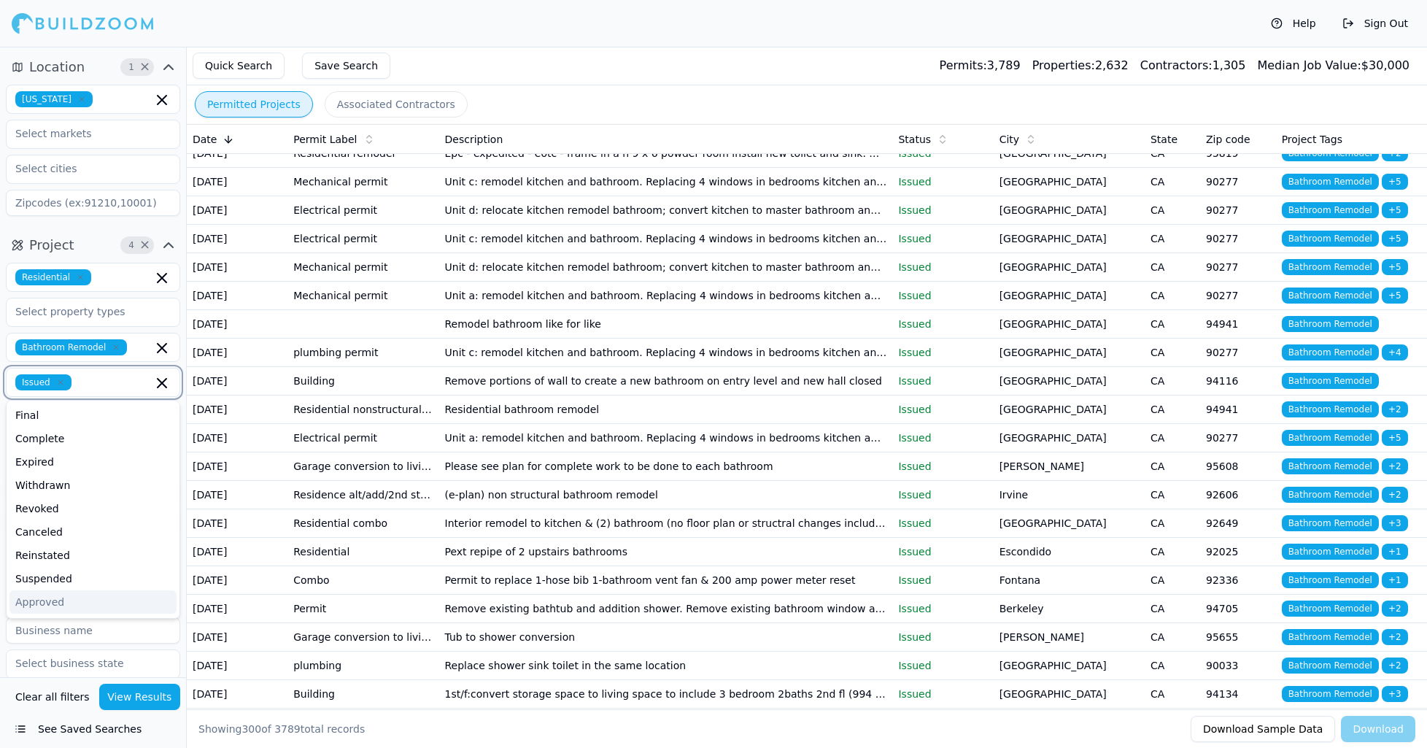
click at [63, 382] on icon "button" at bounding box center [60, 382] width 9 height 9
click at [47, 460] on div "Approved" at bounding box center [92, 463] width 167 height 23
click at [144, 698] on button "View Results" at bounding box center [140, 697] width 82 height 26
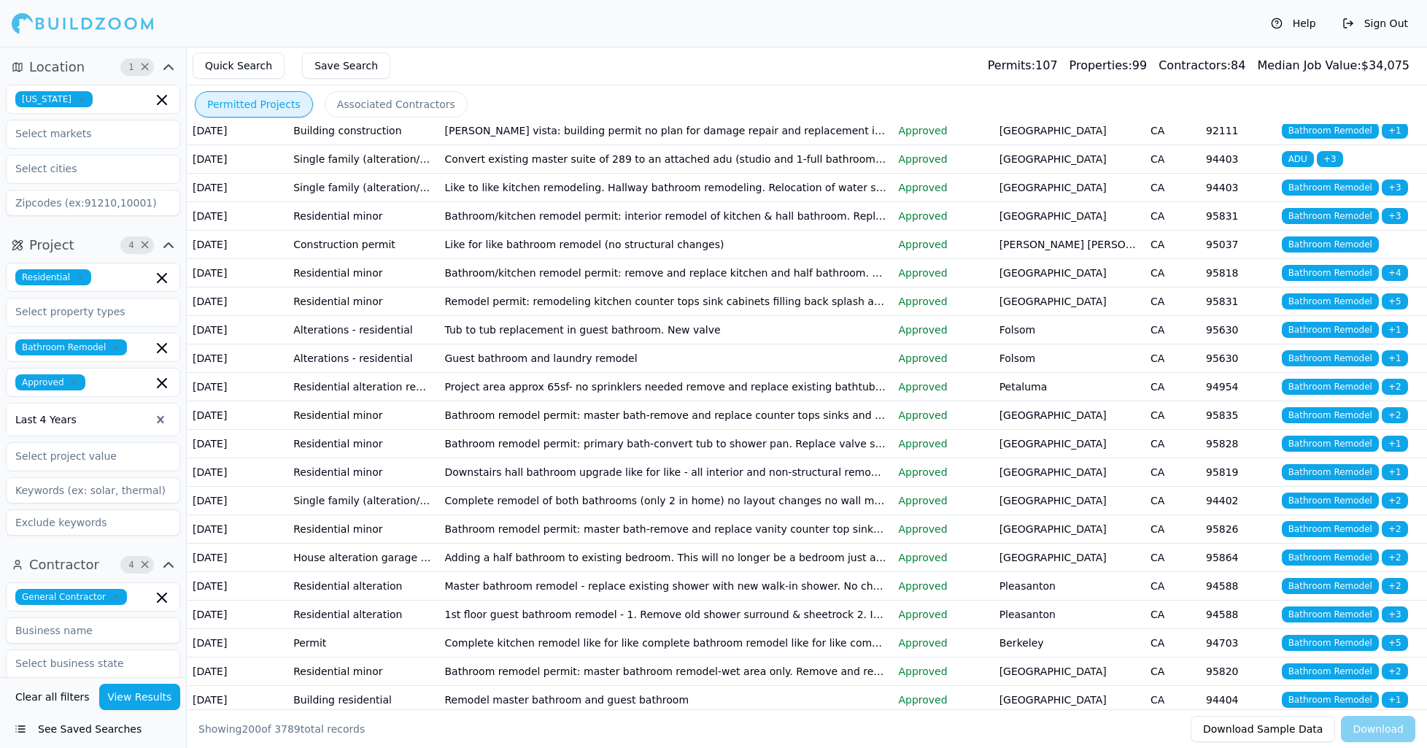
scroll to position [0, 0]
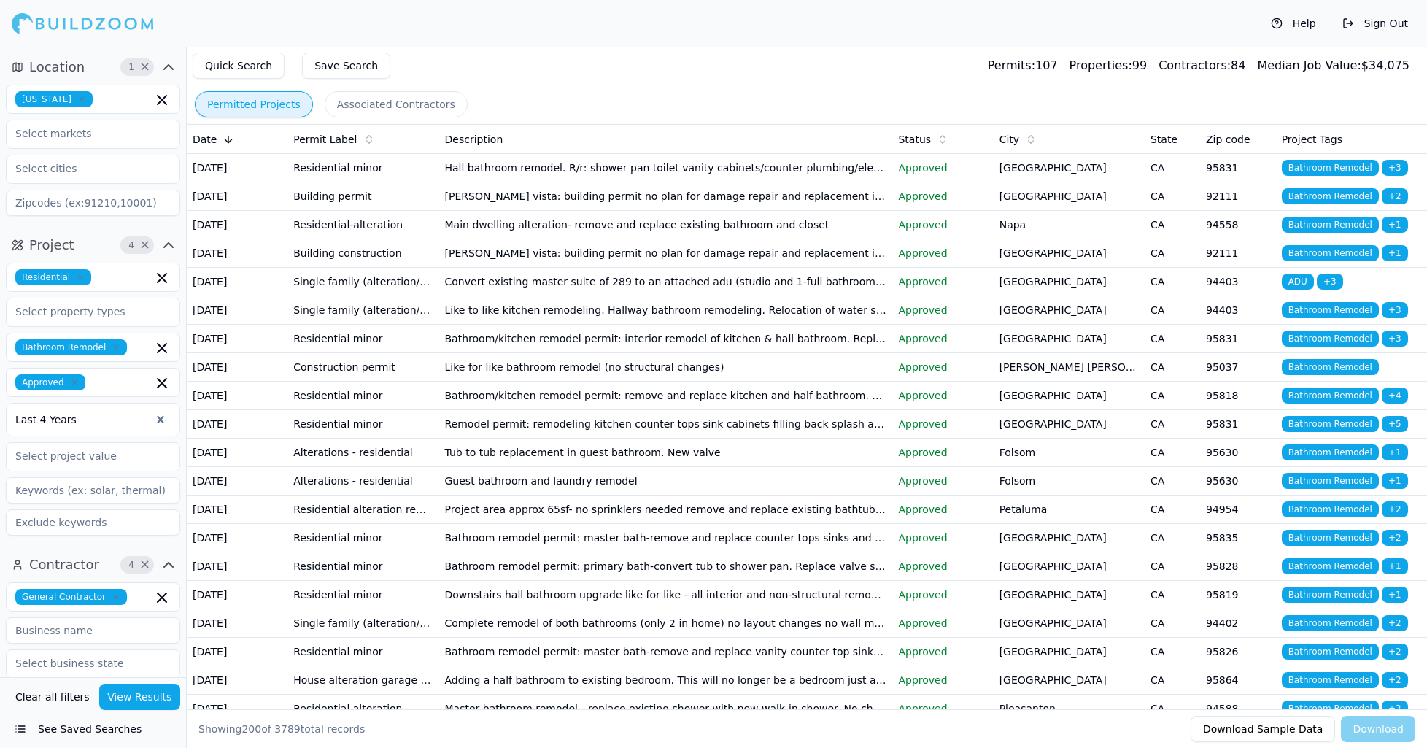
click at [304, 177] on td "Residential minor" at bounding box center [362, 168] width 151 height 28
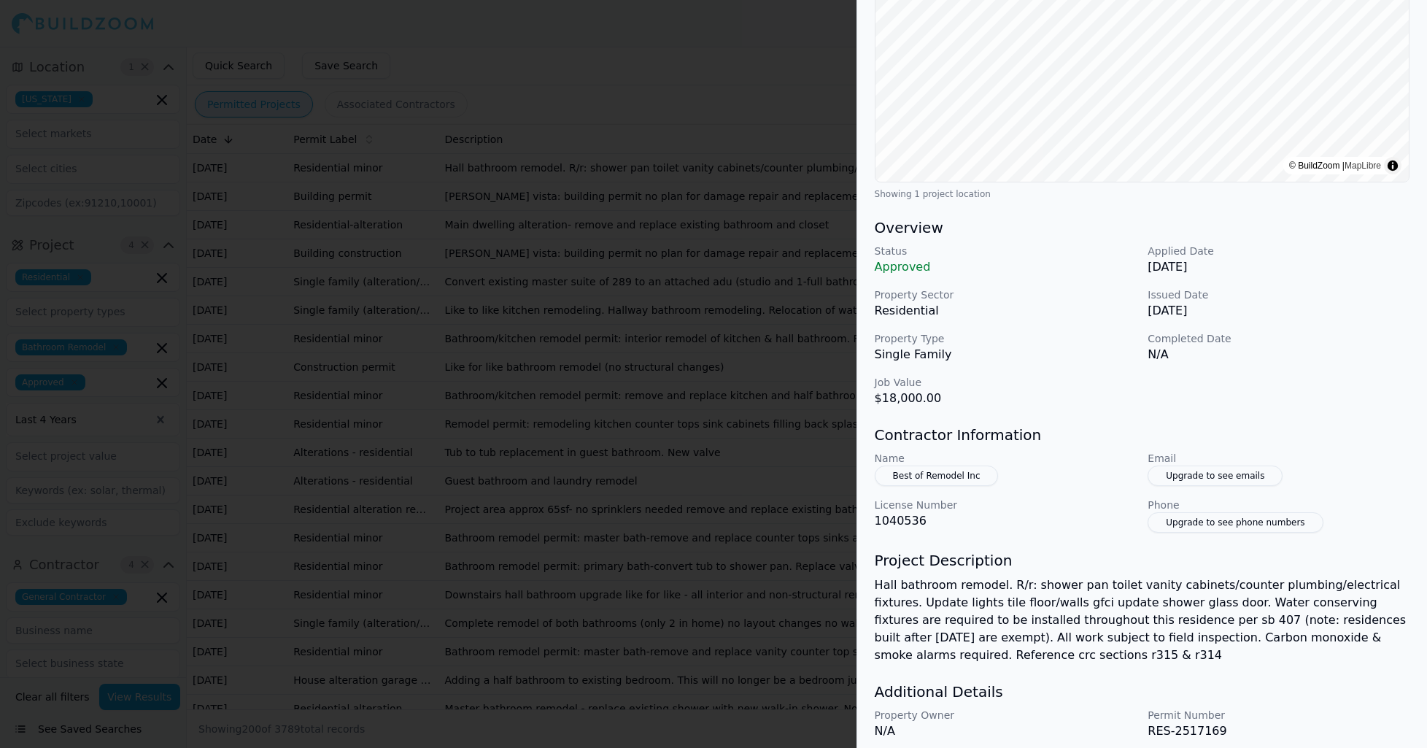
scroll to position [295, 0]
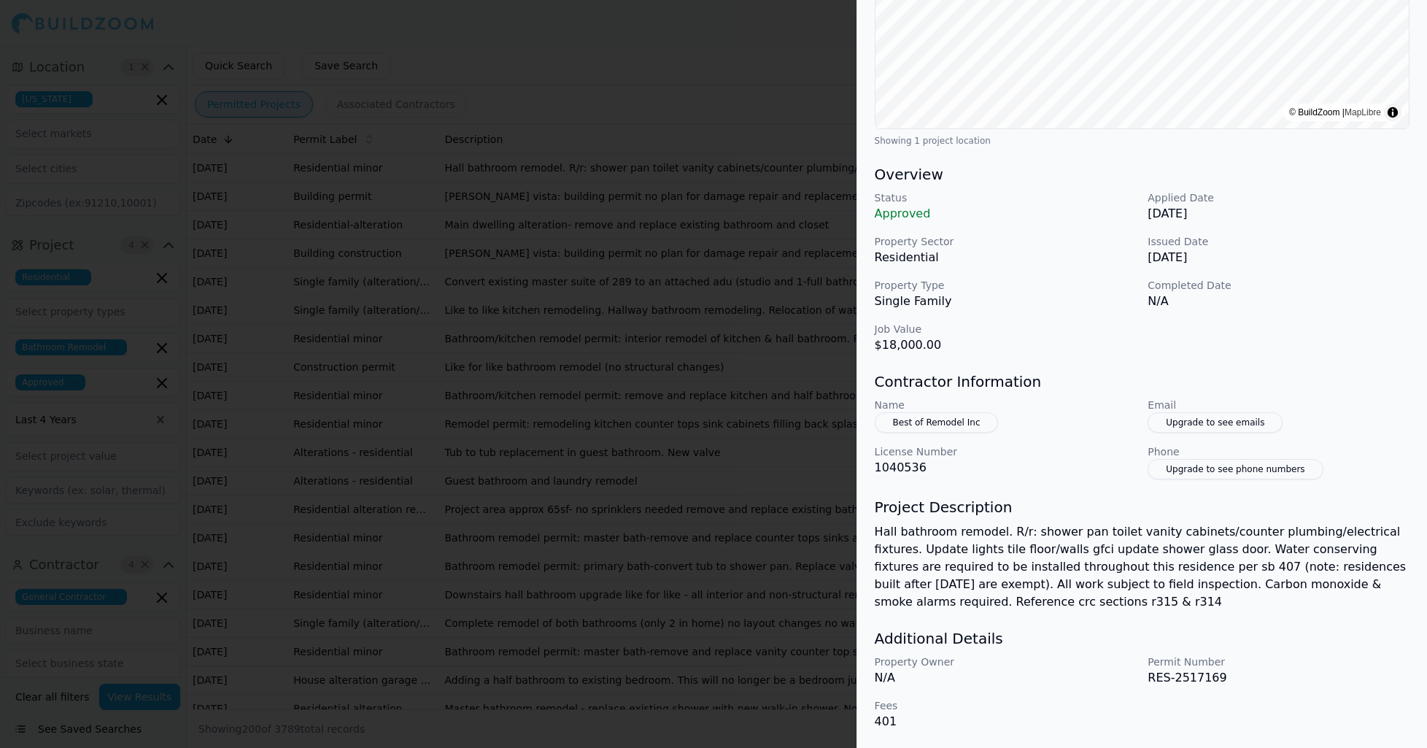
click at [966, 423] on button "Best of Remodel Inc" at bounding box center [937, 422] width 124 height 20
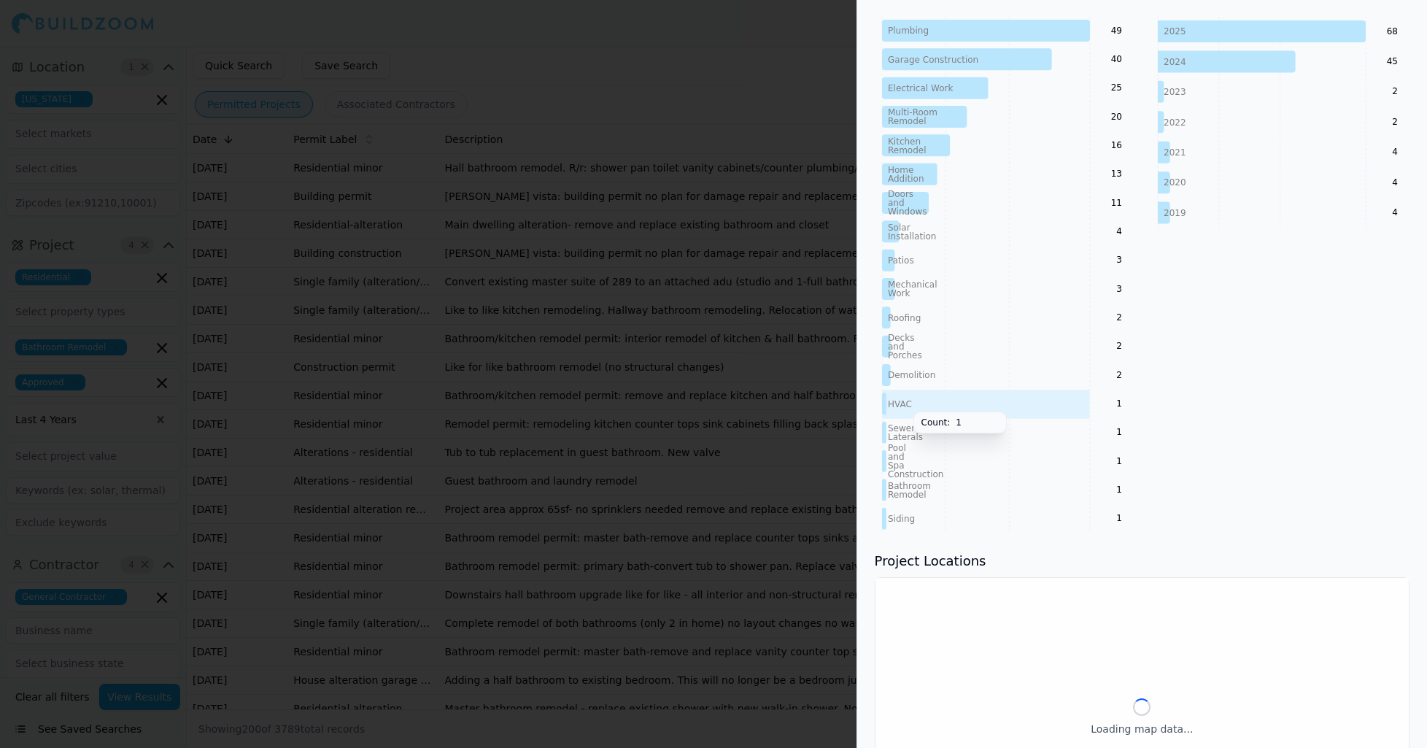
scroll to position [0, 0]
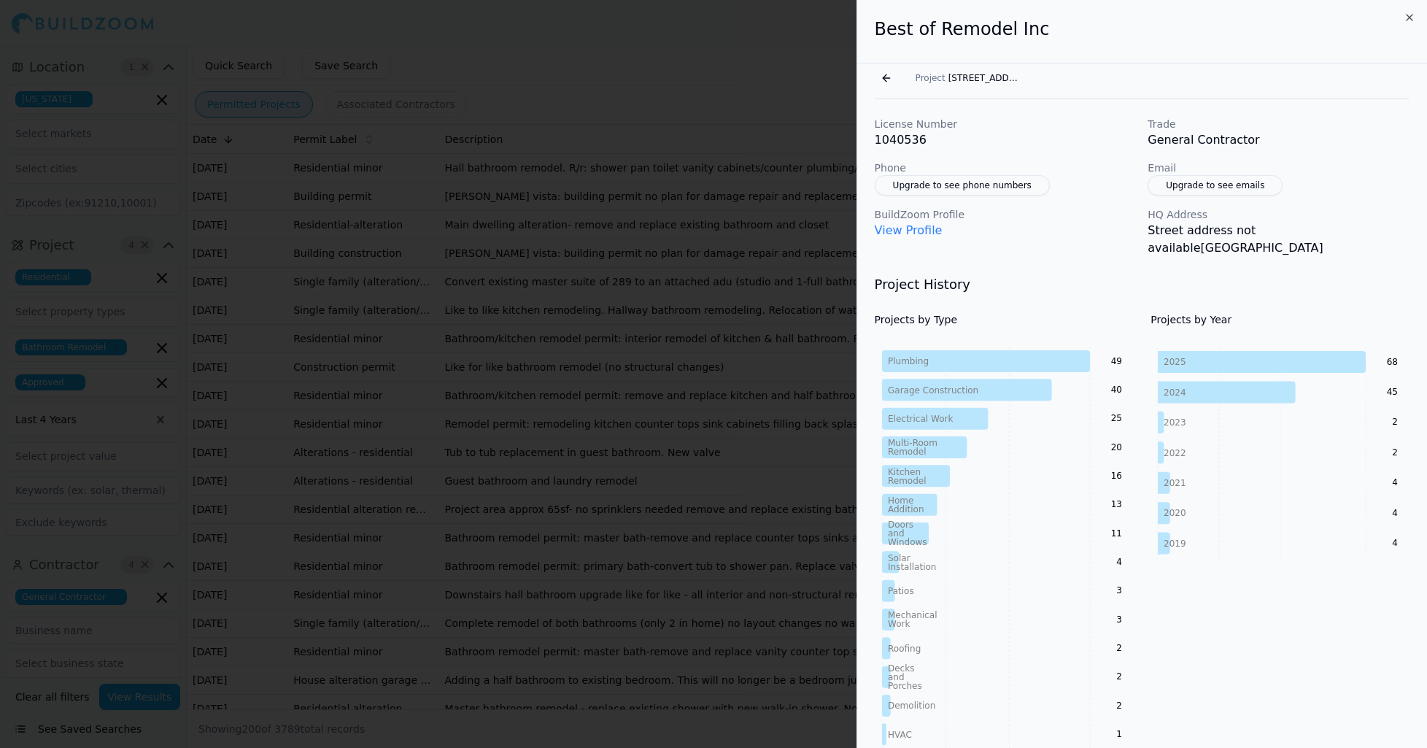
click at [919, 228] on link "View Profile" at bounding box center [909, 230] width 68 height 14
click at [1411, 18] on icon "button" at bounding box center [1410, 18] width 6 height 6
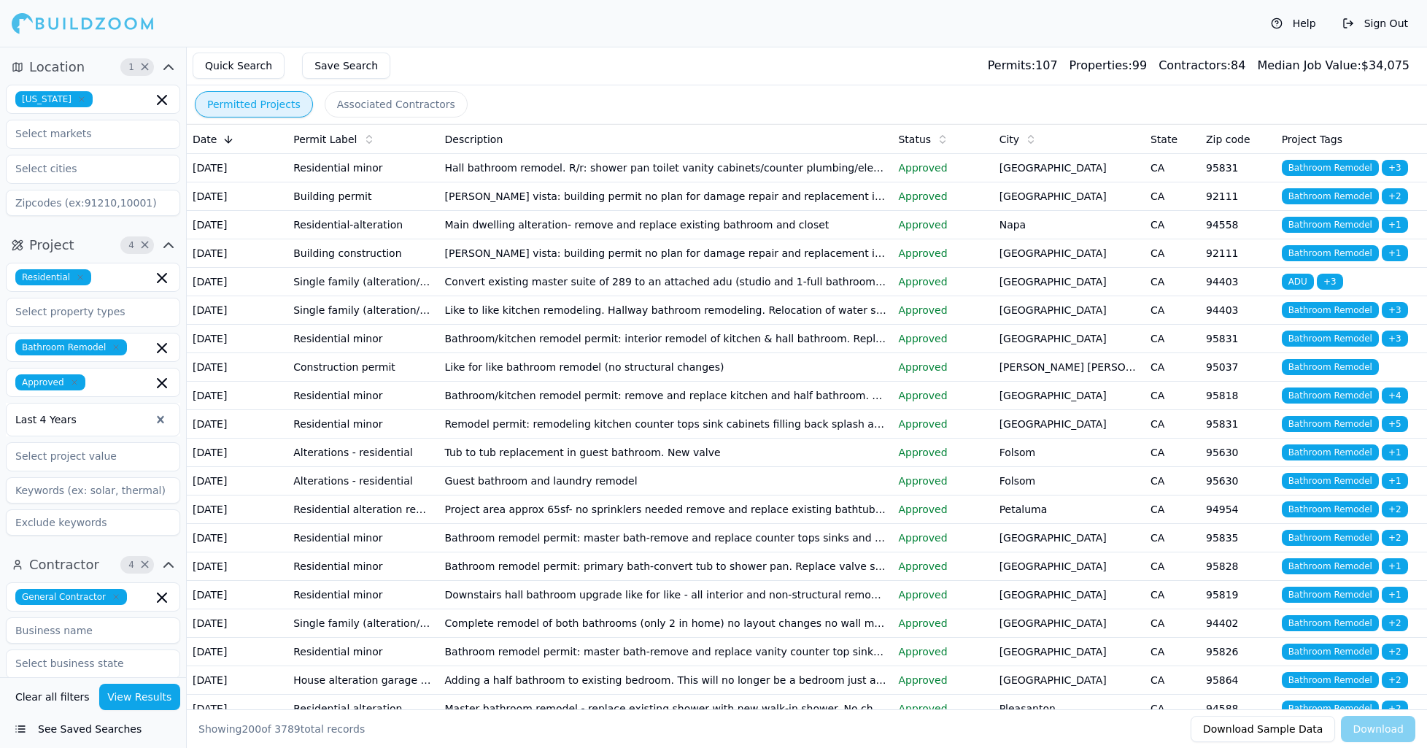
click at [1251, 211] on td "92111" at bounding box center [1238, 196] width 76 height 28
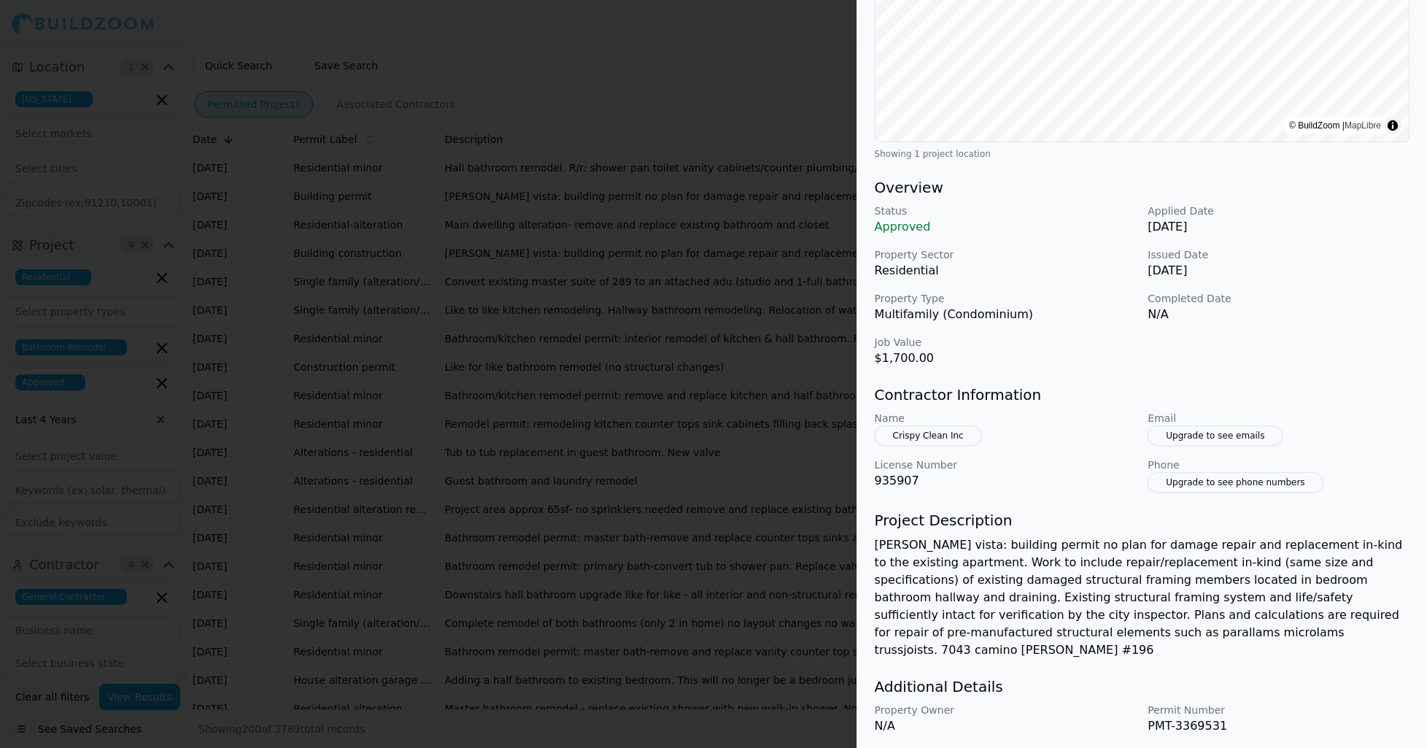
scroll to position [312, 0]
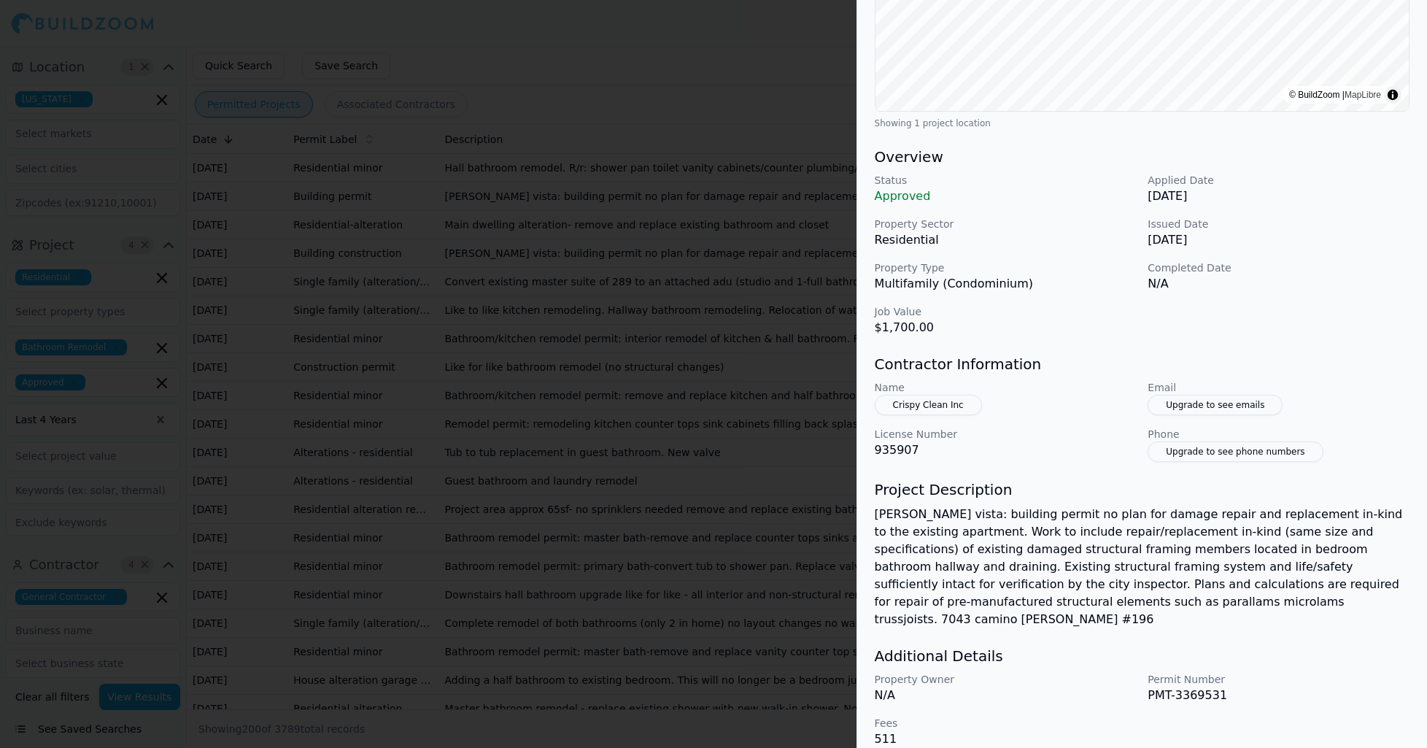
click at [903, 406] on button "Crispy Clean Inc" at bounding box center [928, 405] width 107 height 20
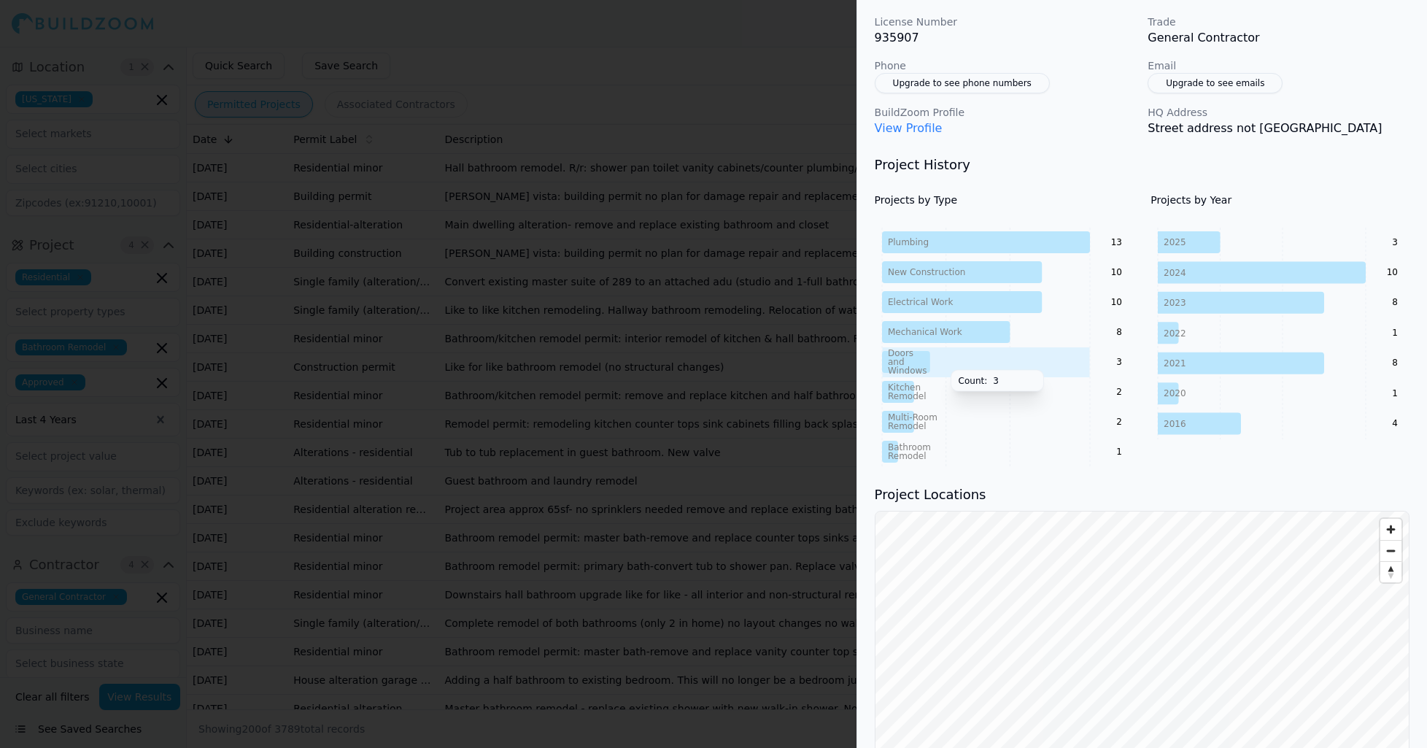
scroll to position [0, 0]
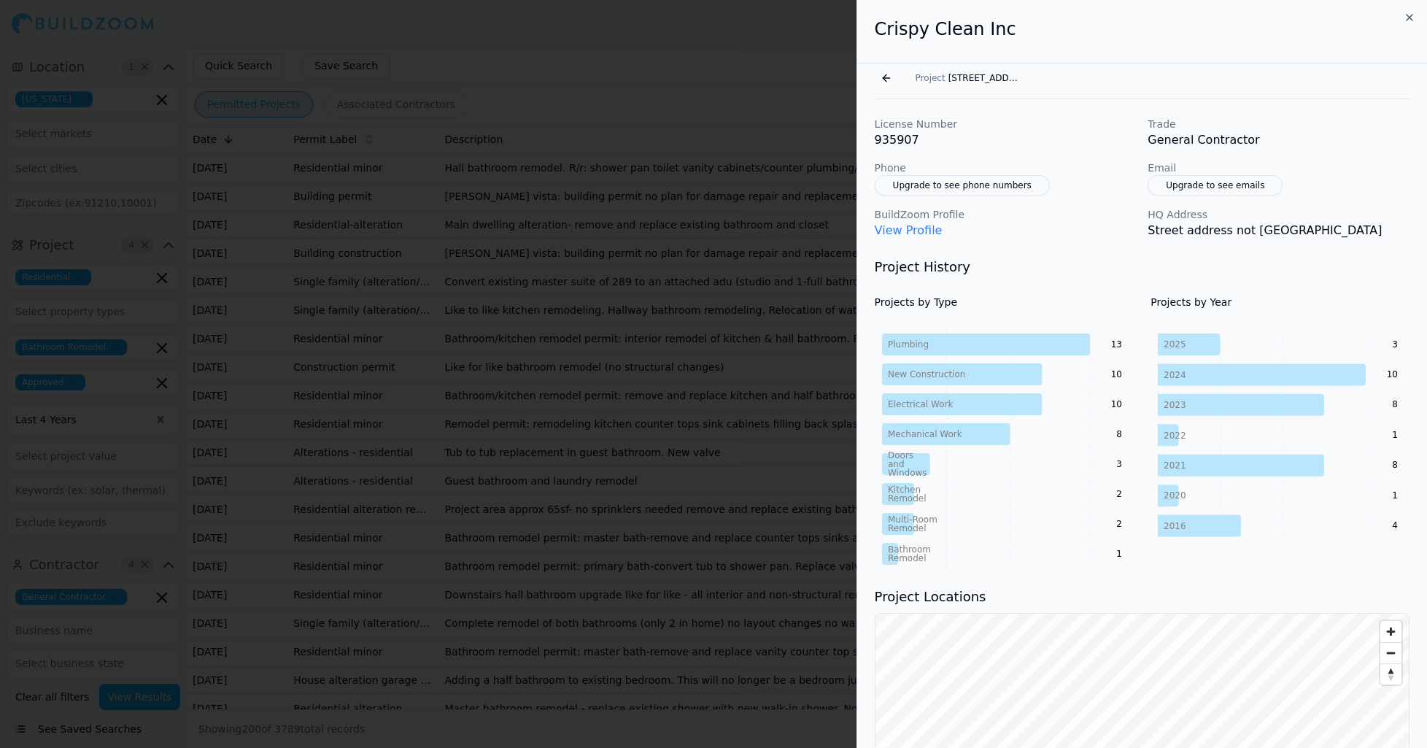
click at [911, 235] on link "View Profile" at bounding box center [909, 230] width 68 height 14
click at [1411, 16] on icon "button" at bounding box center [1410, 18] width 12 height 12
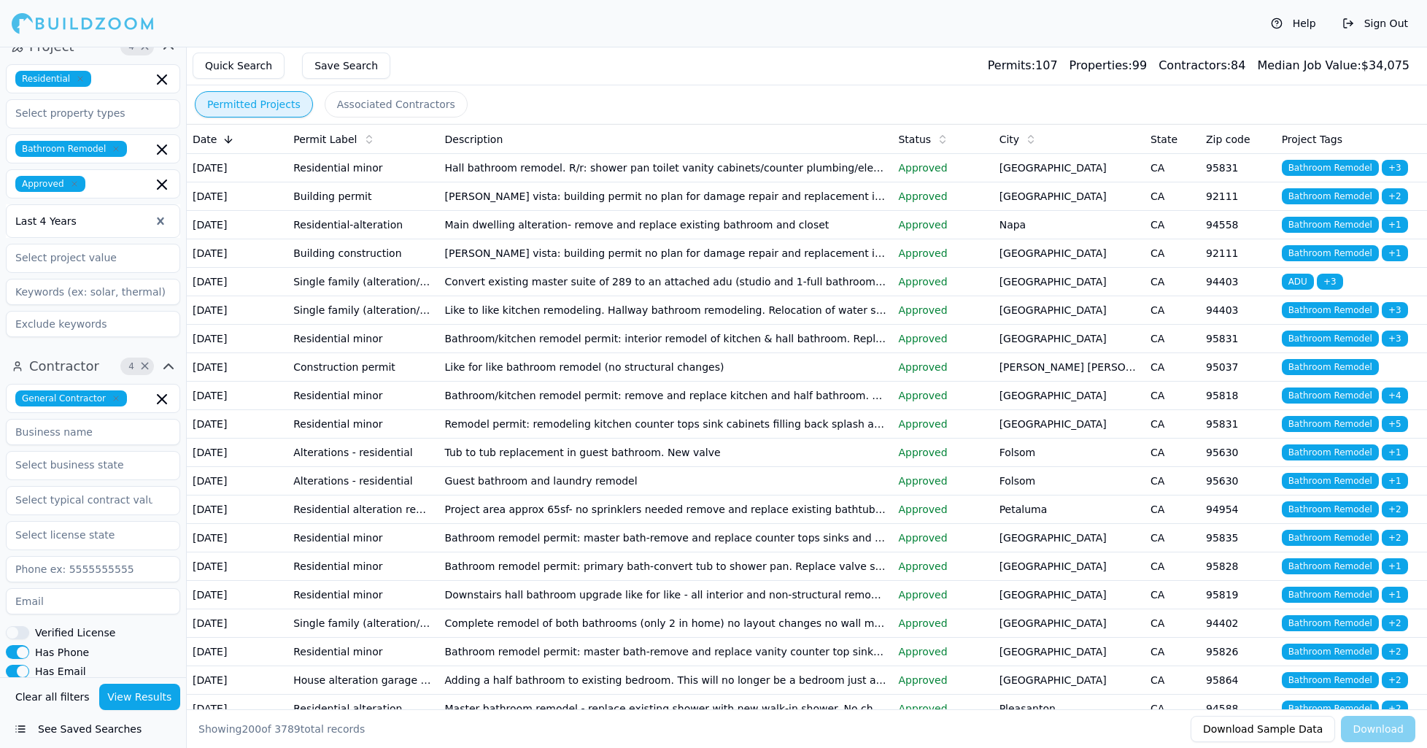
scroll to position [274, 0]
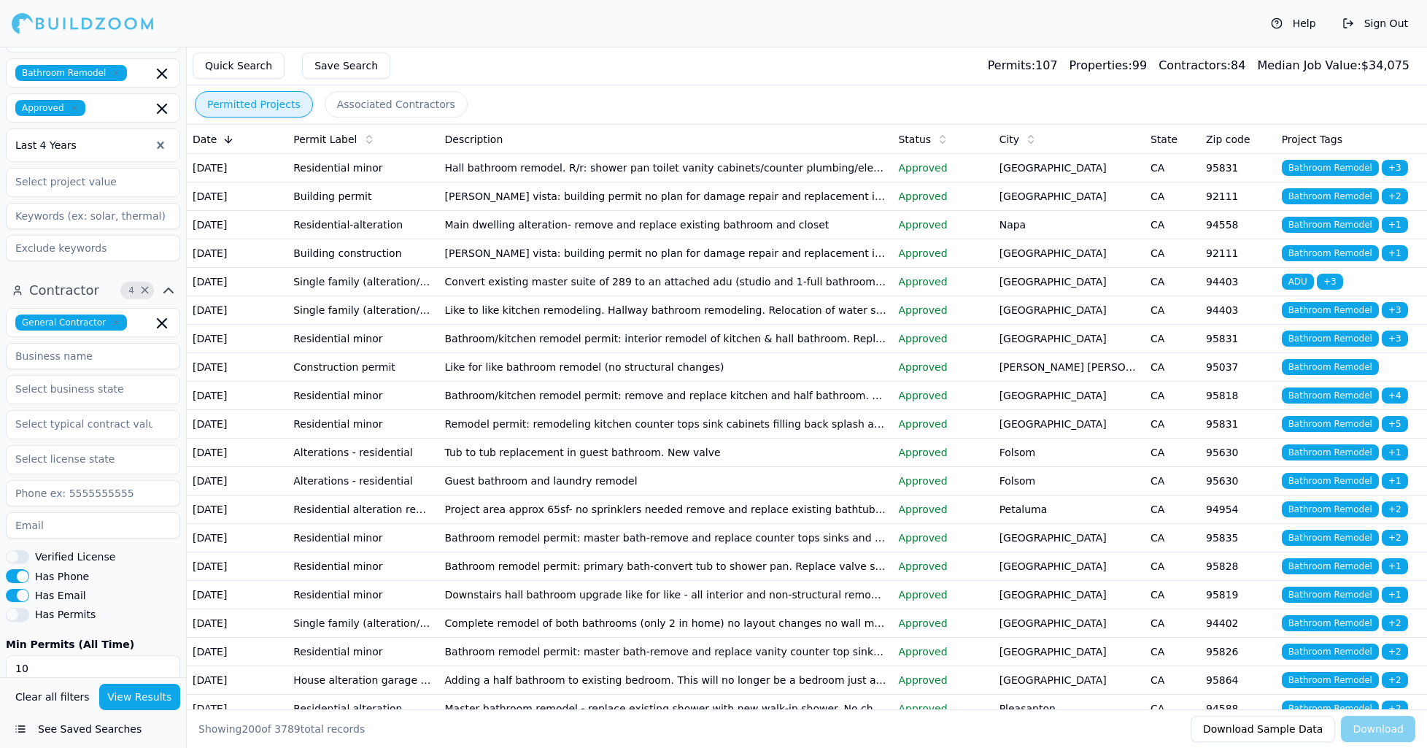
click at [117, 325] on span "General Contractor" at bounding box center [71, 322] width 112 height 16
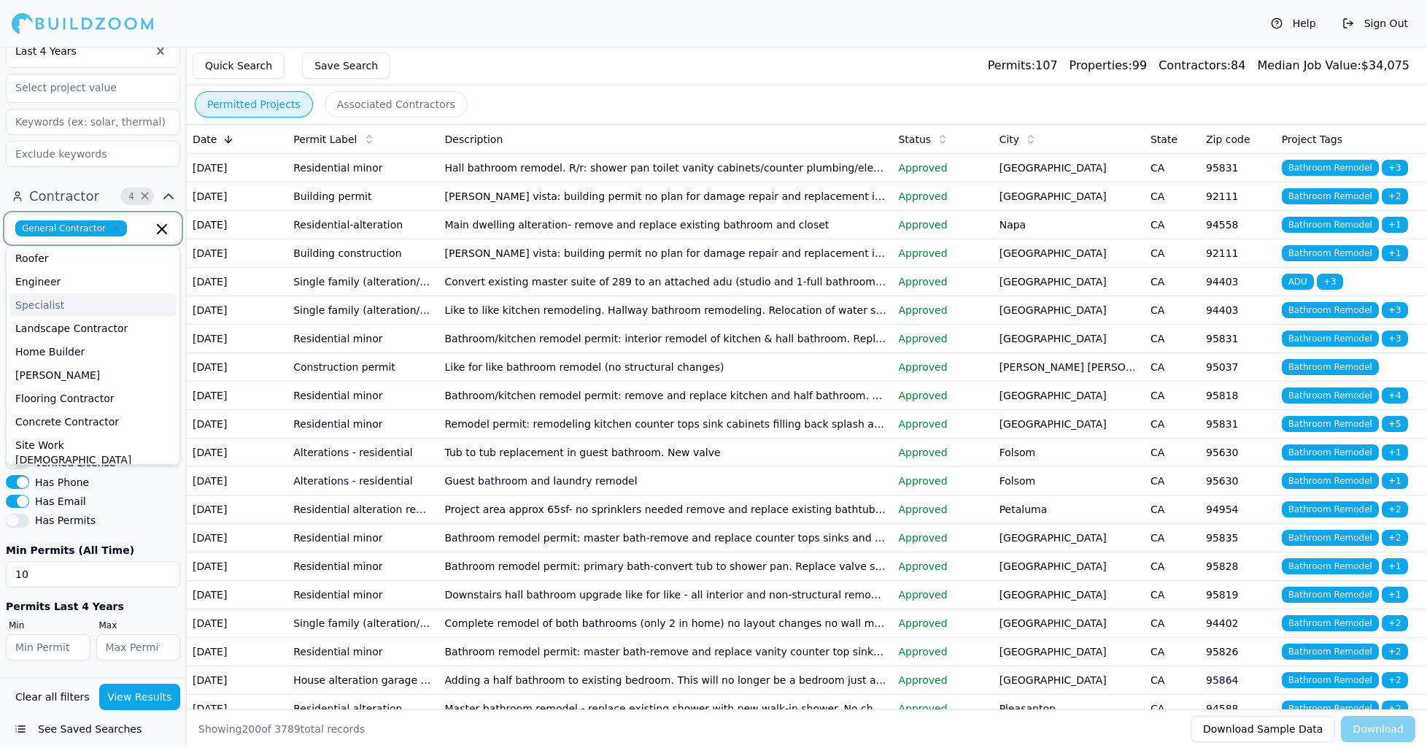
scroll to position [123, 0]
click at [112, 225] on icon "button" at bounding box center [116, 228] width 9 height 9
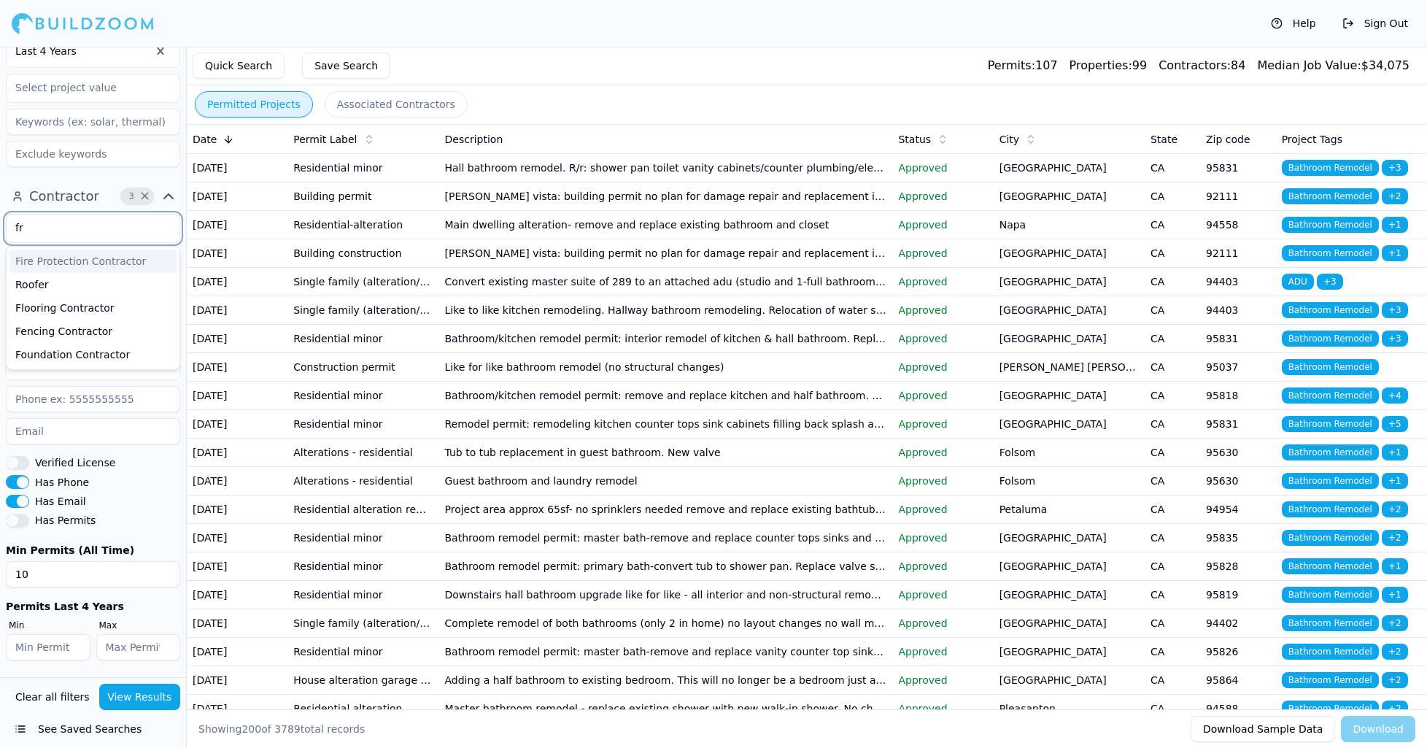
type input "f"
click at [692, 59] on div "Quick Search Save Search Permits: 107 Properties: 99 Contractors: 84 Median Job…" at bounding box center [807, 66] width 1240 height 39
click at [69, 228] on input "text" at bounding box center [84, 228] width 155 height 26
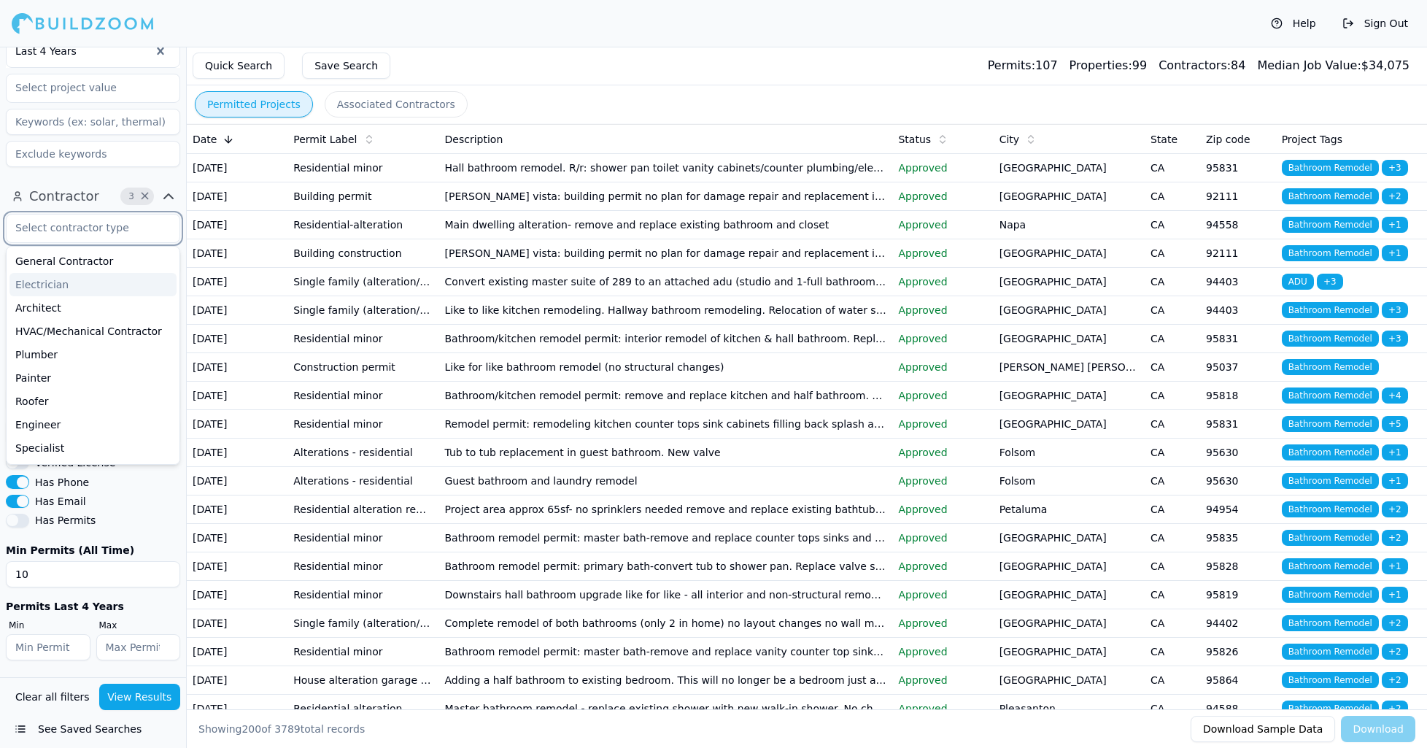
click at [63, 275] on div "Electrician" at bounding box center [92, 284] width 167 height 23
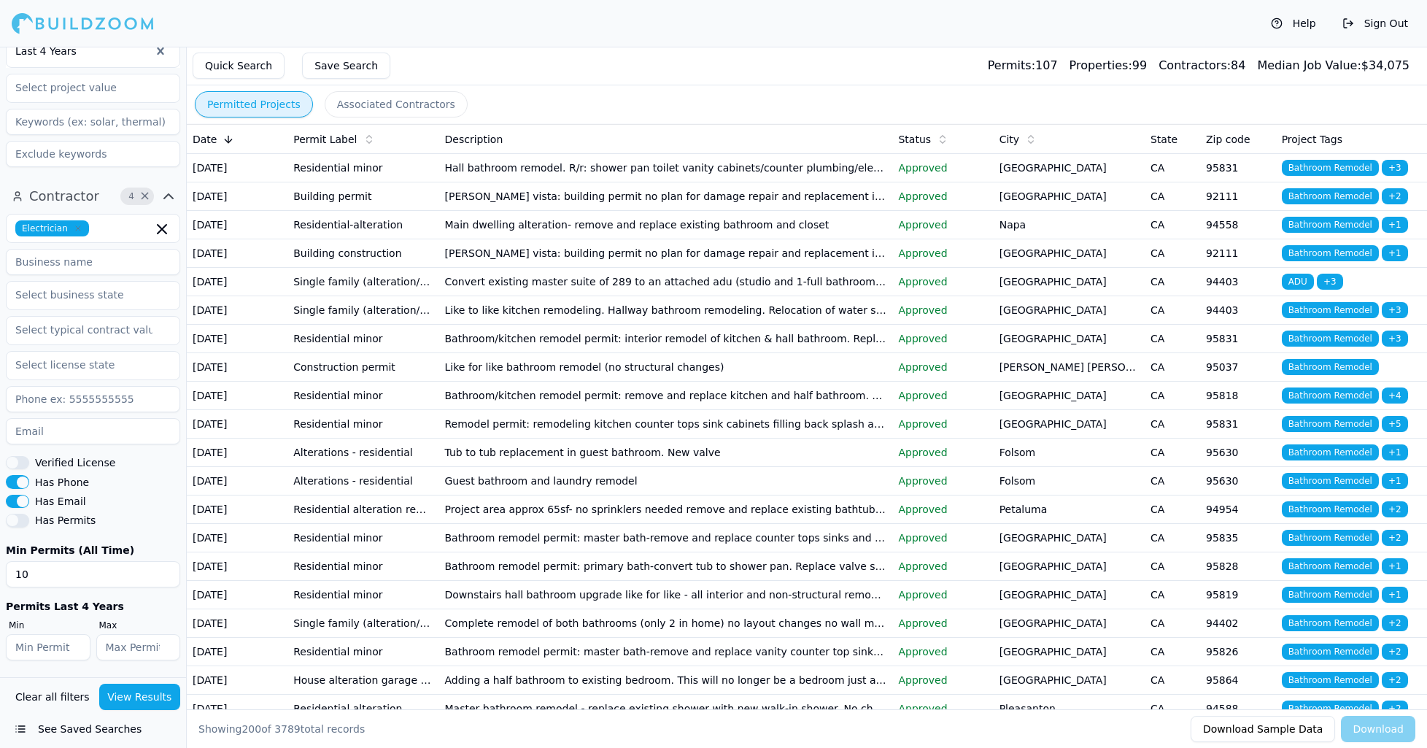
click at [104, 173] on div "Project 4 × Residential Bathroom Remodel Approved Last 4 Years" at bounding box center [93, 19] width 186 height 320
drag, startPoint x: 23, startPoint y: 521, endPoint x: 25, endPoint y: 503, distance: 17.6
click at [23, 520] on button "Has Permits" at bounding box center [17, 520] width 23 height 13
click at [24, 465] on button "Verified License" at bounding box center [17, 462] width 23 height 13
drag, startPoint x: 44, startPoint y: 581, endPoint x: 0, endPoint y: 574, distance: 44.4
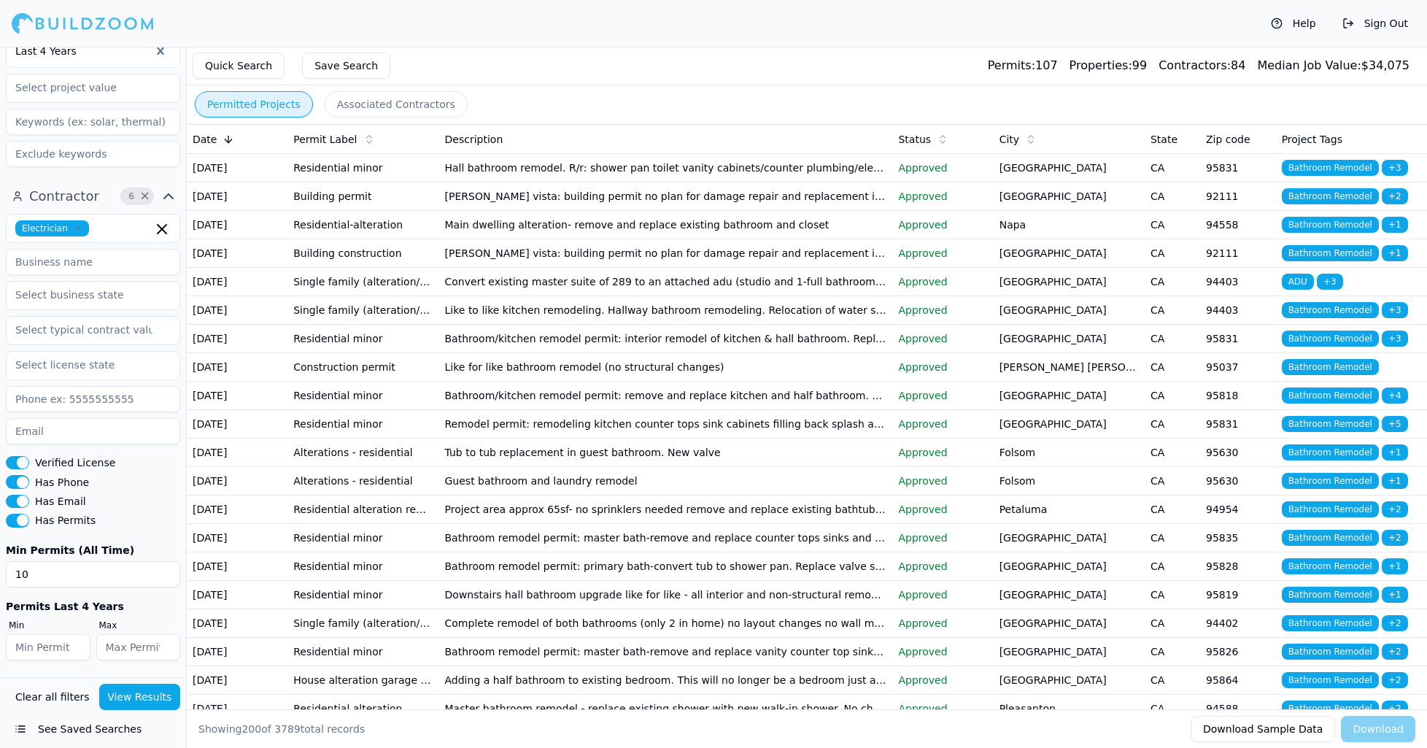
click at [0, 574] on div "Contractor 6 × Electrician Verified License Has Phone Has Email Has Permits Min…" at bounding box center [93, 428] width 186 height 499
click at [140, 526] on div "Has Permits" at bounding box center [93, 520] width 174 height 13
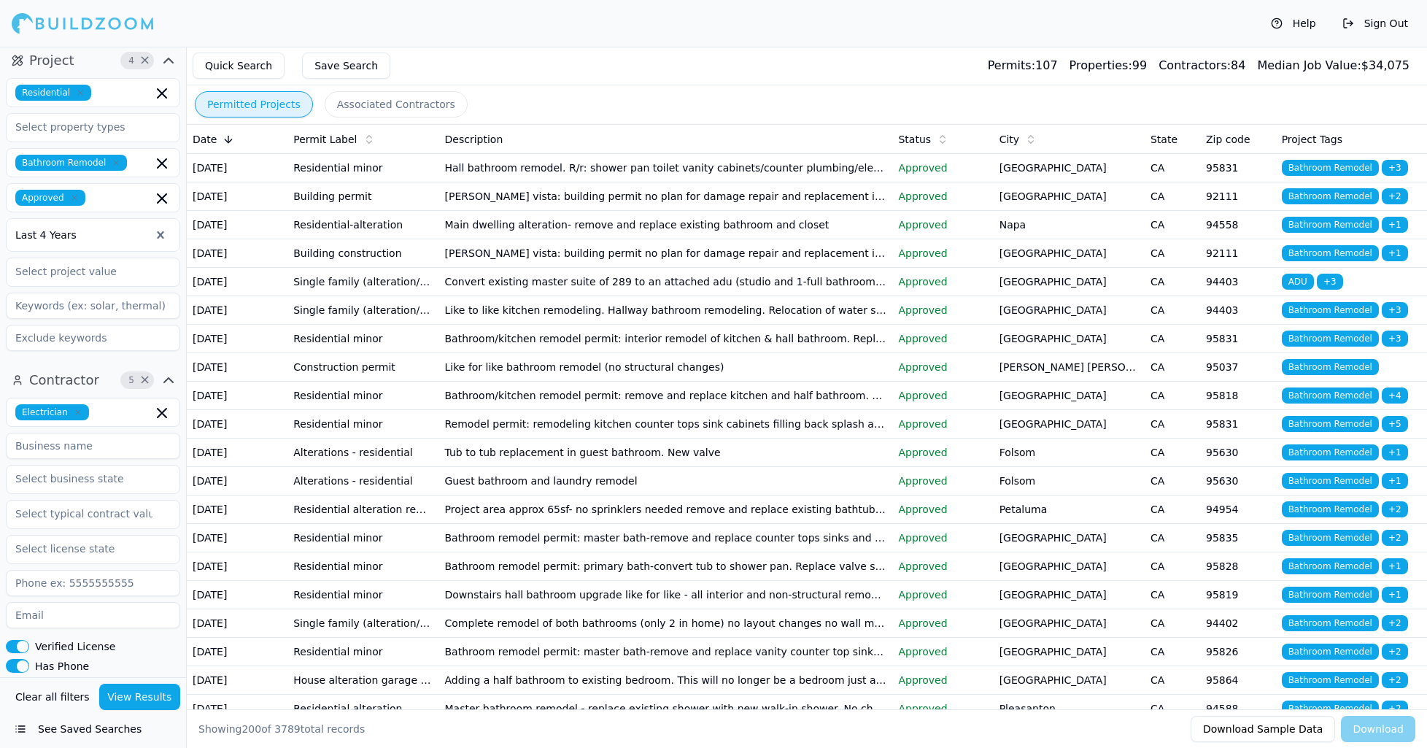
scroll to position [175, 0]
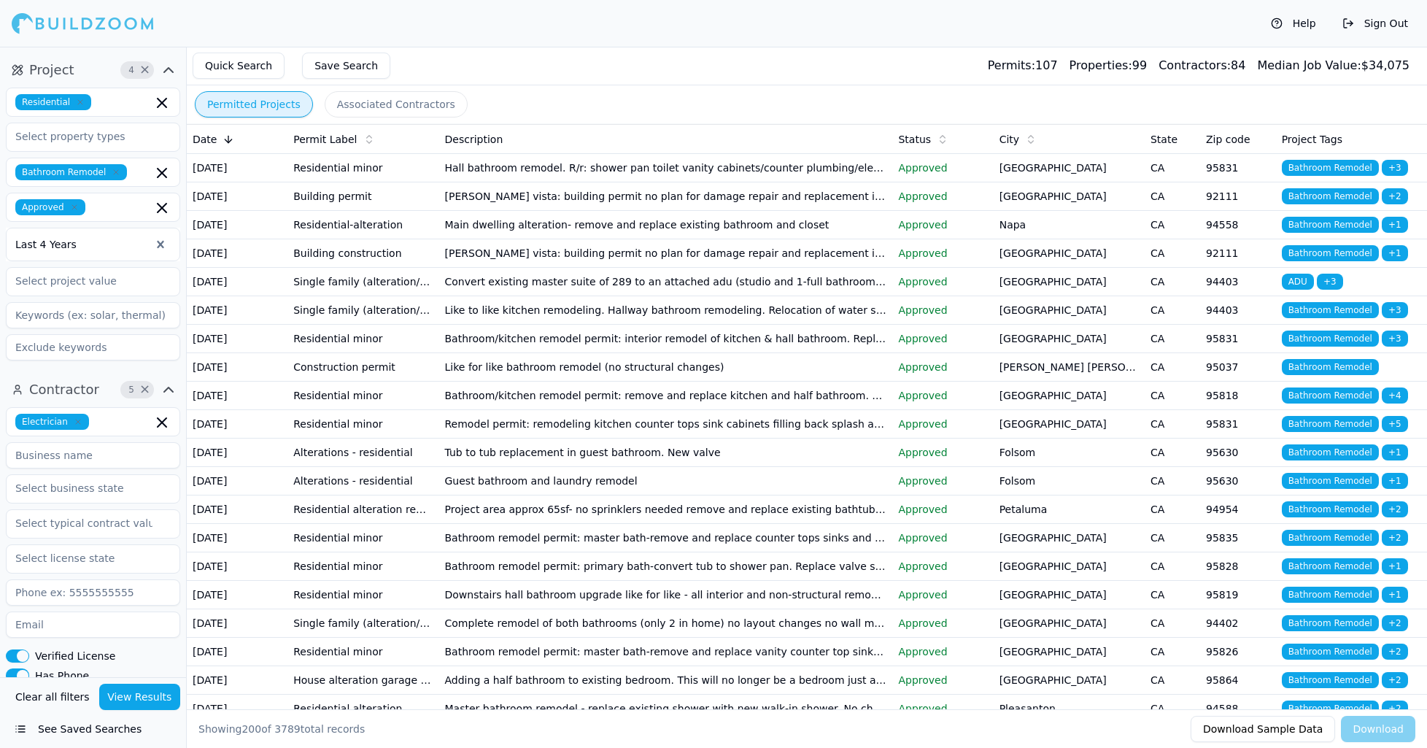
click at [114, 174] on icon "button" at bounding box center [116, 172] width 9 height 9
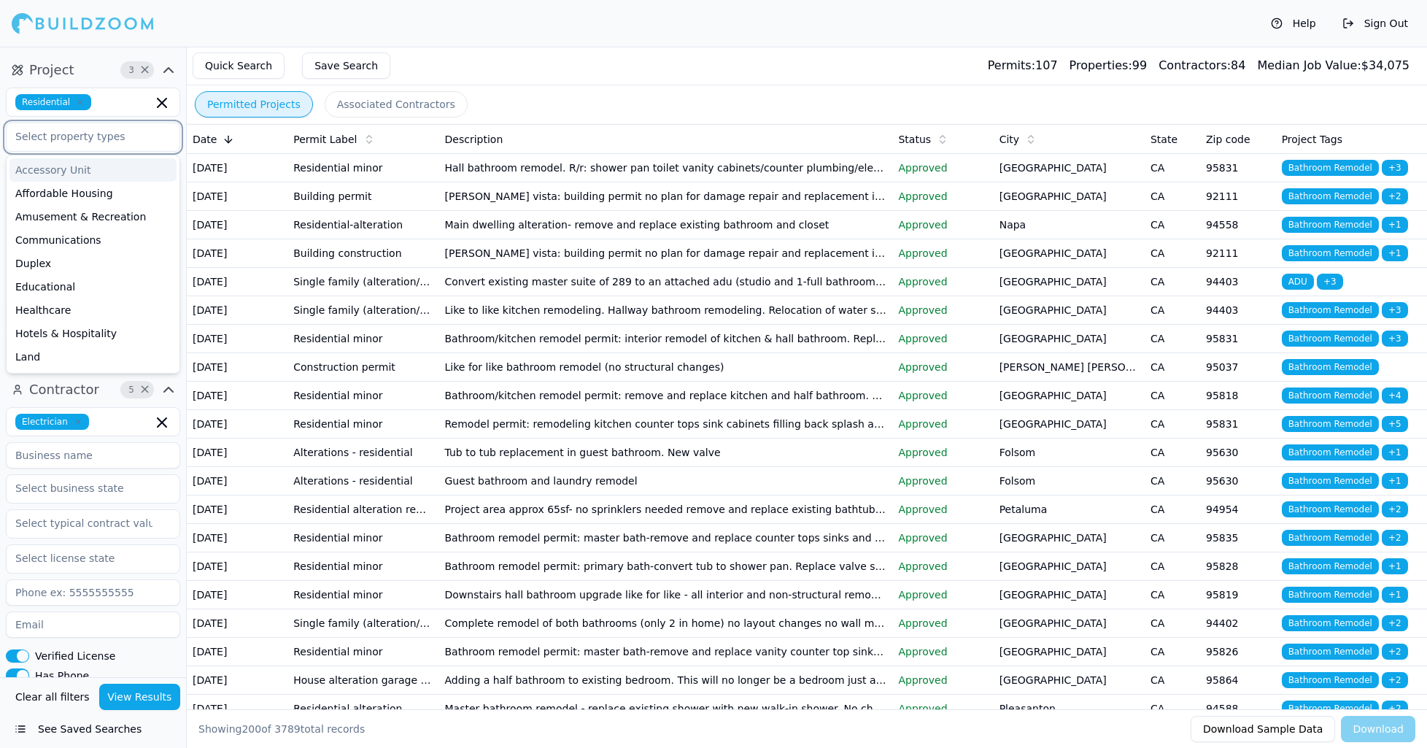
click at [65, 142] on input "text" at bounding box center [84, 136] width 155 height 26
click at [136, 702] on button "View Results" at bounding box center [140, 697] width 82 height 26
